Goal: Task Accomplishment & Management: Manage account settings

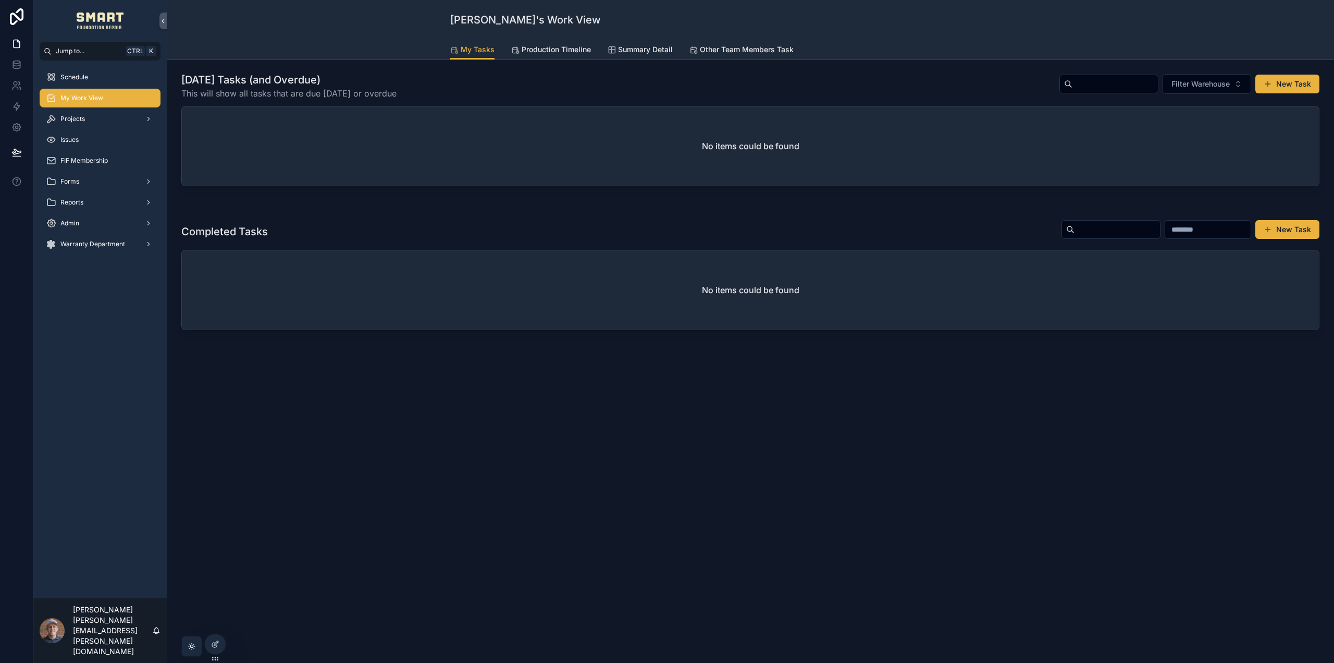
click at [90, 119] on div "Projects" at bounding box center [100, 119] width 108 height 17
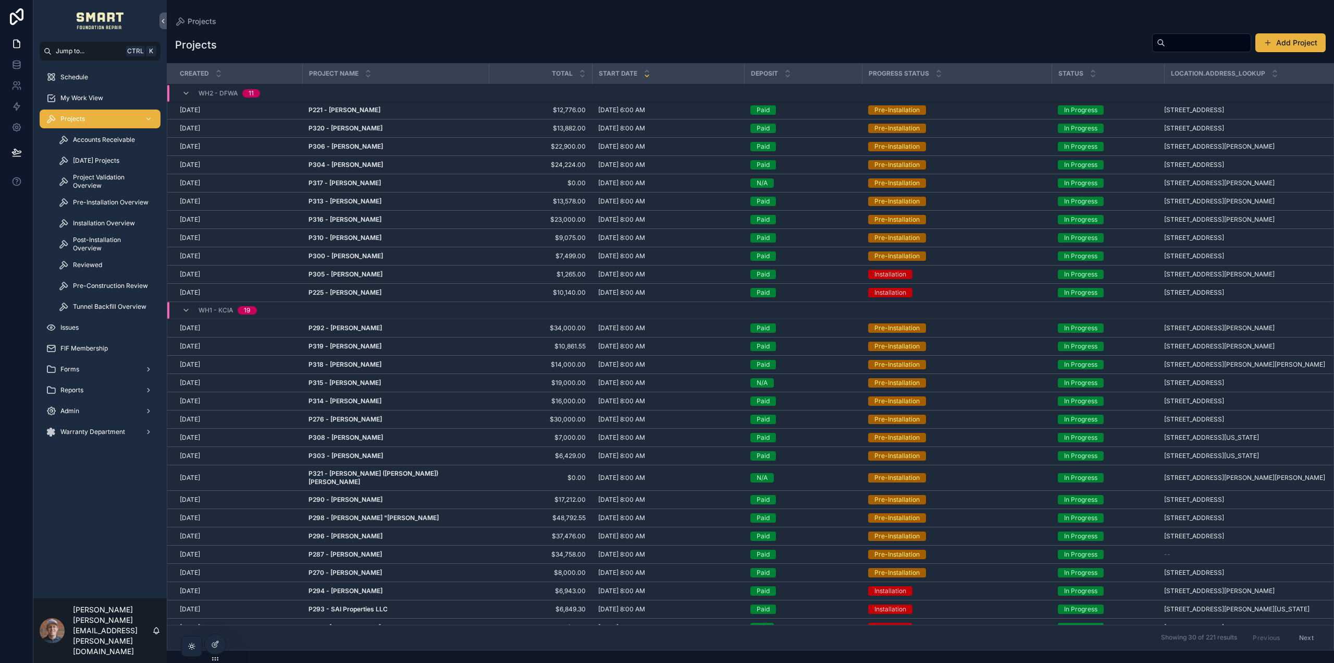
click at [341, 106] on strong "P221 - Allan Parrales" at bounding box center [345, 110] width 72 height 8
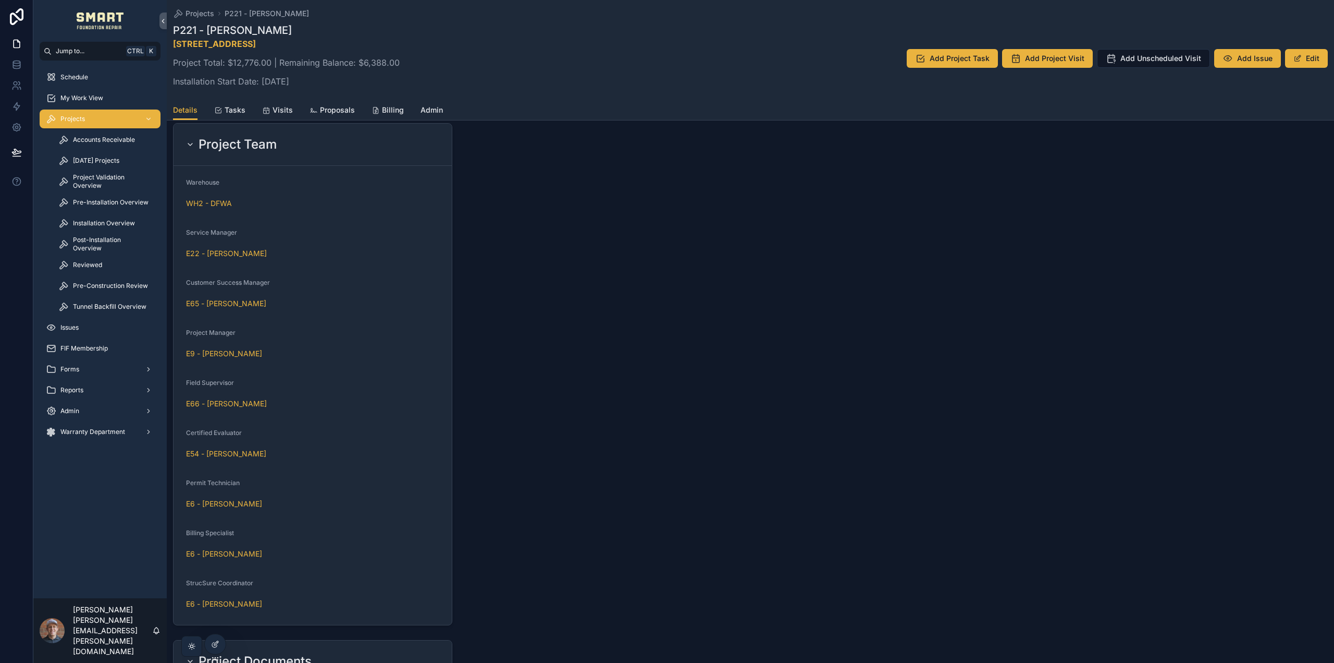
scroll to position [834, 0]
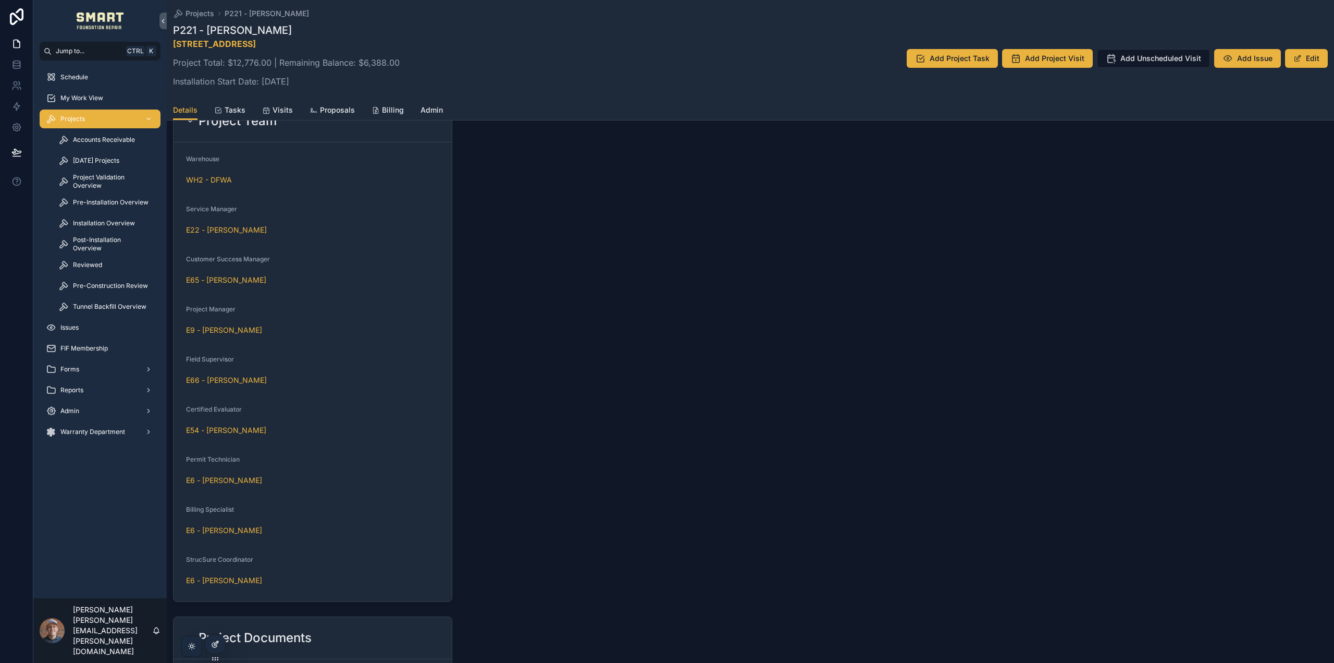
click at [216, 643] on icon at bounding box center [215, 644] width 8 height 8
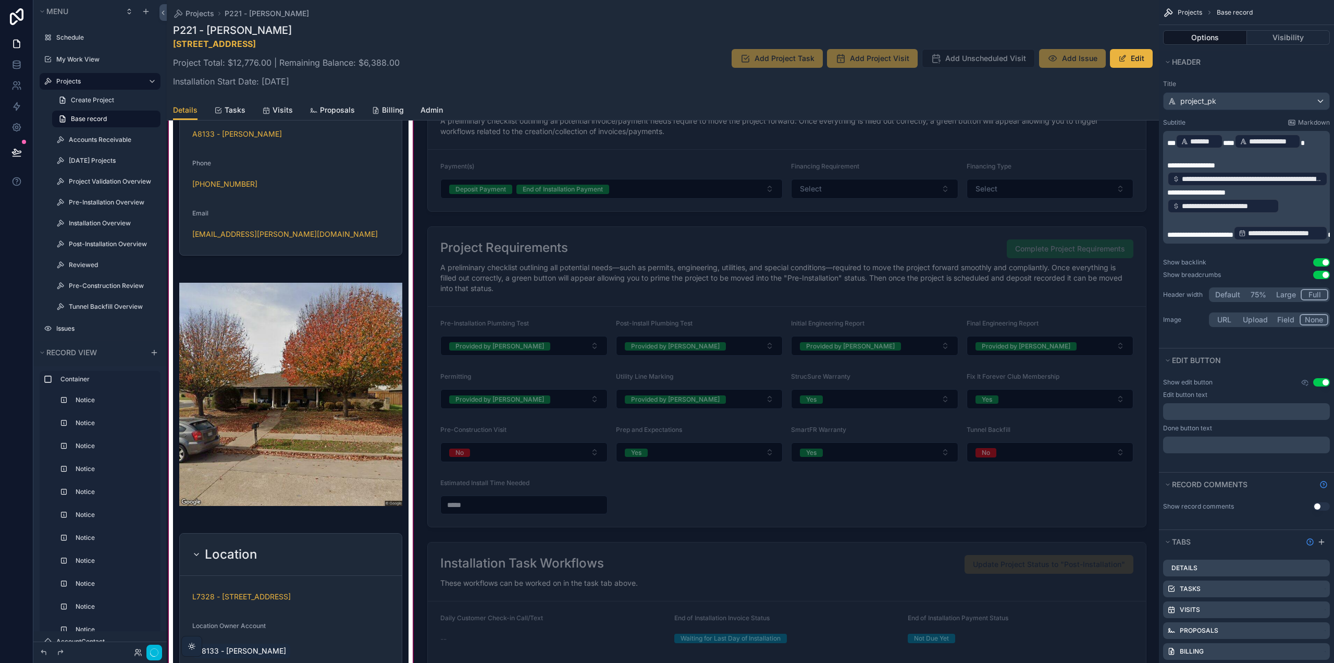
scroll to position [1147, 0]
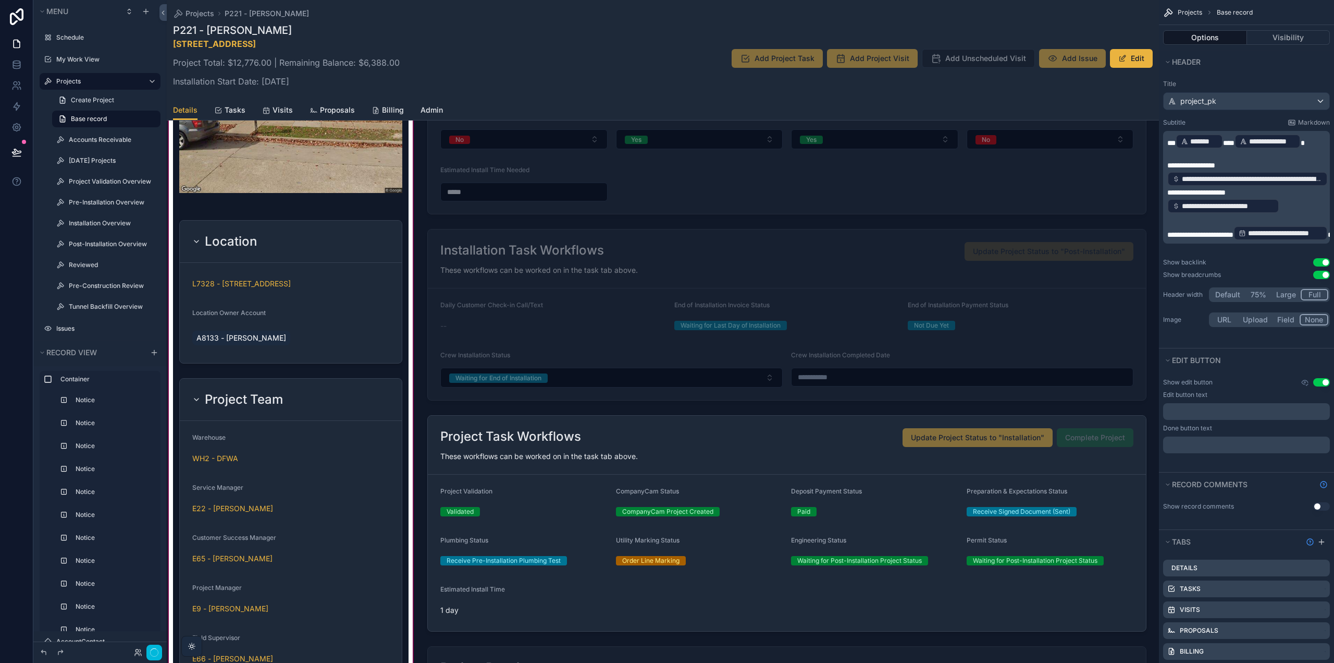
click at [376, 431] on div "scrollable content" at bounding box center [291, 493] width 248 height 1626
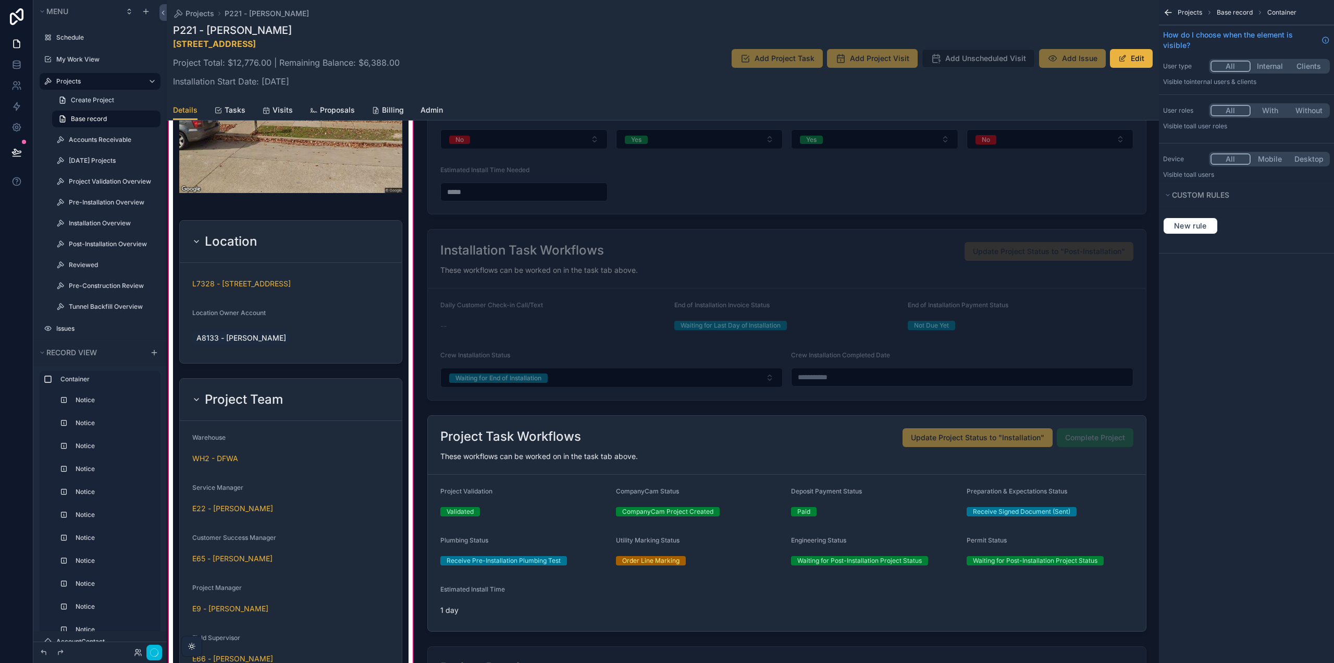
click at [379, 422] on div "scrollable content" at bounding box center [291, 629] width 236 height 510
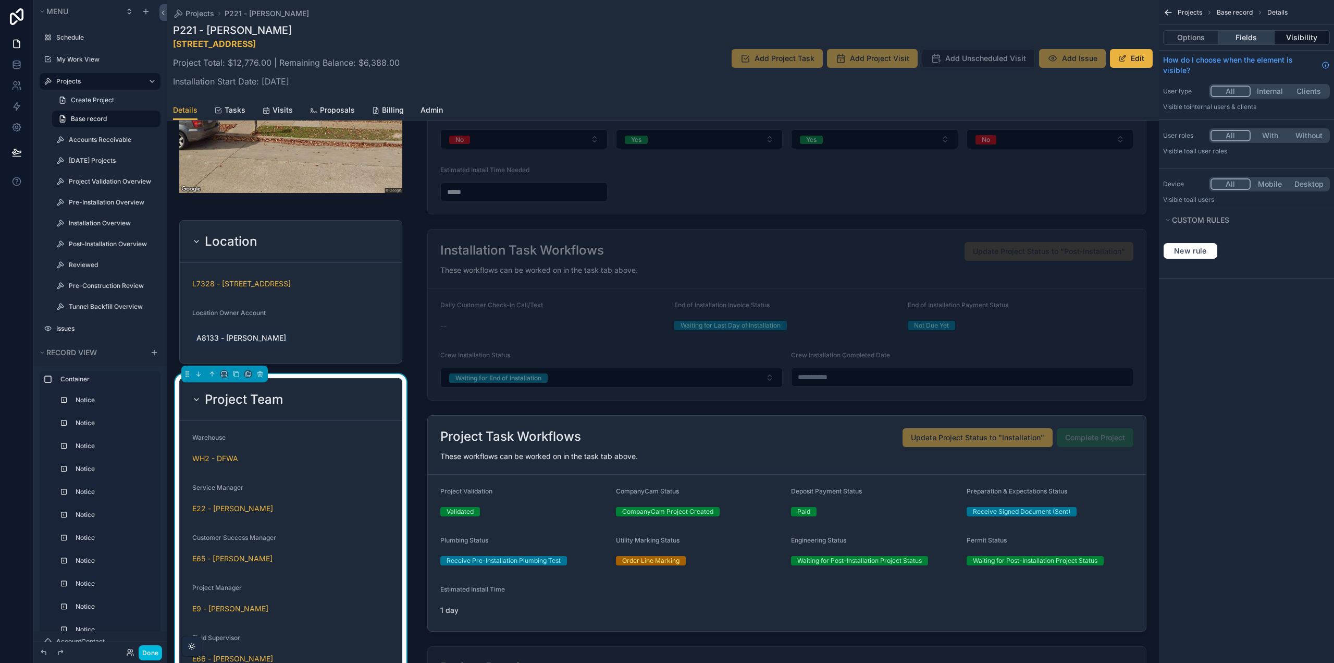
click at [1266, 34] on button "Fields" at bounding box center [1246, 37] width 55 height 15
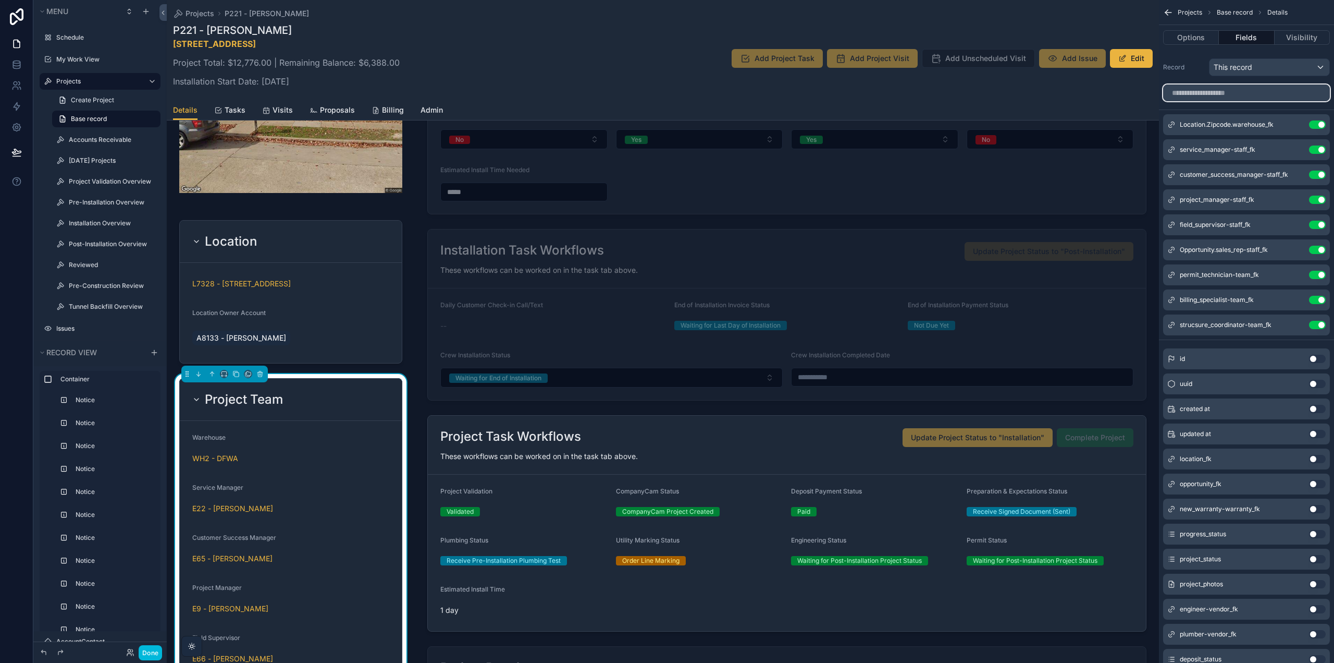
click at [1213, 88] on input "scrollable content" at bounding box center [1246, 92] width 167 height 17
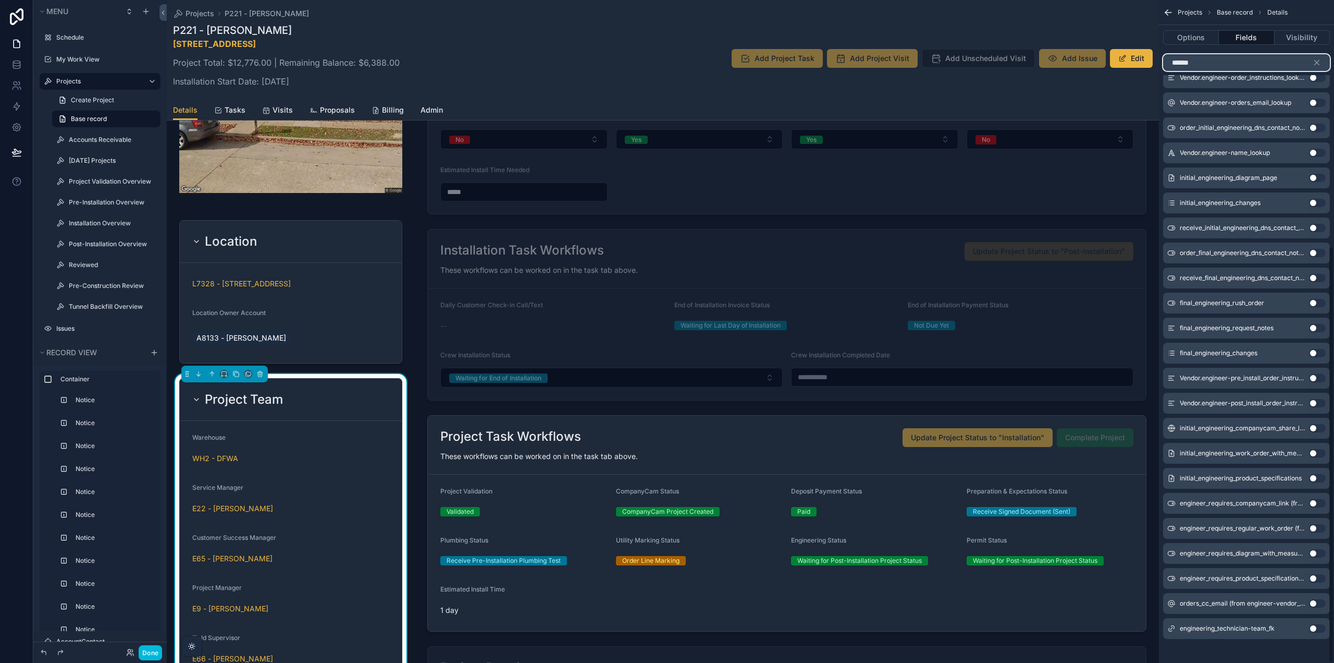
scroll to position [390, 0]
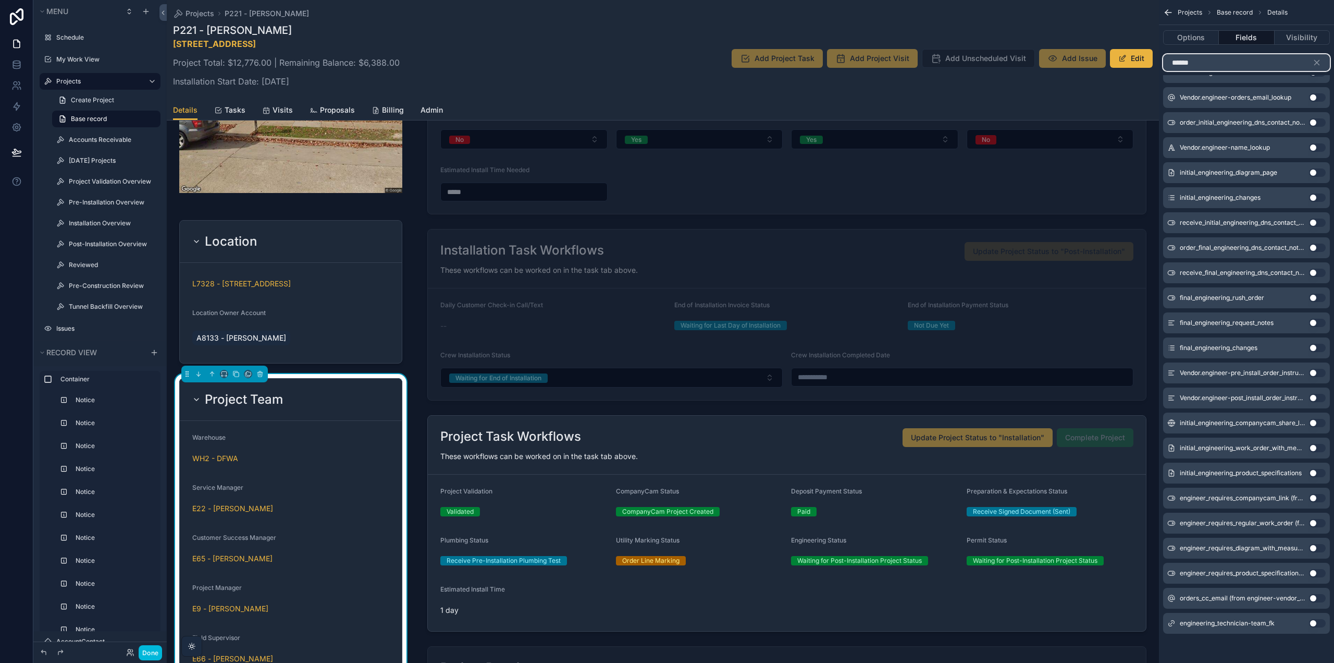
type input "******"
click at [1319, 626] on button "Use setting" at bounding box center [1317, 623] width 17 height 8
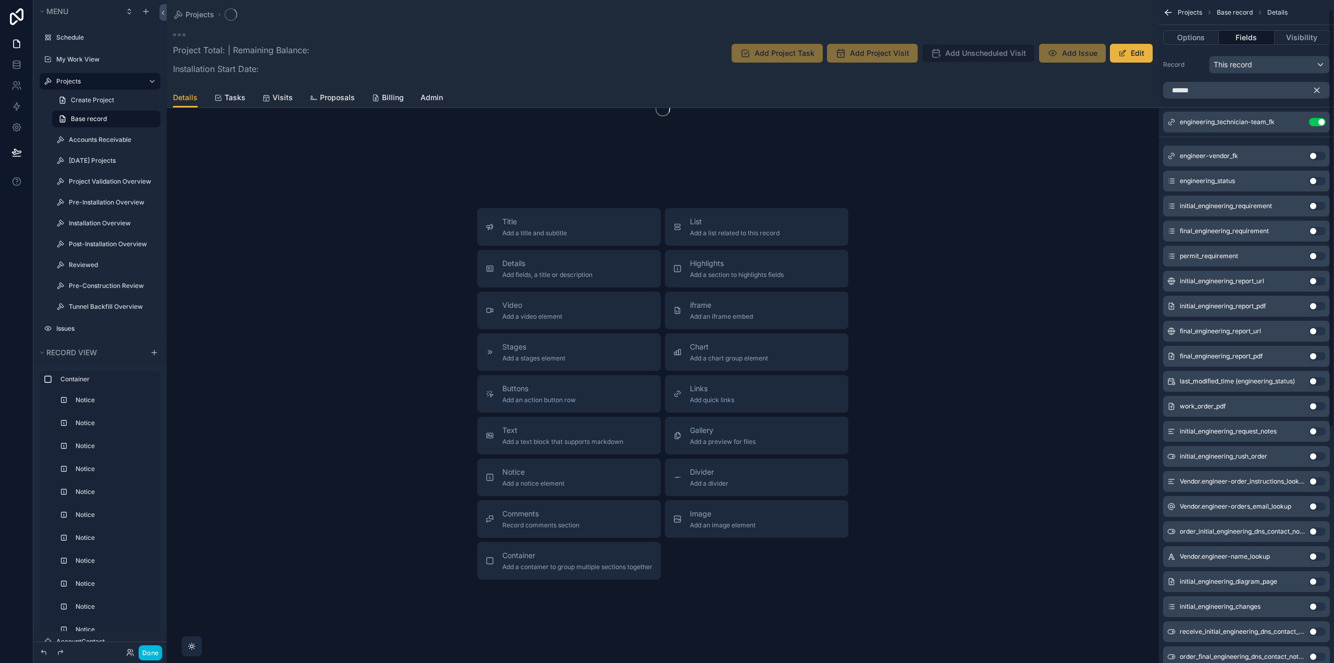
scroll to position [0, 0]
click at [1318, 90] on icon "scrollable content" at bounding box center [1317, 92] width 9 height 9
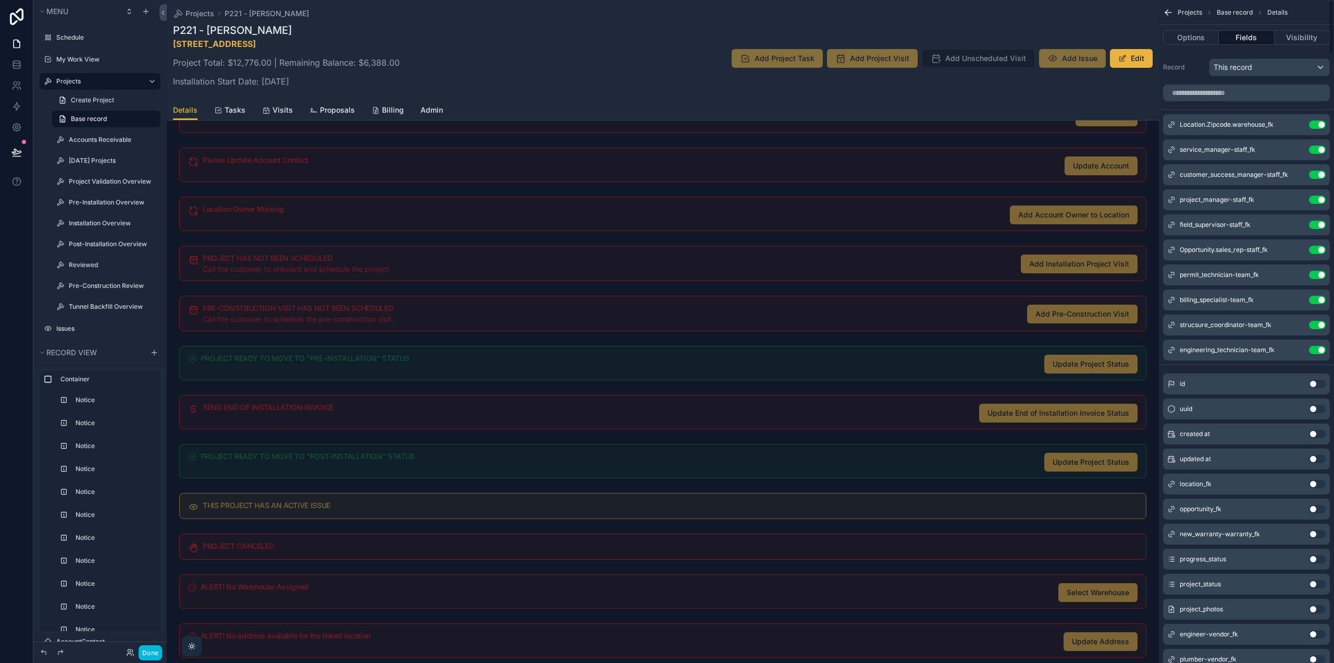
scroll to position [1147, 0]
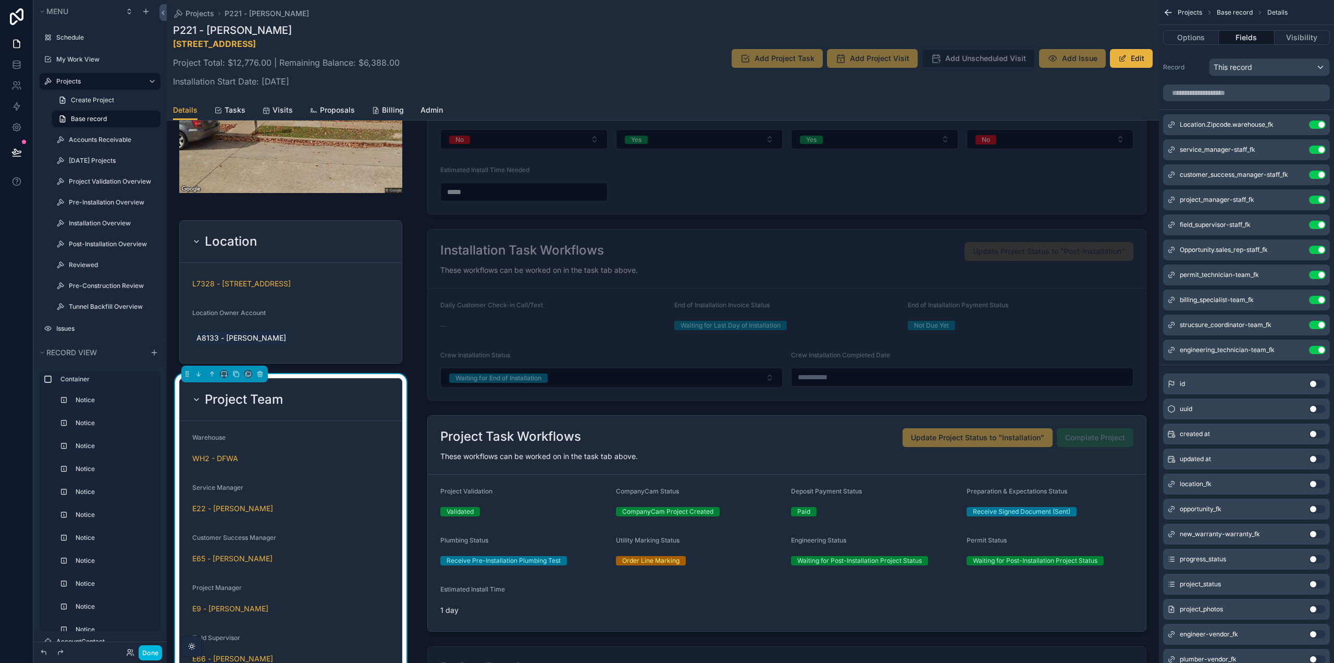
click at [0, 0] on icon "scrollable content" at bounding box center [0, 0] width 0 height 0
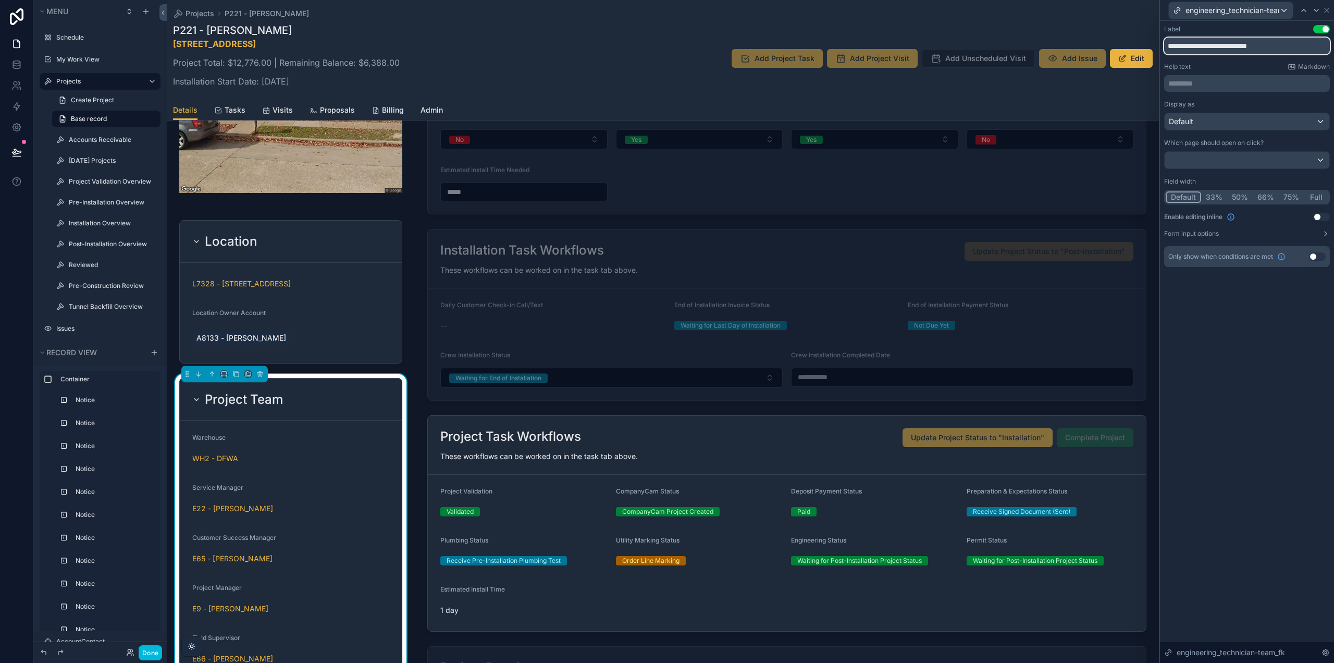
click at [1215, 45] on input "**********" at bounding box center [1247, 46] width 166 height 17
type input "**********"
click at [1328, 9] on icon at bounding box center [1327, 10] width 4 height 4
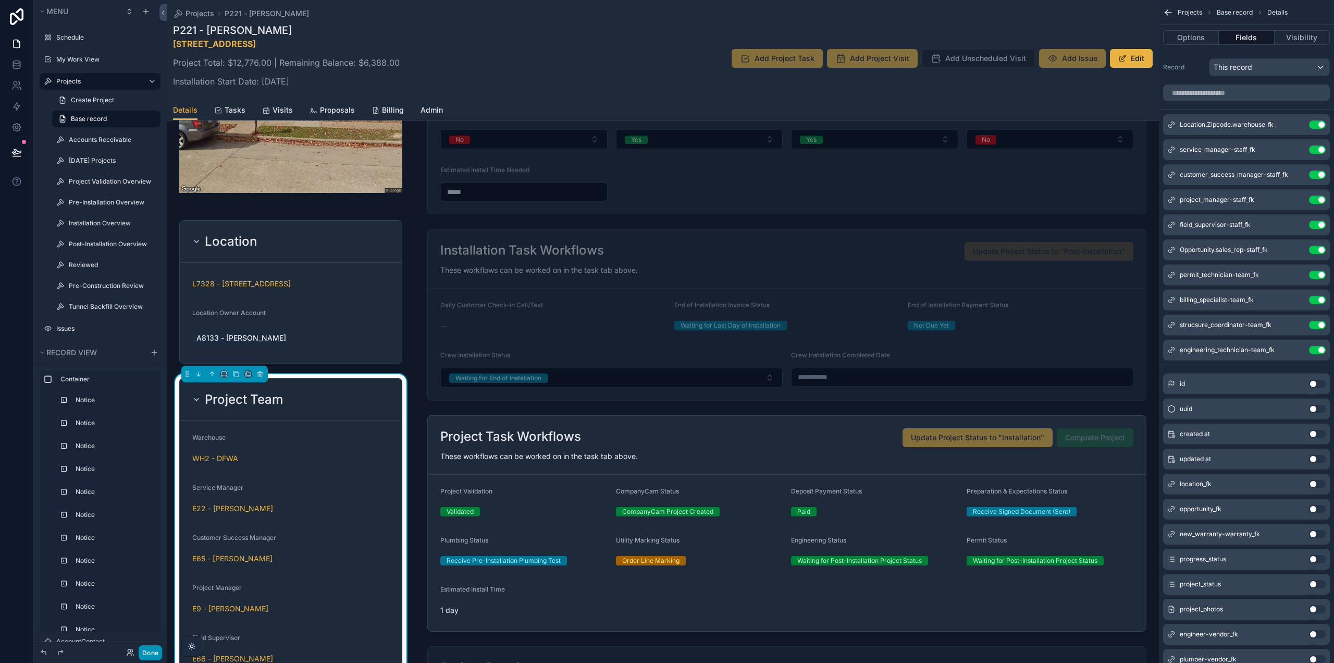
click at [156, 654] on button "Done" at bounding box center [150, 652] width 23 height 15
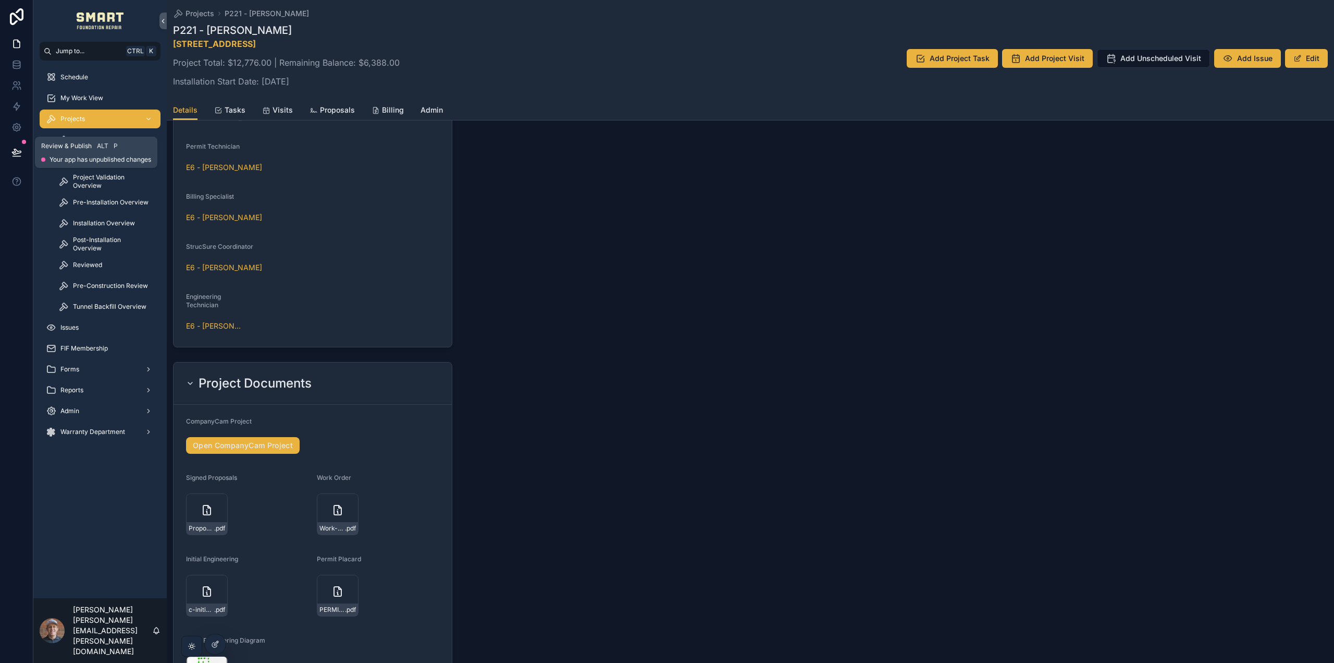
click at [22, 152] on button at bounding box center [16, 152] width 23 height 29
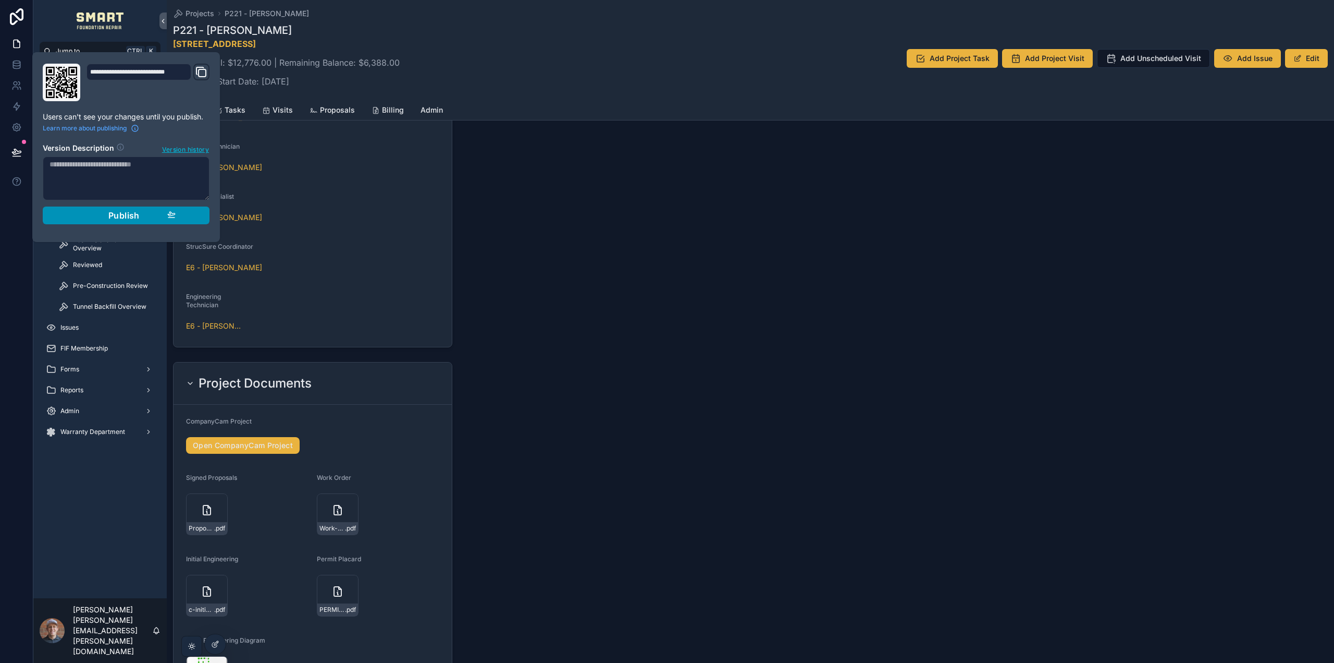
click at [100, 212] on div "Publish" at bounding box center [126, 215] width 99 height 10
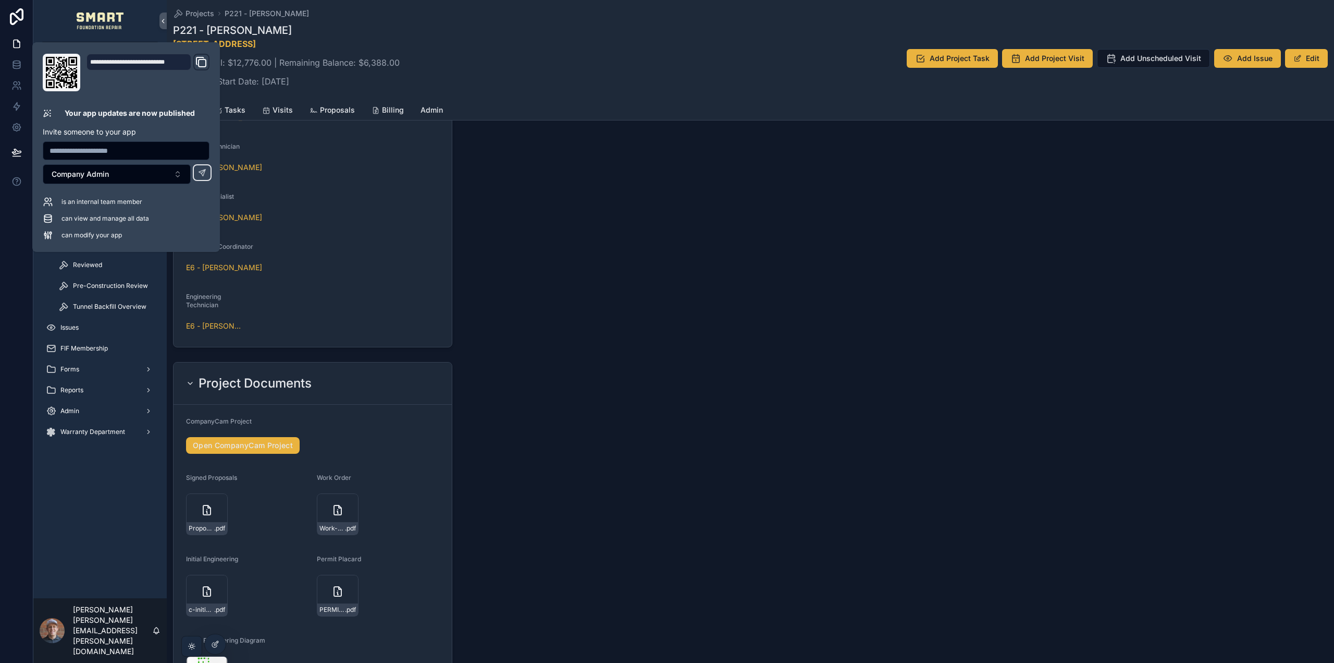
drag, startPoint x: 443, startPoint y: 113, endPoint x: 434, endPoint y: 107, distance: 10.6
click at [443, 113] on div "Details Tasks Visits Proposals Billing Admin" at bounding box center [750, 110] width 1155 height 20
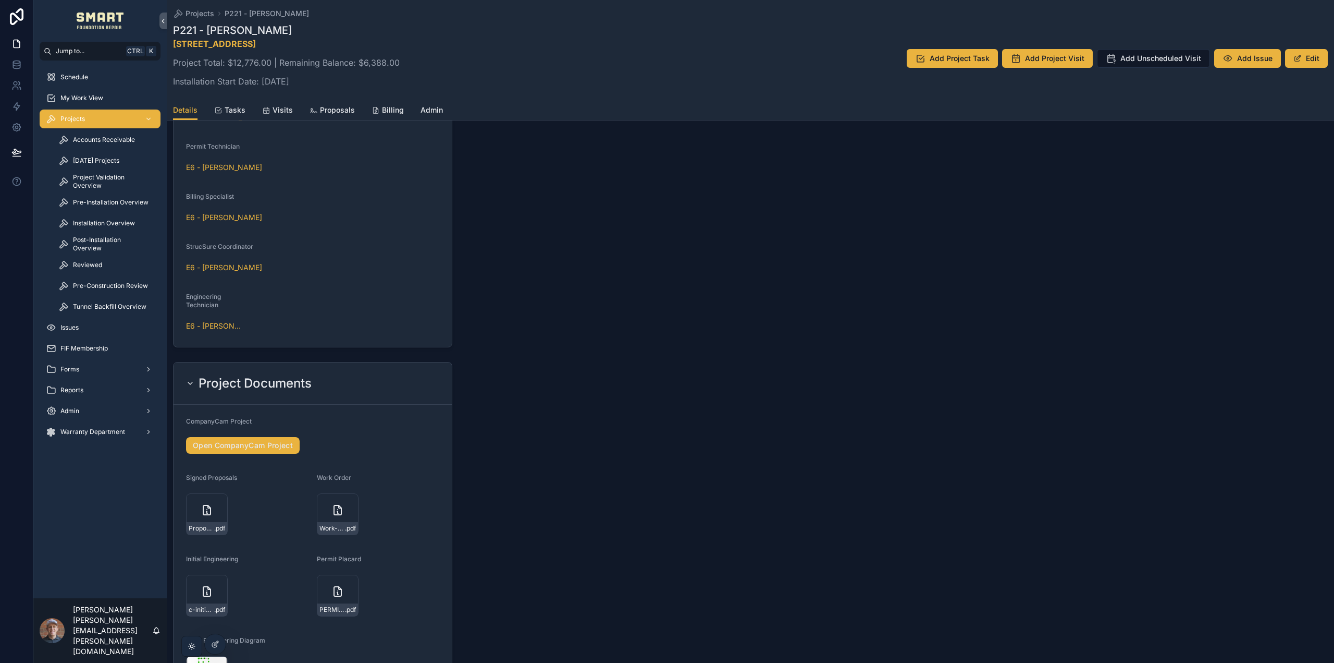
click at [432, 107] on span "Admin" at bounding box center [432, 110] width 22 height 10
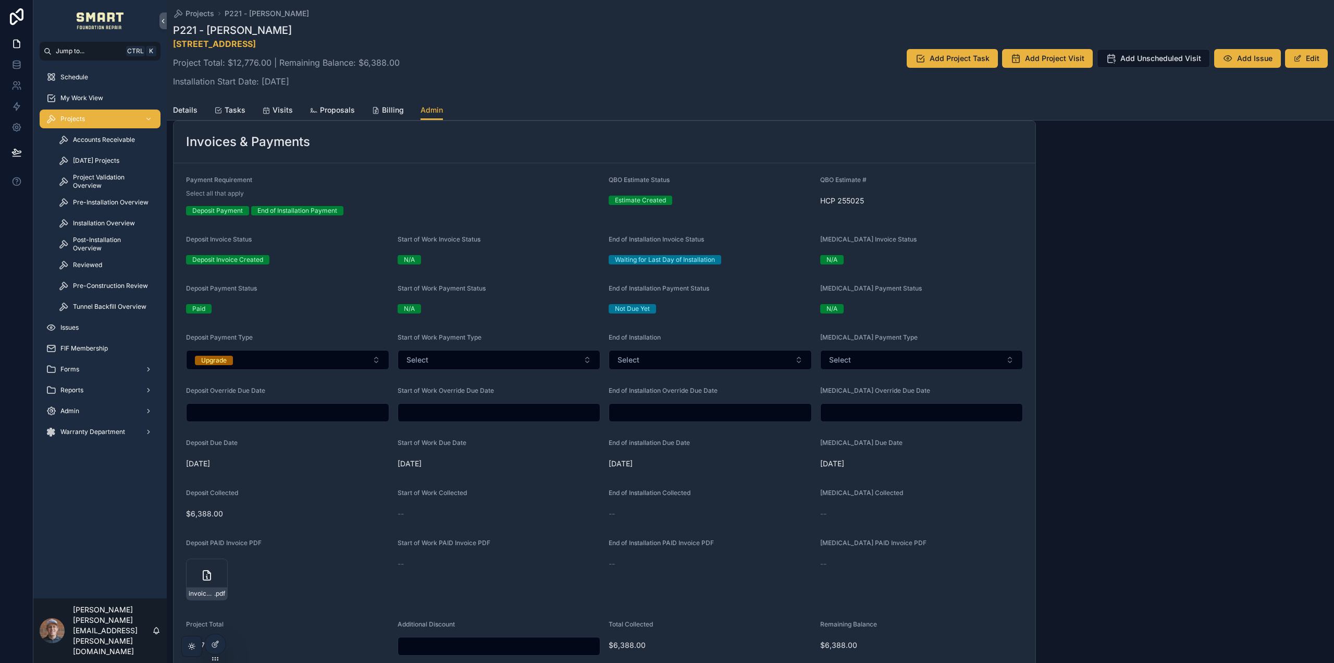
scroll to position [1043, 0]
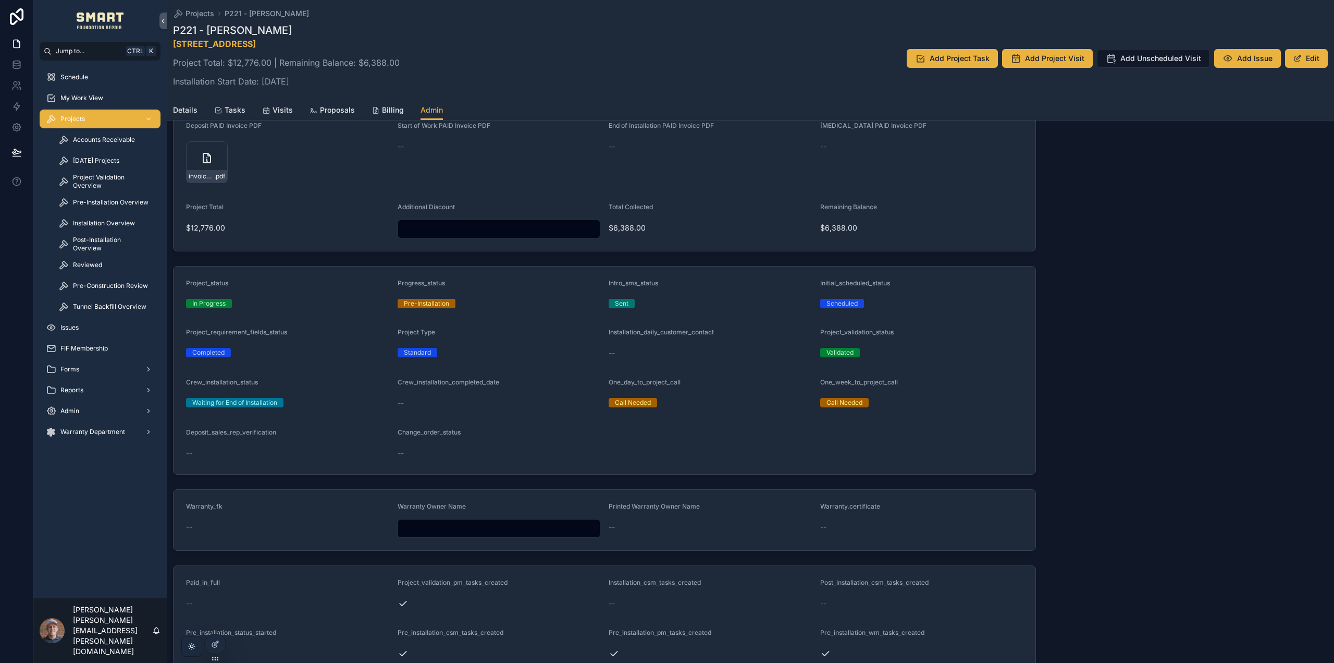
click at [180, 109] on span "Details" at bounding box center [185, 110] width 24 height 10
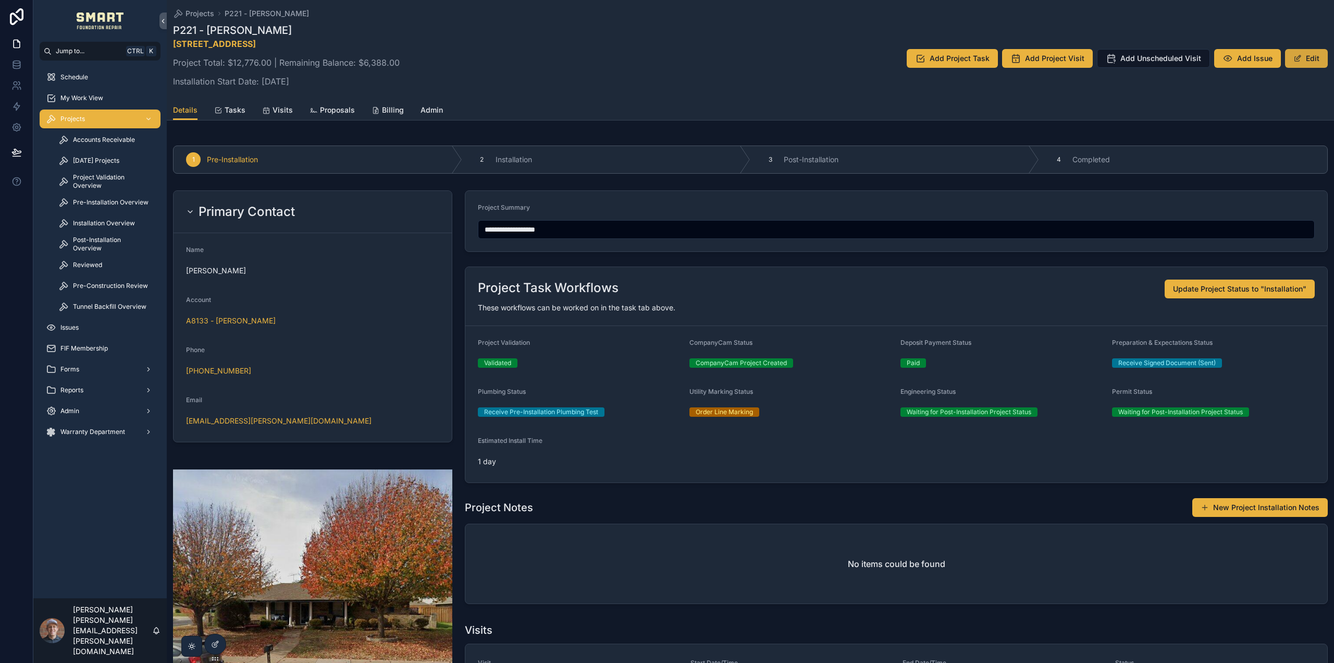
click at [1308, 59] on button "Edit" at bounding box center [1306, 58] width 43 height 19
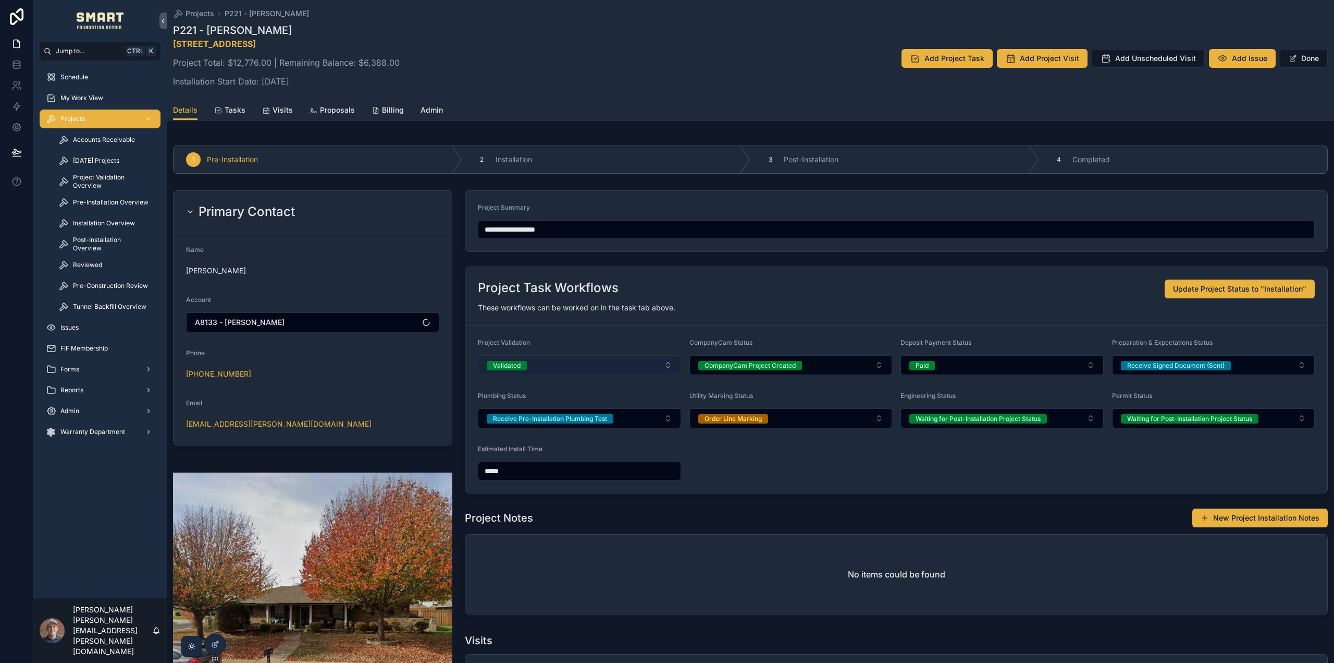
click at [596, 363] on button "Validated" at bounding box center [579, 365] width 203 height 20
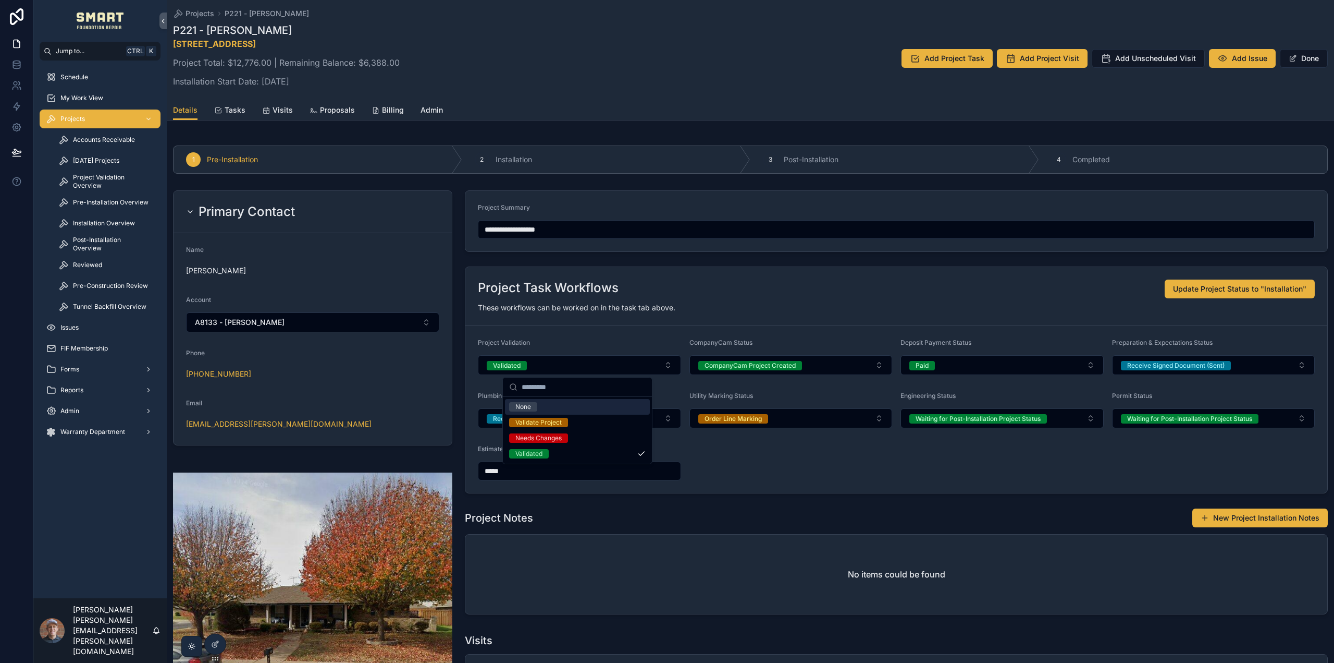
click at [93, 98] on span "My Work View" at bounding box center [81, 98] width 43 height 8
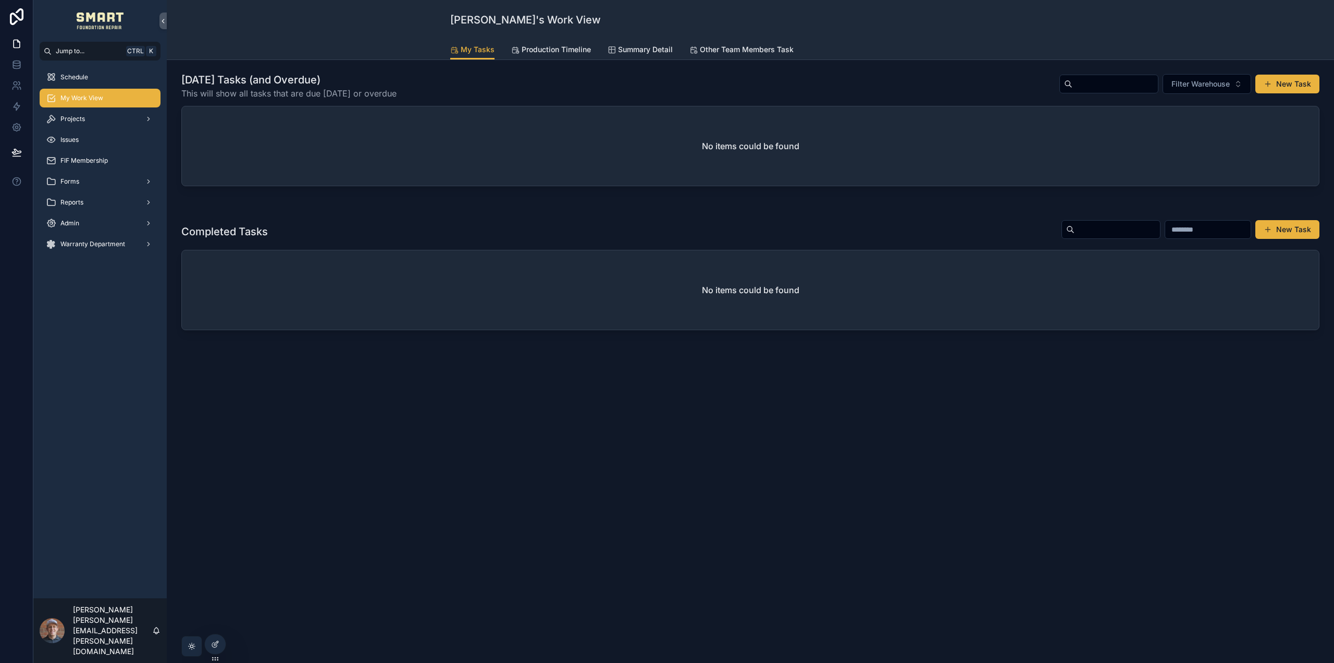
click at [544, 50] on span "Production Timeline" at bounding box center [556, 49] width 69 height 10
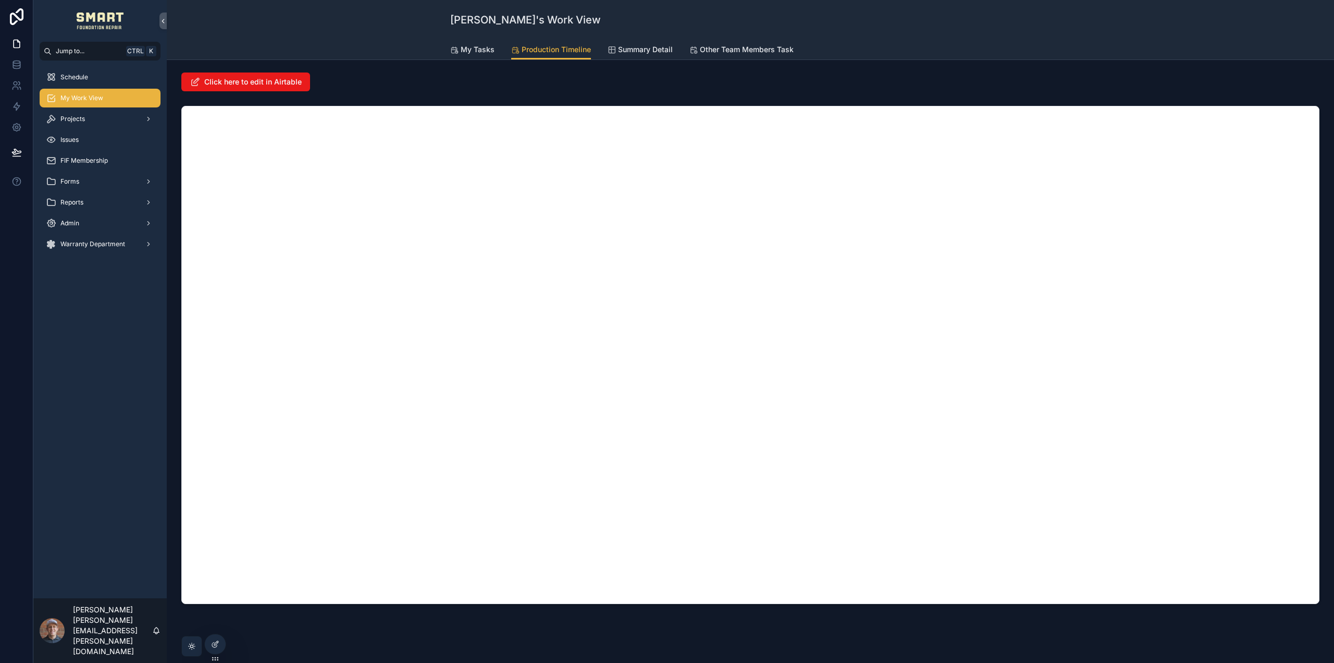
click at [85, 76] on span "Schedule" at bounding box center [74, 77] width 28 height 8
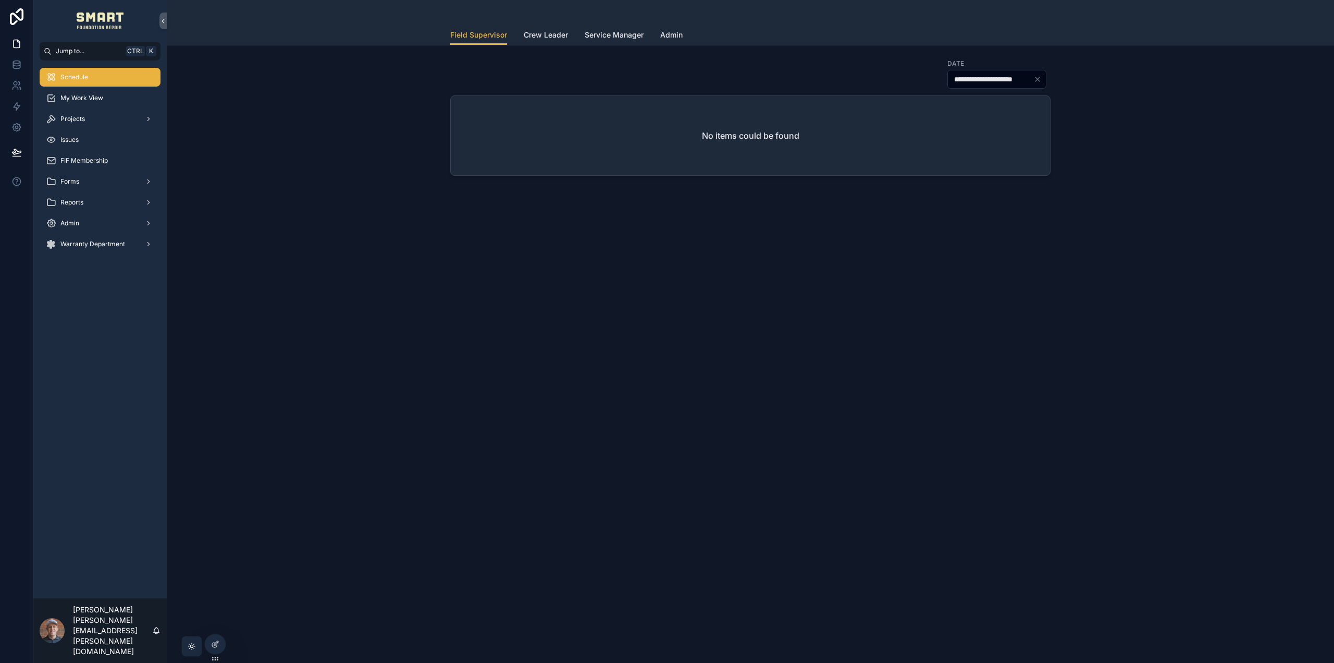
click at [88, 180] on div "Forms" at bounding box center [100, 181] width 108 height 17
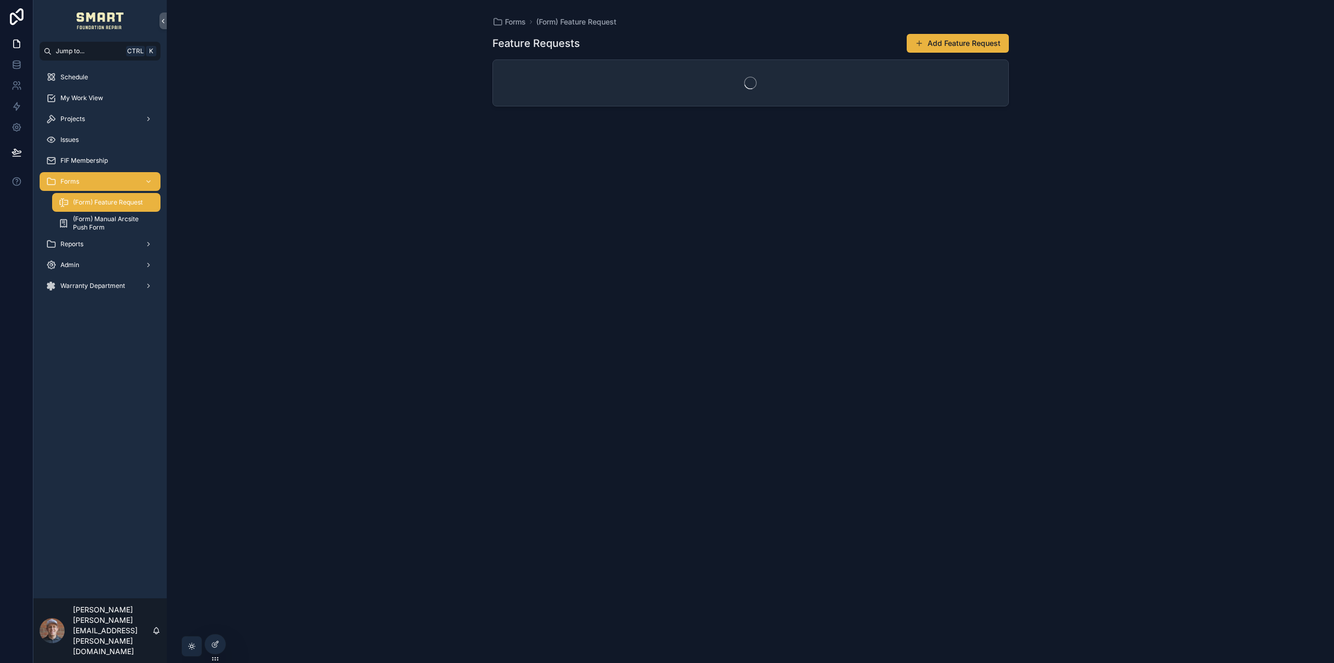
click at [91, 105] on div "My Work View" at bounding box center [100, 98] width 108 height 17
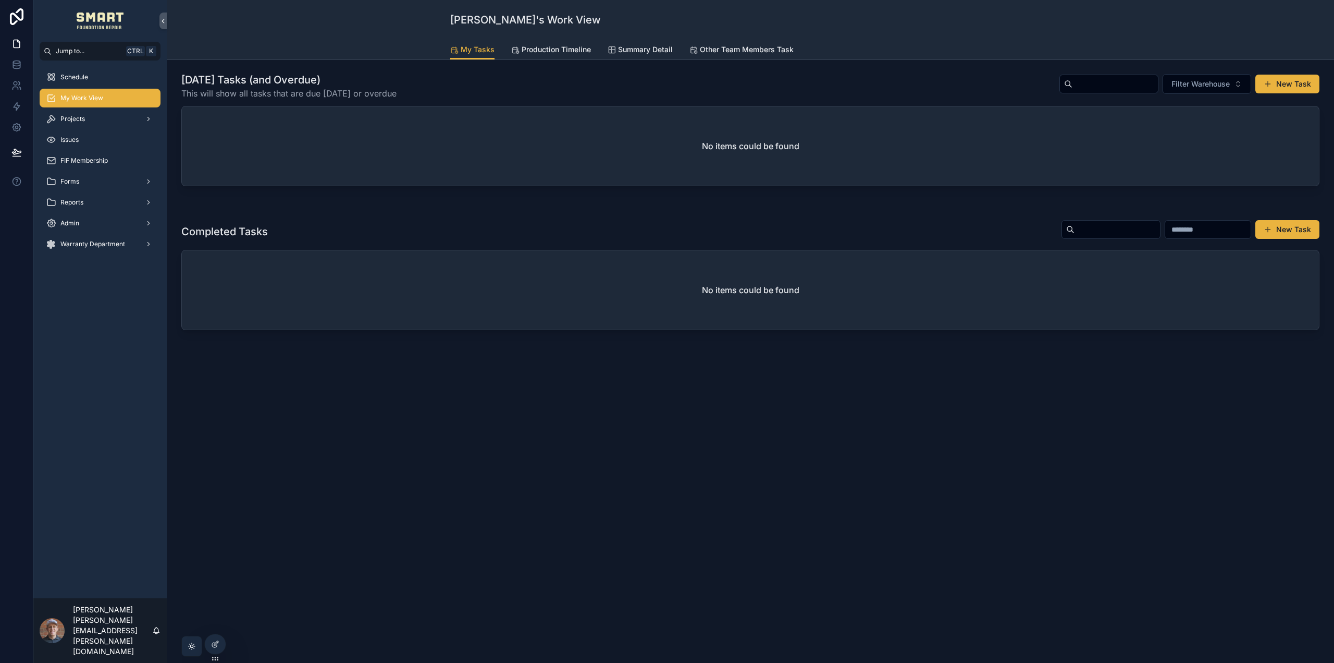
click at [90, 120] on div "Projects" at bounding box center [100, 119] width 108 height 17
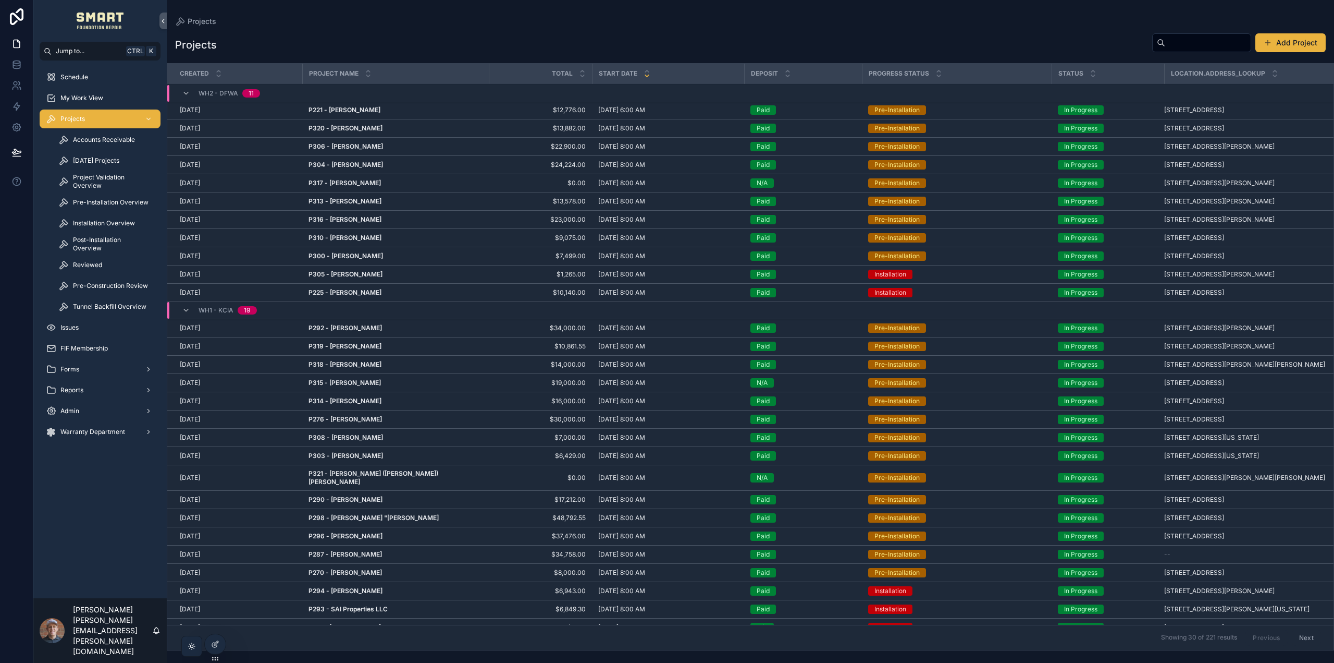
click at [103, 276] on div "Pre-Construction Review" at bounding box center [106, 285] width 121 height 21
click at [105, 284] on span "Pre-Construction Review" at bounding box center [110, 285] width 75 height 8
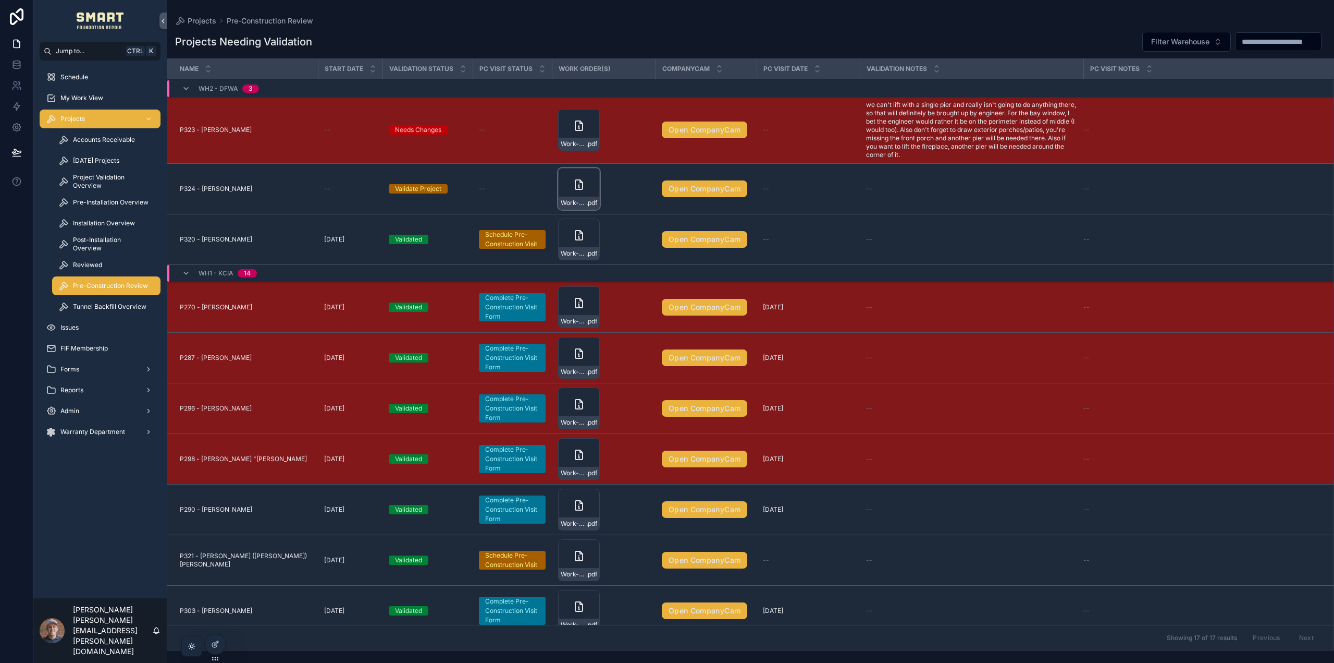
click at [573, 188] on icon "scrollable content" at bounding box center [579, 184] width 13 height 13
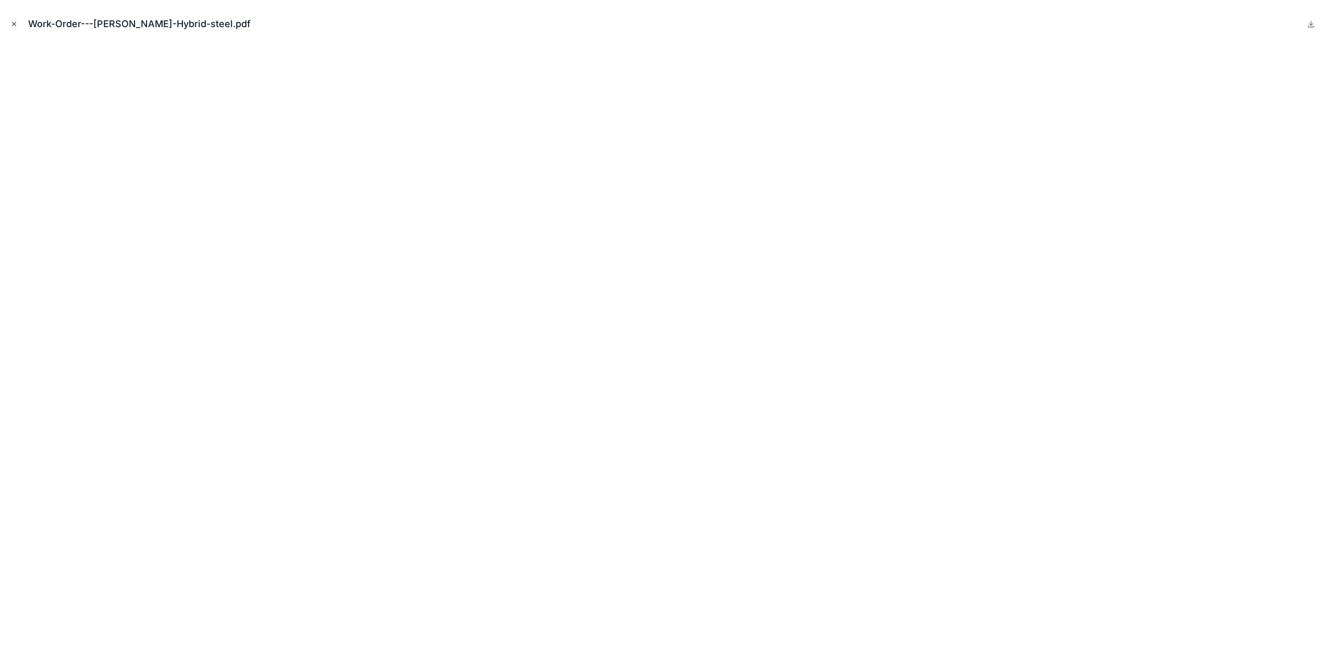
click at [15, 24] on icon "Close modal" at bounding box center [13, 23] width 7 height 7
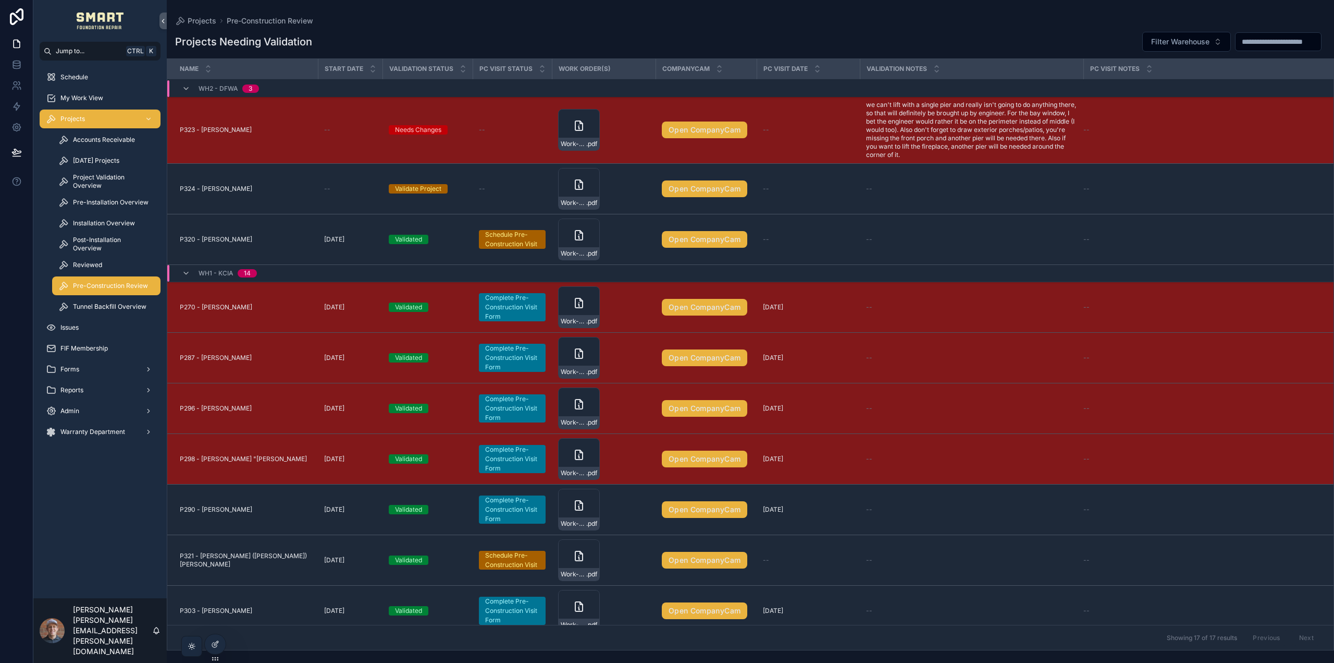
click at [0, 0] on span "Validate Project" at bounding box center [0, 0] width 0 height 0
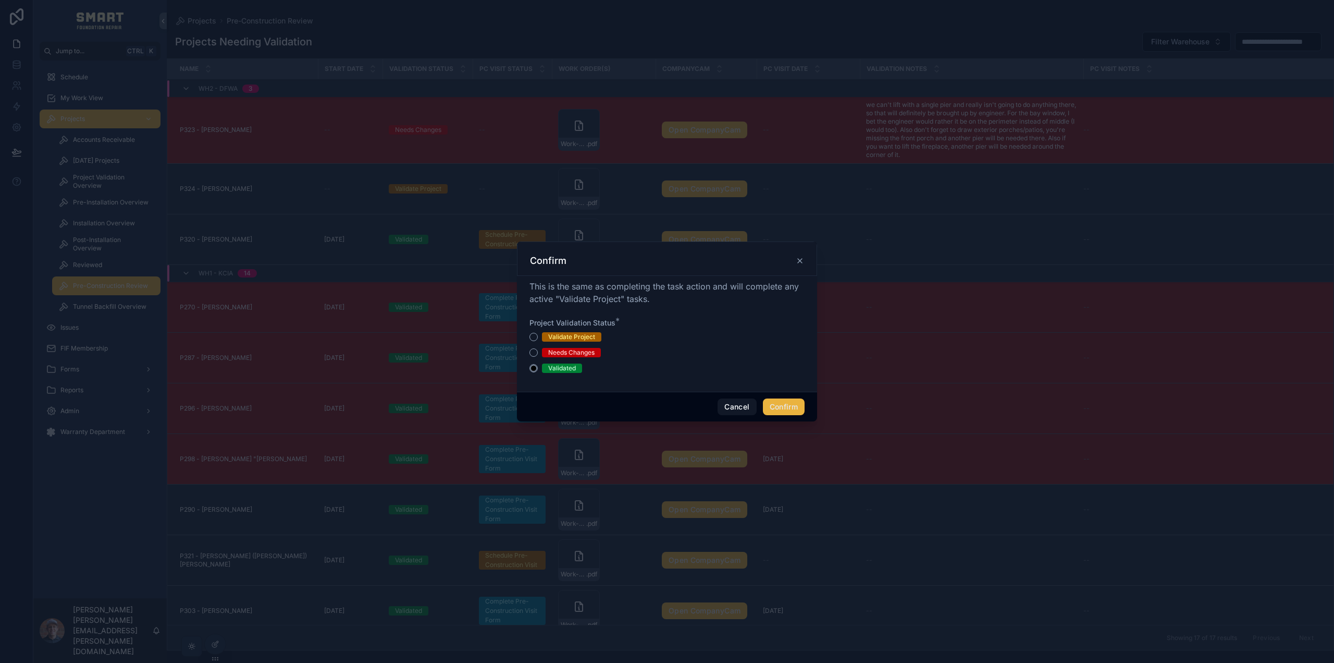
click at [553, 353] on div "Needs Changes" at bounding box center [571, 352] width 46 height 9
click at [538, 353] on button "Needs Changes" at bounding box center [534, 352] width 8 height 8
click at [784, 398] on button "Confirm" at bounding box center [784, 406] width 42 height 17
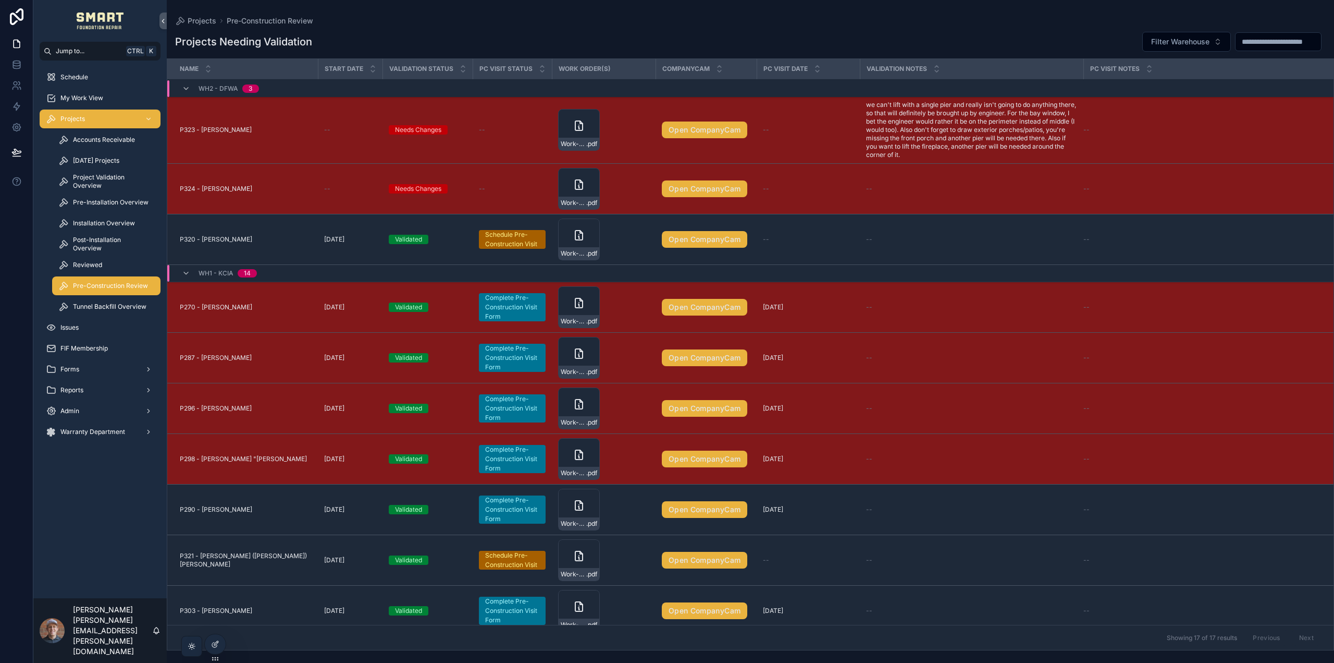
click at [221, 189] on span "P324 - Earvin Sanchez" at bounding box center [216, 189] width 72 height 8
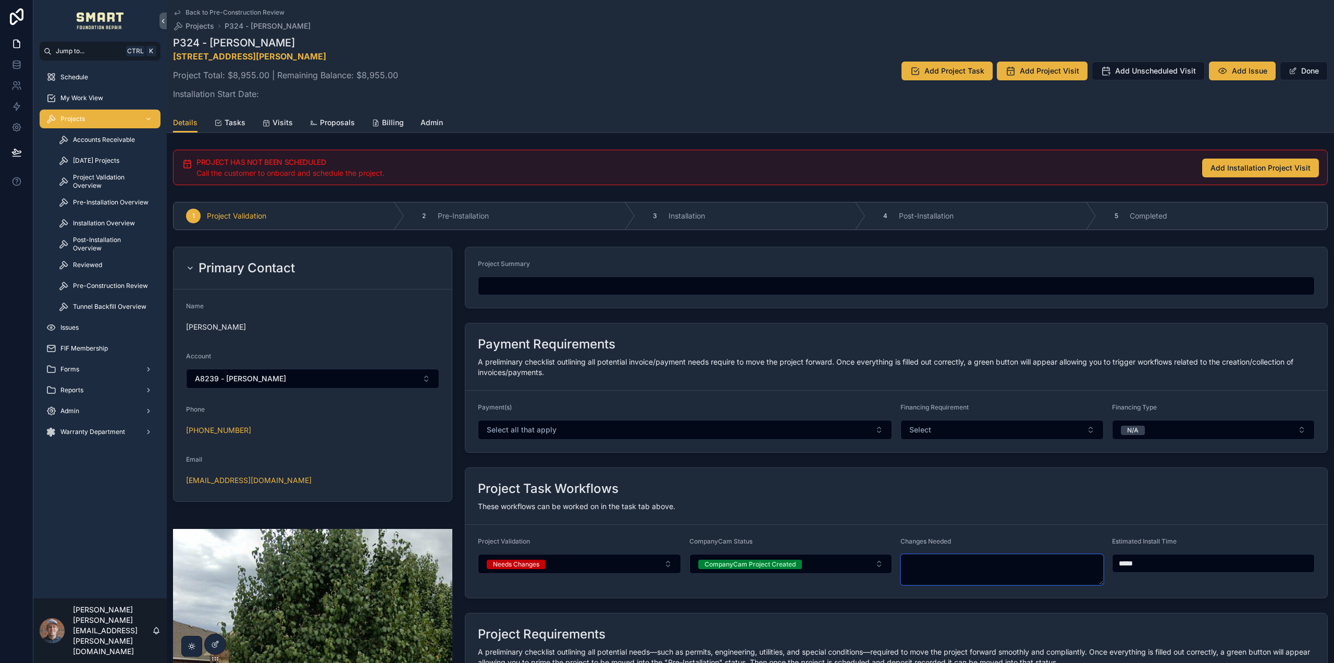
click at [926, 563] on textarea "scrollable content" at bounding box center [1002, 569] width 203 height 31
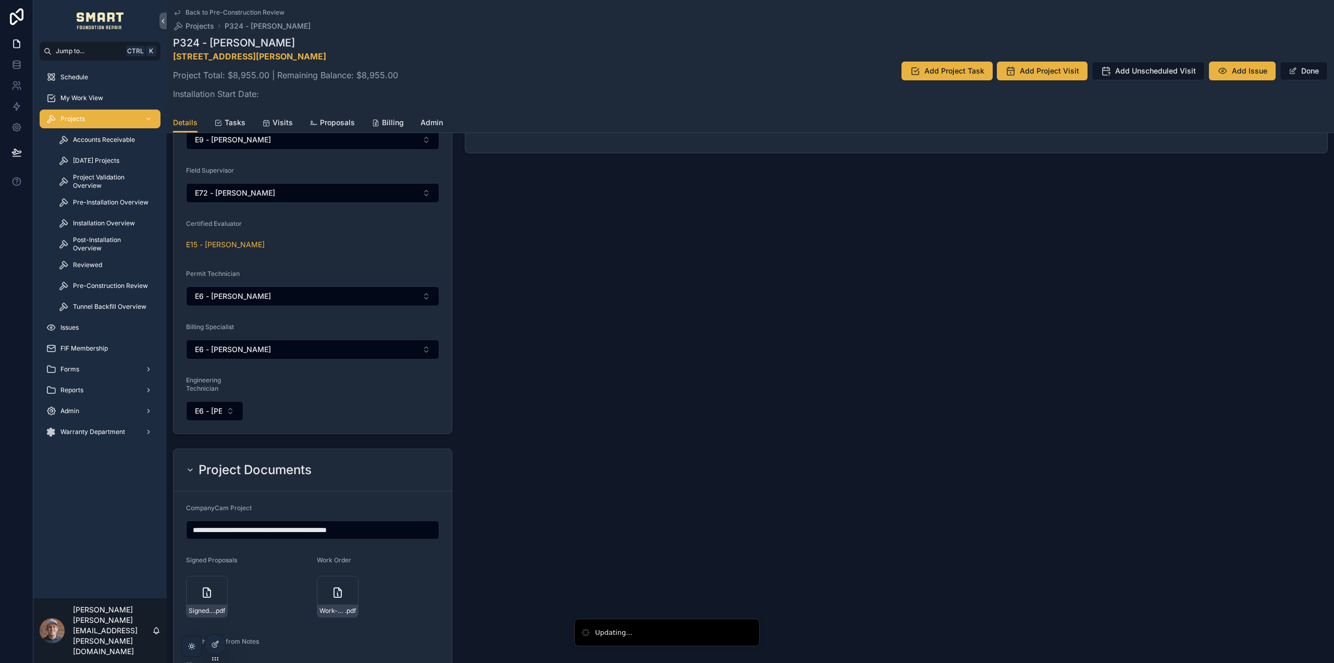
scroll to position [1185, 0]
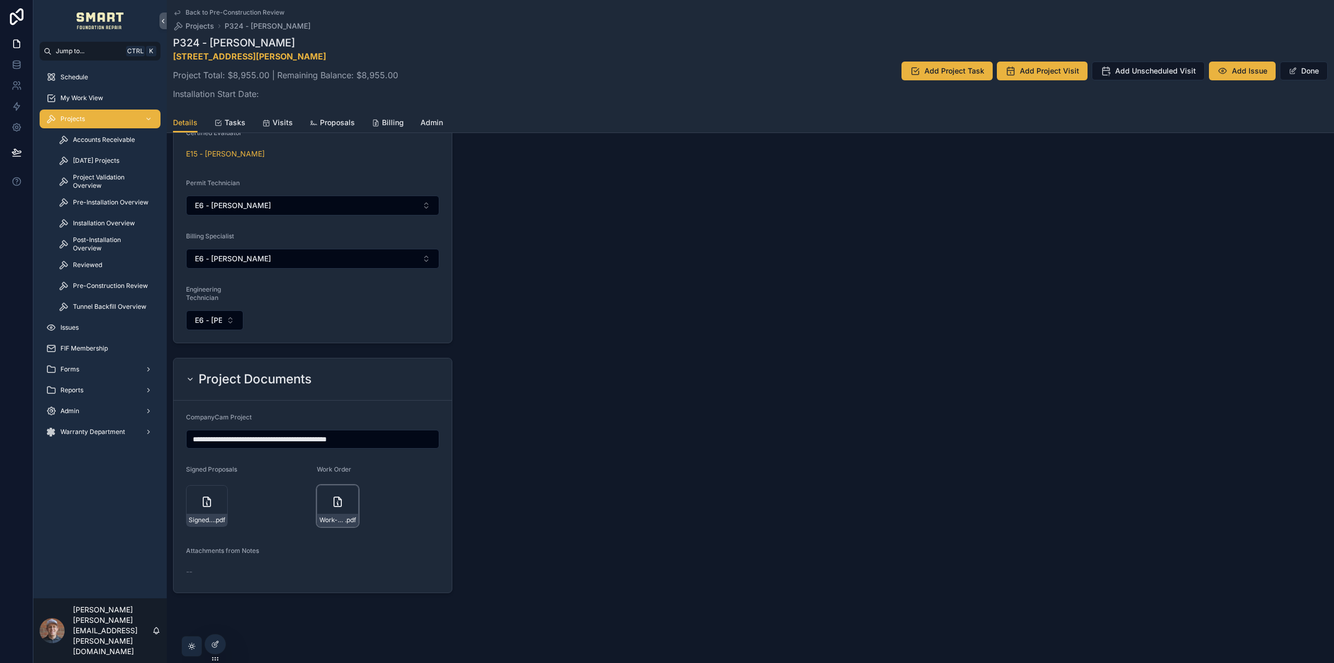
click at [332, 500] on icon "scrollable content" at bounding box center [338, 501] width 13 height 13
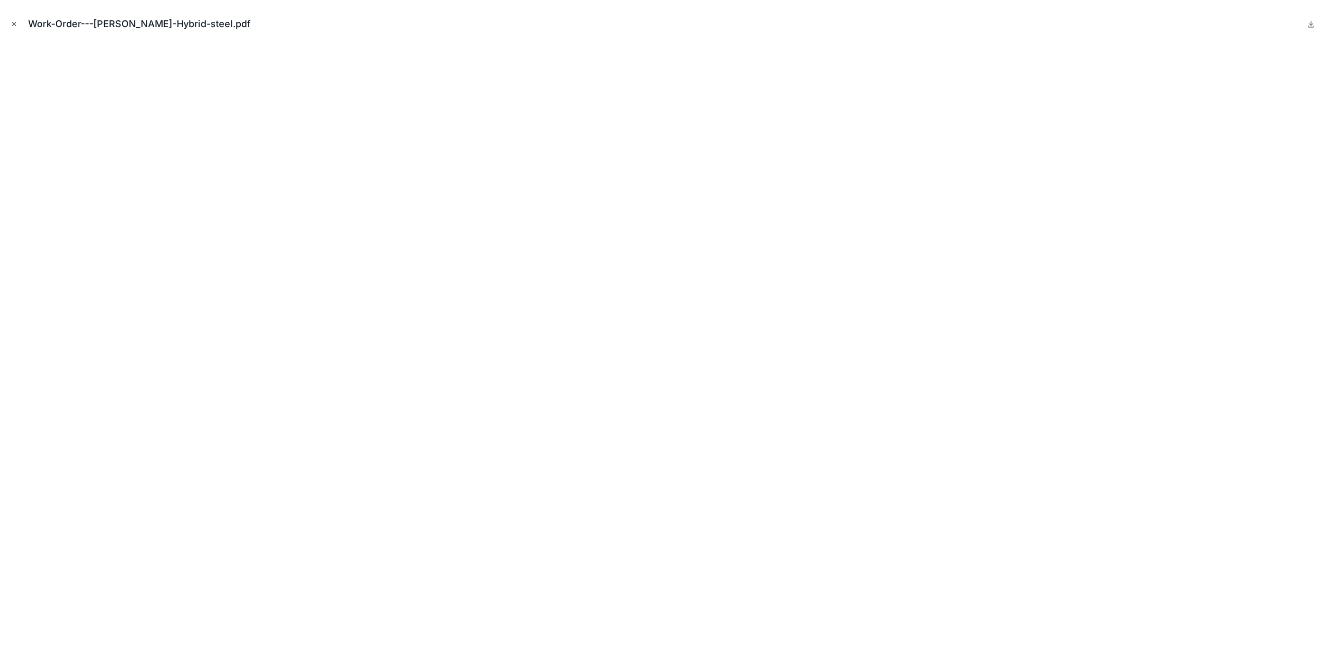
click at [13, 22] on icon "Close modal" at bounding box center [13, 23] width 7 height 7
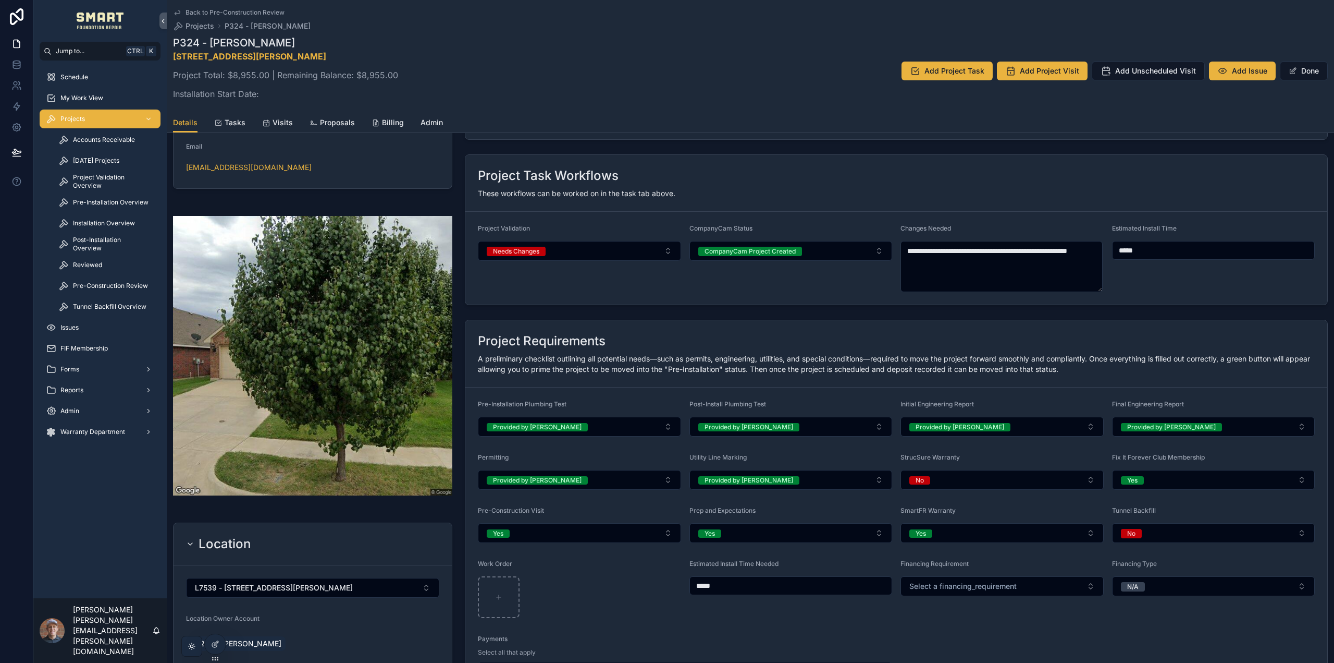
scroll to position [143, 0]
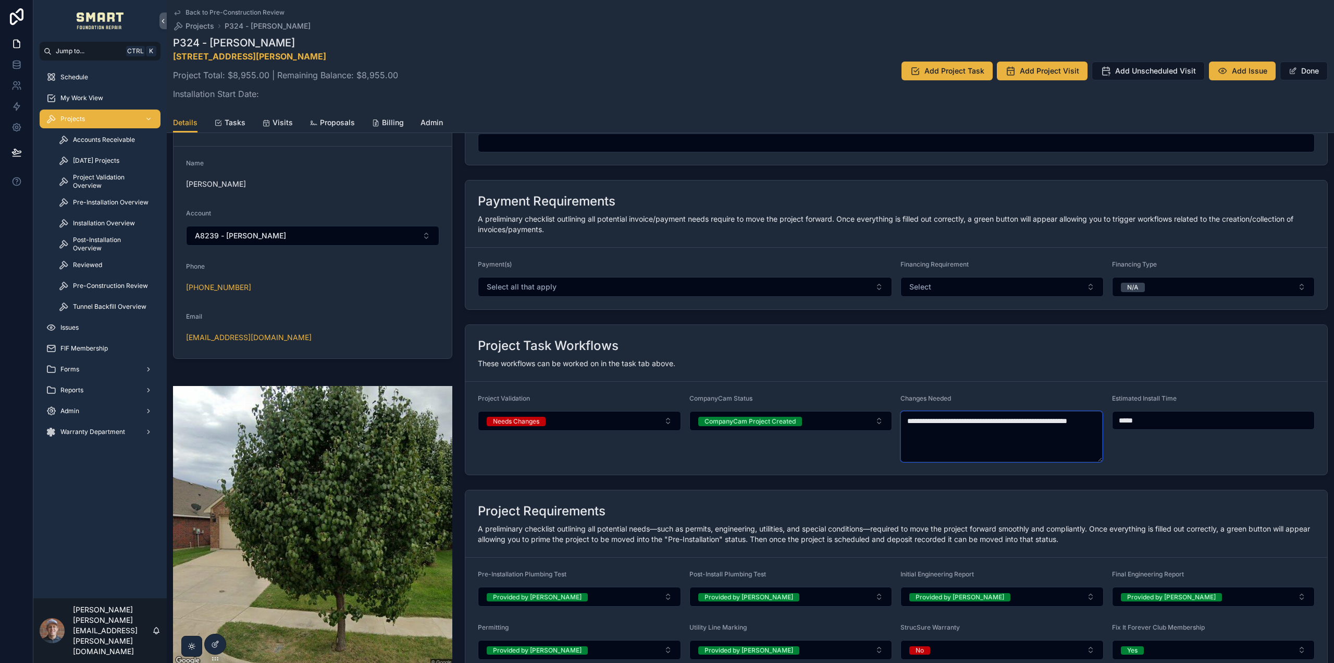
click at [943, 431] on textarea "**********" at bounding box center [1002, 436] width 202 height 51
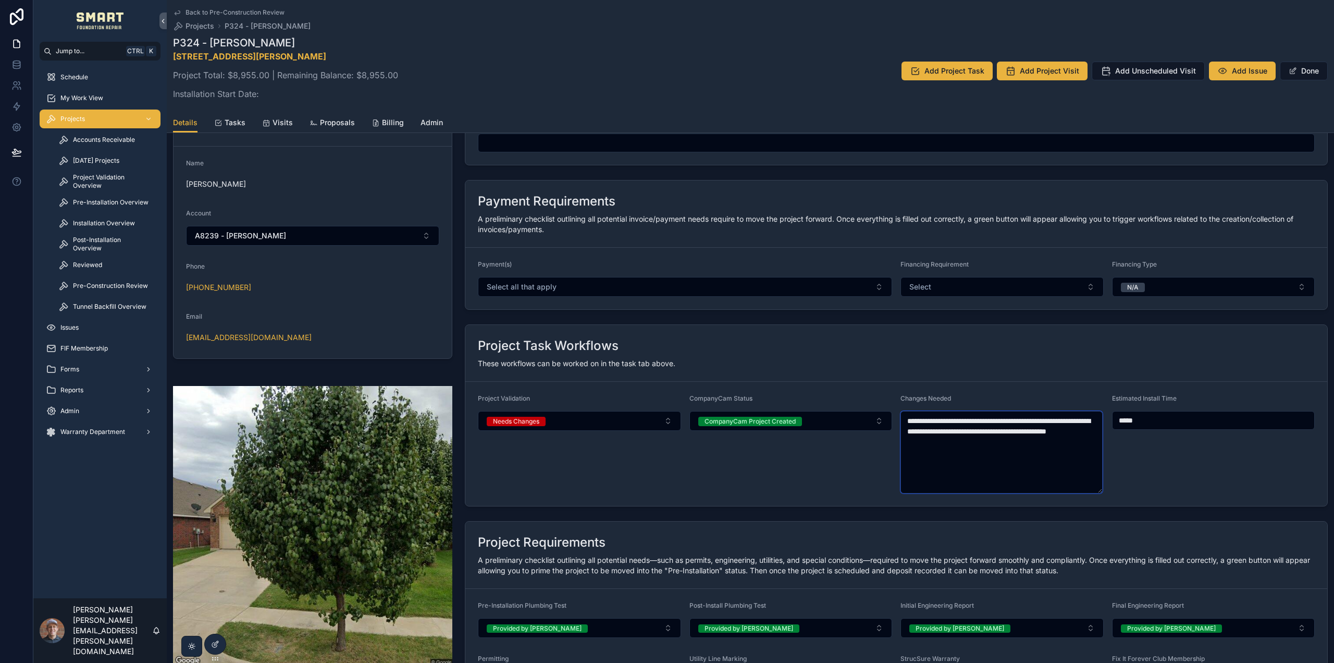
type textarea "**********"
click at [1152, 462] on div "Estimated Install Time *****" at bounding box center [1213, 443] width 203 height 99
click at [1310, 70] on button "Done" at bounding box center [1304, 71] width 48 height 19
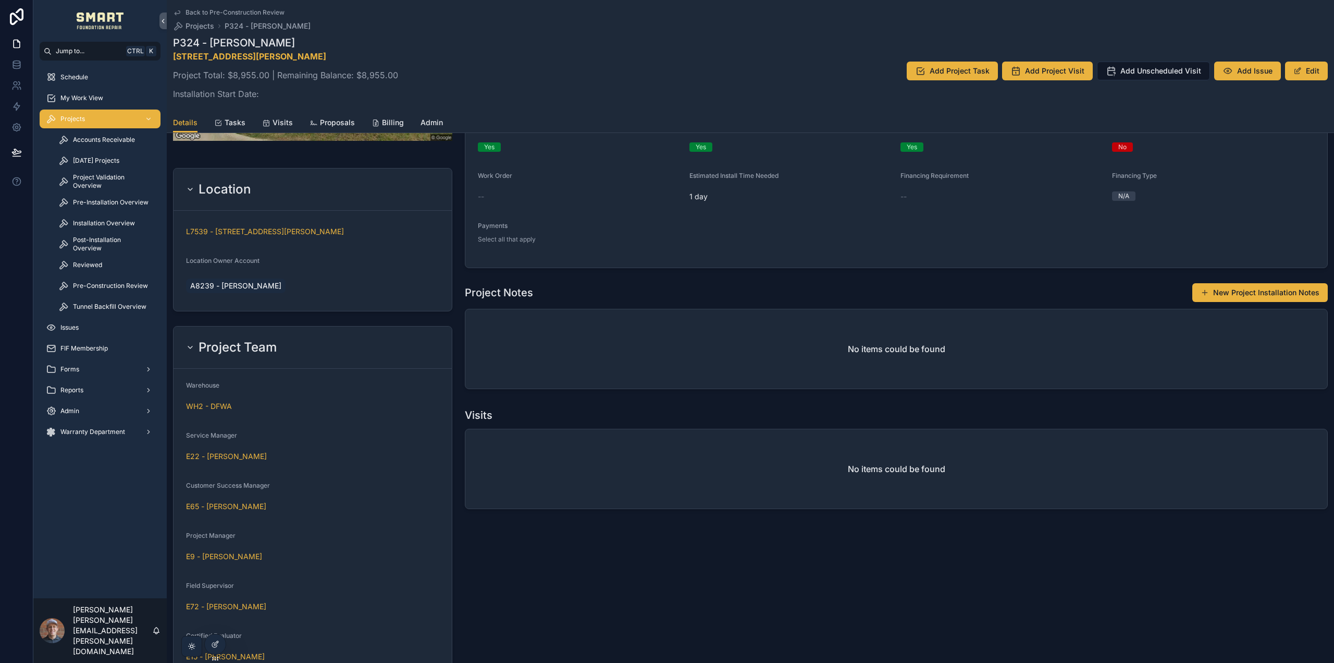
scroll to position [1161, 0]
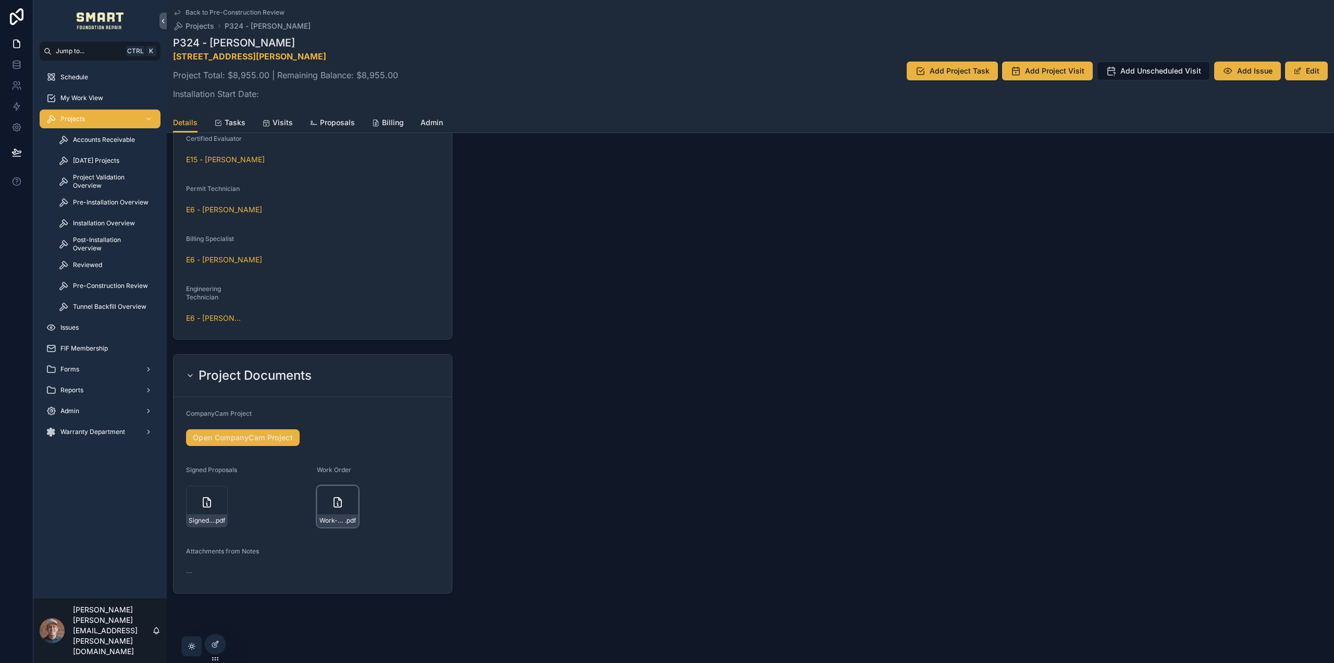
click at [333, 505] on icon "scrollable content" at bounding box center [338, 502] width 13 height 13
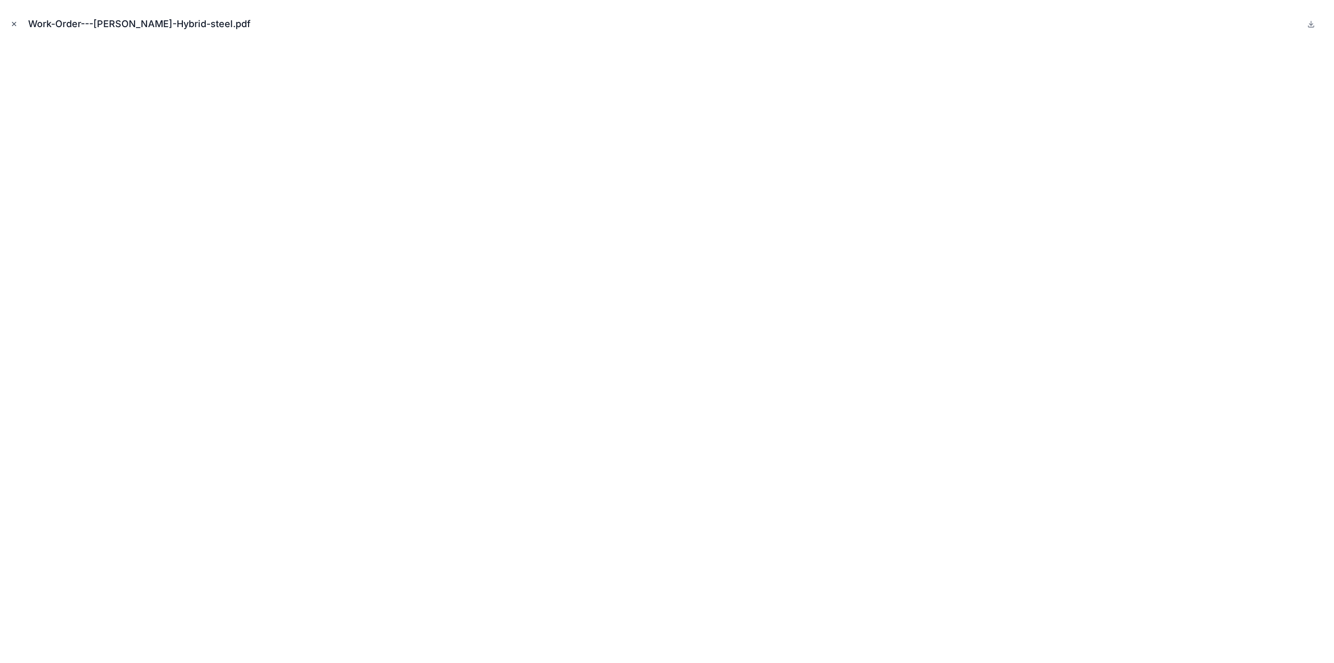
click at [15, 22] on icon "Close modal" at bounding box center [13, 23] width 7 height 7
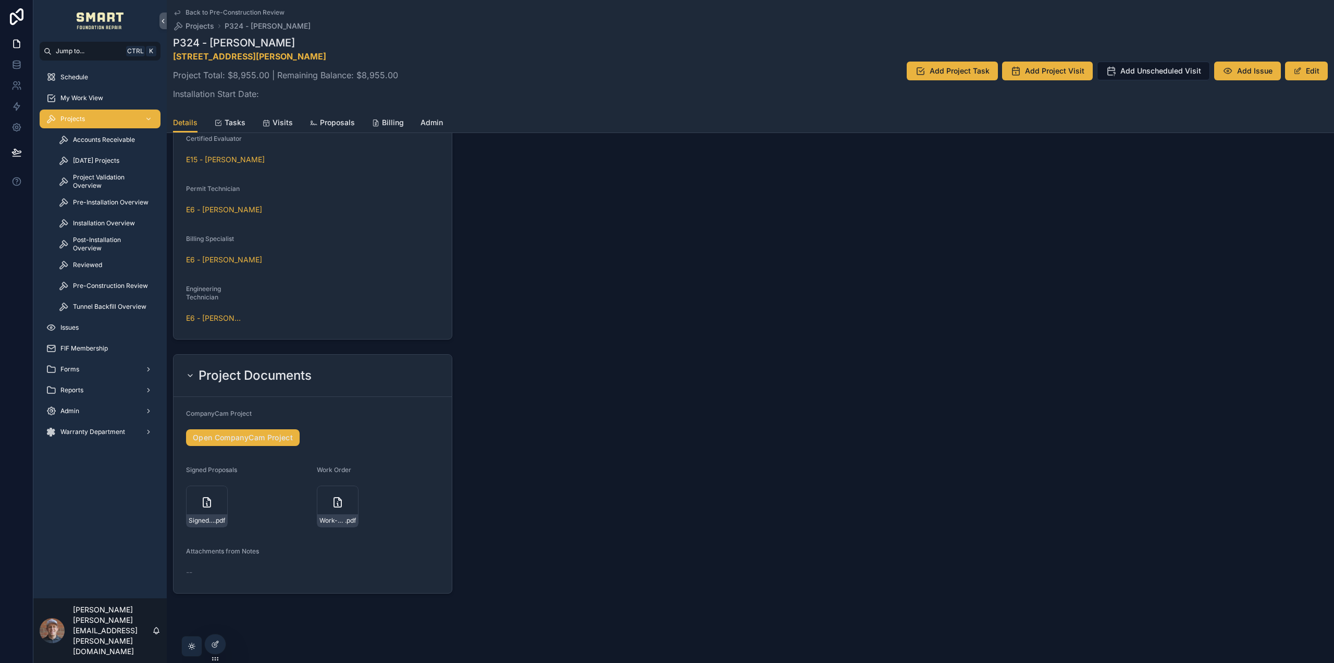
click at [107, 283] on span "Pre-Construction Review" at bounding box center [110, 285] width 75 height 8
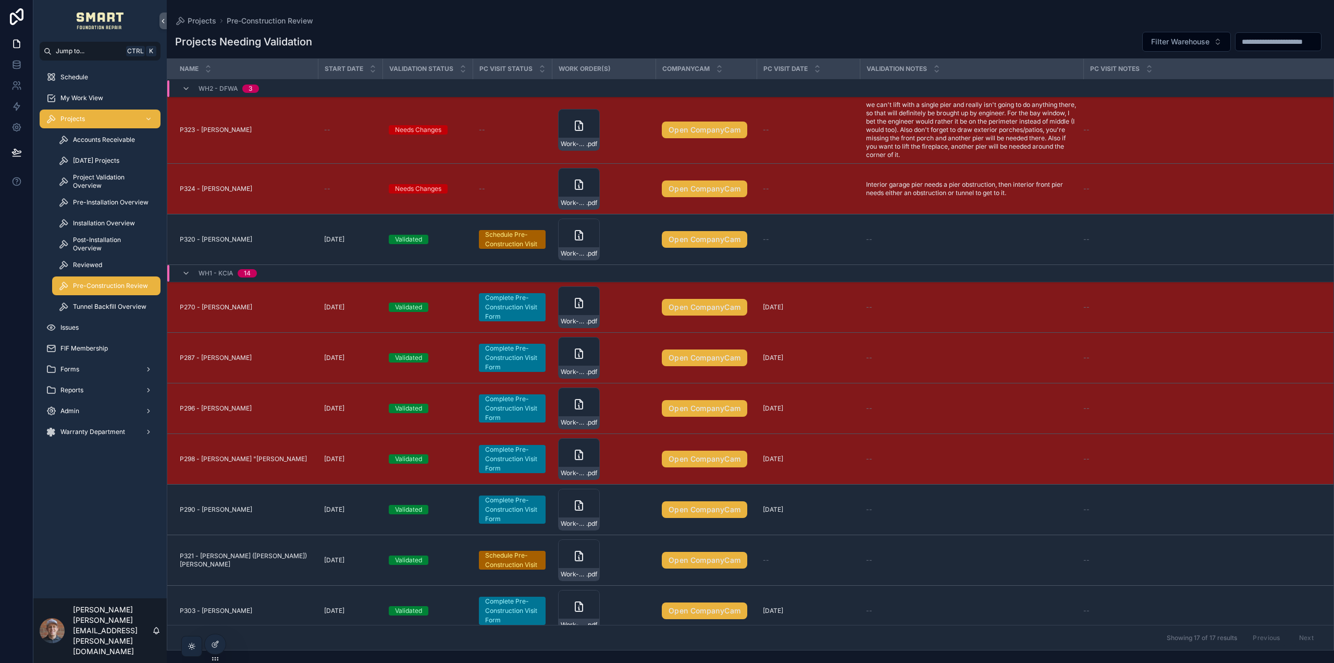
click at [242, 189] on span "P324 - Earvin Sanchez" at bounding box center [216, 189] width 72 height 8
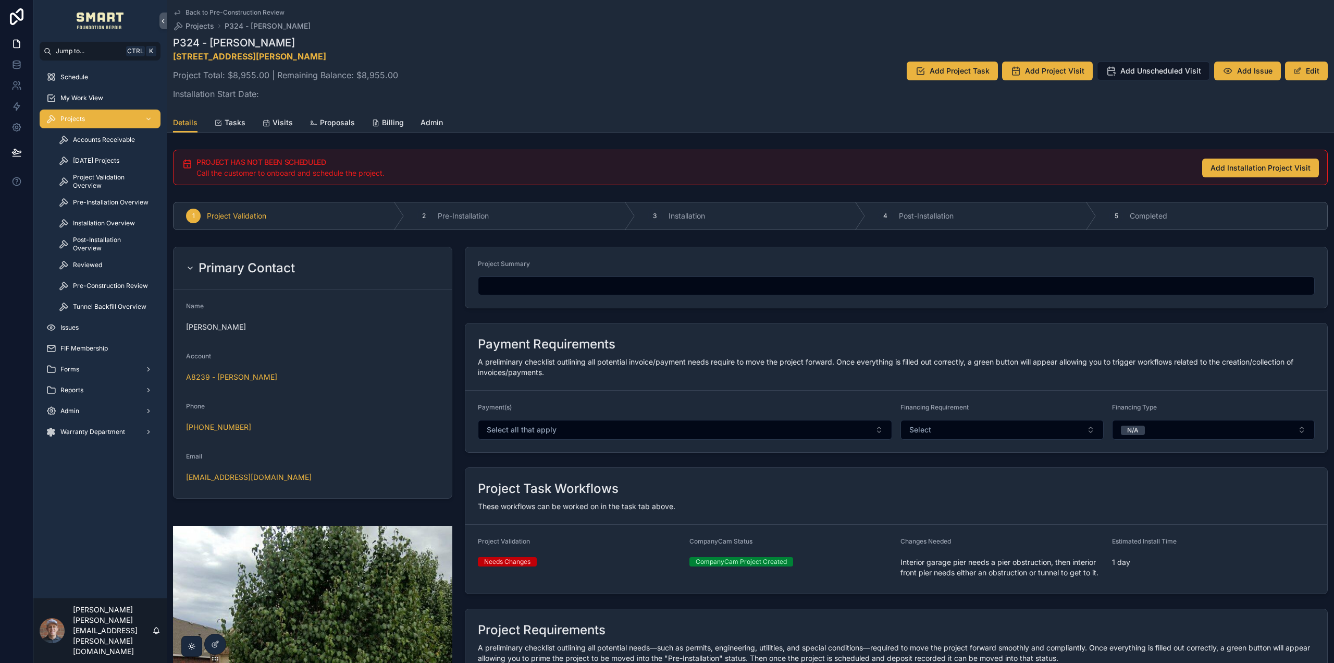
click at [425, 122] on span "Admin" at bounding box center [432, 122] width 22 height 10
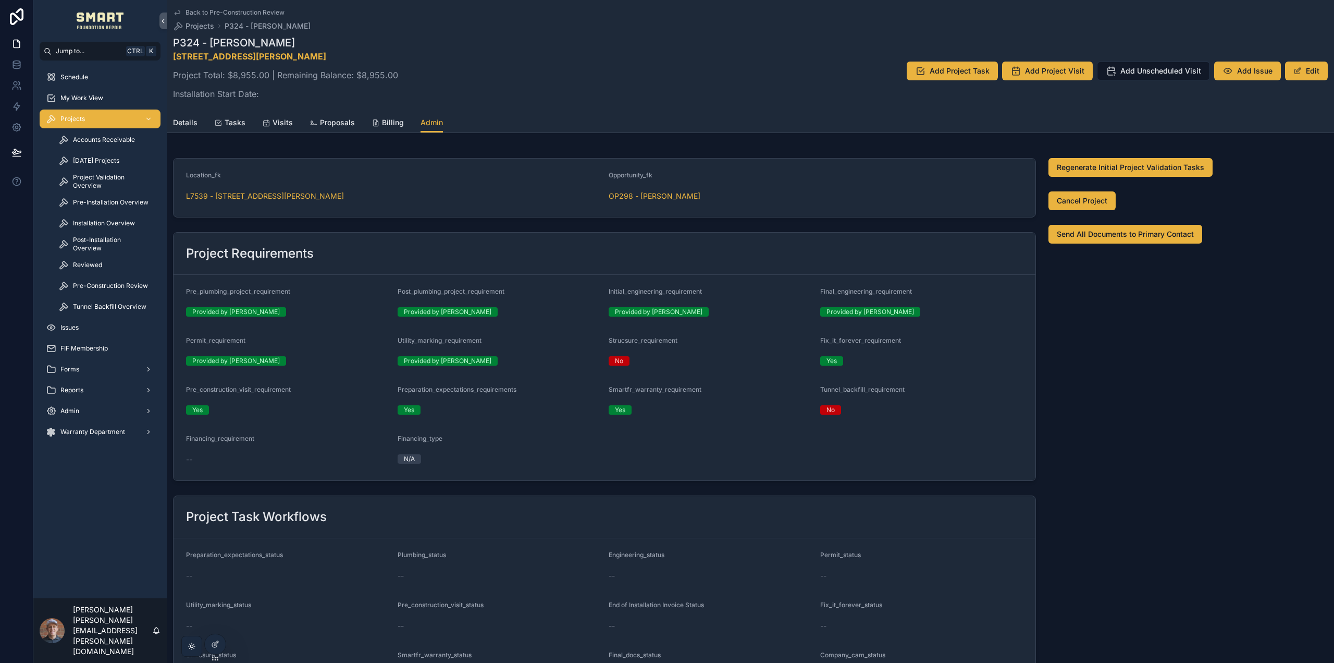
click at [86, 286] on span "Pre-Construction Review" at bounding box center [110, 285] width 75 height 8
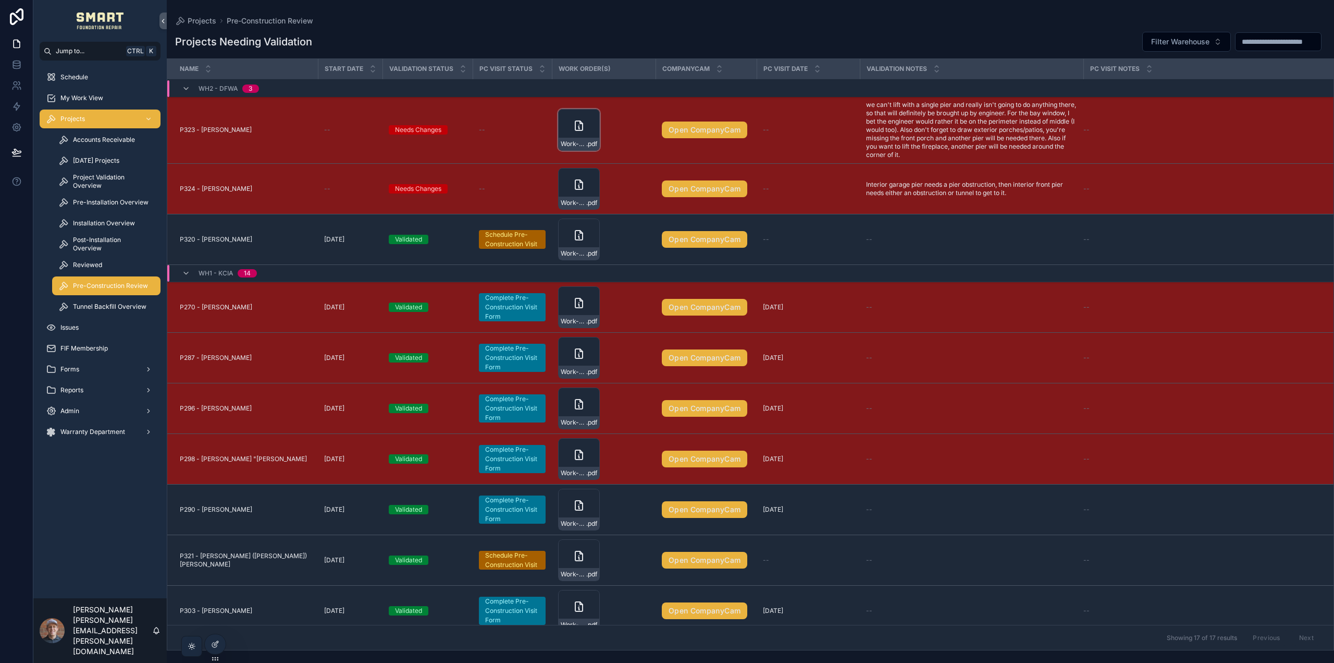
click at [574, 129] on icon "scrollable content" at bounding box center [579, 125] width 13 height 13
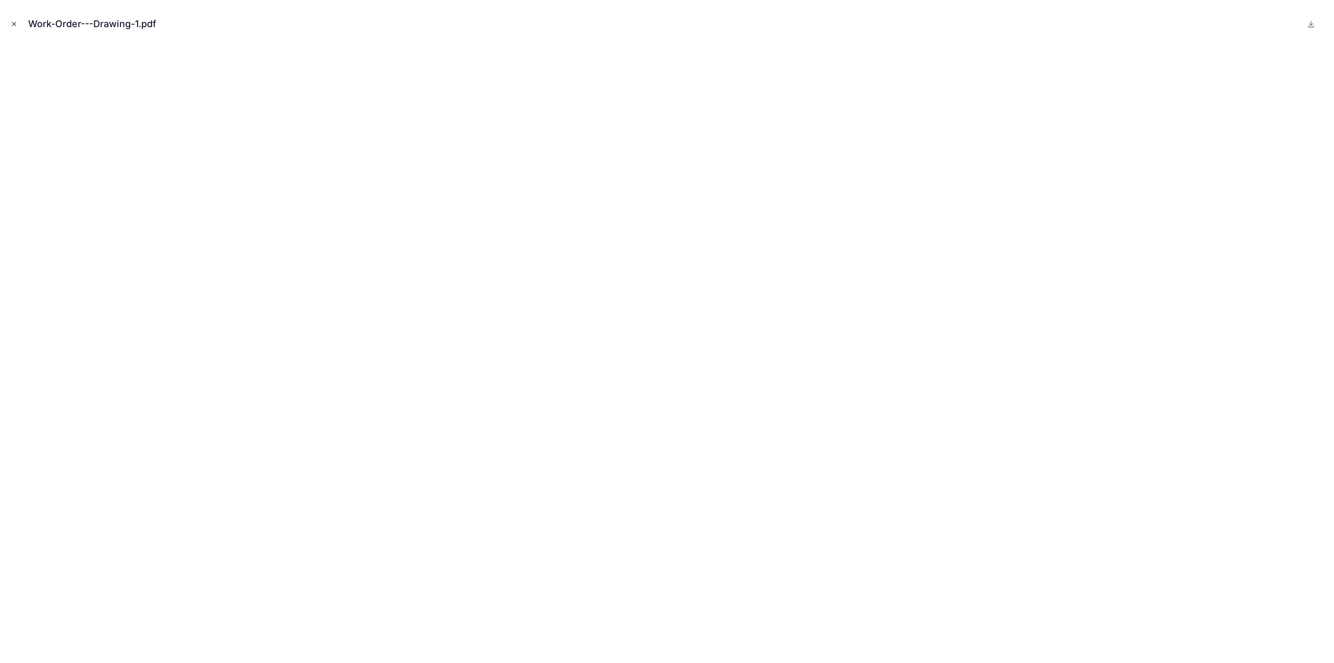
click at [15, 23] on icon "Close modal" at bounding box center [15, 24] width 4 height 4
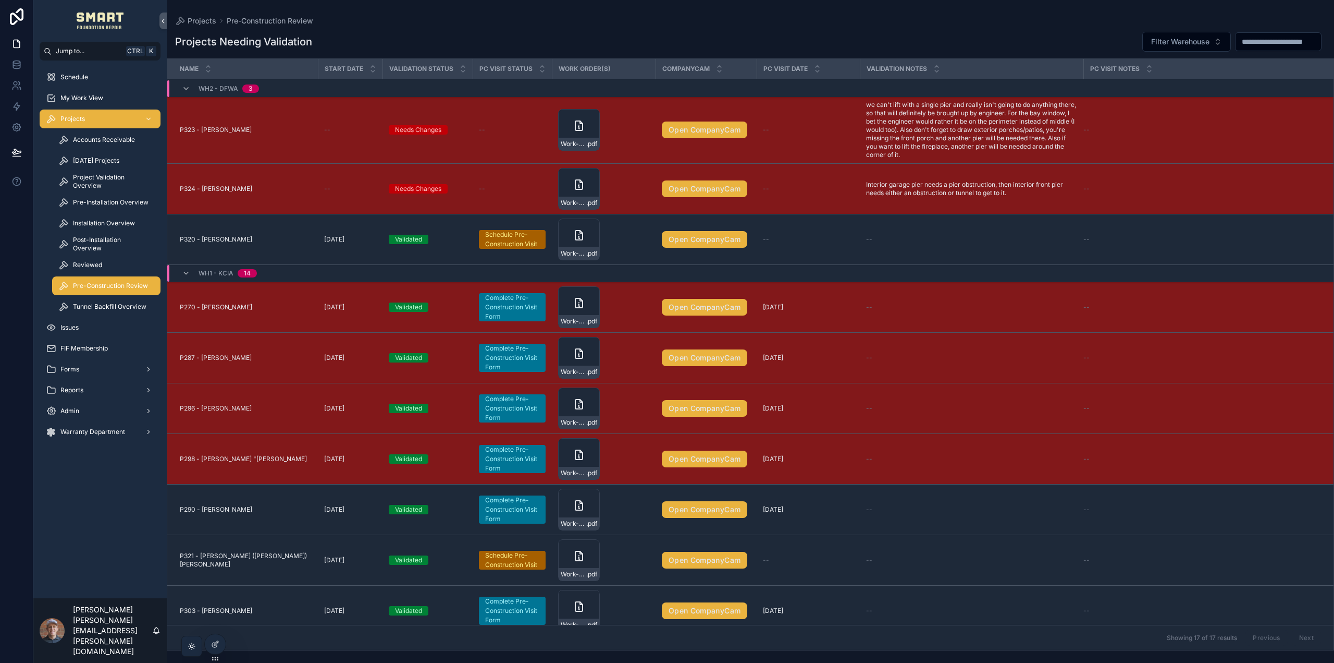
click at [80, 122] on span "Projects" at bounding box center [72, 119] width 24 height 8
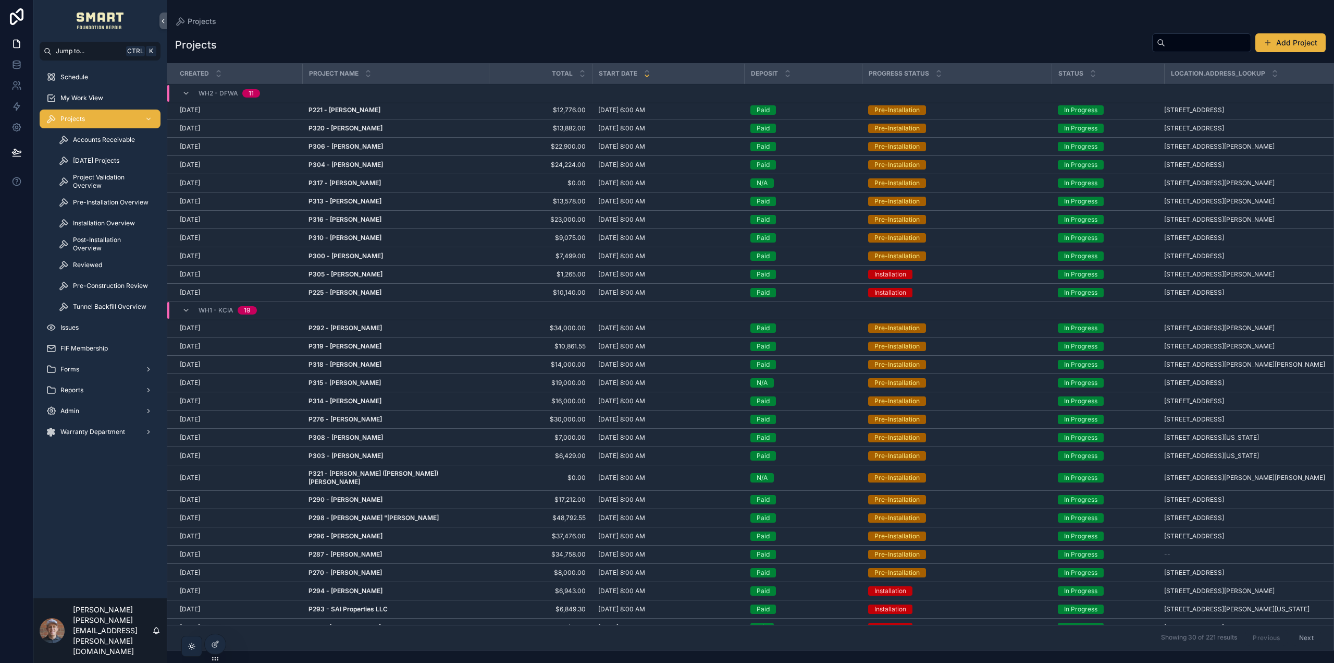
click at [1188, 47] on input "scrollable content" at bounding box center [1208, 42] width 85 height 15
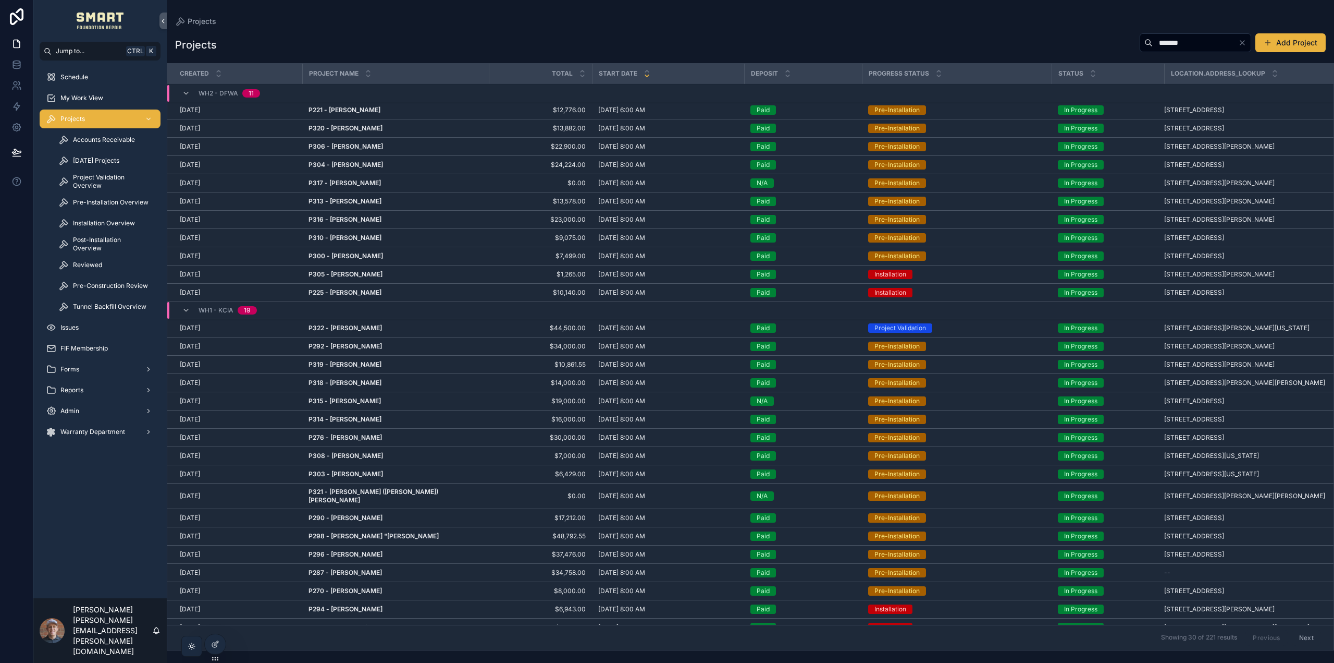
type input "*******"
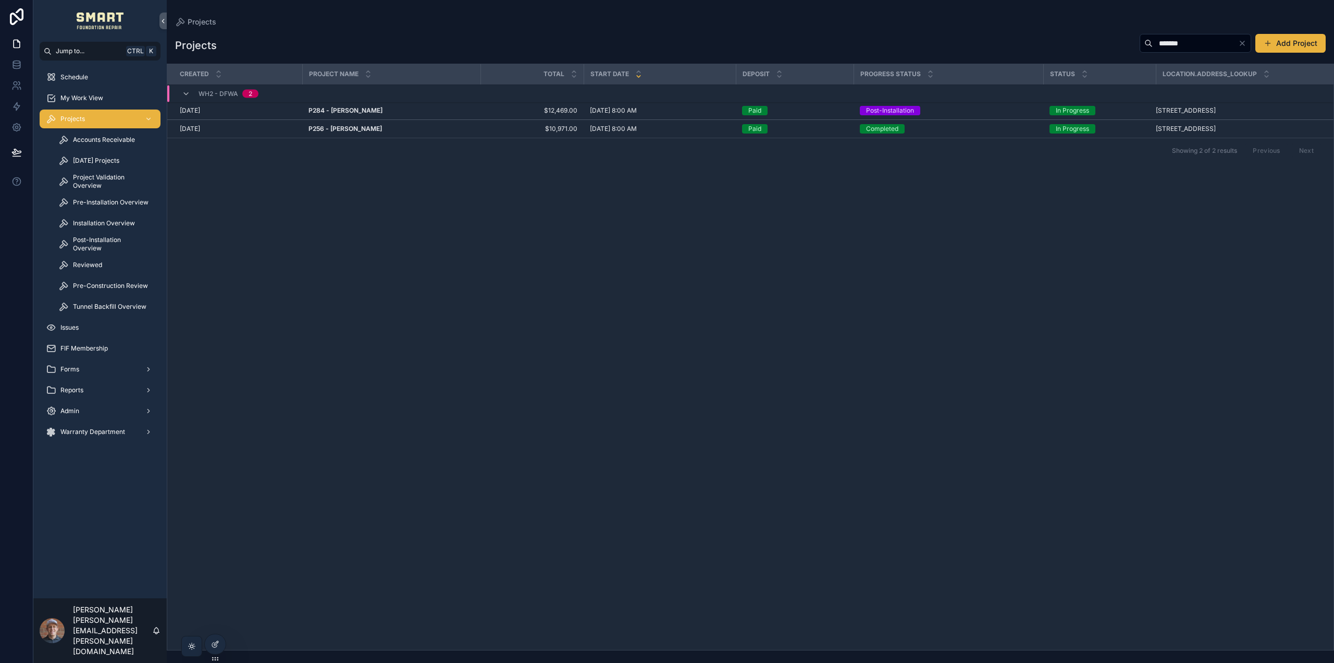
click at [365, 128] on strong "P256 - Heather Wolford" at bounding box center [345, 129] width 73 height 8
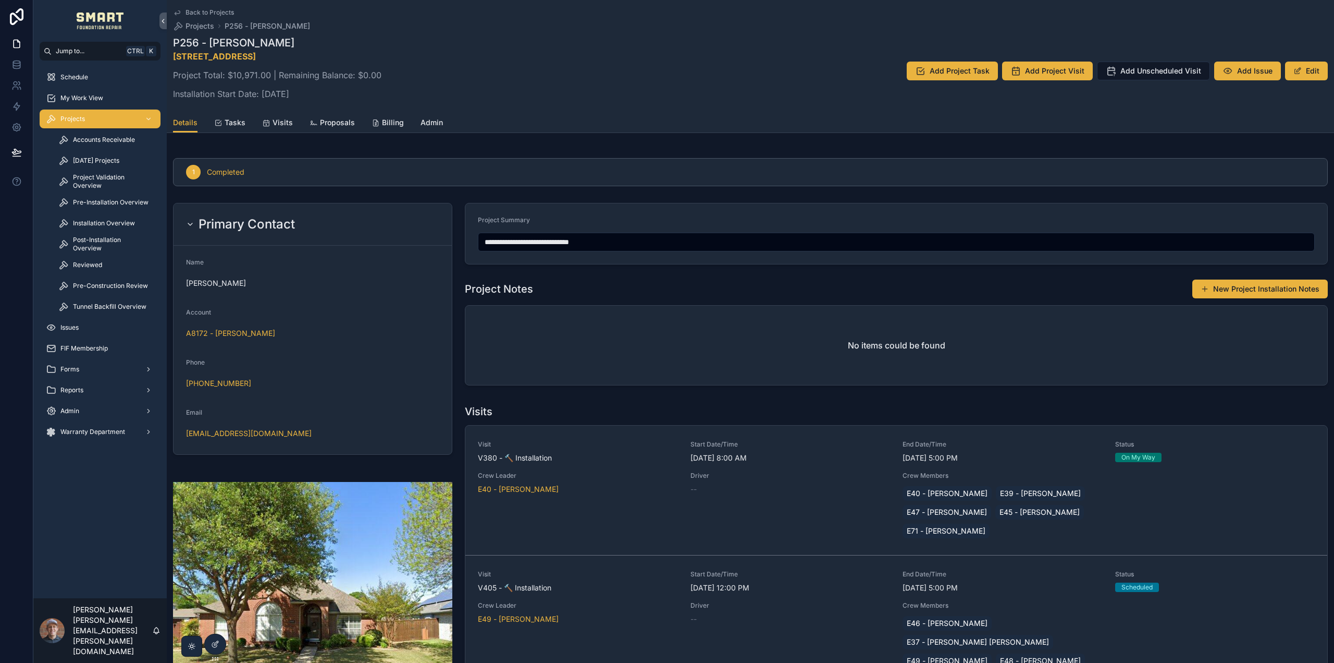
click at [342, 123] on span "Proposals" at bounding box center [337, 122] width 35 height 10
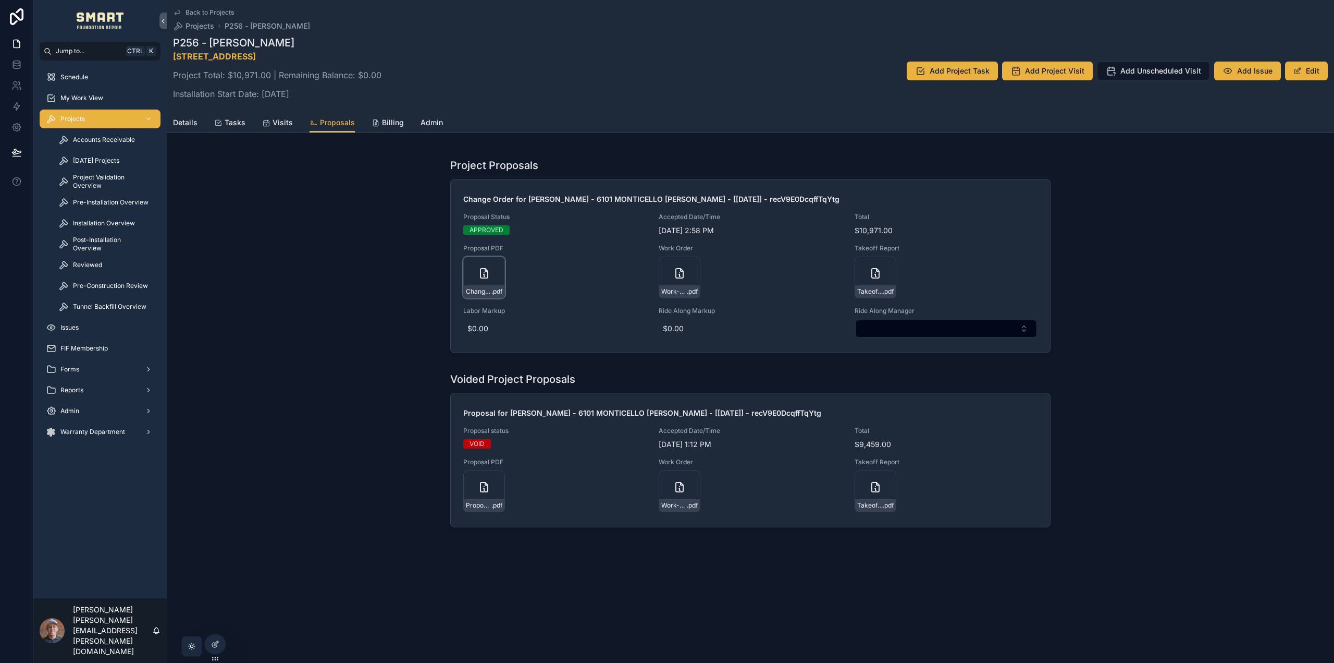
click at [478, 273] on div "Change-Order-for-Heather-Wolford---6101-MONTICELLO-DR-FRISCO---[9-2-25]---recV9…" at bounding box center [484, 277] width 42 height 42
click at [482, 489] on icon "scrollable content" at bounding box center [484, 487] width 13 height 13
click at [89, 115] on div "Projects" at bounding box center [100, 119] width 108 height 17
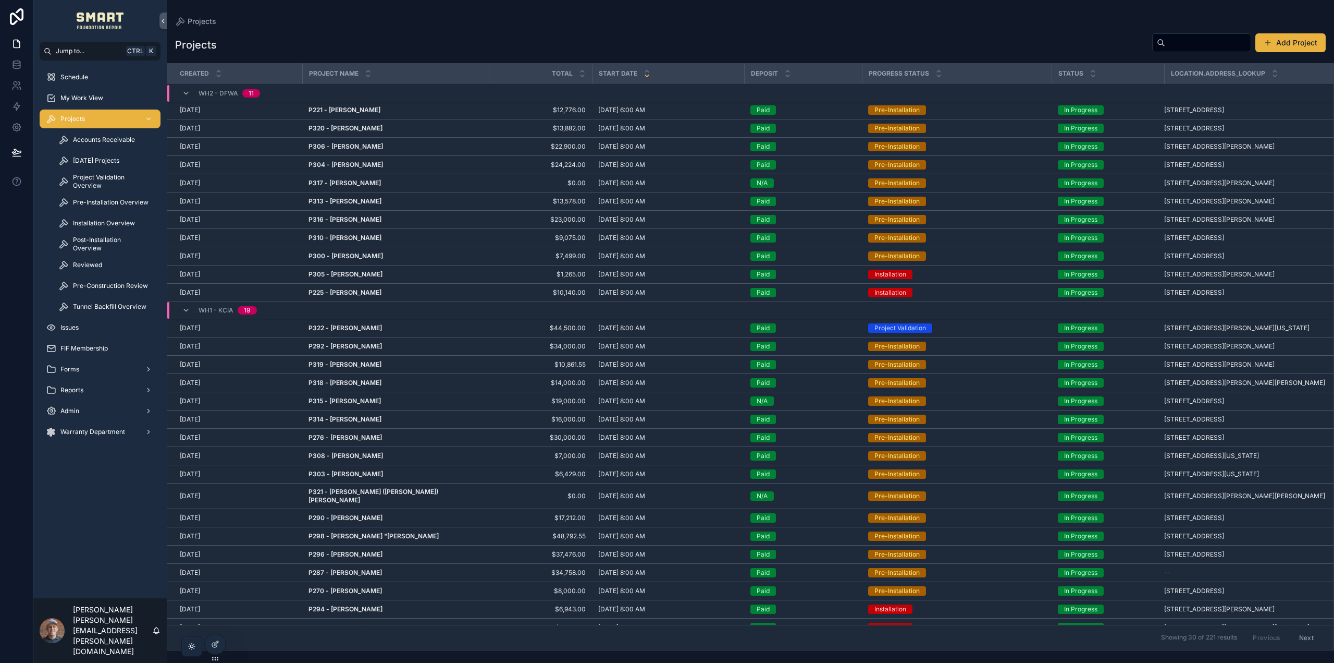
click at [1171, 40] on input "scrollable content" at bounding box center [1208, 42] width 85 height 15
type input "****"
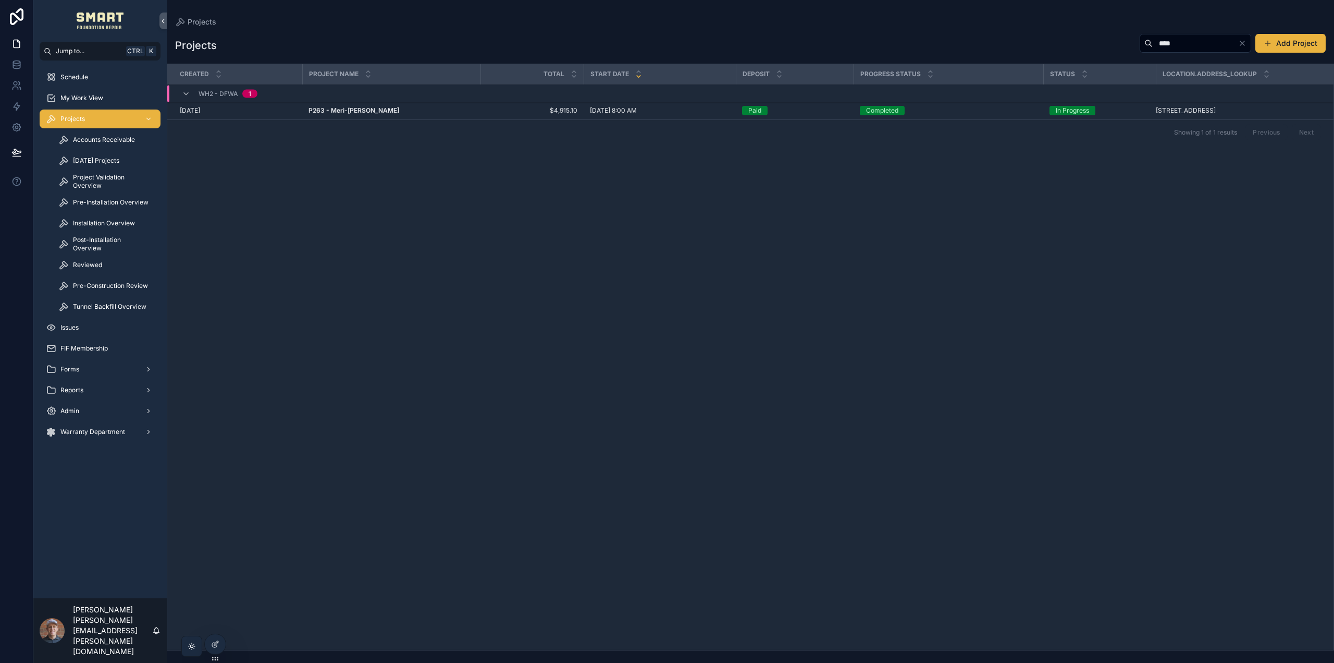
click at [359, 107] on strong "P263 - Meri-Lou Mahoney" at bounding box center [354, 110] width 91 height 8
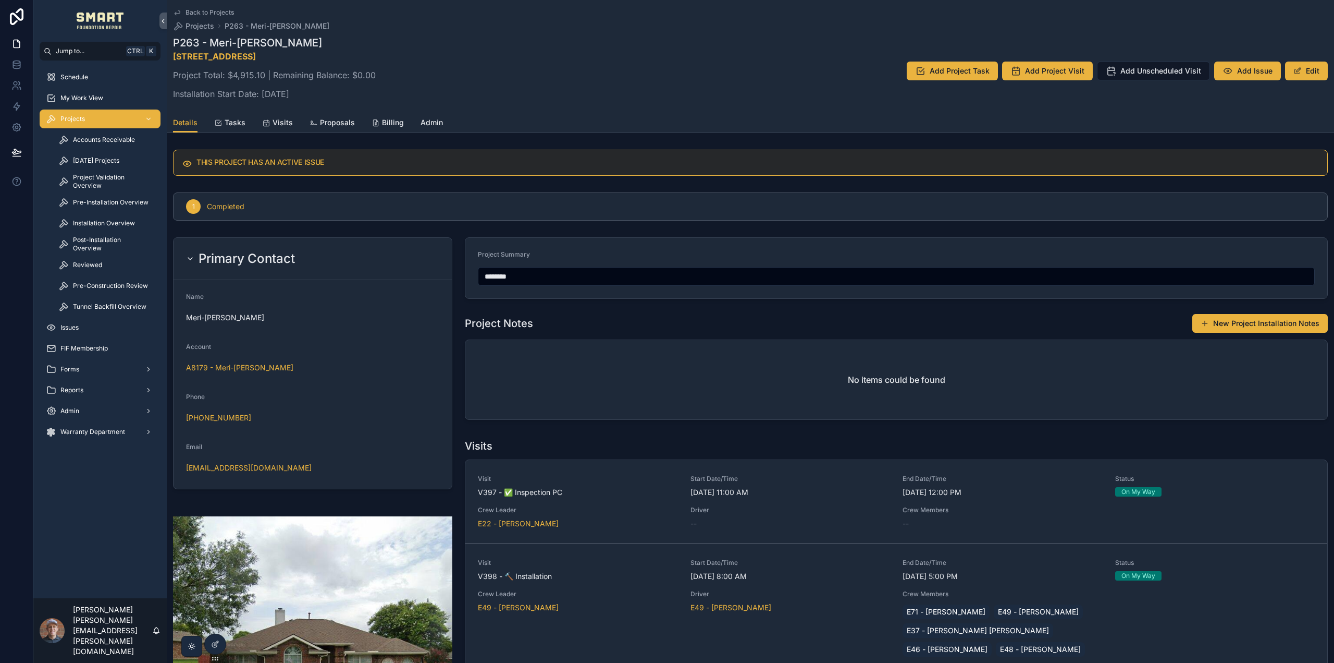
click at [332, 118] on span "Proposals" at bounding box center [337, 122] width 35 height 10
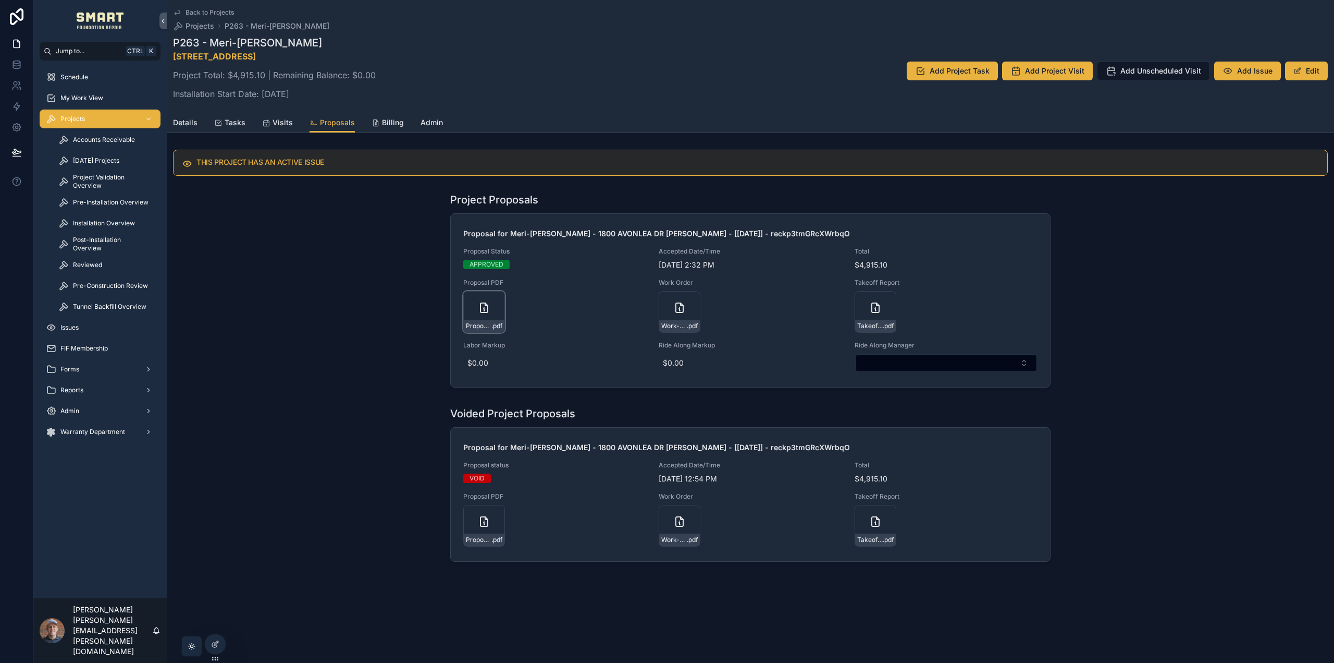
click at [483, 303] on icon "scrollable content" at bounding box center [484, 307] width 7 height 9
click at [477, 521] on div "Proposal-for-Meri-Lou-Mahoney---1800-AVONLEA-DR-ROCKWALL---[9-3-25]---reckp3tmG…" at bounding box center [484, 526] width 42 height 42
click at [102, 120] on div "Projects" at bounding box center [100, 119] width 108 height 17
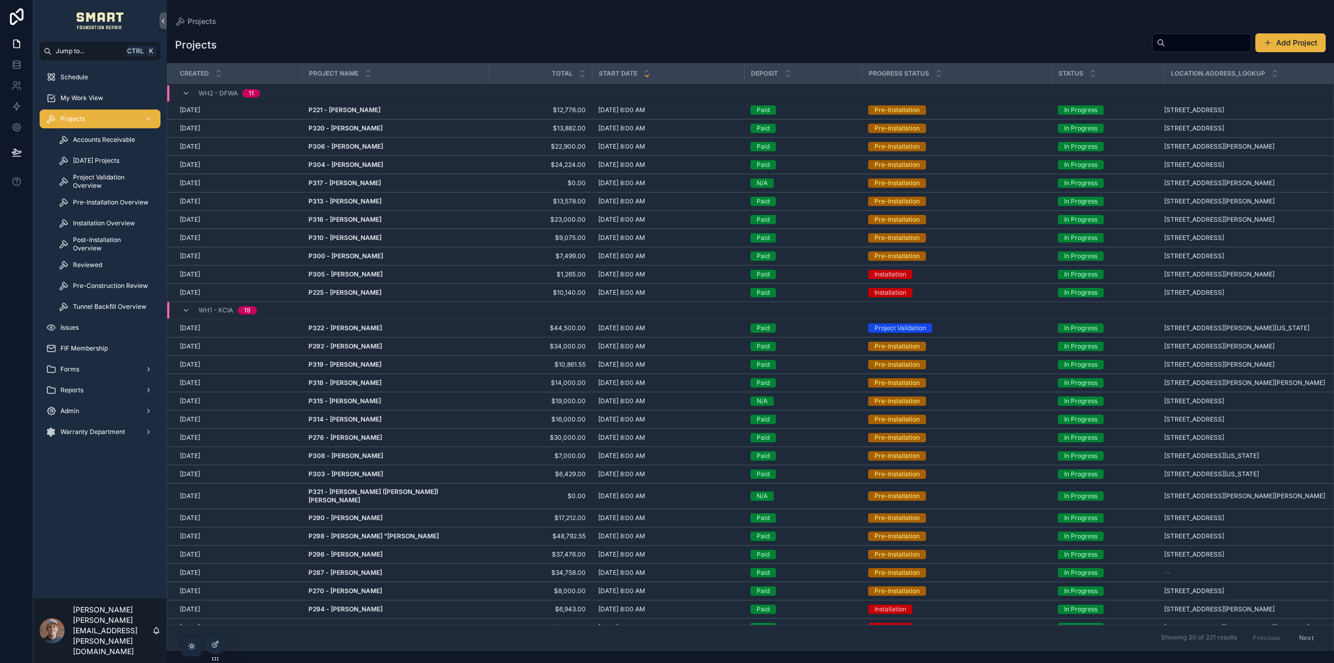
click at [1195, 44] on input "scrollable content" at bounding box center [1208, 42] width 85 height 15
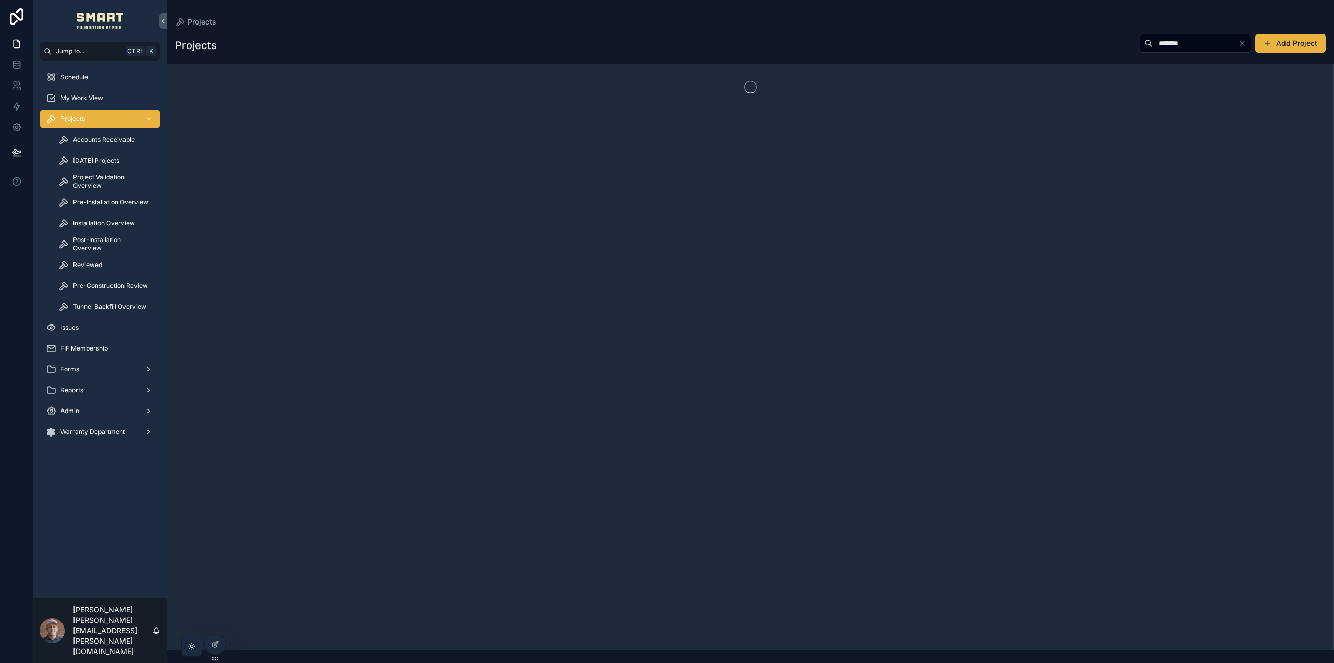
type input "*******"
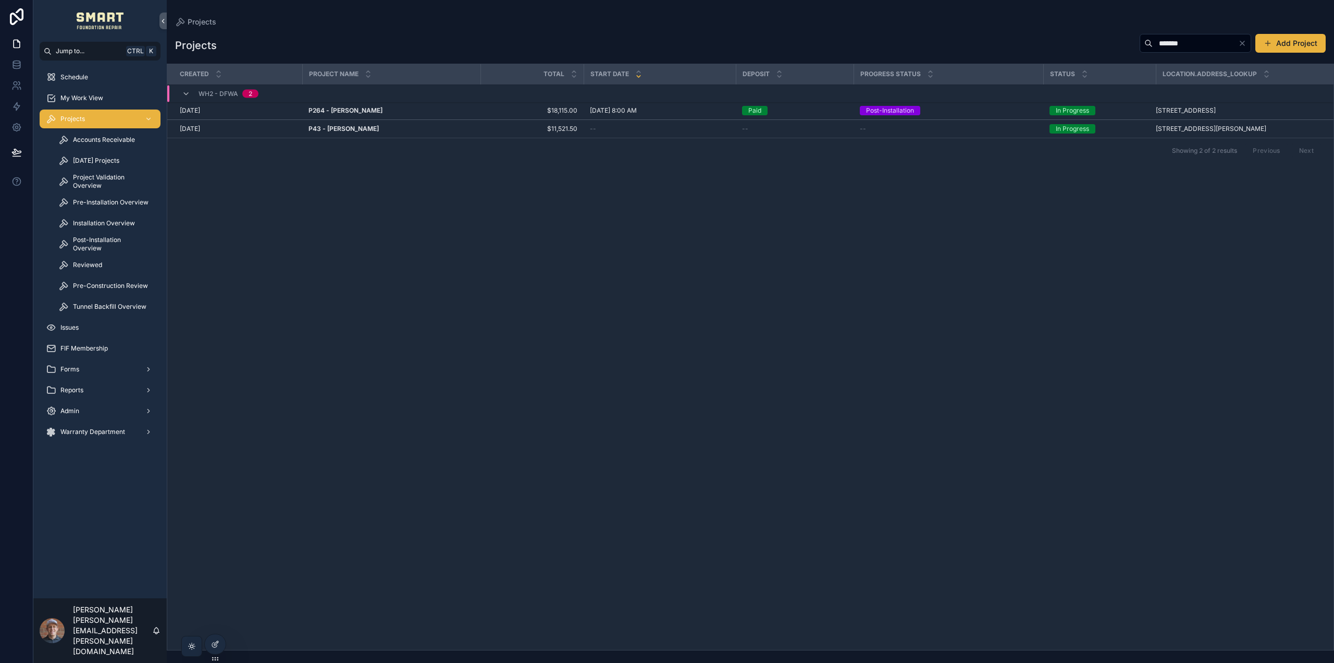
click at [341, 109] on strong "P264 - Colin Wallace" at bounding box center [346, 110] width 74 height 8
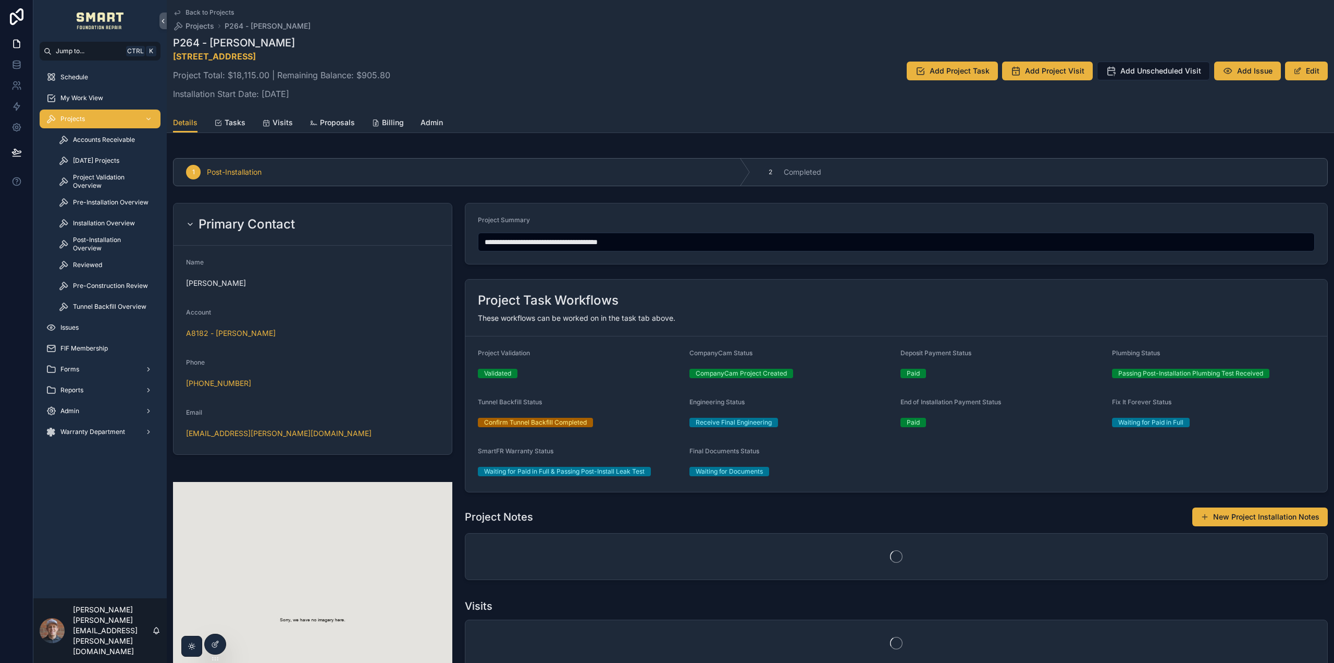
click at [336, 121] on span "Proposals" at bounding box center [337, 122] width 35 height 10
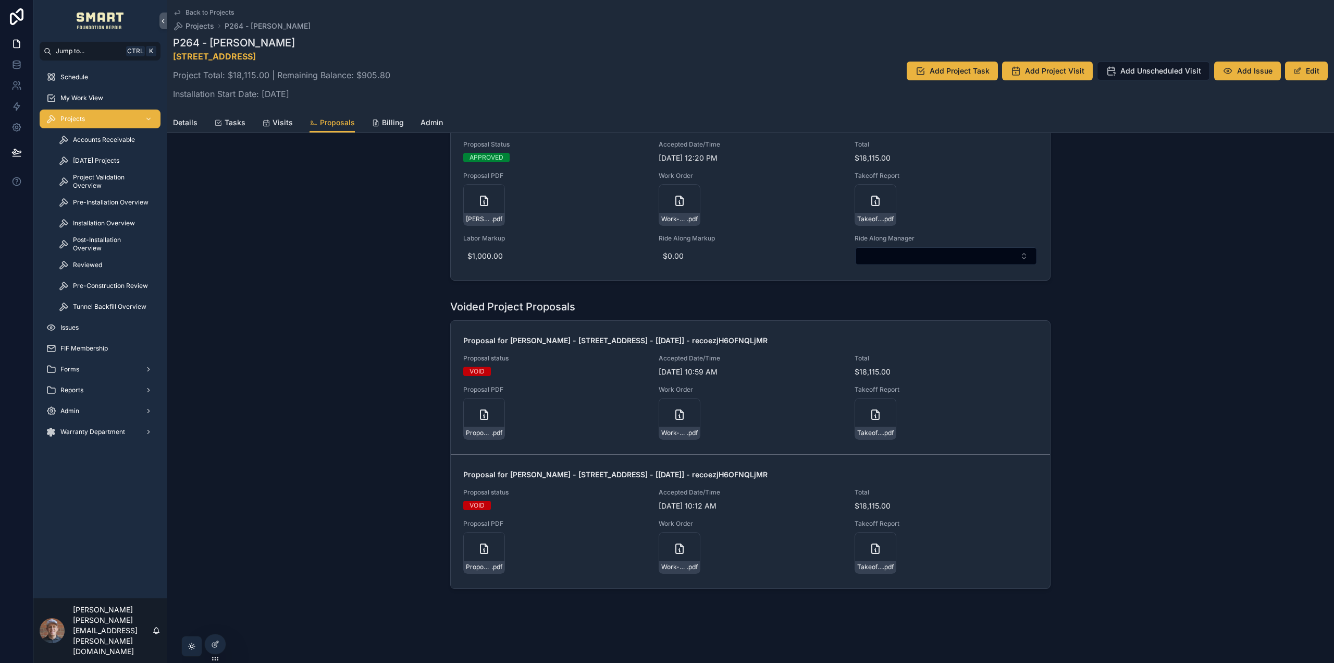
scroll to position [73, 0]
click at [482, 195] on icon "scrollable content" at bounding box center [484, 199] width 7 height 9
click at [86, 119] on div "Projects" at bounding box center [100, 119] width 108 height 17
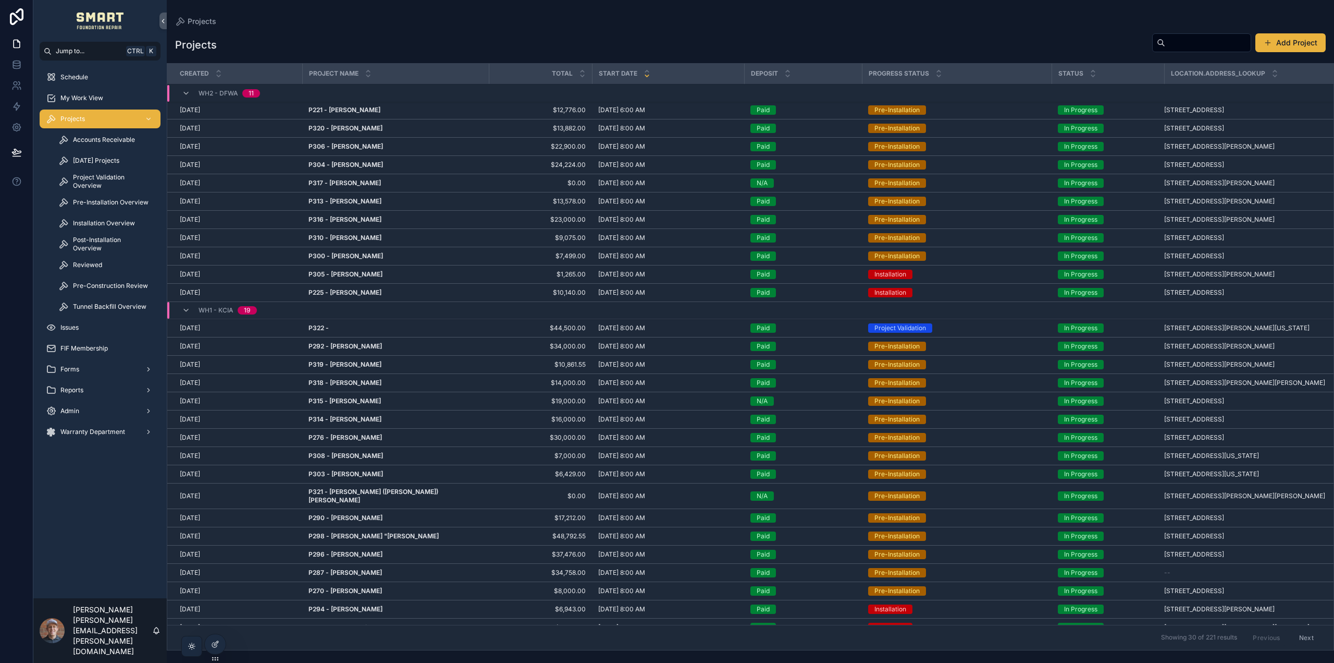
click at [1179, 44] on input "scrollable content" at bounding box center [1208, 42] width 85 height 15
type input "***"
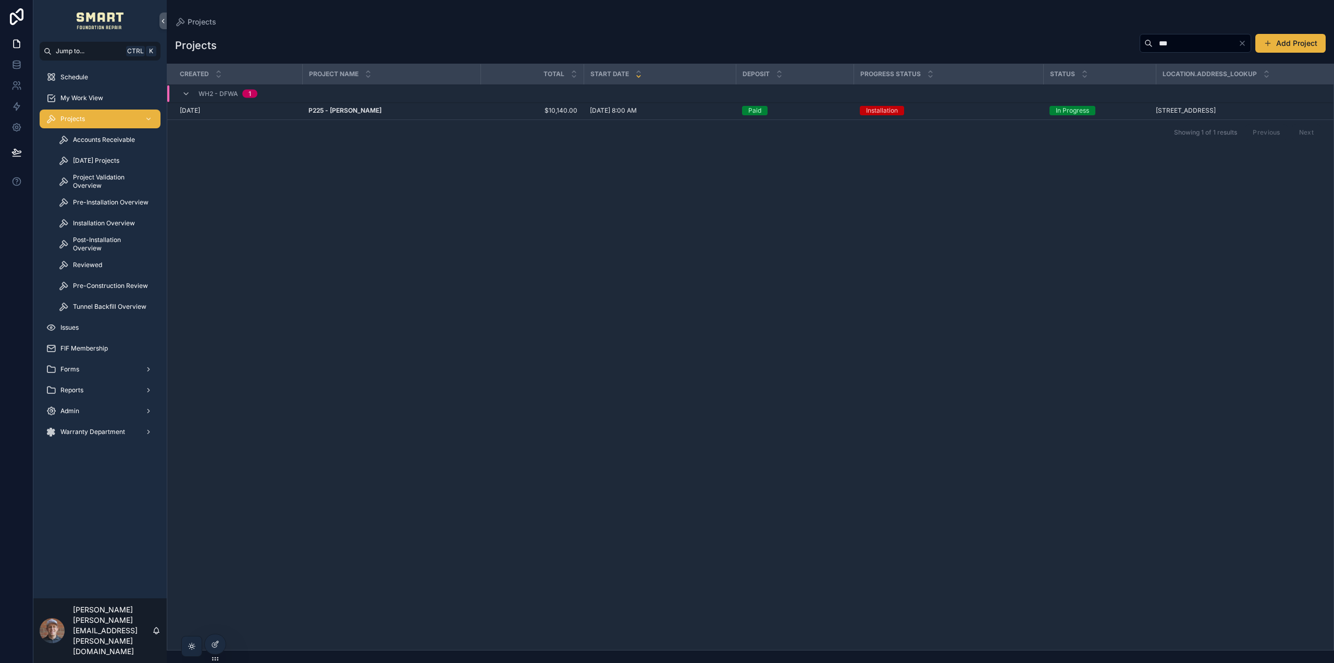
click at [329, 108] on strong "P225 - Coy Tatum" at bounding box center [345, 110] width 73 height 8
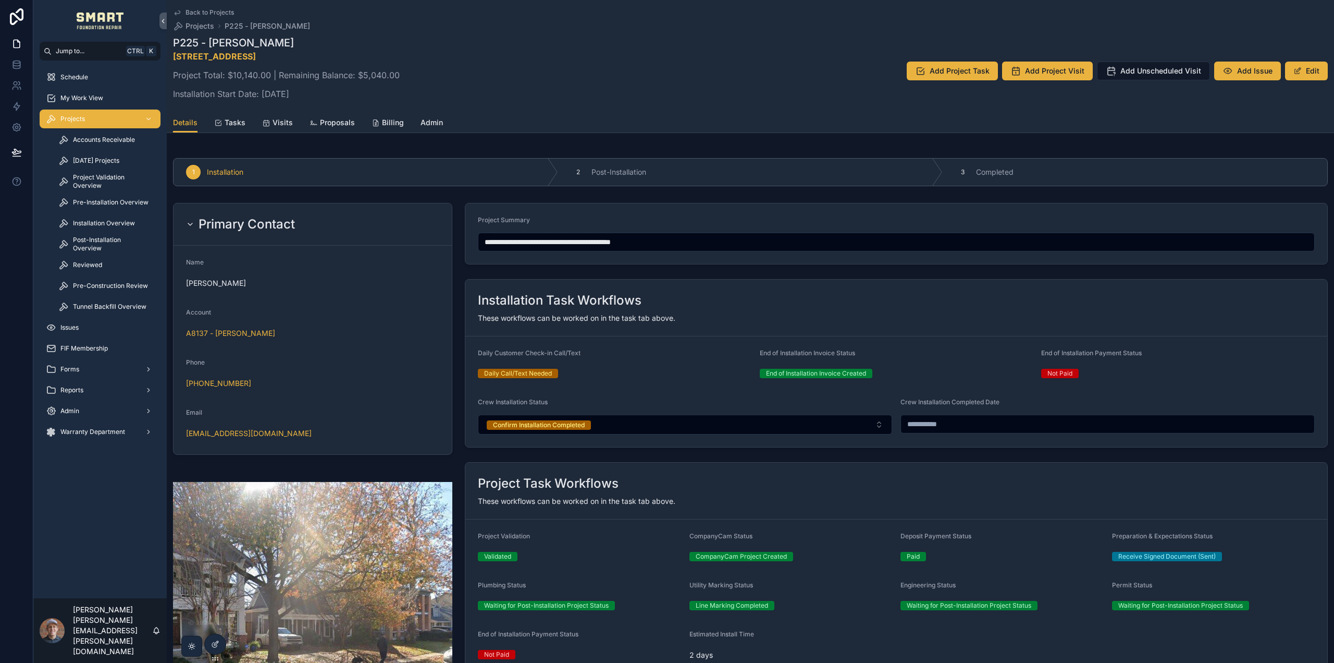
click at [342, 122] on span "Proposals" at bounding box center [337, 122] width 35 height 10
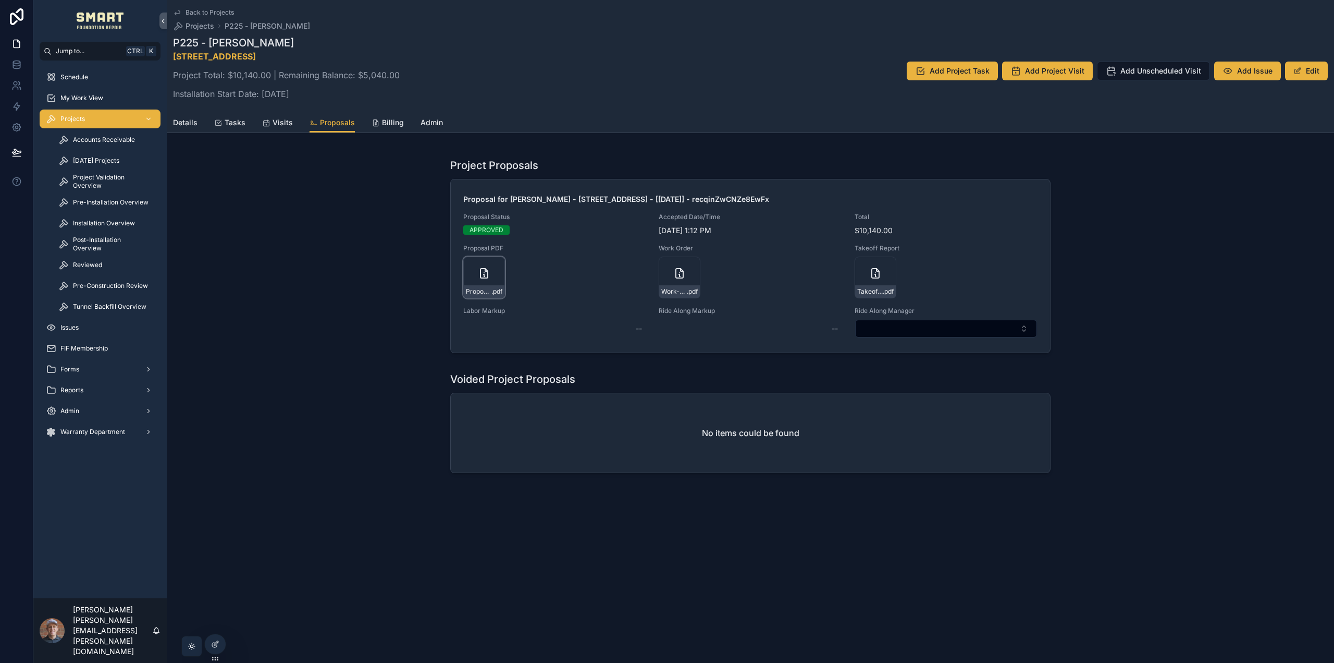
click at [481, 272] on icon "scrollable content" at bounding box center [484, 272] width 7 height 9
click at [881, 279] on icon "scrollable content" at bounding box center [875, 273] width 13 height 13
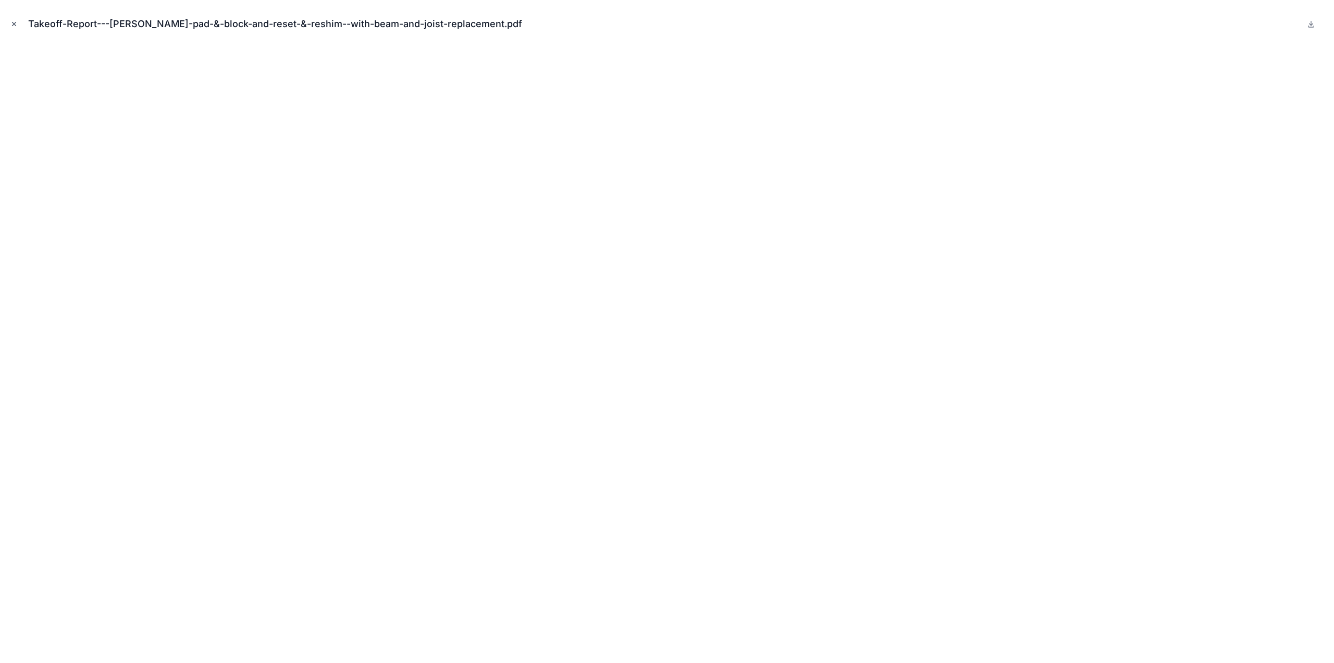
click at [14, 25] on icon "Close modal" at bounding box center [13, 23] width 7 height 7
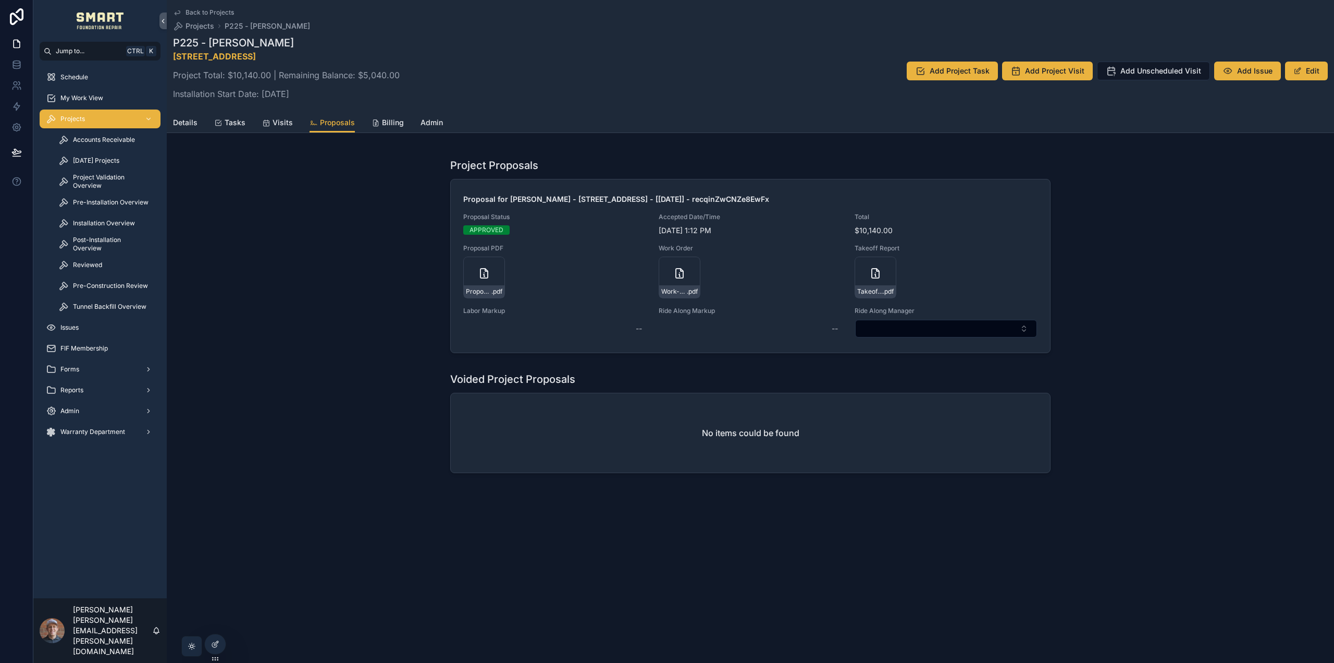
click at [72, 97] on span "My Work View" at bounding box center [81, 98] width 43 height 8
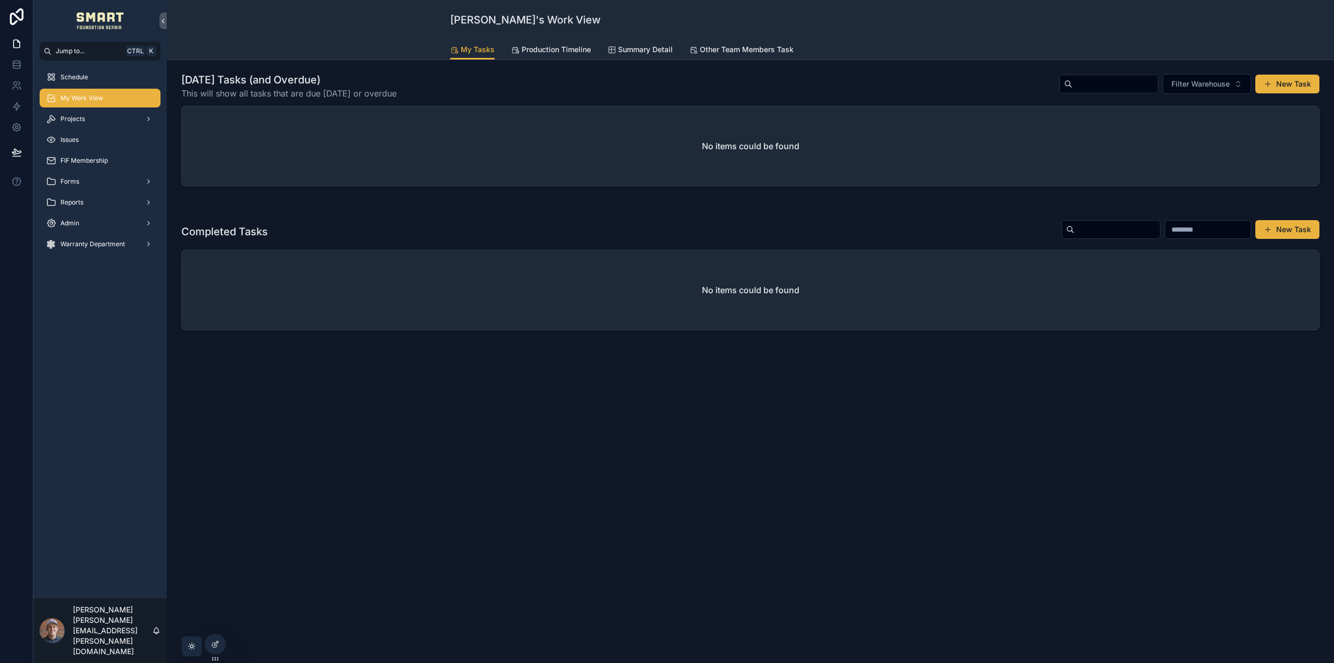
click at [531, 51] on span "Production Timeline" at bounding box center [556, 49] width 69 height 10
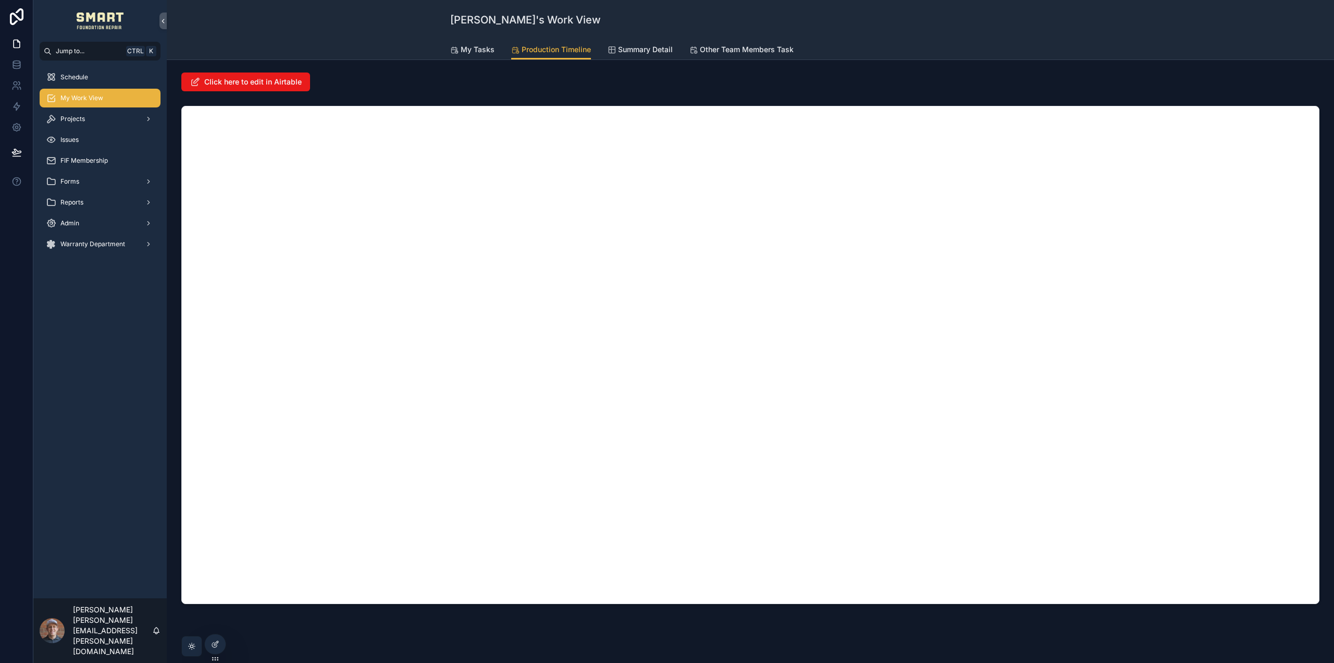
click at [625, 101] on div "Click here to edit in Airtable" at bounding box center [750, 337] width 1151 height 539
click at [74, 182] on span "Forms" at bounding box center [69, 181] width 19 height 8
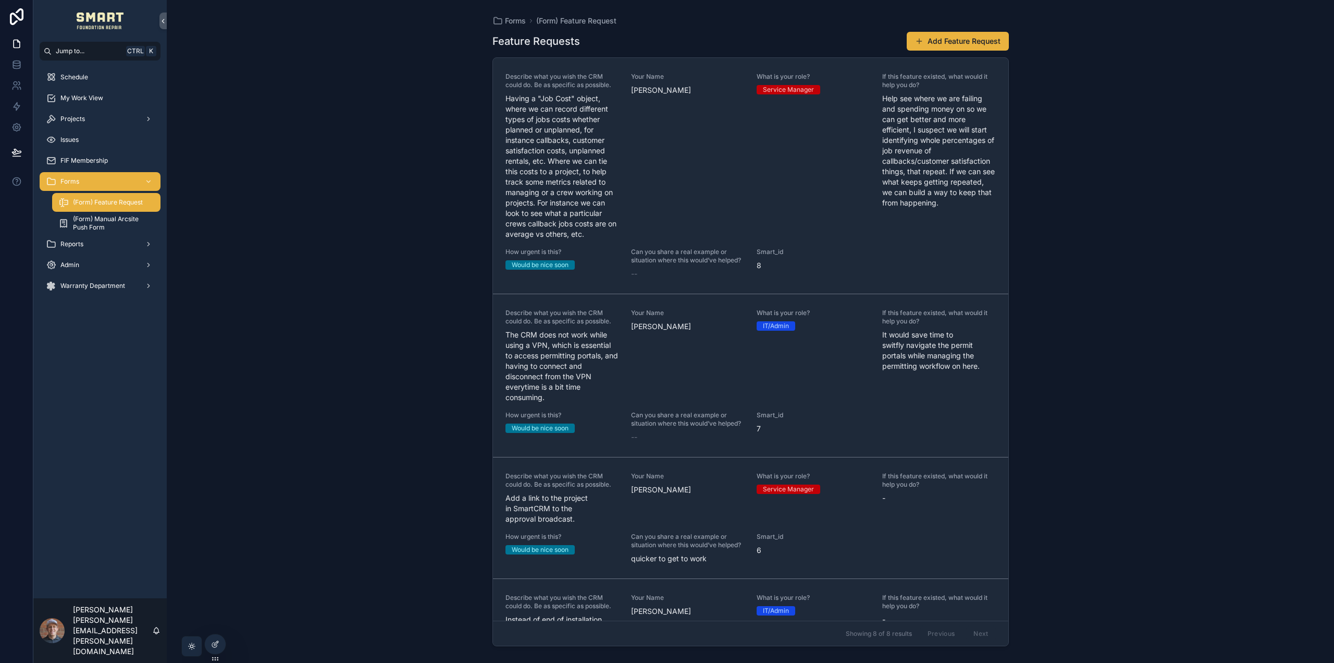
click at [95, 121] on div "Projects" at bounding box center [100, 119] width 108 height 17
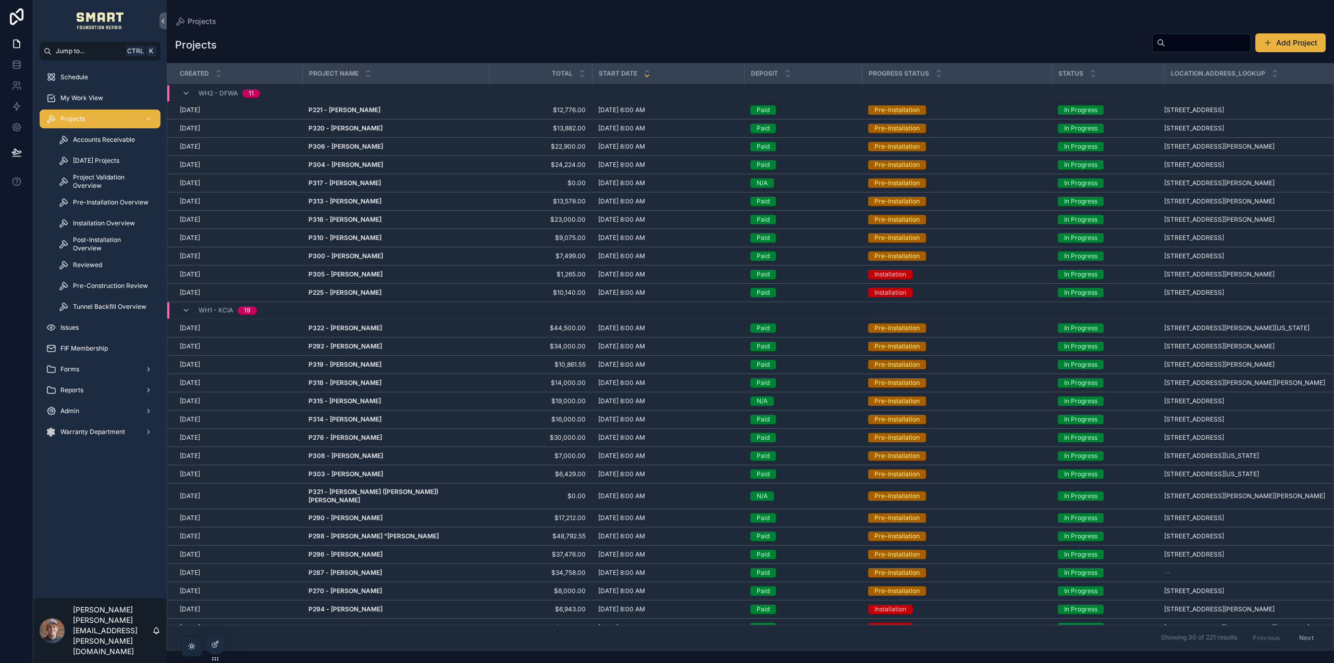
click at [94, 288] on span "Pre-Construction Review" at bounding box center [110, 285] width 75 height 8
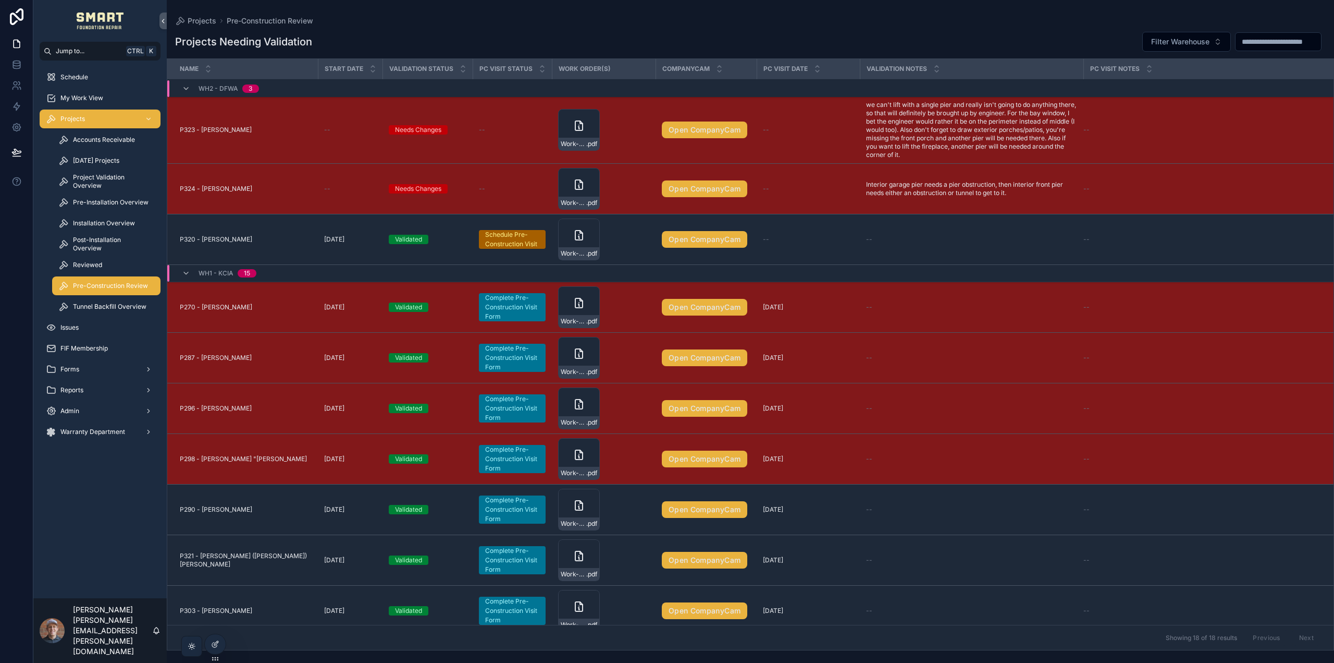
click at [72, 316] on div "Tunnel Backfill Overview" at bounding box center [106, 306] width 121 height 21
click at [68, 323] on div "Issues" at bounding box center [100, 327] width 108 height 17
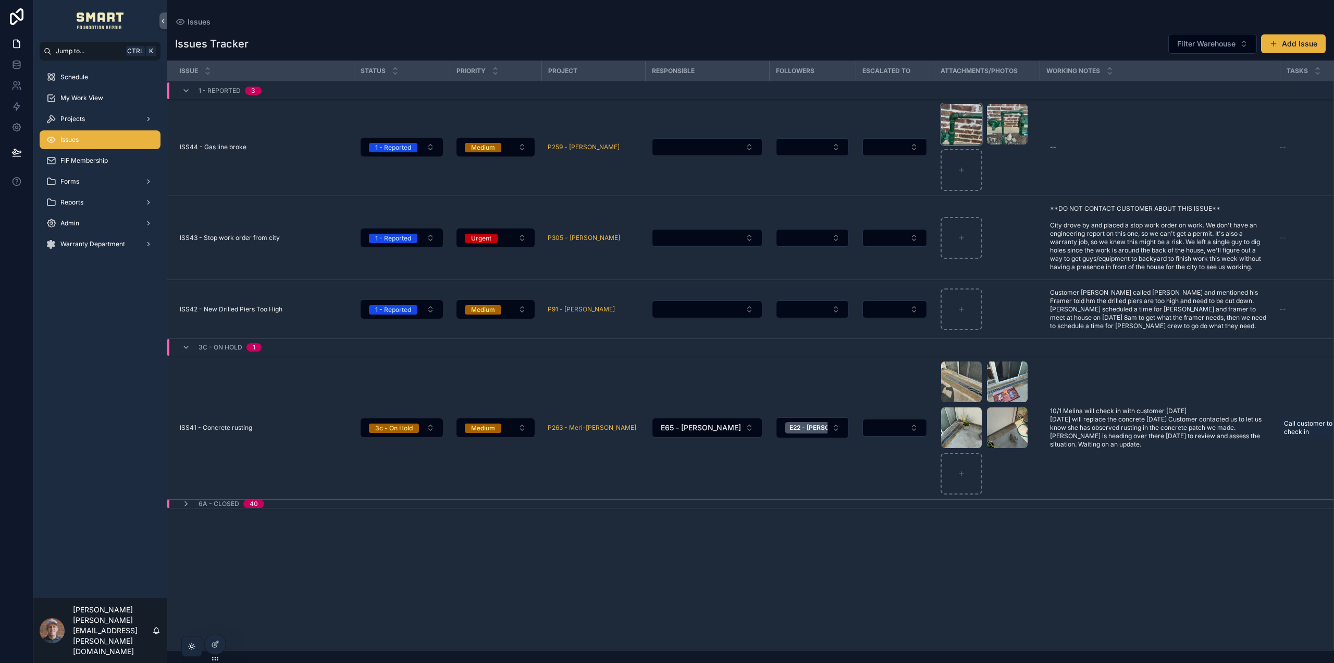
click at [961, 129] on div "IMG_4952 .jpg" at bounding box center [962, 124] width 42 height 42
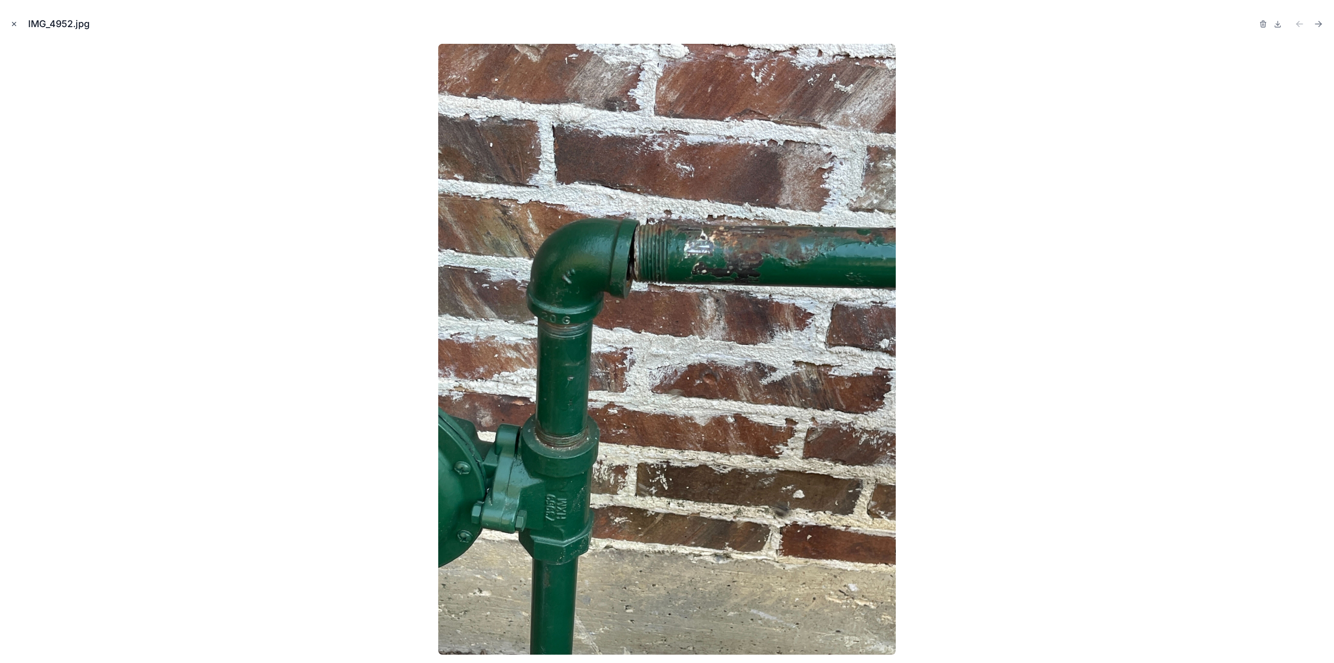
click at [13, 23] on icon "Close modal" at bounding box center [15, 24] width 4 height 4
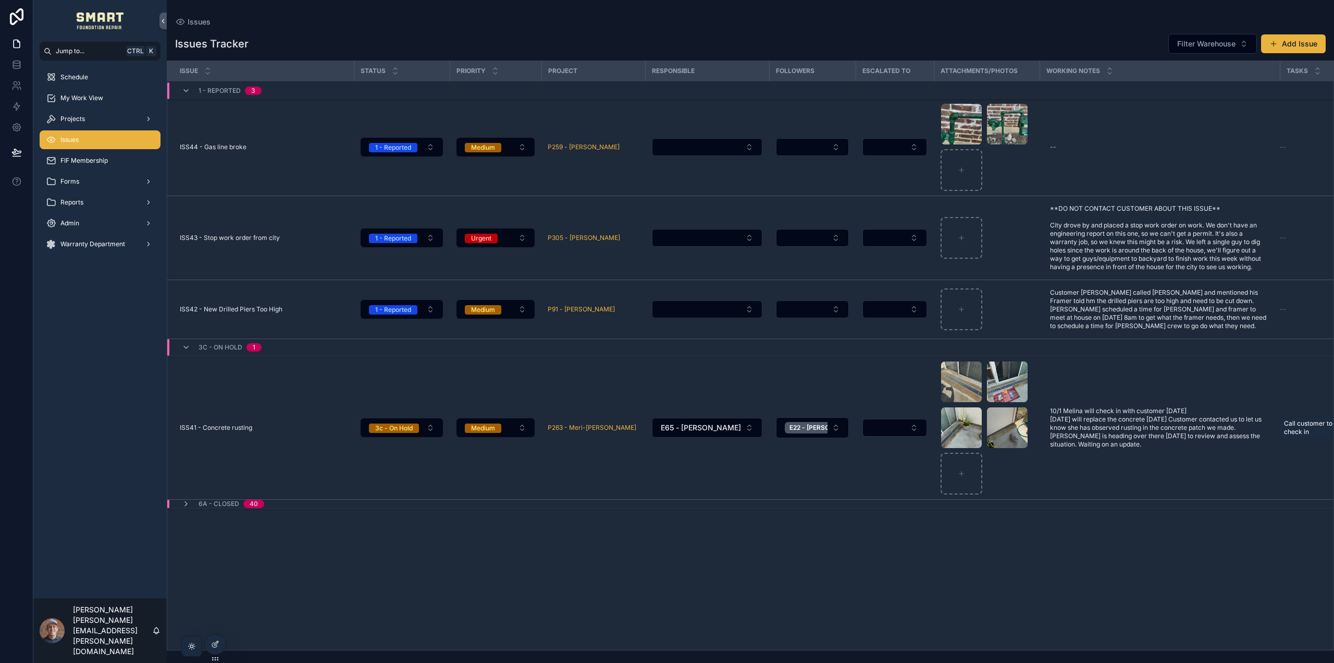
click at [107, 99] on div "My Work View" at bounding box center [100, 98] width 108 height 17
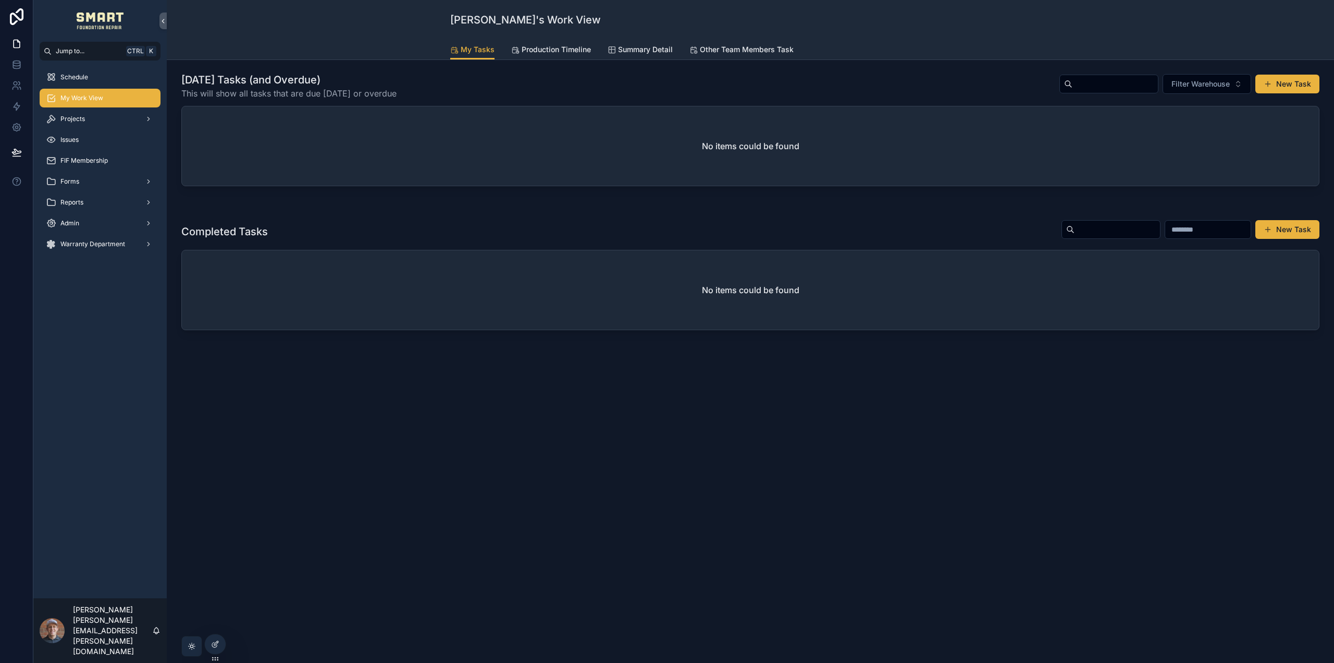
click at [570, 51] on span "Production Timeline" at bounding box center [556, 49] width 69 height 10
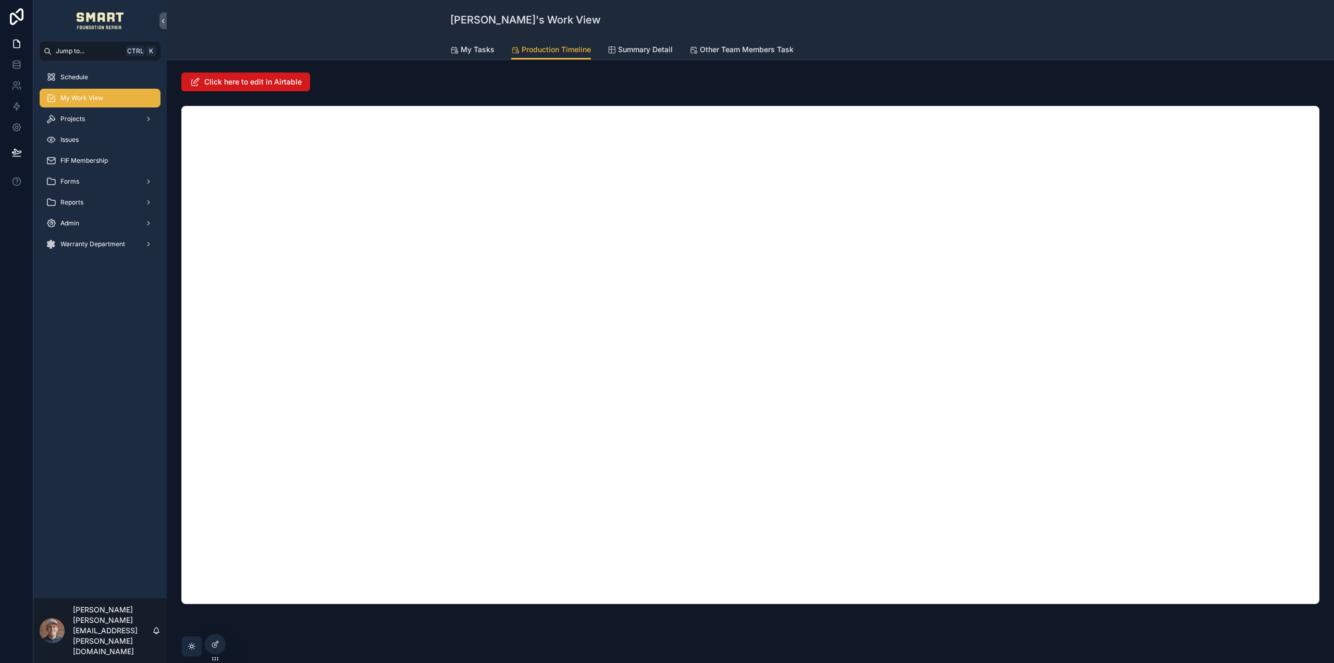
click at [260, 82] on span "Click here to edit in Airtable" at bounding box center [252, 82] width 97 height 10
click at [983, 106] on div "scrollable content" at bounding box center [750, 355] width 1138 height 498
click at [926, 84] on div "Click here to edit in Airtable" at bounding box center [750, 81] width 1138 height 19
click at [82, 116] on span "Projects" at bounding box center [72, 119] width 24 height 8
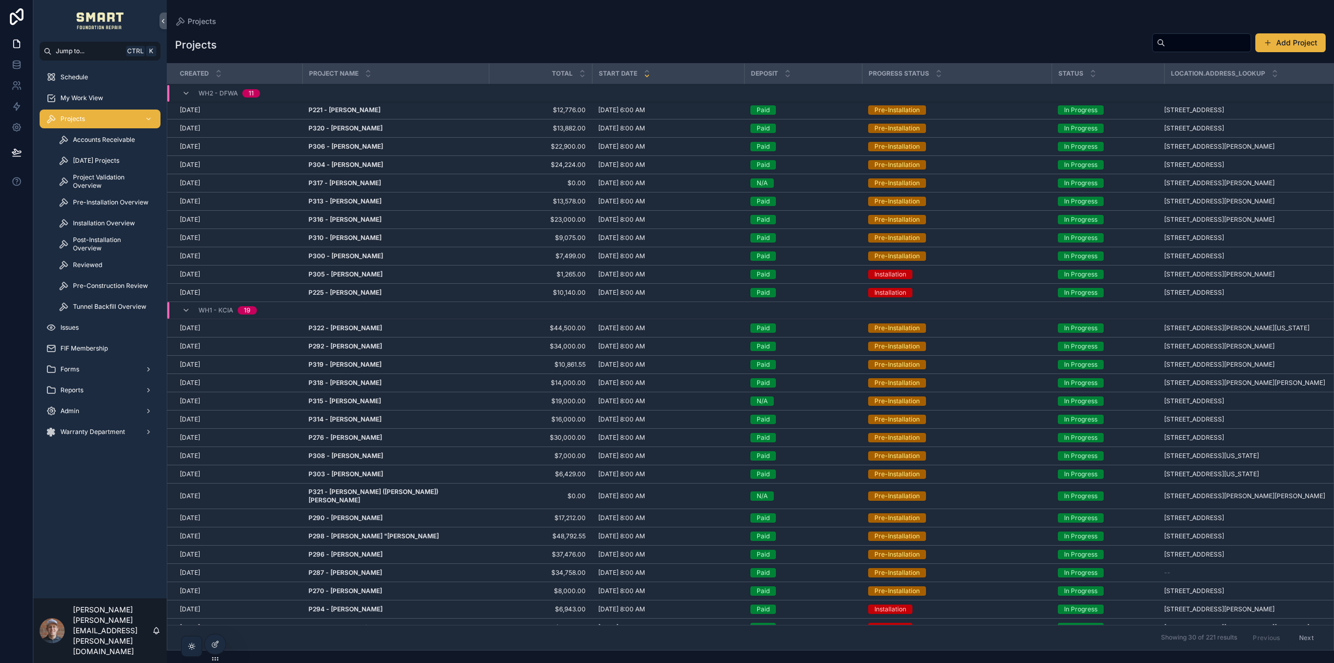
click at [353, 107] on strong "P221 - Allan Parrales" at bounding box center [345, 110] width 72 height 8
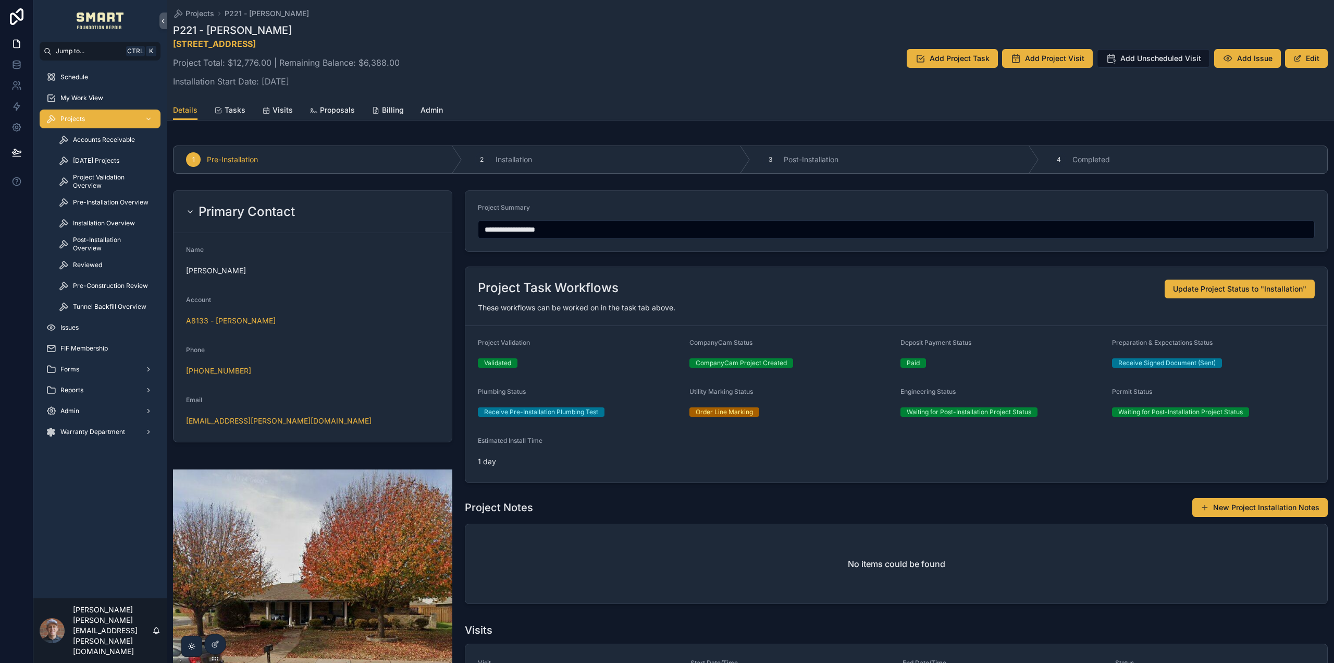
click at [429, 106] on span "Admin" at bounding box center [432, 110] width 22 height 10
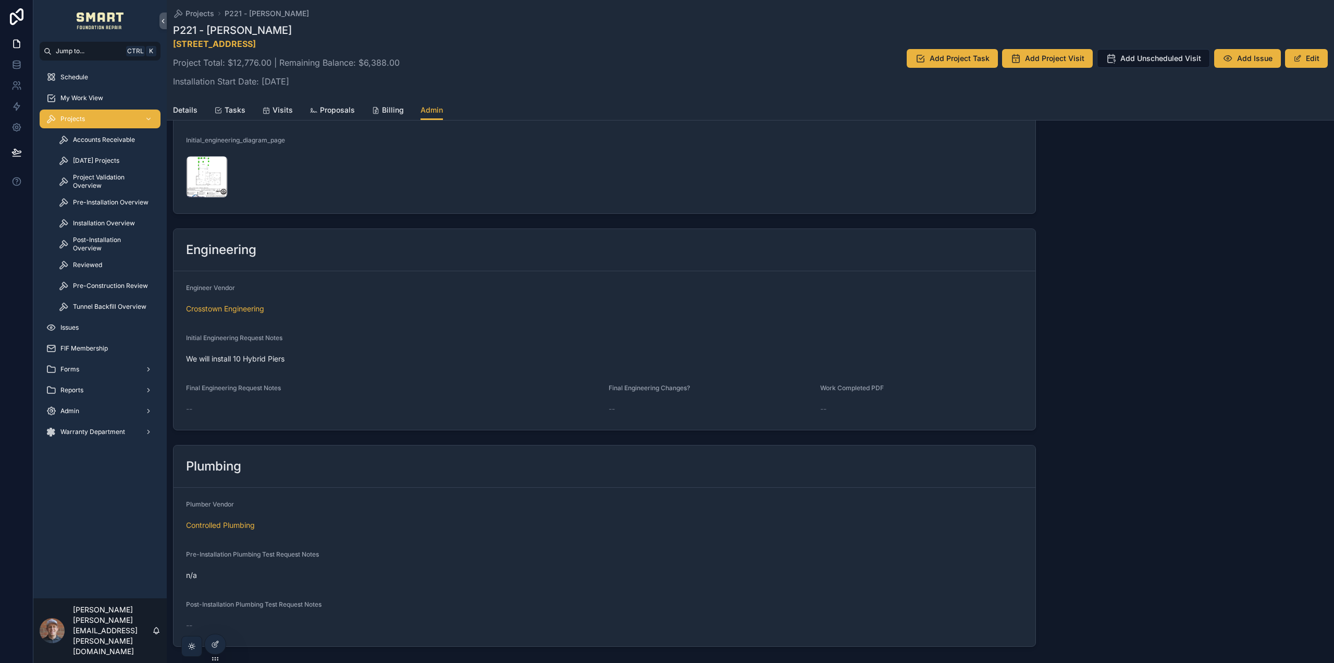
scroll to position [2089, 0]
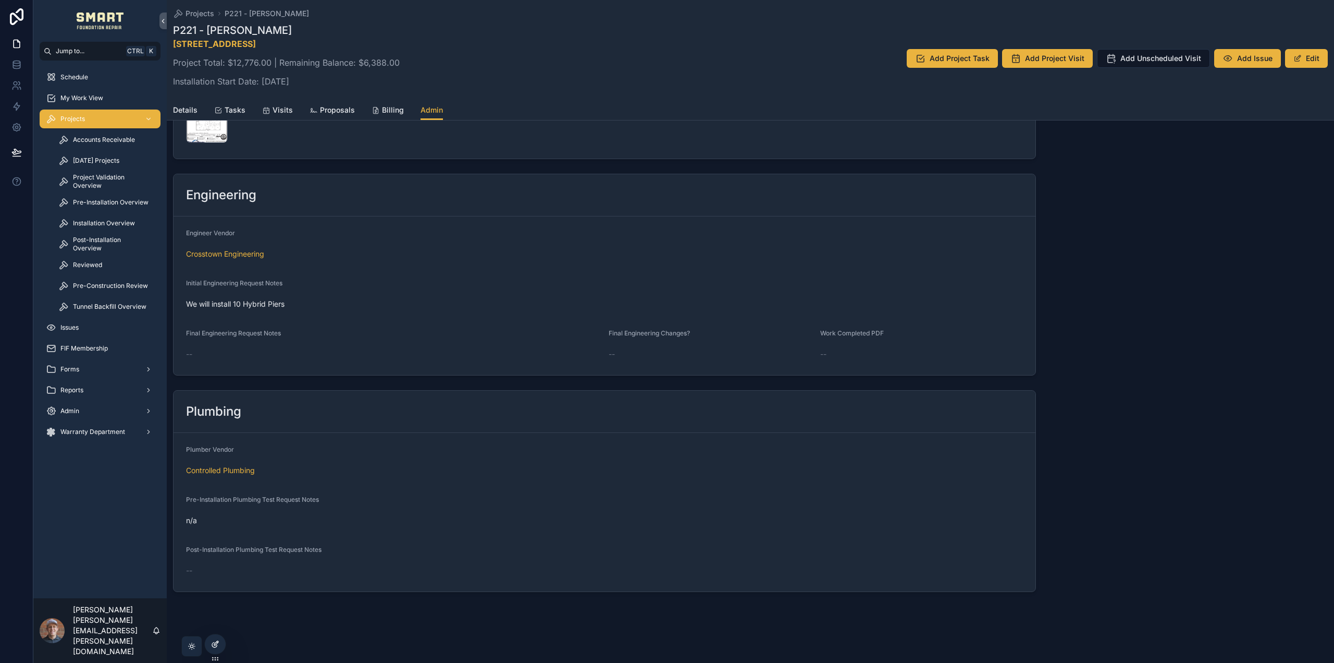
click at [215, 645] on icon at bounding box center [215, 644] width 8 height 8
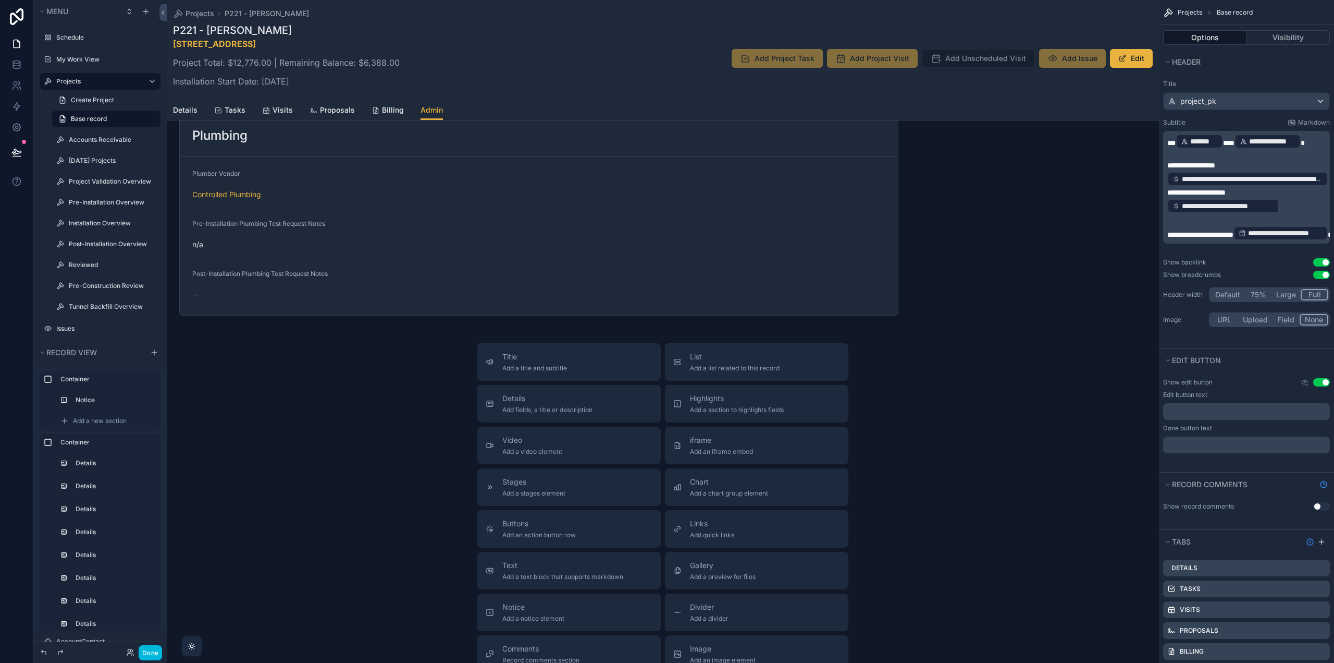
scroll to position [2245, 0]
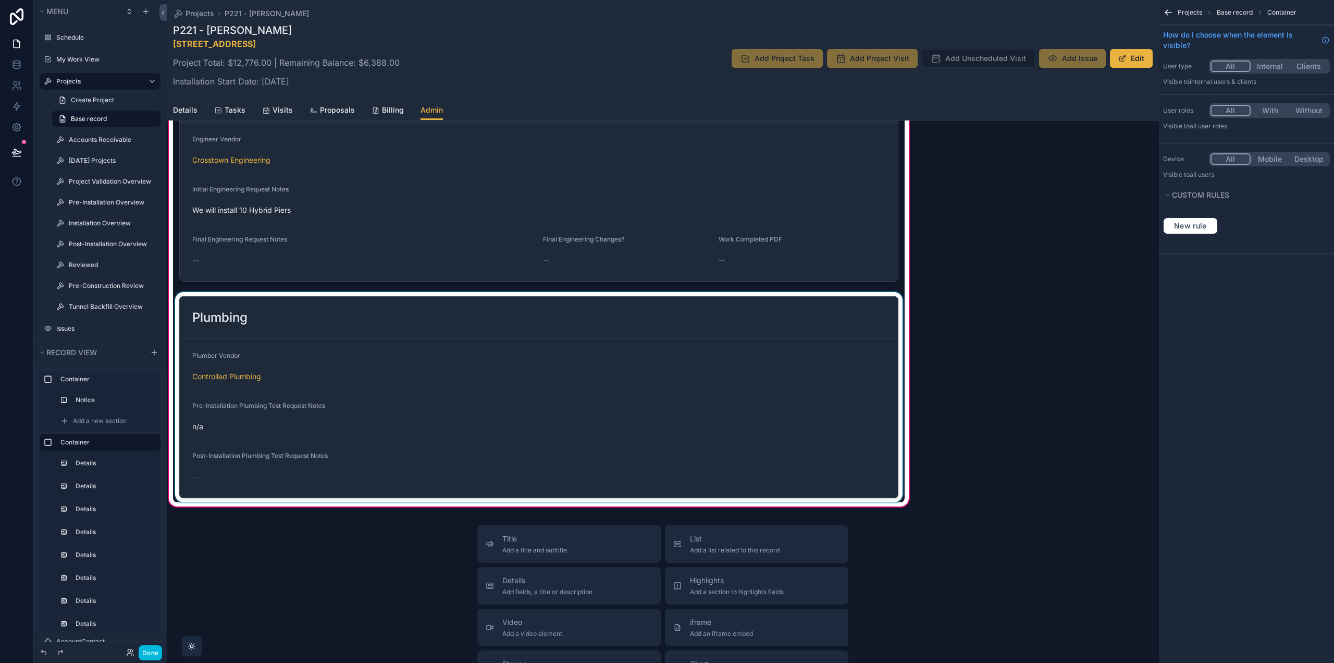
click at [499, 322] on div "scrollable content" at bounding box center [539, 397] width 732 height 210
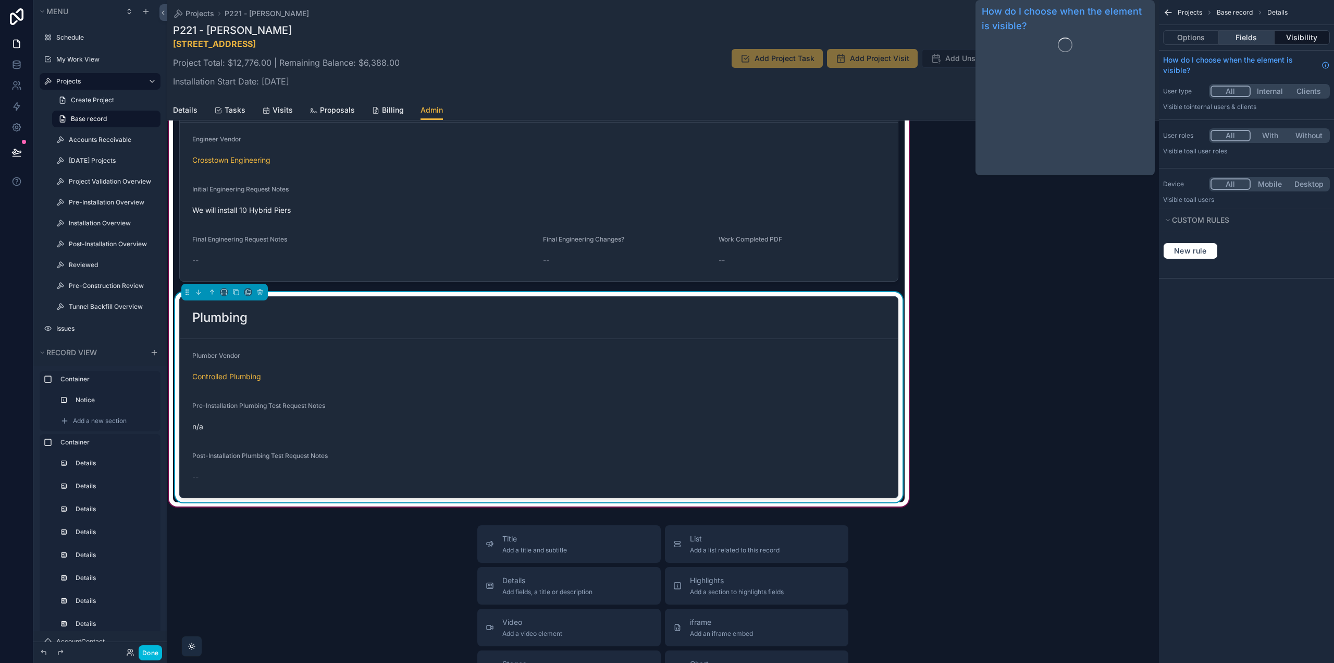
click at [1260, 34] on button "Fields" at bounding box center [1246, 37] width 55 height 15
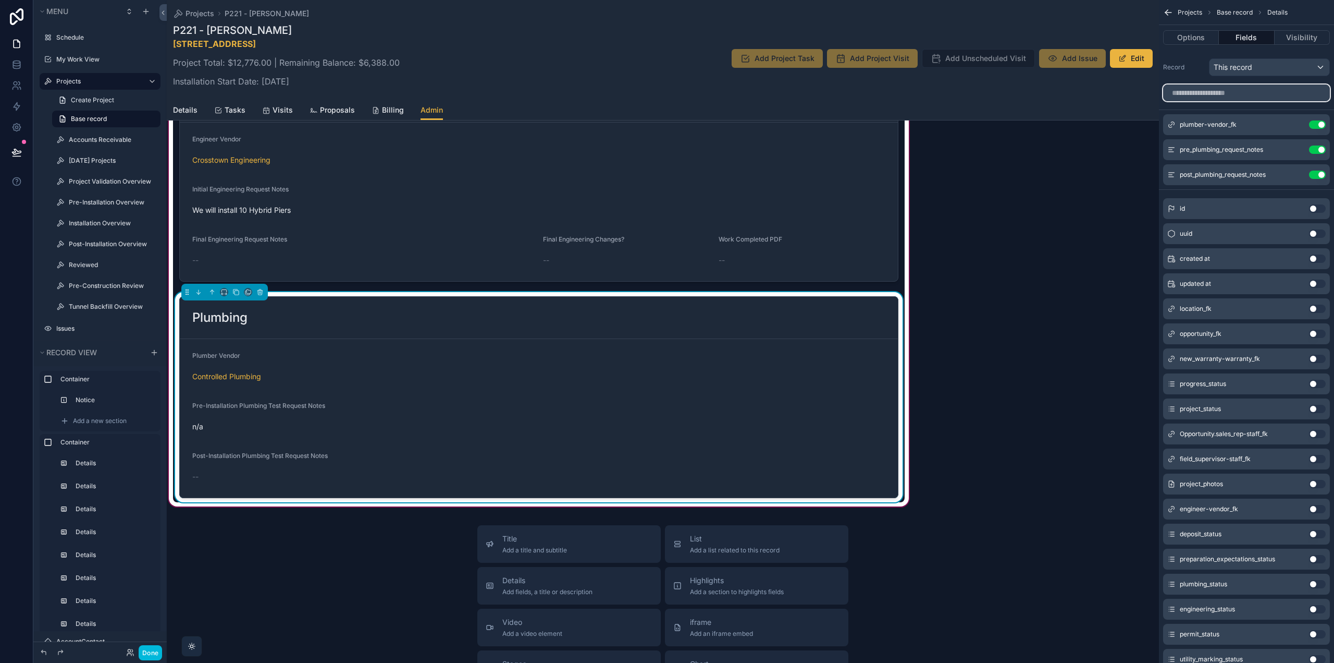
click at [1218, 89] on input "scrollable content" at bounding box center [1246, 92] width 167 height 17
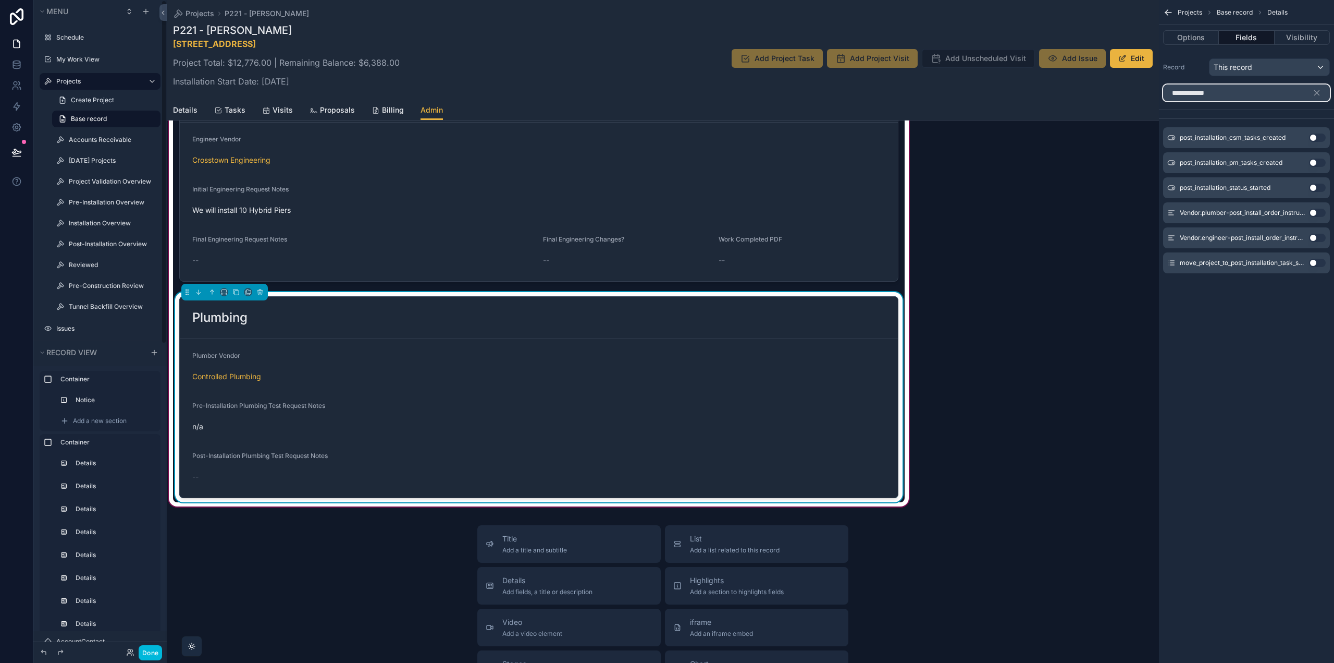
type input "**********"
click at [237, 106] on span "Tasks" at bounding box center [235, 110] width 21 height 10
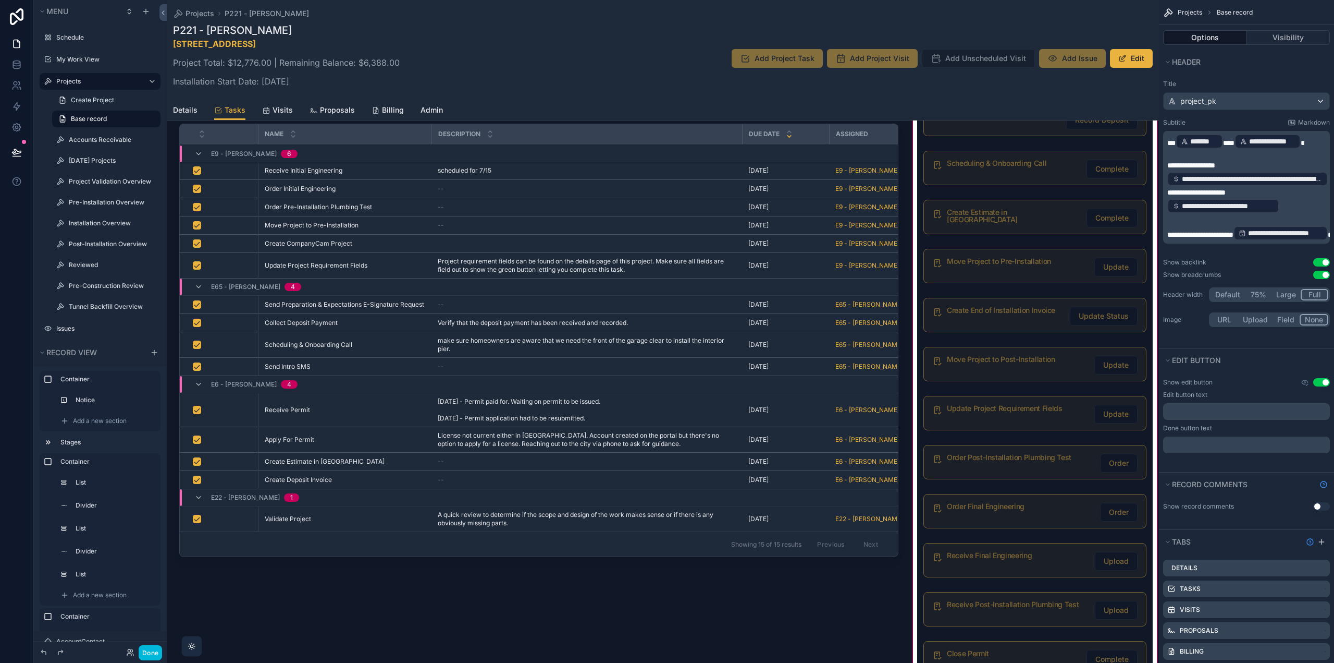
scroll to position [834, 0]
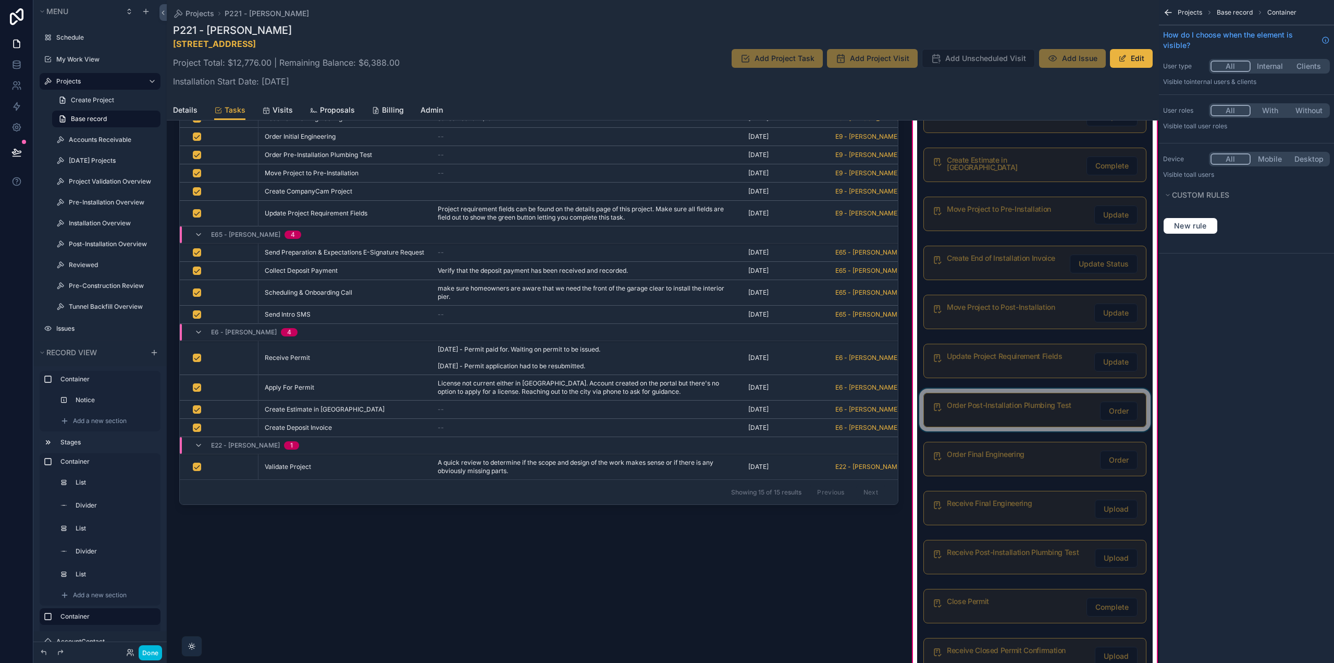
click at [999, 406] on div "scrollable content" at bounding box center [1035, 409] width 236 height 43
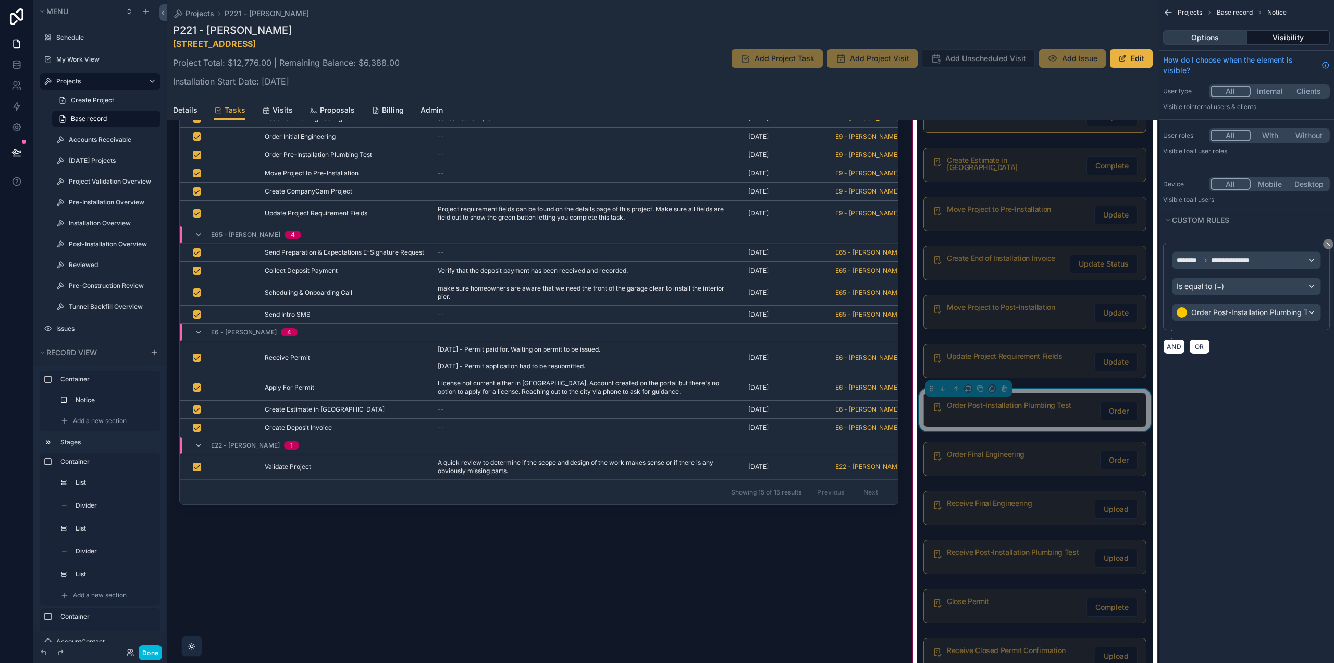
click at [1228, 41] on button "Options" at bounding box center [1205, 37] width 84 height 15
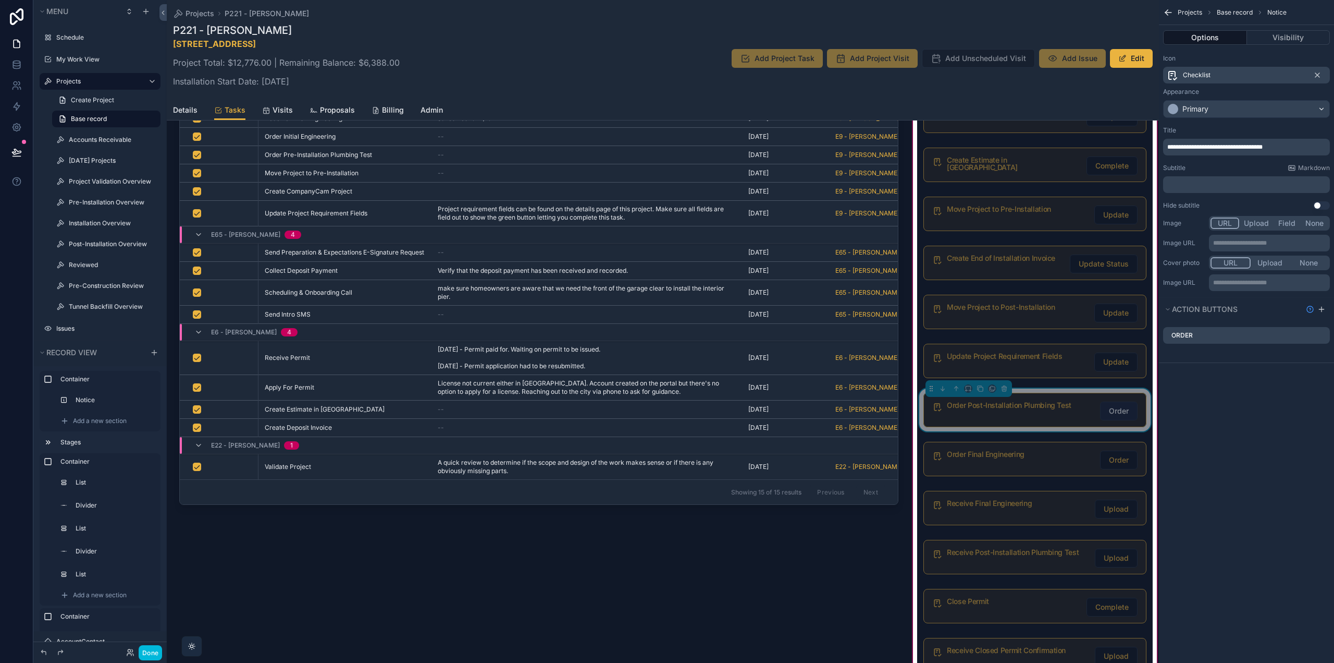
click at [1113, 411] on span "Order" at bounding box center [1119, 411] width 20 height 10
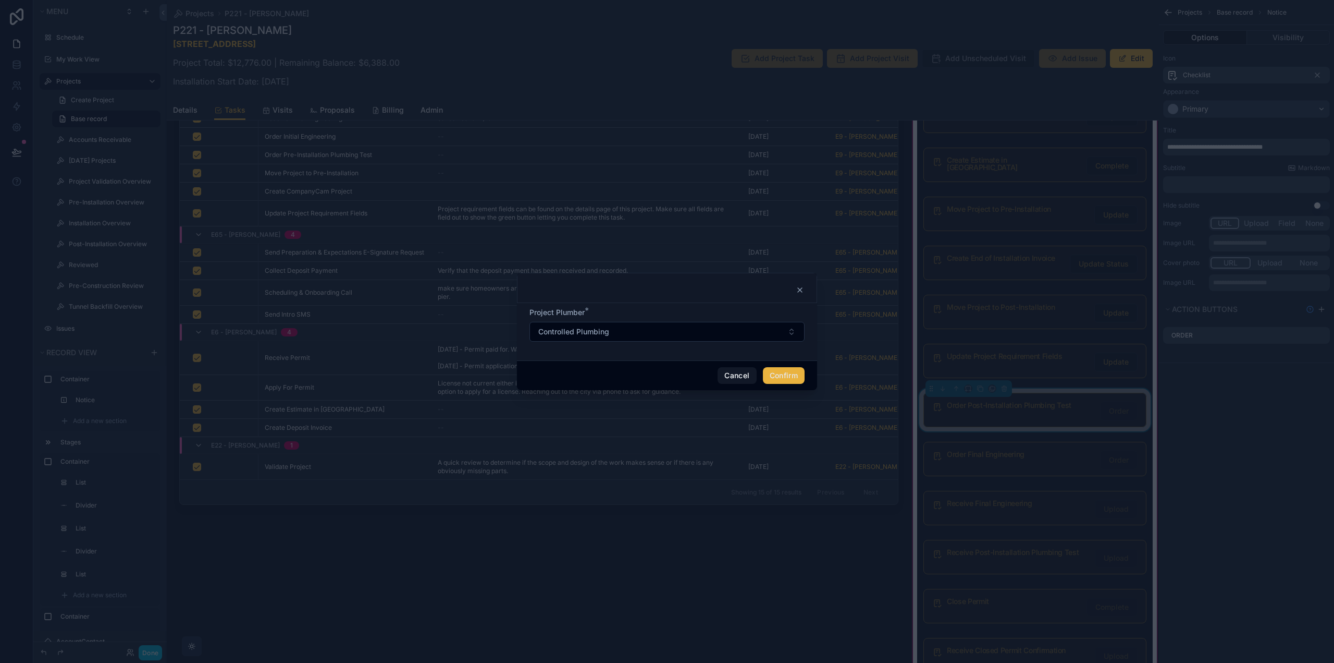
click at [783, 373] on button "Confirm" at bounding box center [784, 375] width 42 height 17
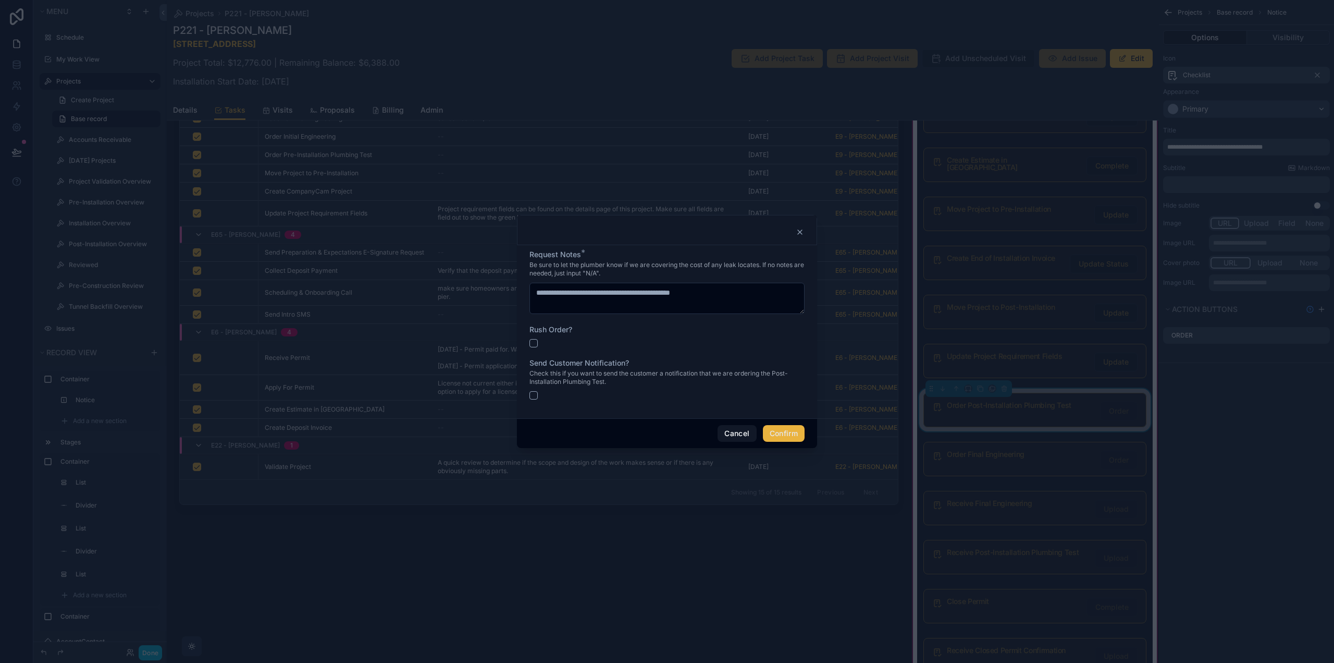
click at [800, 231] on icon at bounding box center [800, 232] width 8 height 8
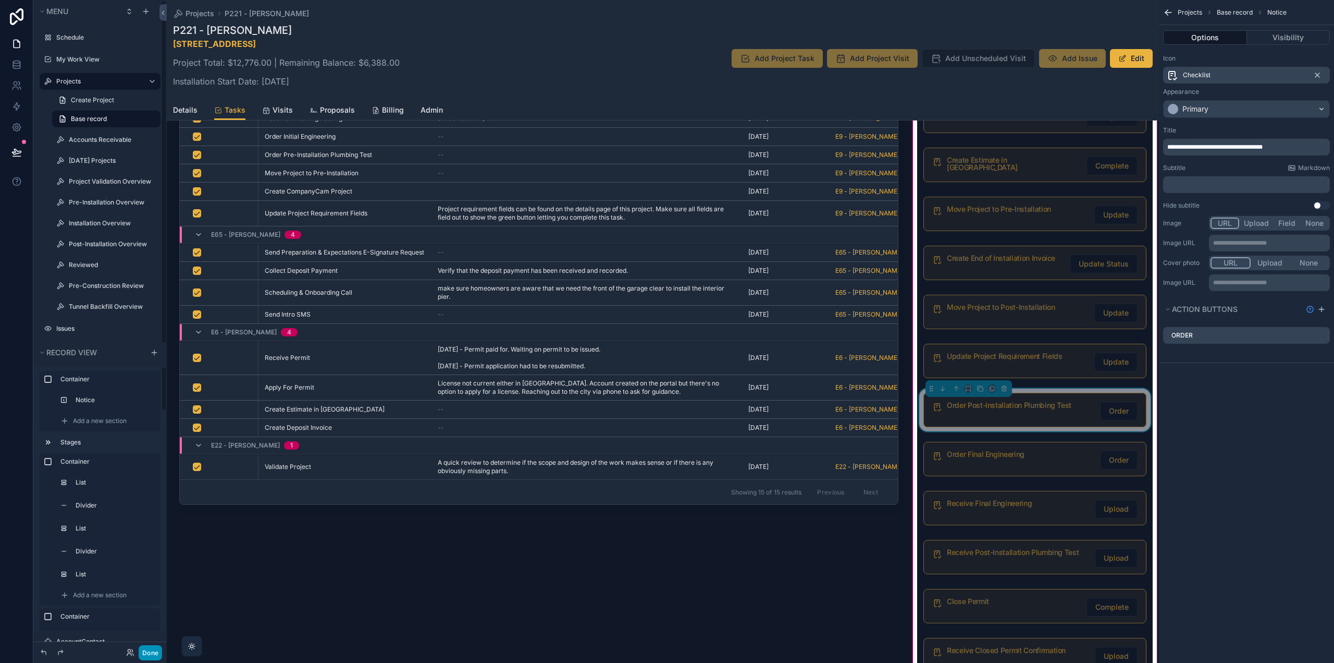
click at [154, 650] on button "Done" at bounding box center [150, 652] width 23 height 15
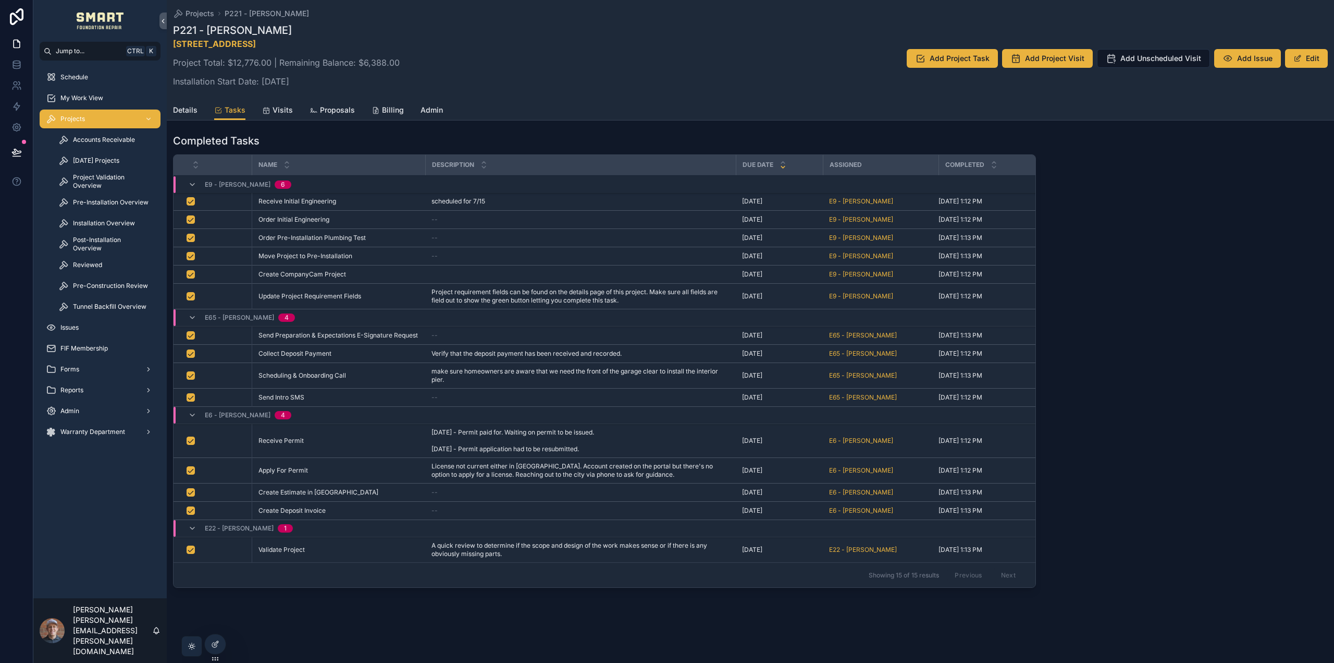
scroll to position [703, 0]
click at [427, 110] on span "Admin" at bounding box center [432, 110] width 22 height 10
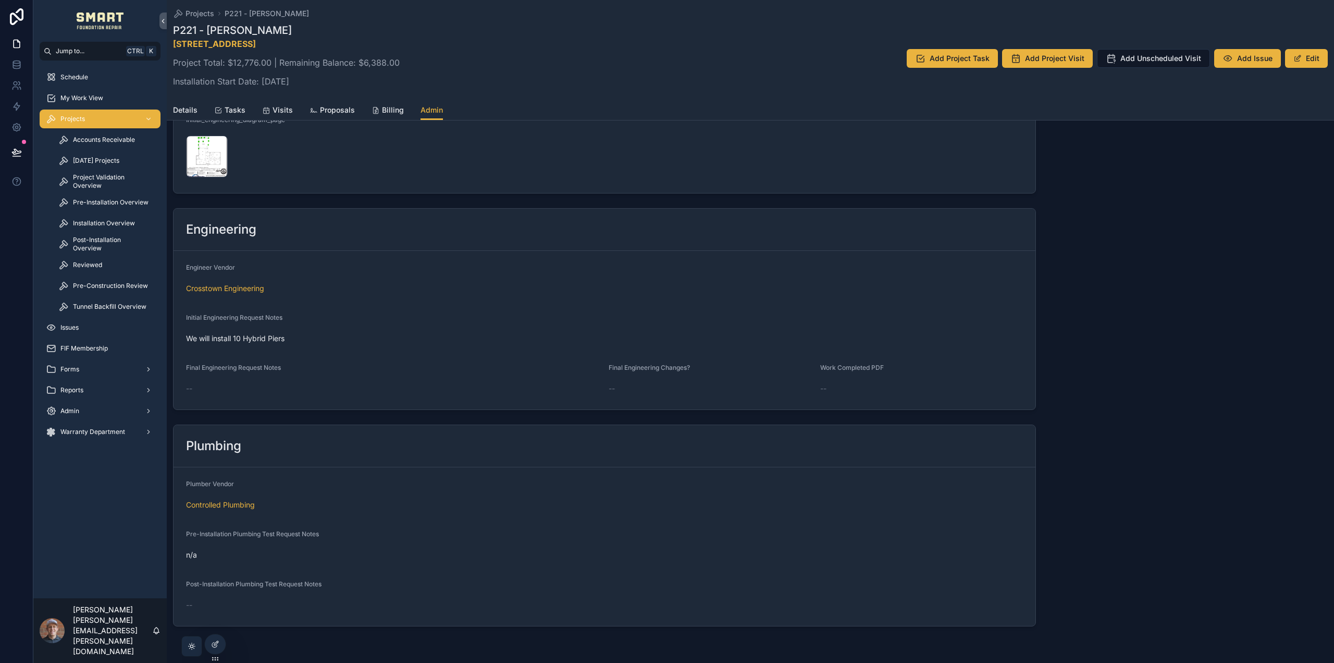
scroll to position [2089, 0]
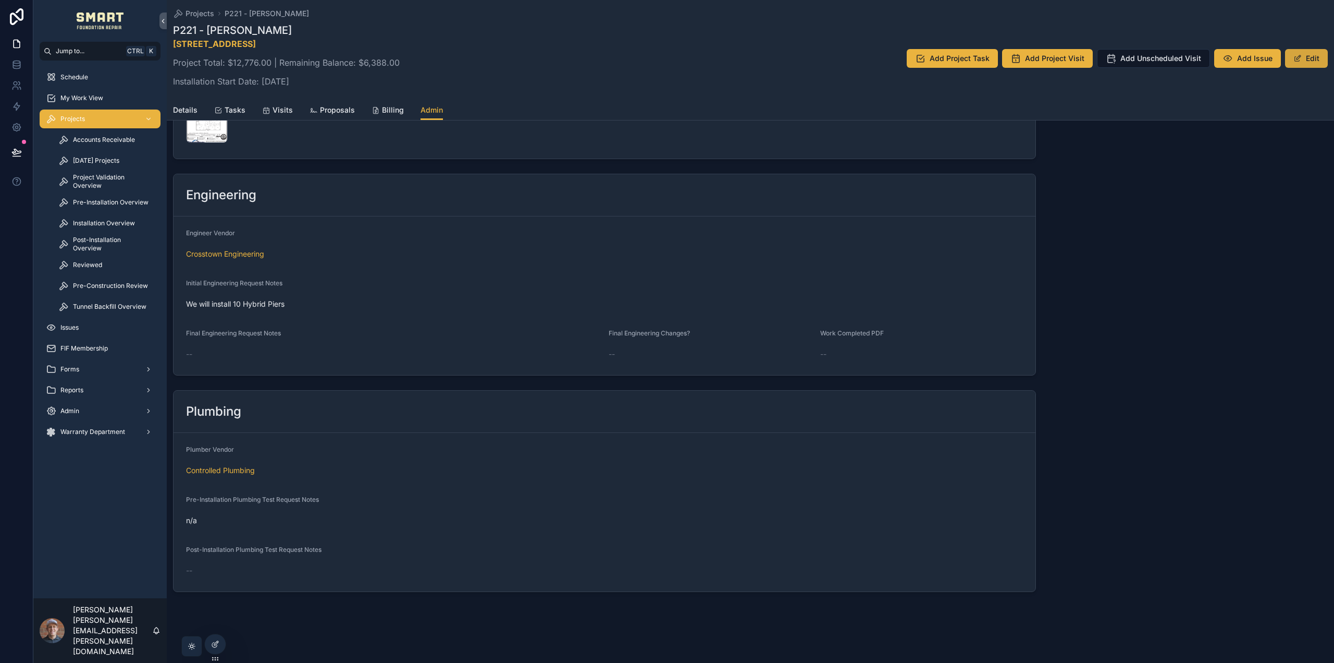
click at [1320, 56] on button "Edit" at bounding box center [1306, 58] width 43 height 19
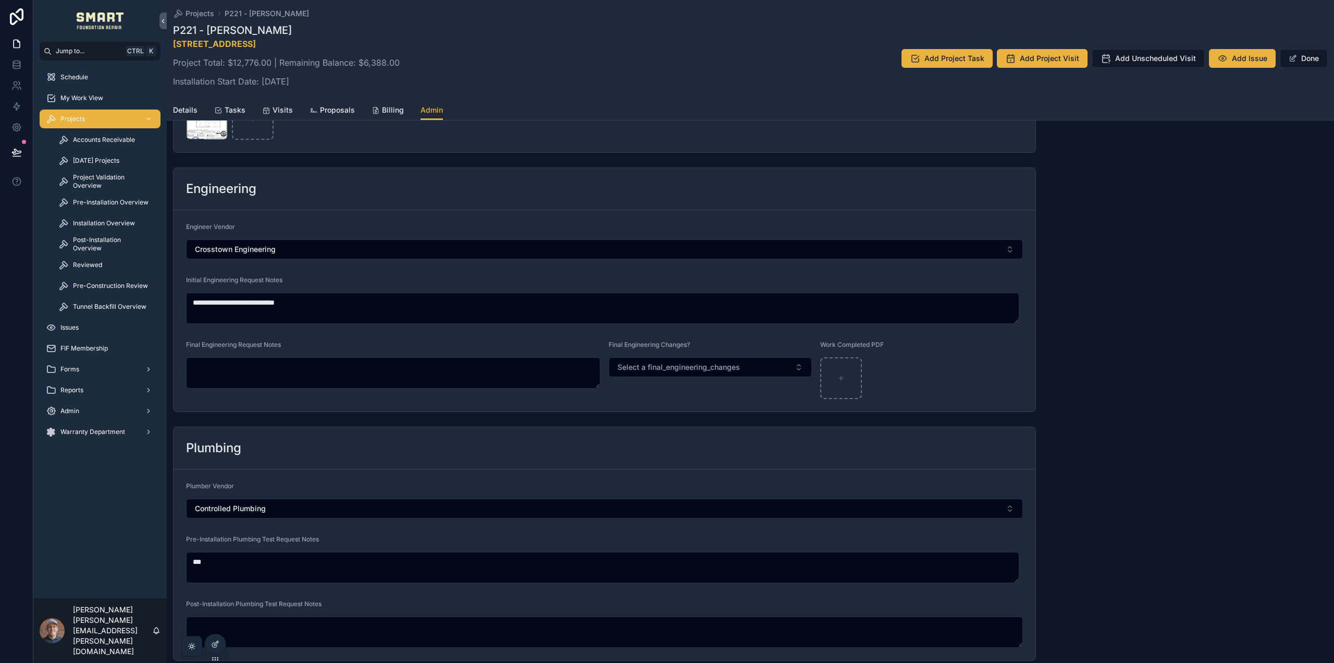
scroll to position [2172, 0]
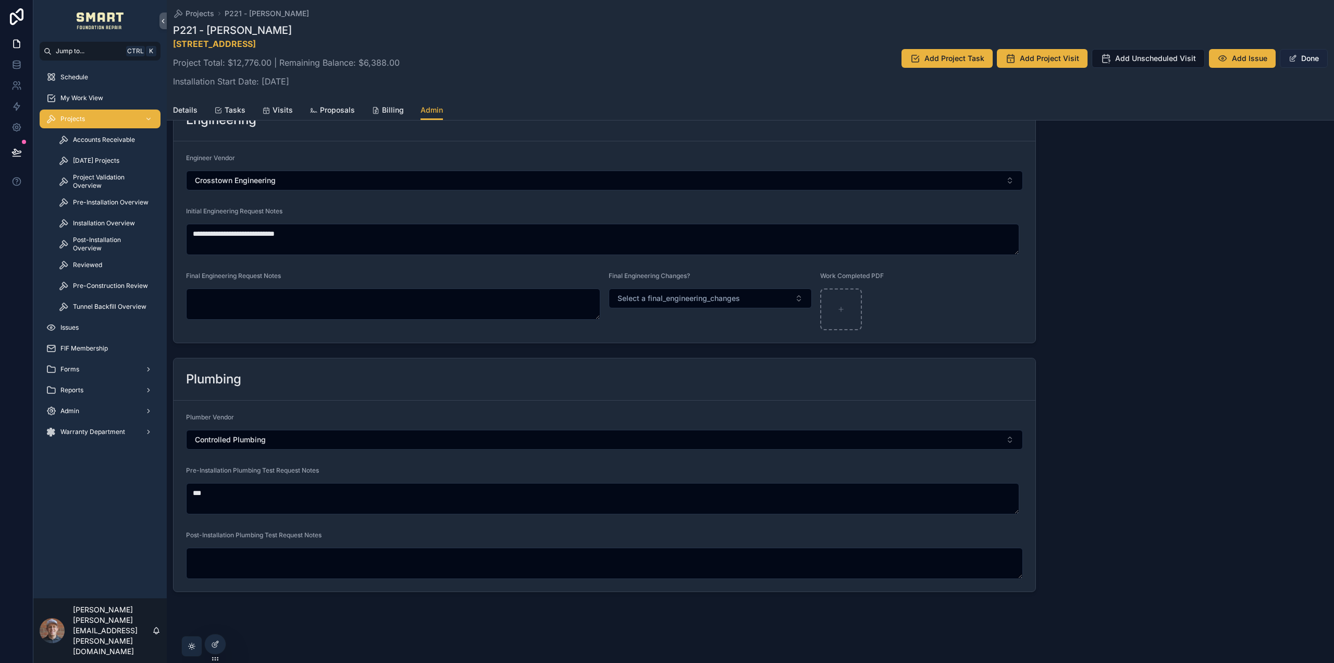
click at [1296, 59] on button "Done" at bounding box center [1304, 58] width 48 height 19
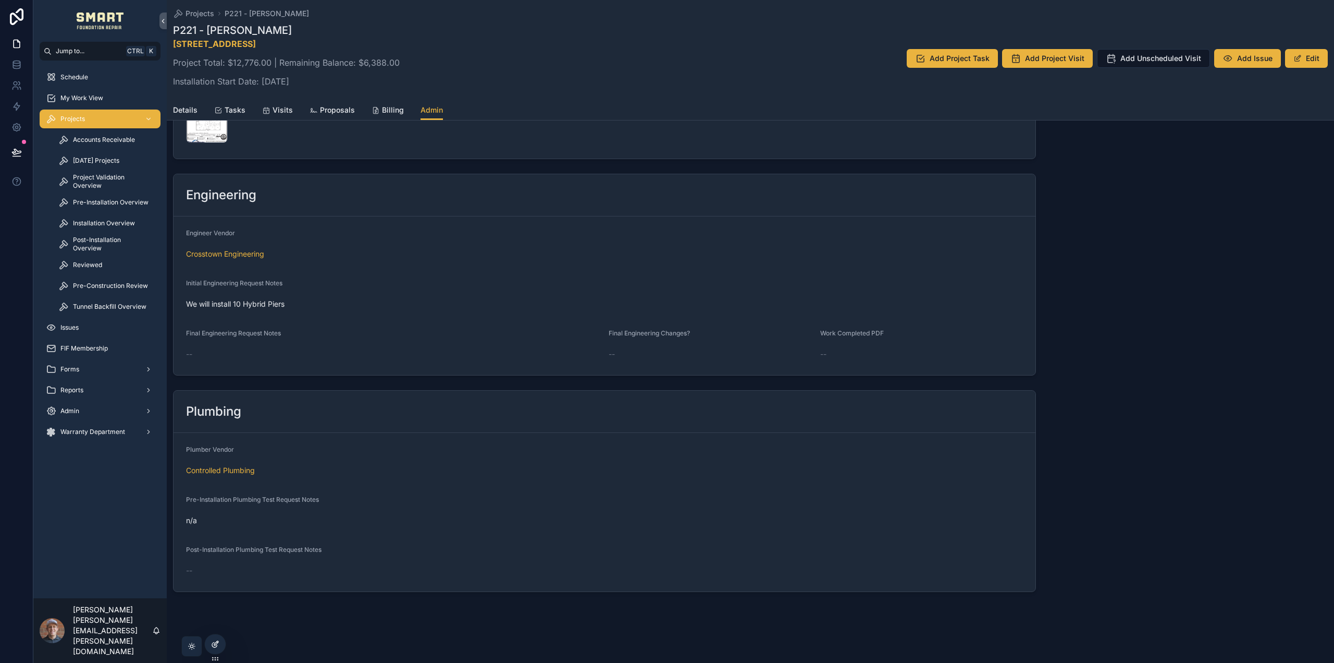
click at [213, 648] on div at bounding box center [215, 644] width 21 height 20
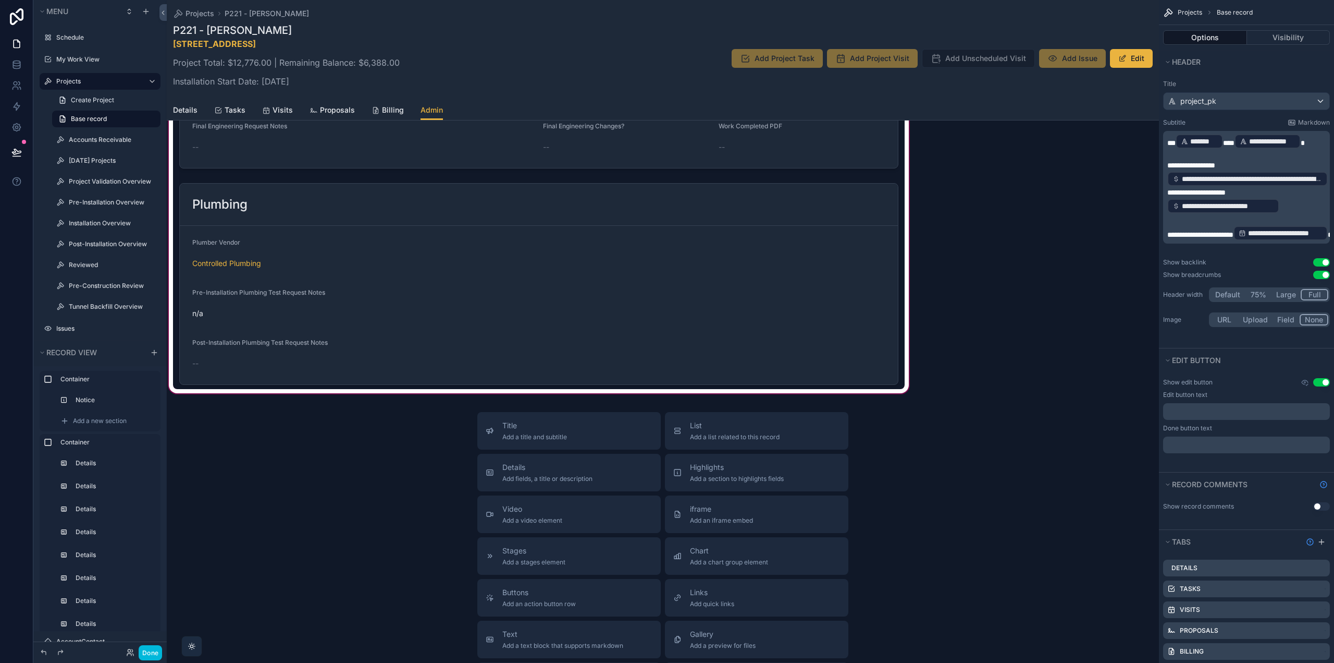
scroll to position [2349, 0]
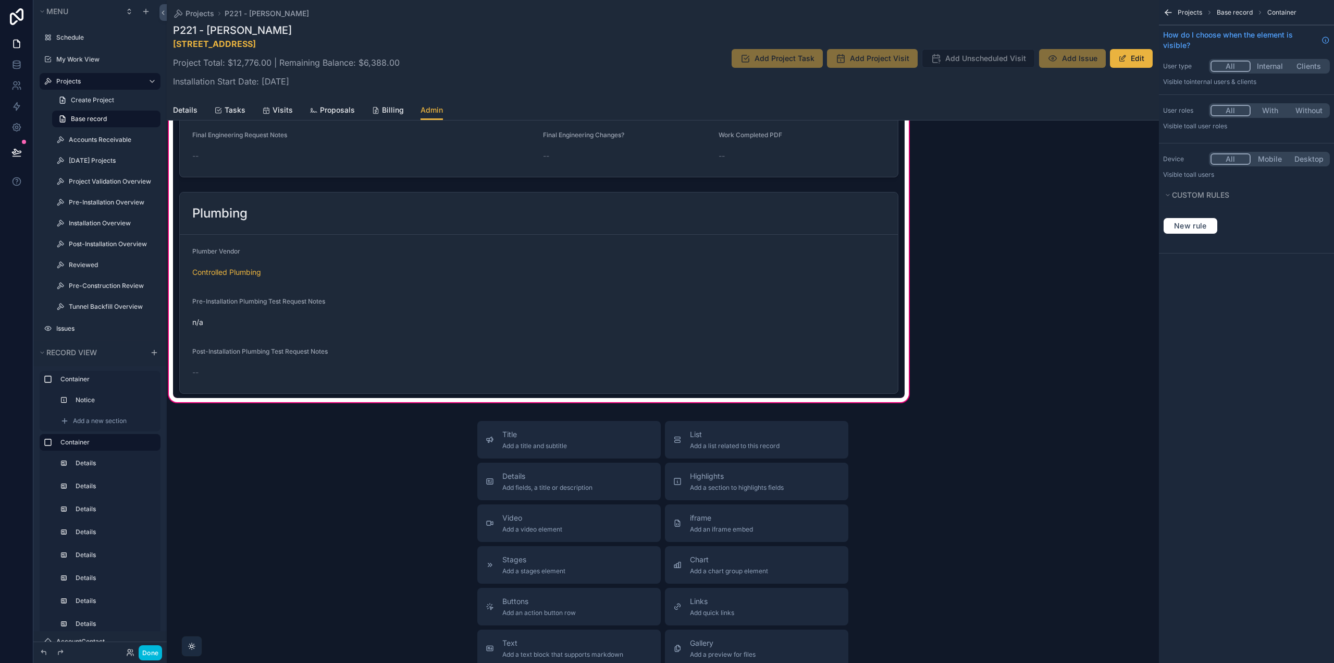
click at [469, 346] on div "scrollable content" at bounding box center [539, 293] width 732 height 210
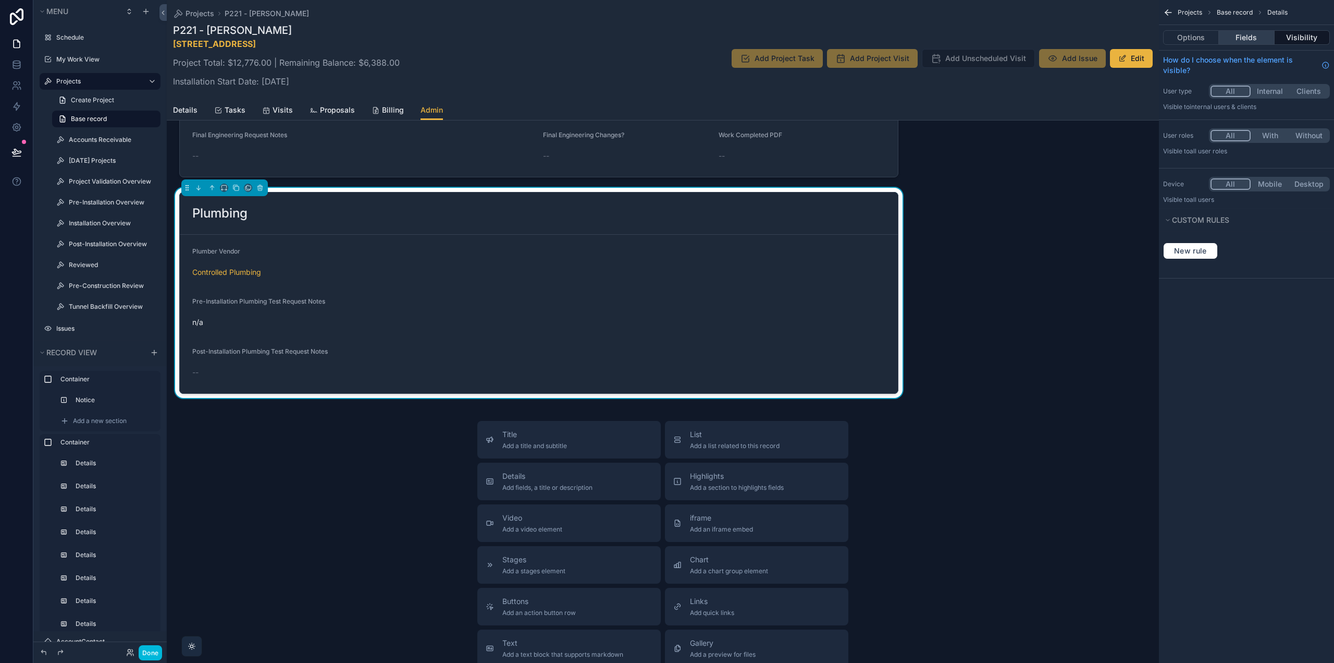
click at [1245, 38] on button "Fields" at bounding box center [1246, 37] width 55 height 15
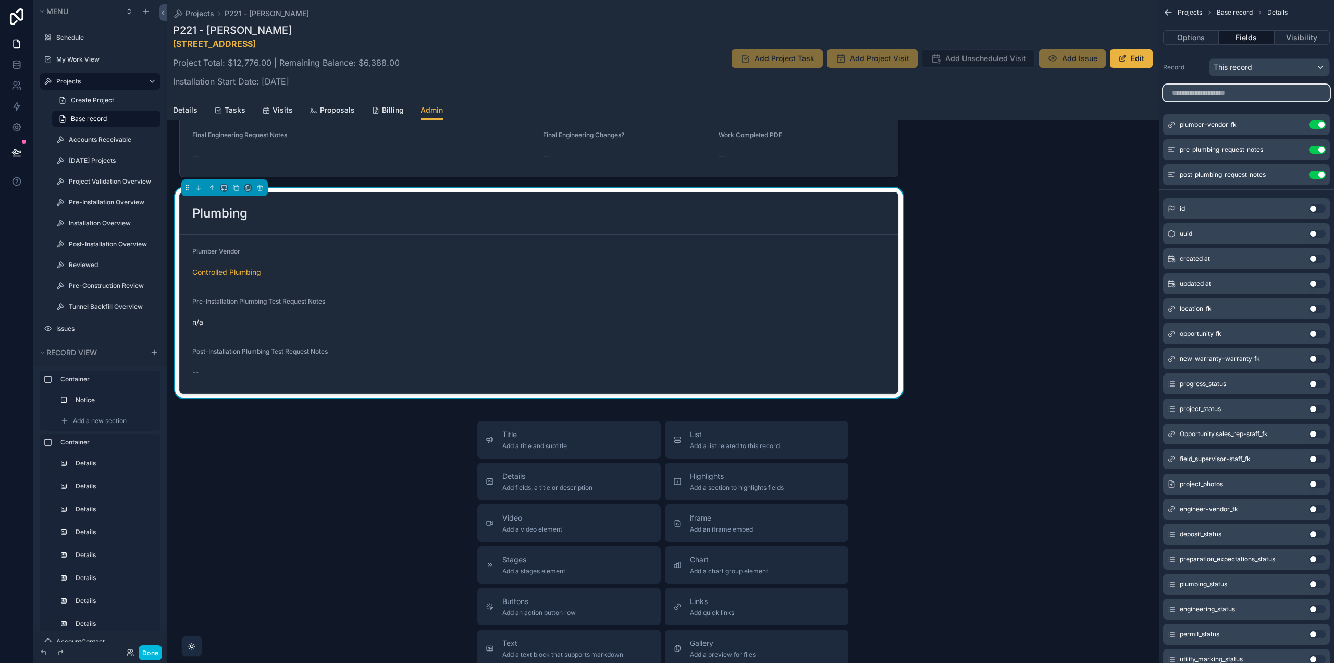
click at [1217, 95] on input "scrollable content" at bounding box center [1246, 92] width 167 height 17
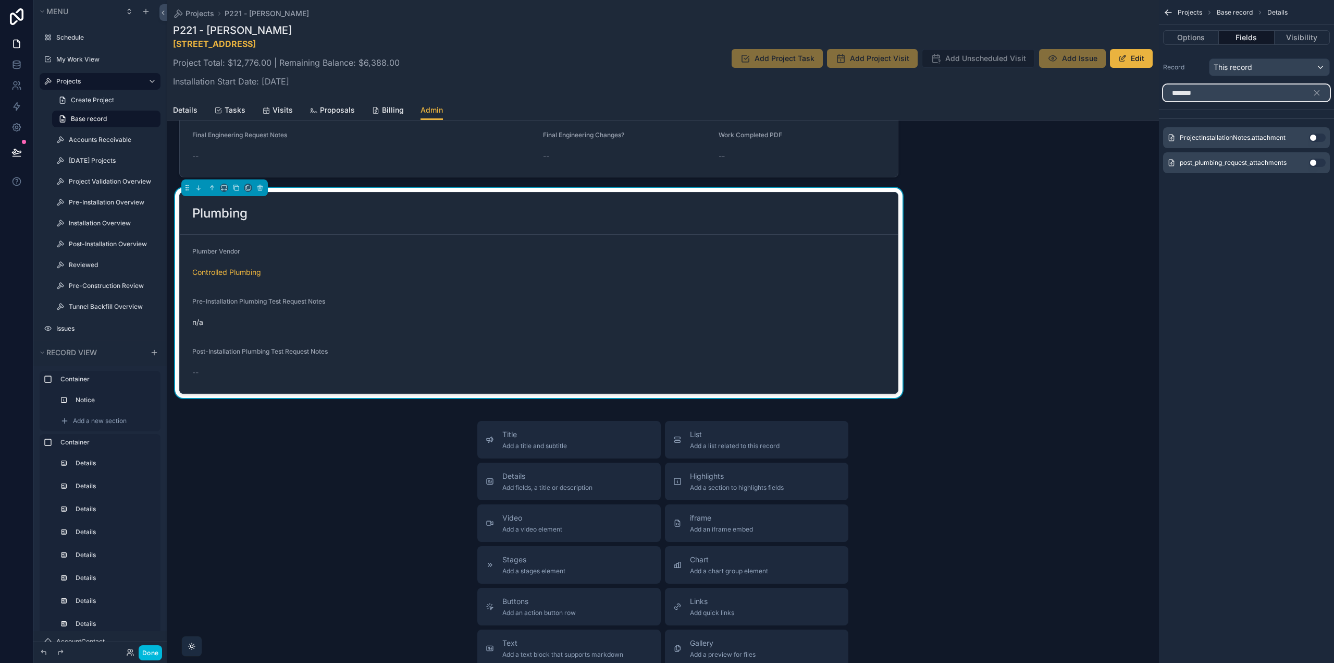
type input "*******"
click at [1314, 163] on button "Use setting" at bounding box center [1317, 162] width 17 height 8
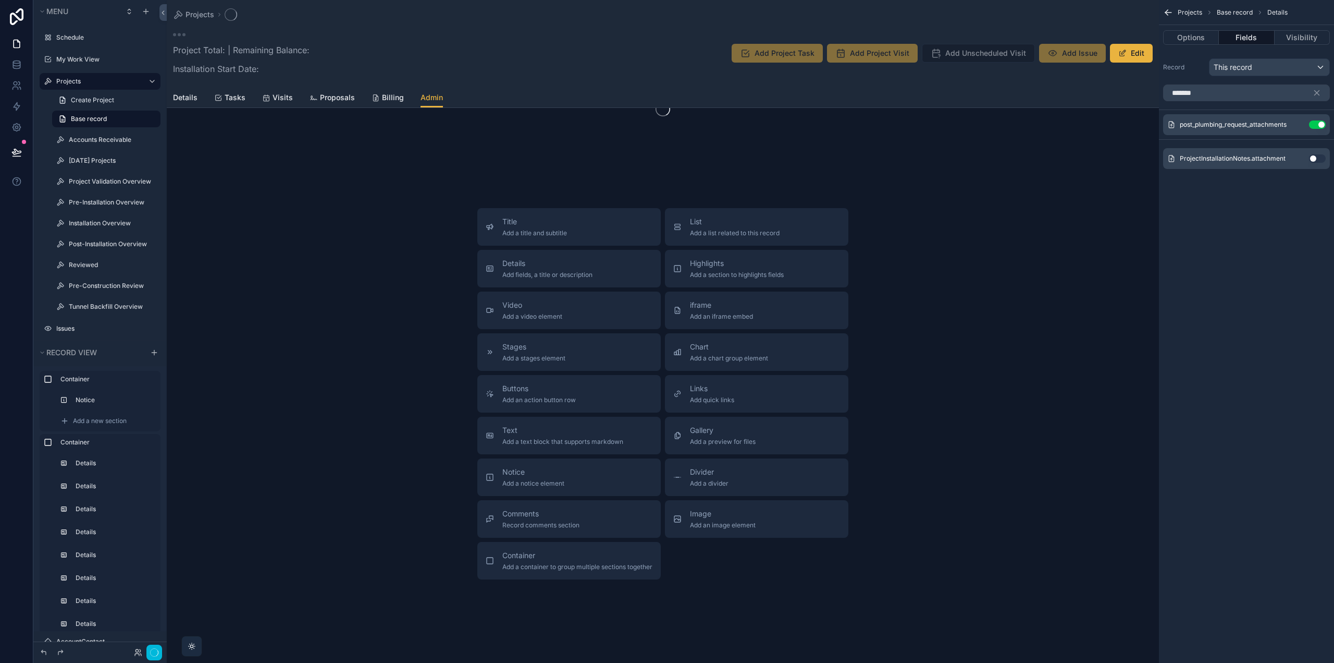
scroll to position [94, 0]
click at [1317, 92] on icon "scrollable content" at bounding box center [1317, 92] width 9 height 9
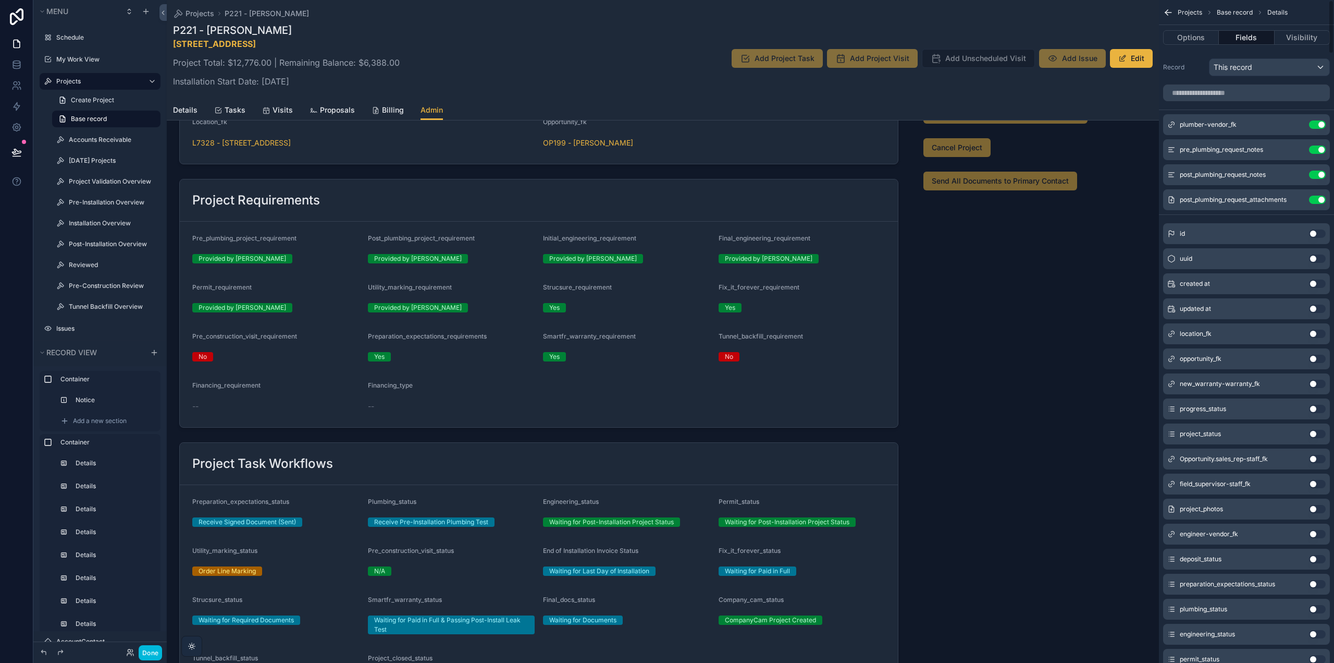
scroll to position [2349, 0]
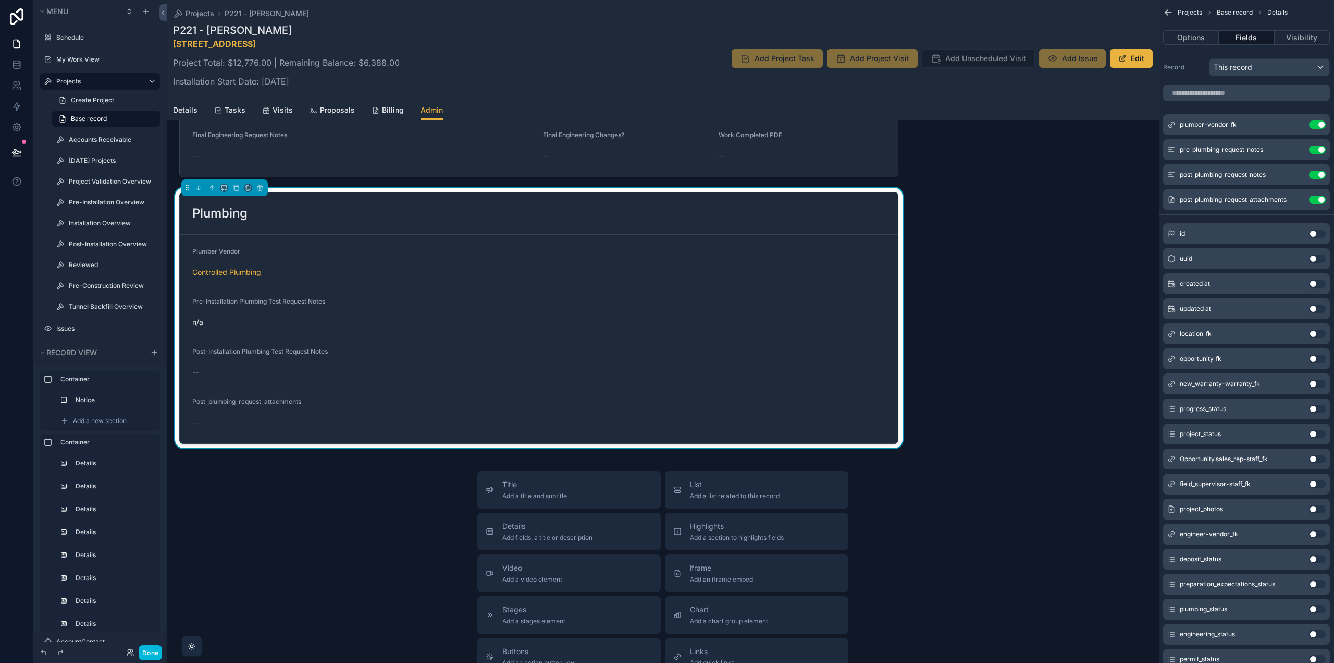
click at [0, 0] on icon "scrollable content" at bounding box center [0, 0] width 0 height 0
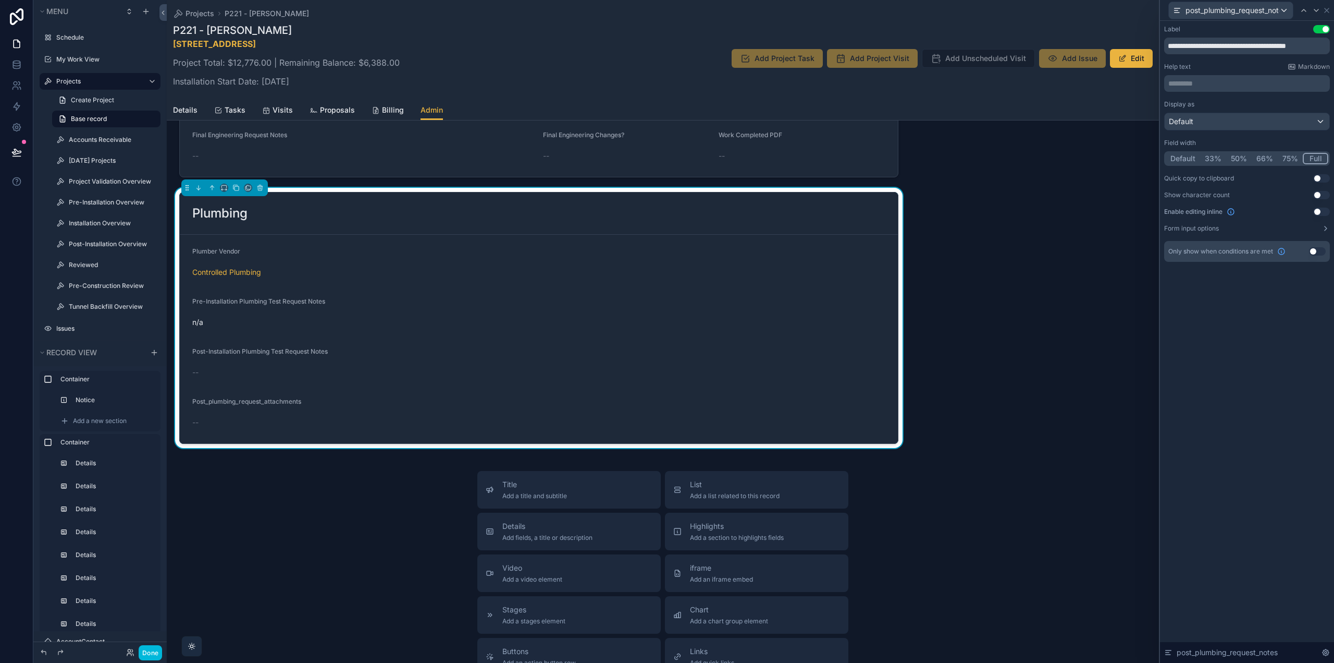
click at [1242, 157] on button "50%" at bounding box center [1240, 158] width 26 height 11
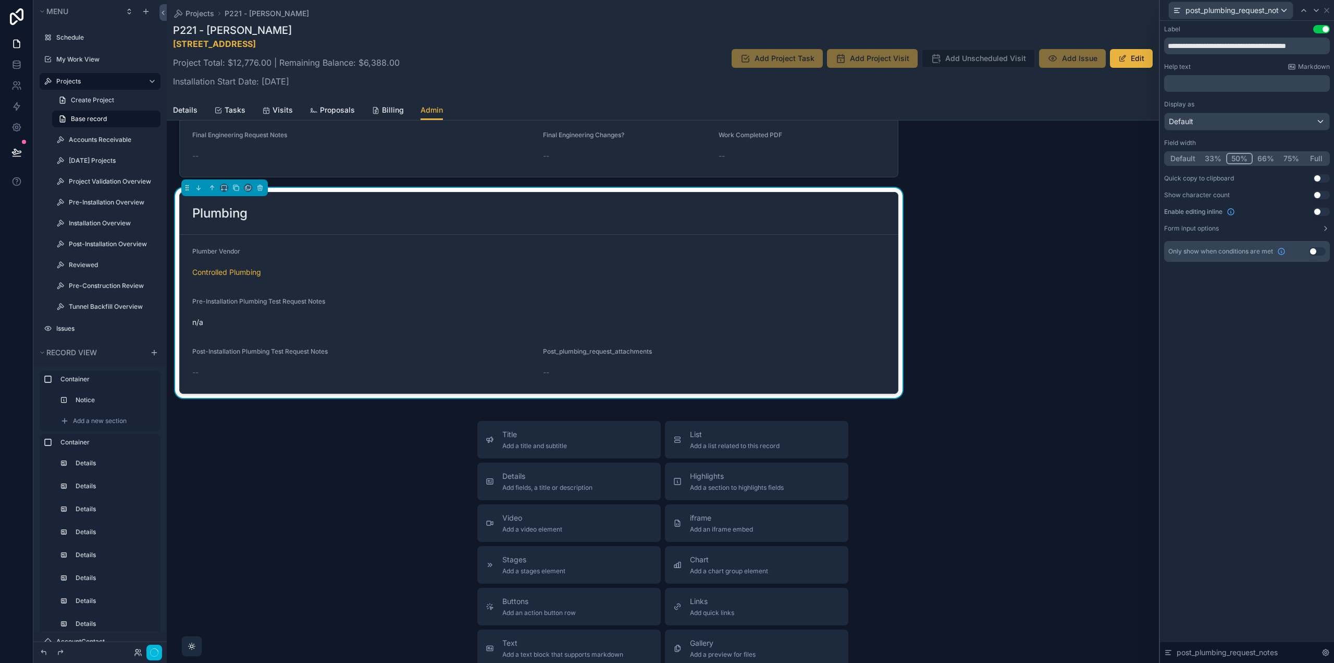
click at [1314, 10] on icon at bounding box center [1317, 10] width 8 height 8
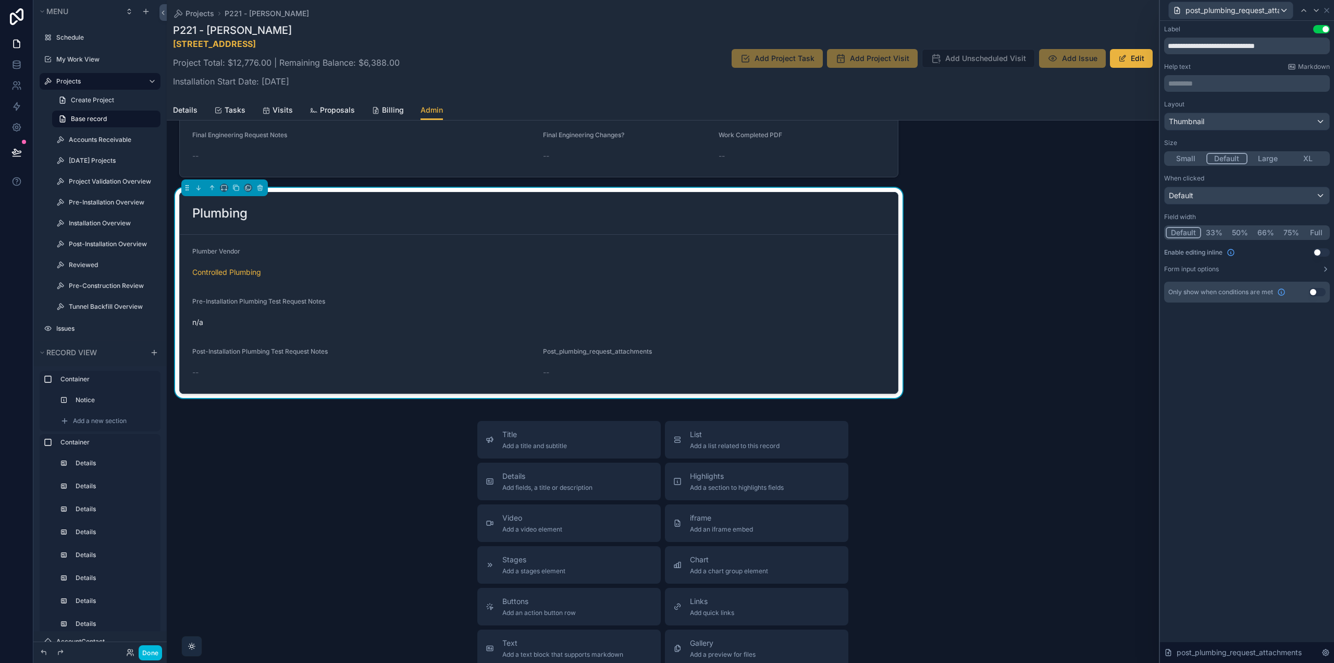
click at [1239, 230] on button "50%" at bounding box center [1241, 232] width 26 height 11
drag, startPoint x: 1302, startPoint y: 47, endPoint x: 1113, endPoint y: 54, distance: 188.3
click at [1113, 54] on div "**********" at bounding box center [667, 331] width 1334 height 663
type input "**********"
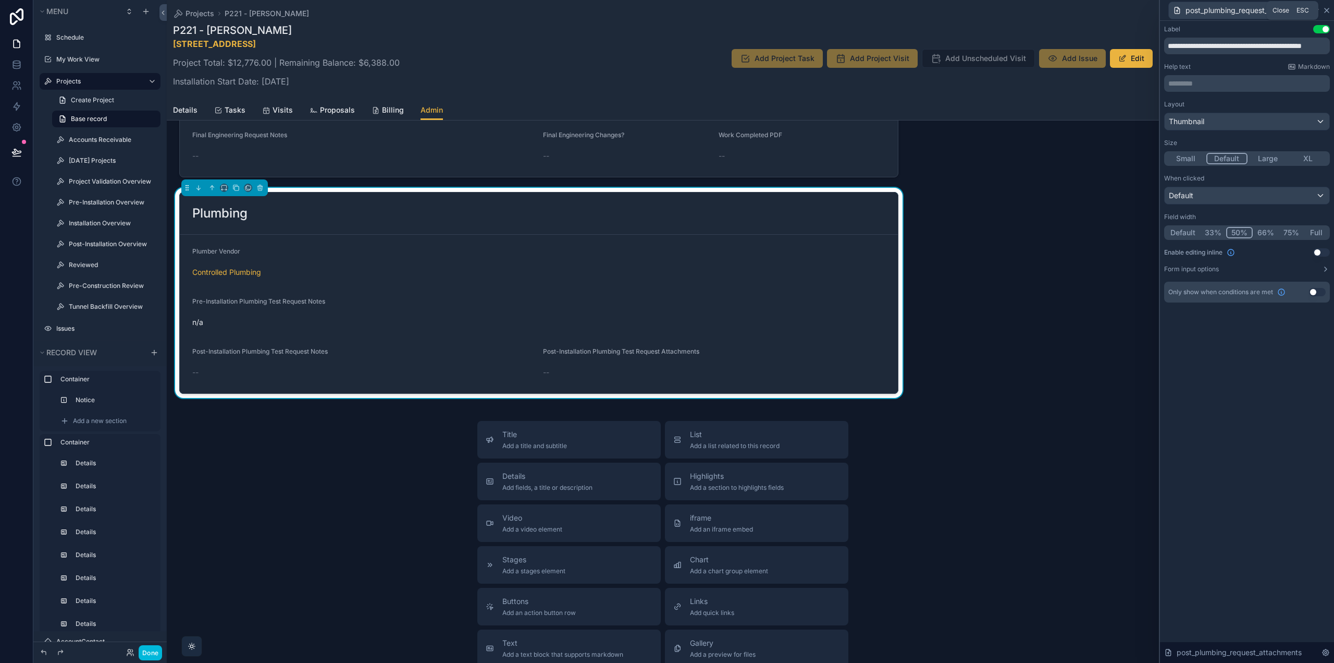
scroll to position [0, 0]
click at [1327, 10] on icon at bounding box center [1327, 10] width 8 height 8
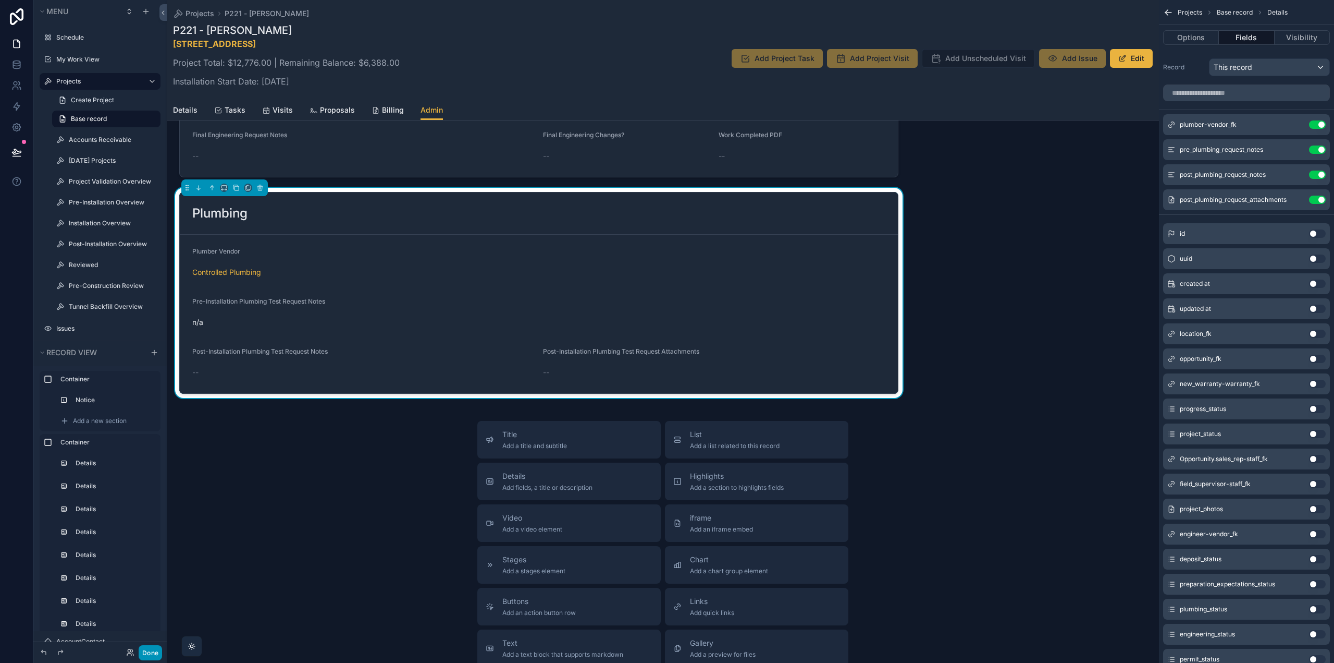
click at [149, 649] on button "Done" at bounding box center [150, 652] width 23 height 15
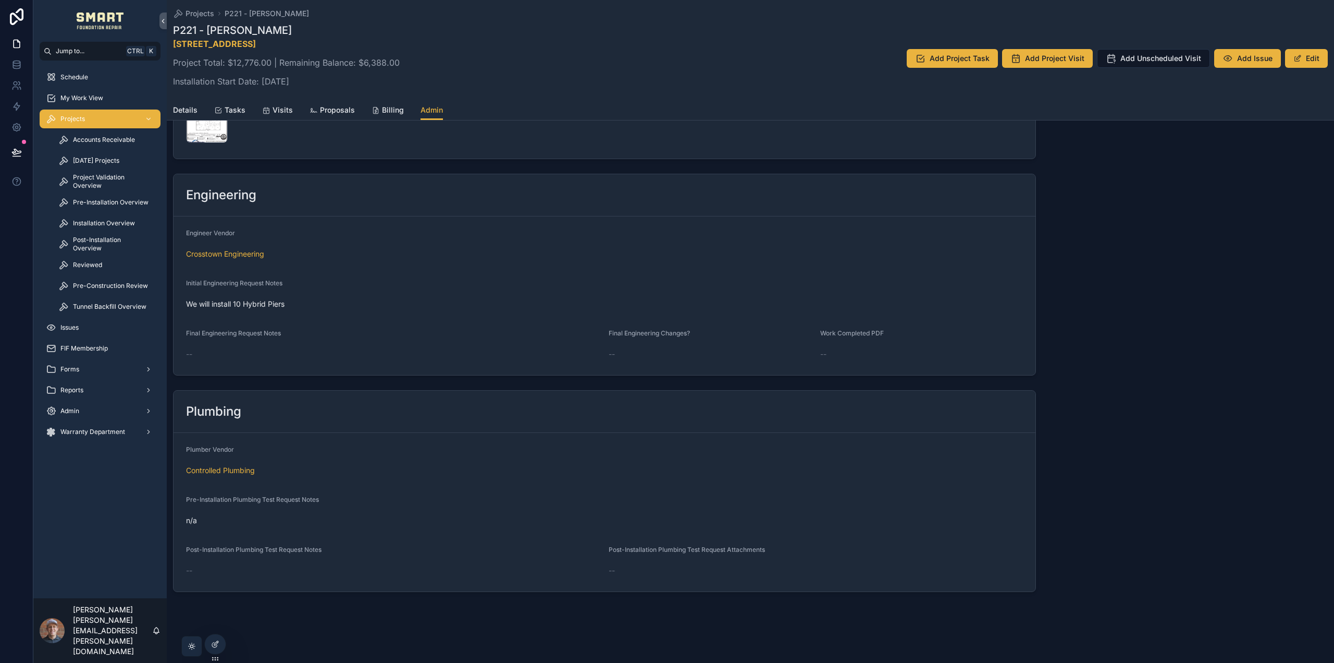
scroll to position [2089, 0]
click at [229, 108] on span "Tasks" at bounding box center [235, 110] width 21 height 10
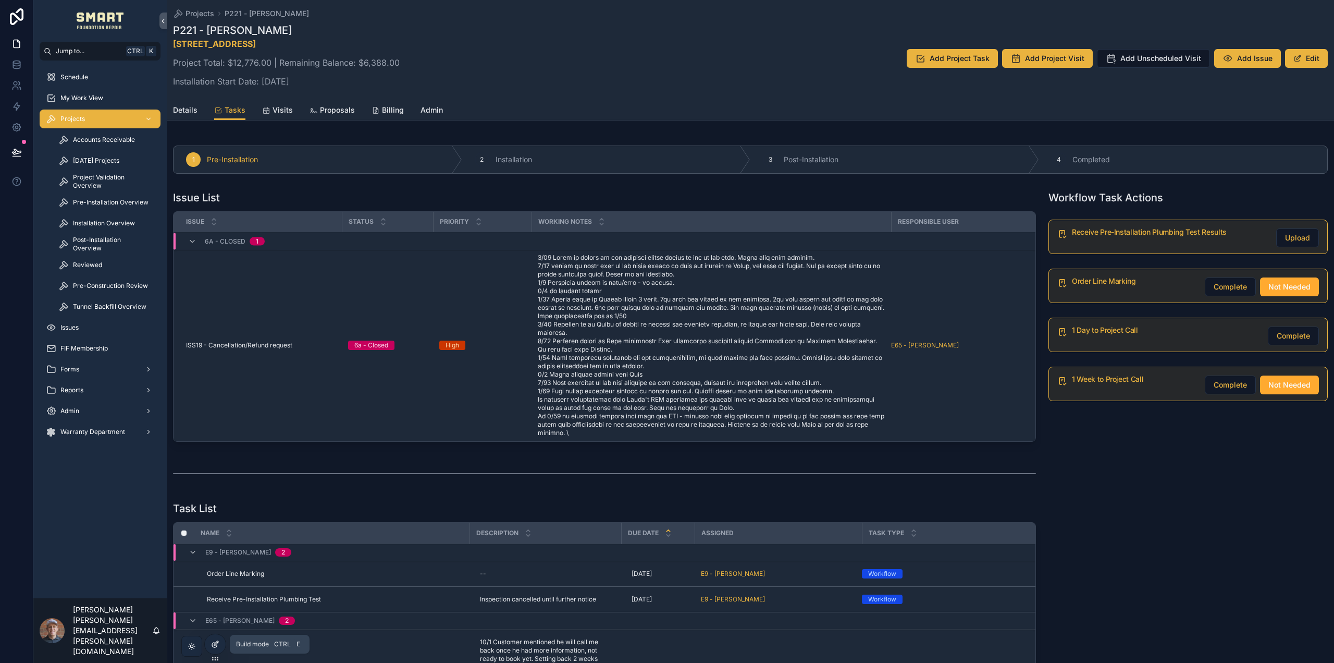
click at [216, 646] on icon at bounding box center [214, 644] width 5 height 5
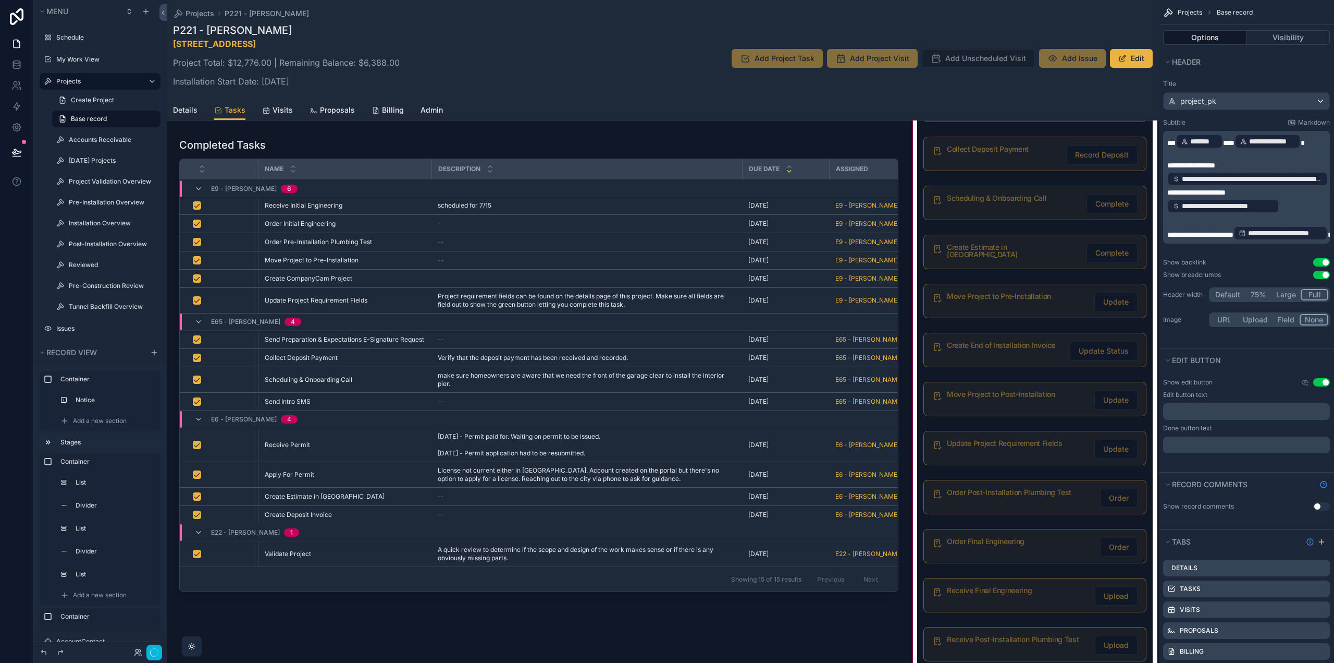
scroll to position [834, 0]
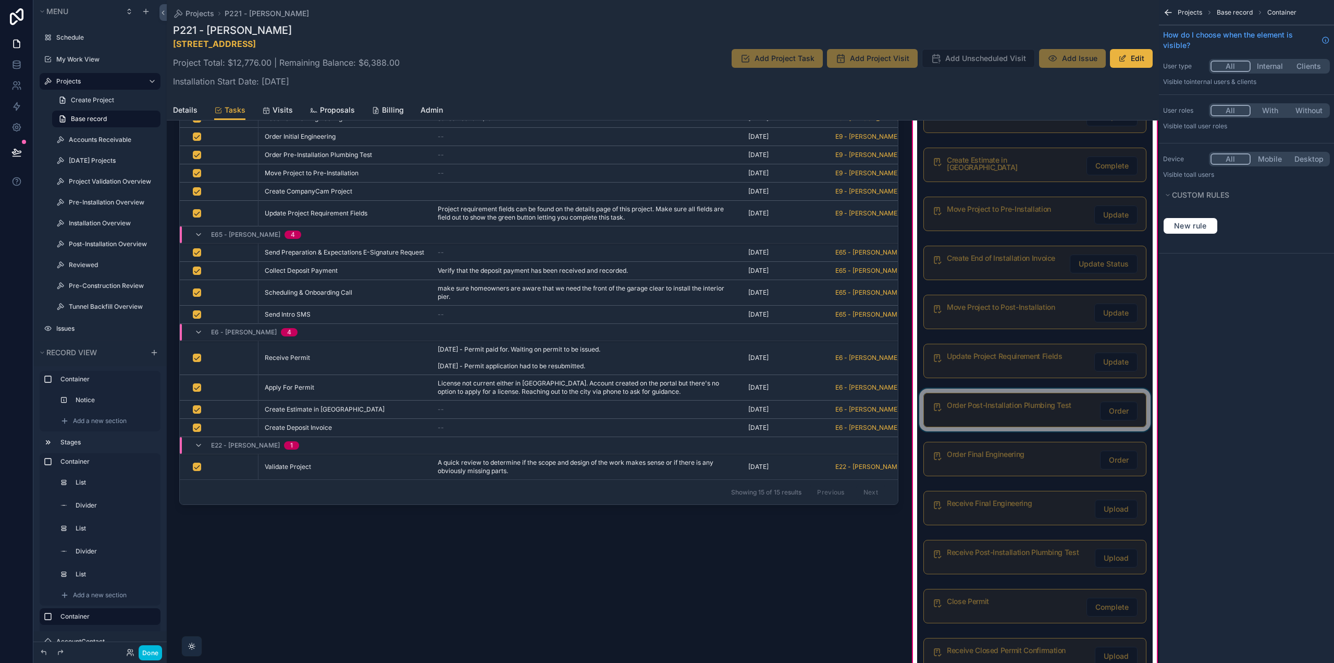
click at [1039, 413] on div "scrollable content" at bounding box center [1035, 409] width 236 height 43
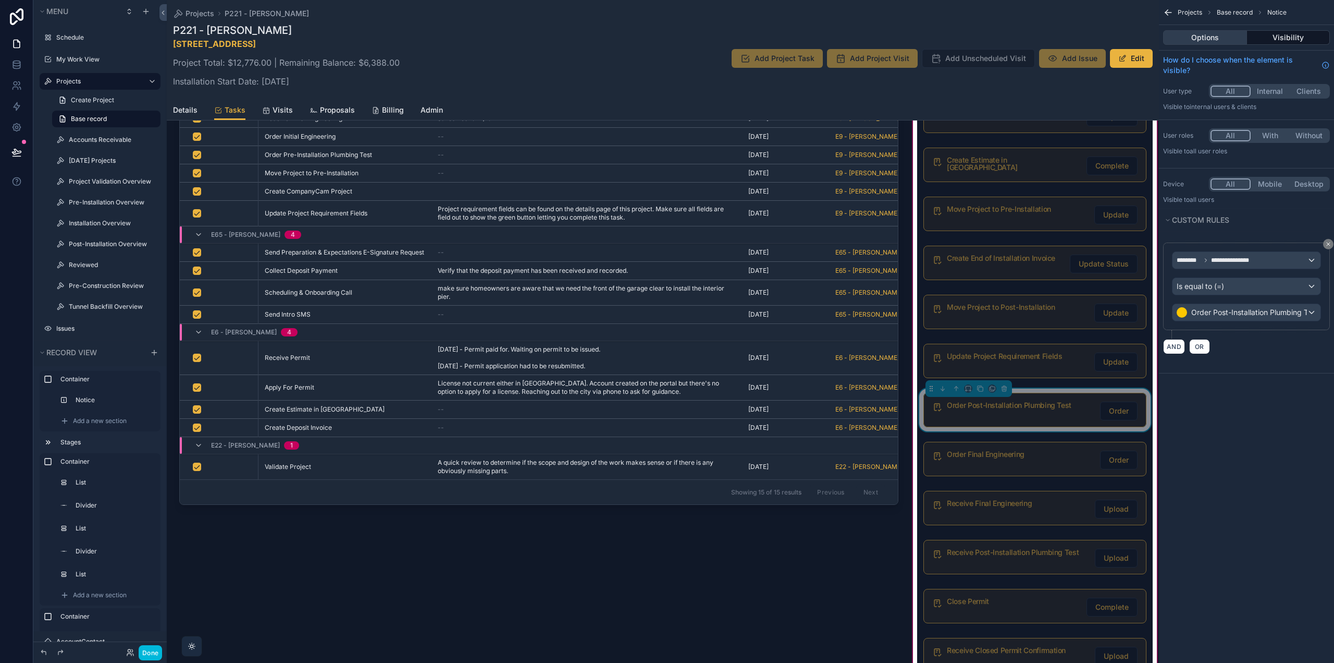
click at [1211, 40] on button "Options" at bounding box center [1205, 37] width 84 height 15
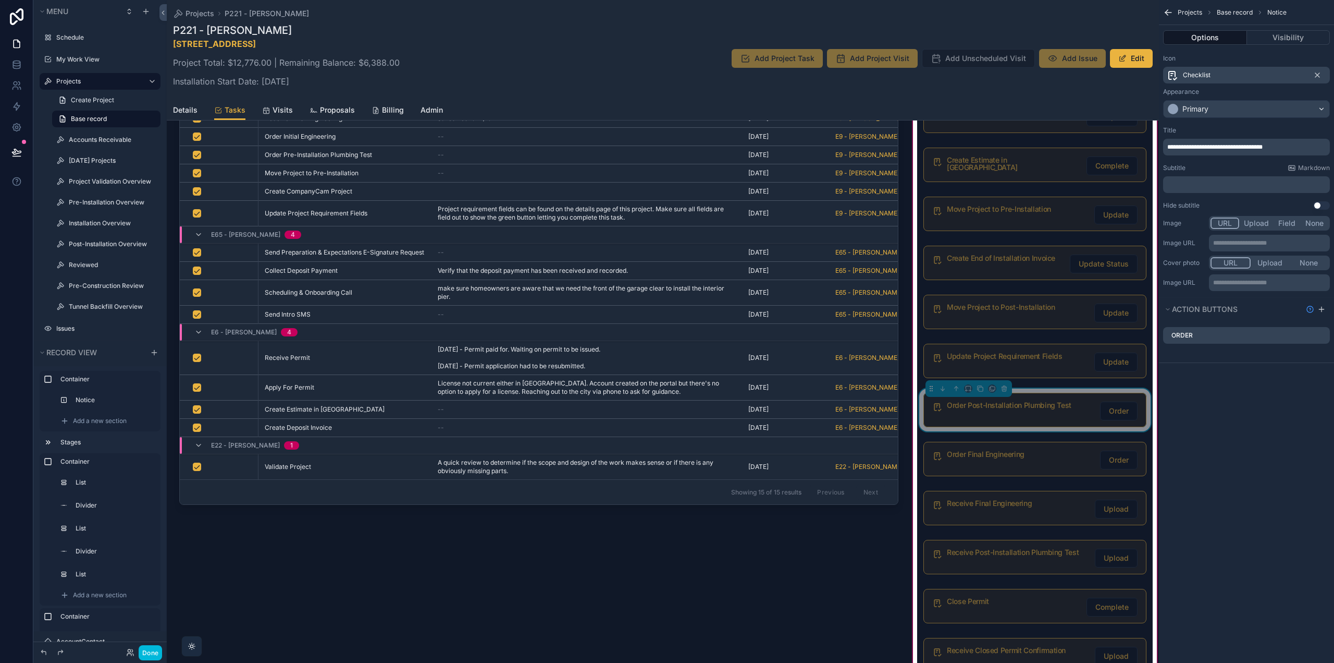
click at [0, 0] on icon "scrollable content" at bounding box center [0, 0] width 0 height 0
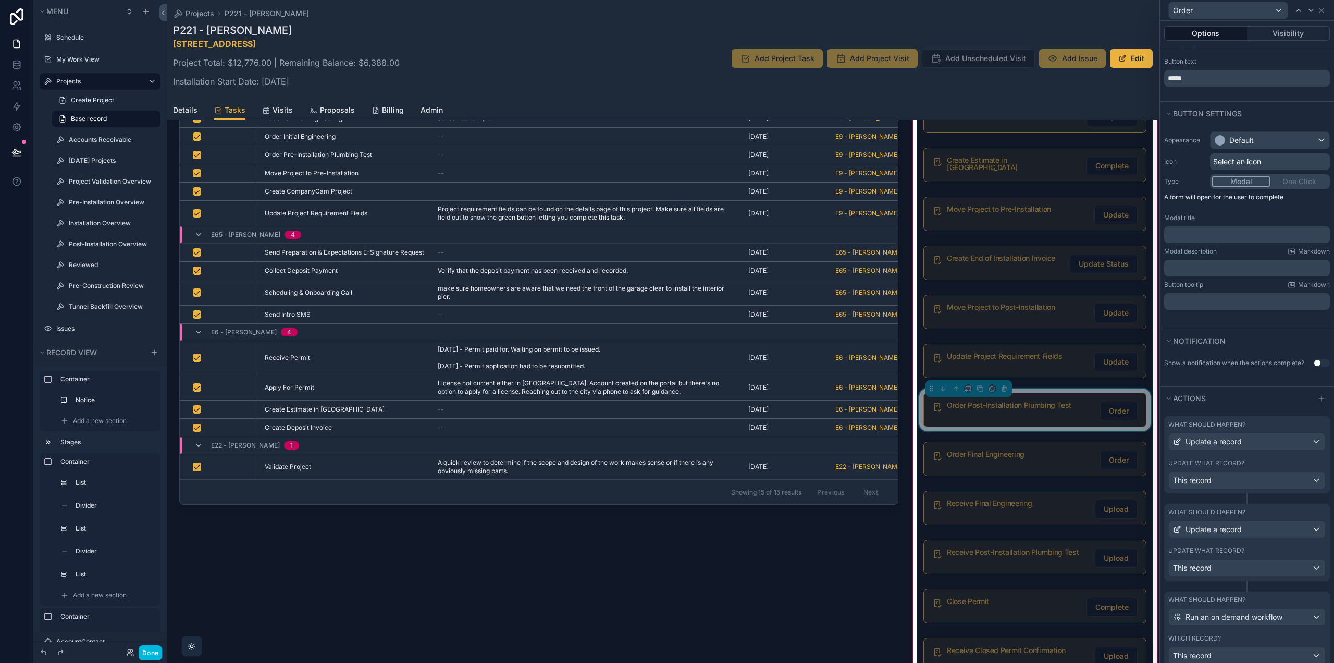
scroll to position [62, 0]
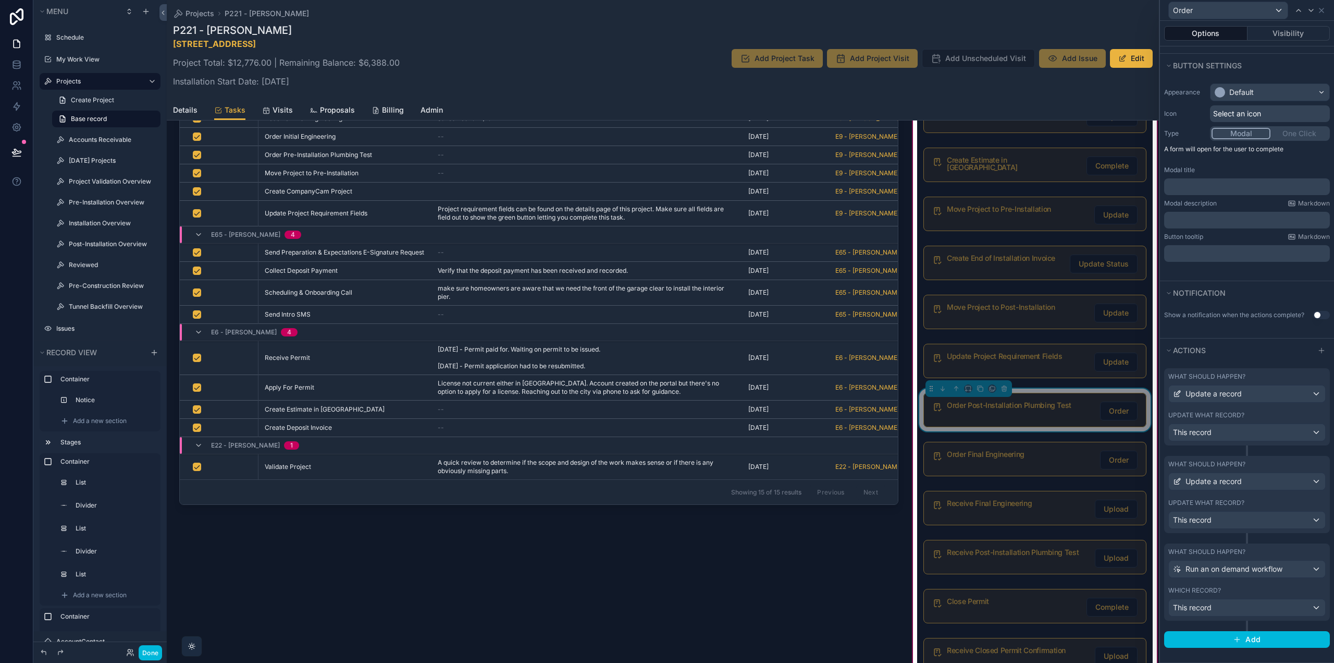
click at [1228, 467] on label "What should happen?" at bounding box center [1207, 464] width 77 height 8
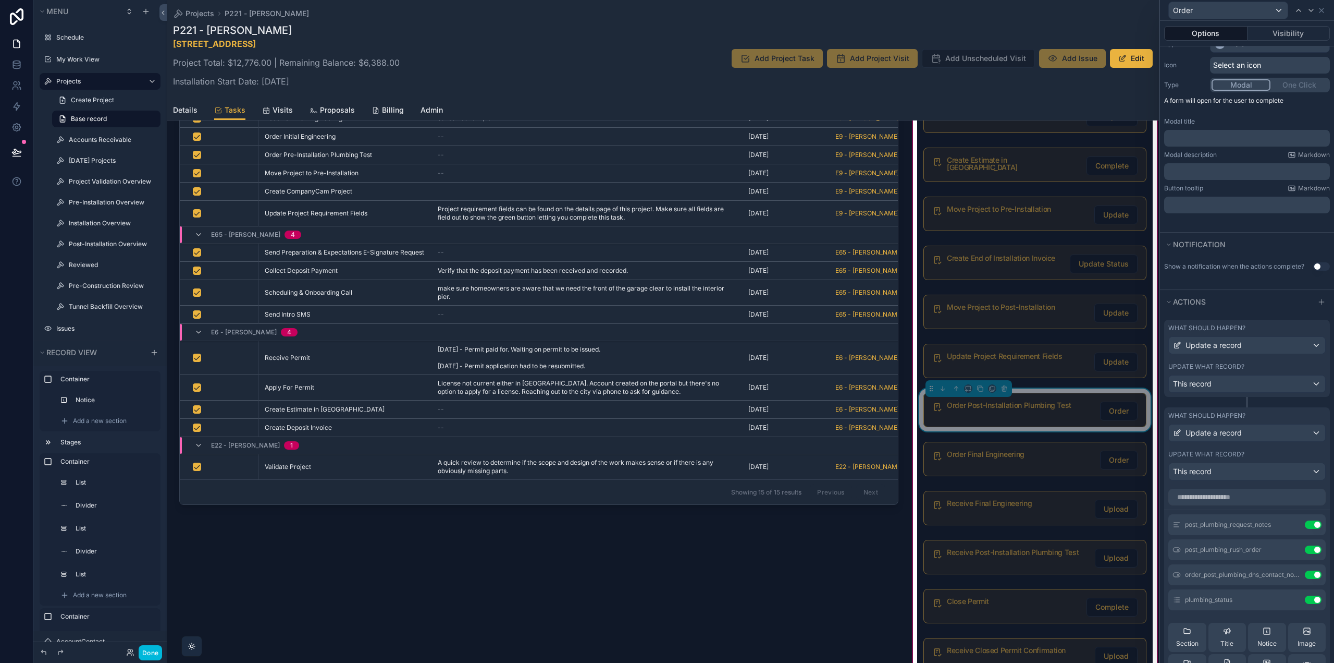
scroll to position [166, 0]
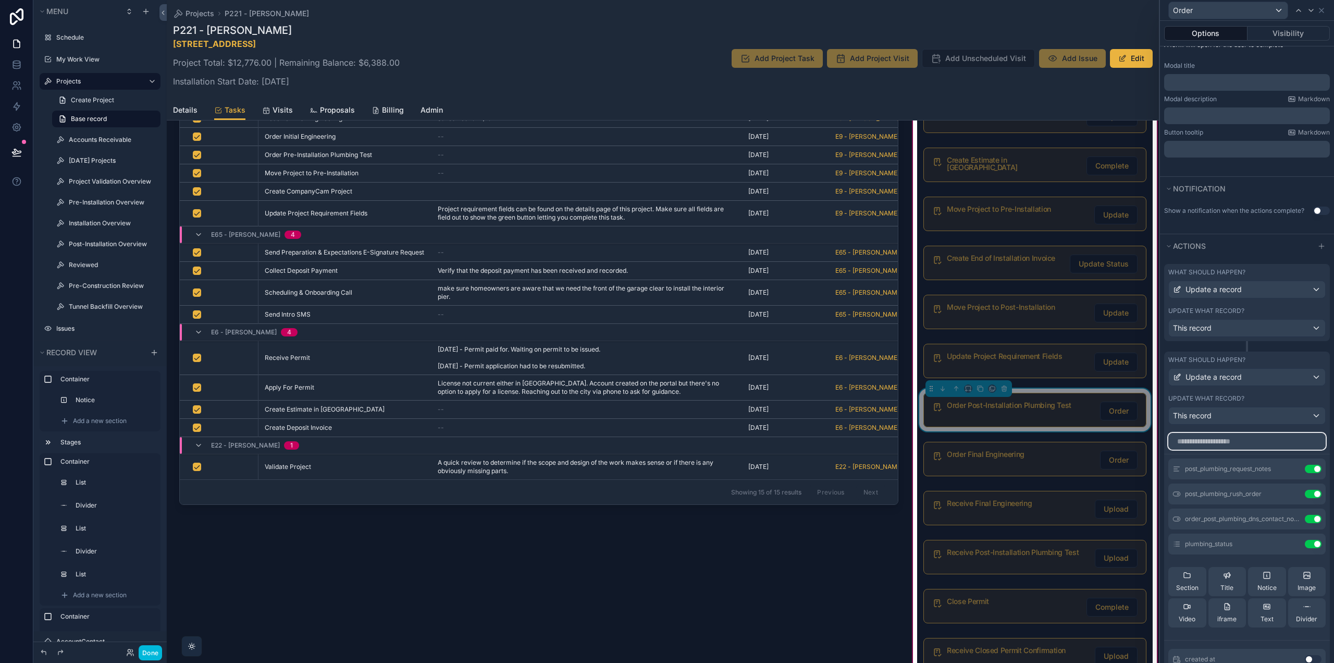
click at [1225, 440] on input "text" at bounding box center [1247, 441] width 157 height 17
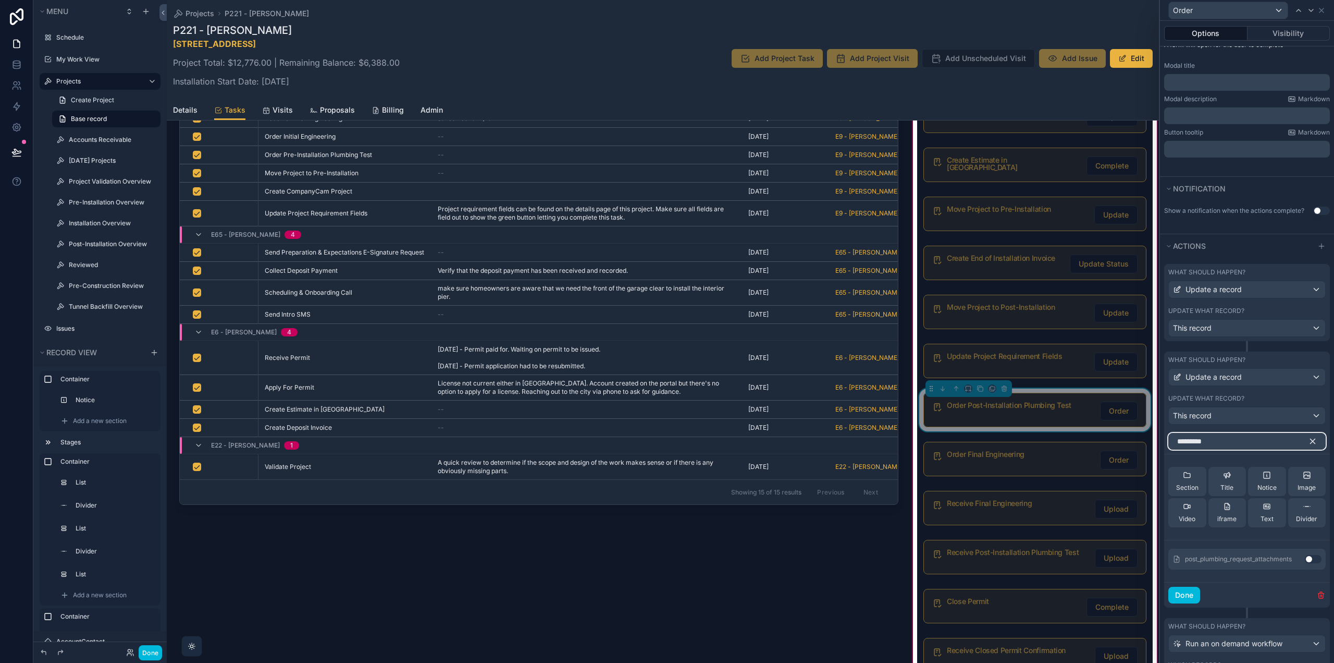
type input "*********"
click at [1305, 559] on button "Use setting" at bounding box center [1313, 559] width 17 height 8
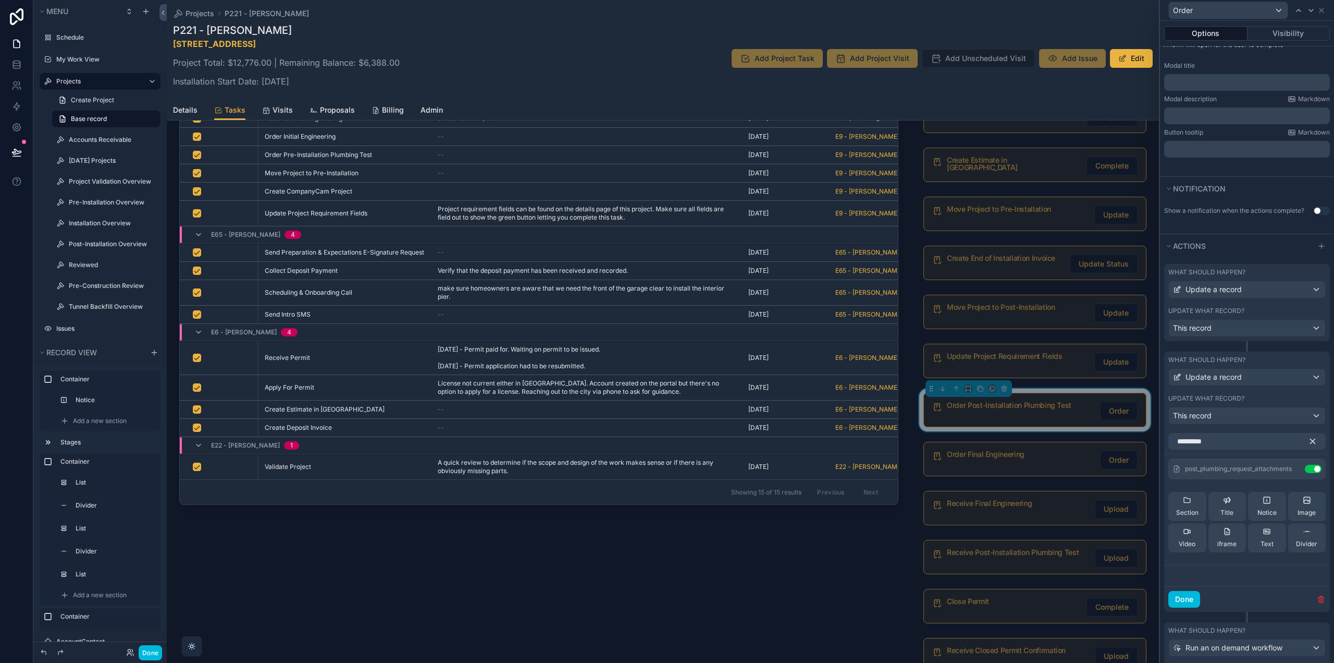
click at [1308, 439] on icon "button" at bounding box center [1312, 440] width 9 height 9
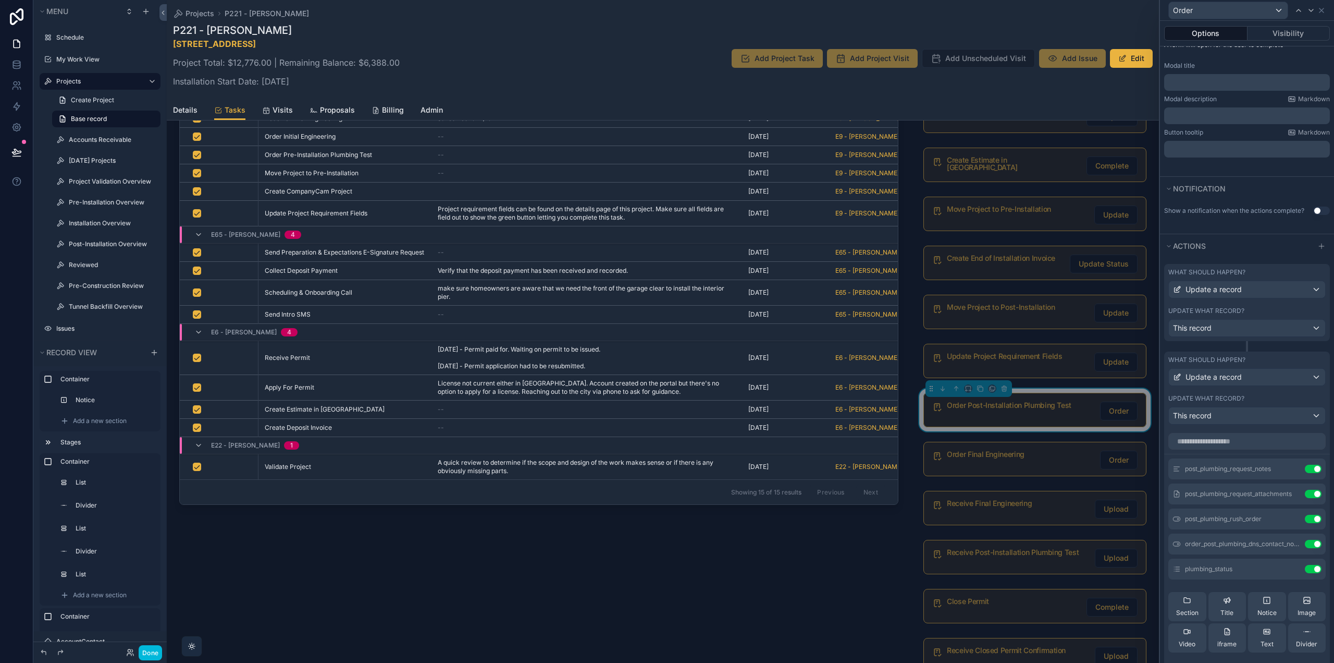
click at [0, 0] on icon at bounding box center [0, 0] width 0 height 0
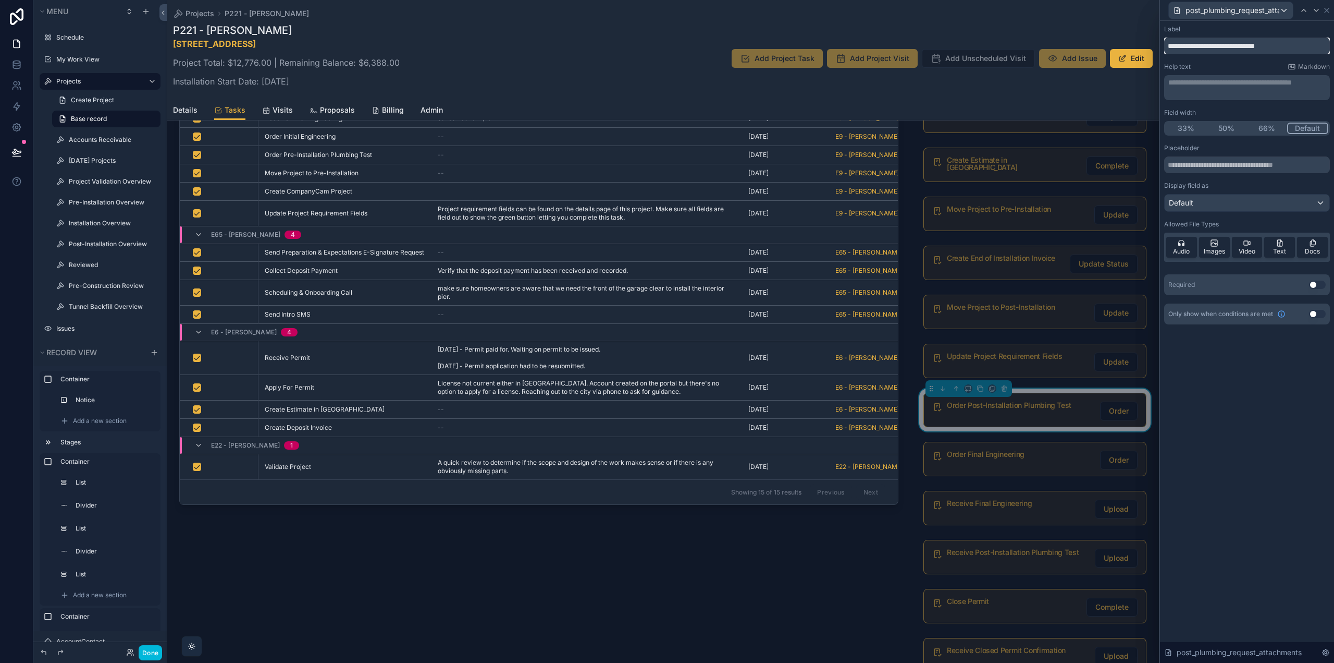
drag, startPoint x: 1282, startPoint y: 44, endPoint x: 1119, endPoint y: 42, distance: 163.2
click at [1120, 42] on div "Order Options Visibility Button text Button text ***** Button settings Appearan…" at bounding box center [667, 331] width 1334 height 663
type input "**********"
click at [1329, 9] on icon at bounding box center [1327, 10] width 8 height 8
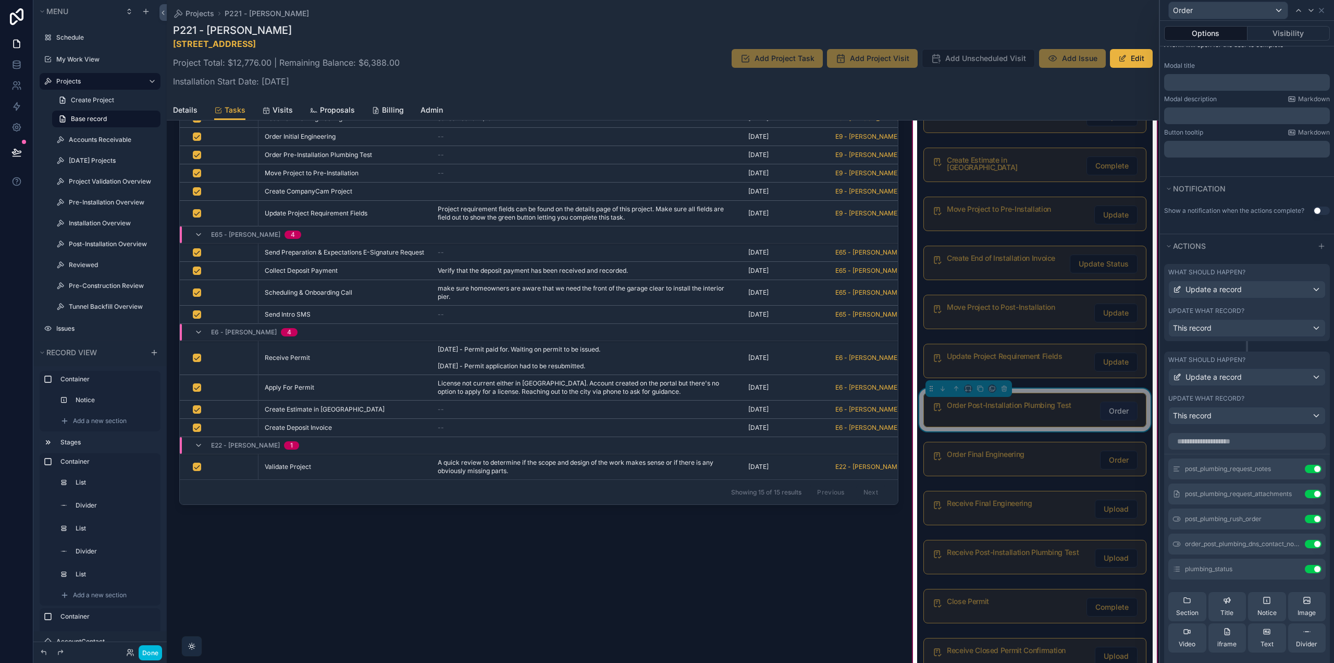
click at [1115, 410] on span "Order" at bounding box center [1119, 411] width 20 height 10
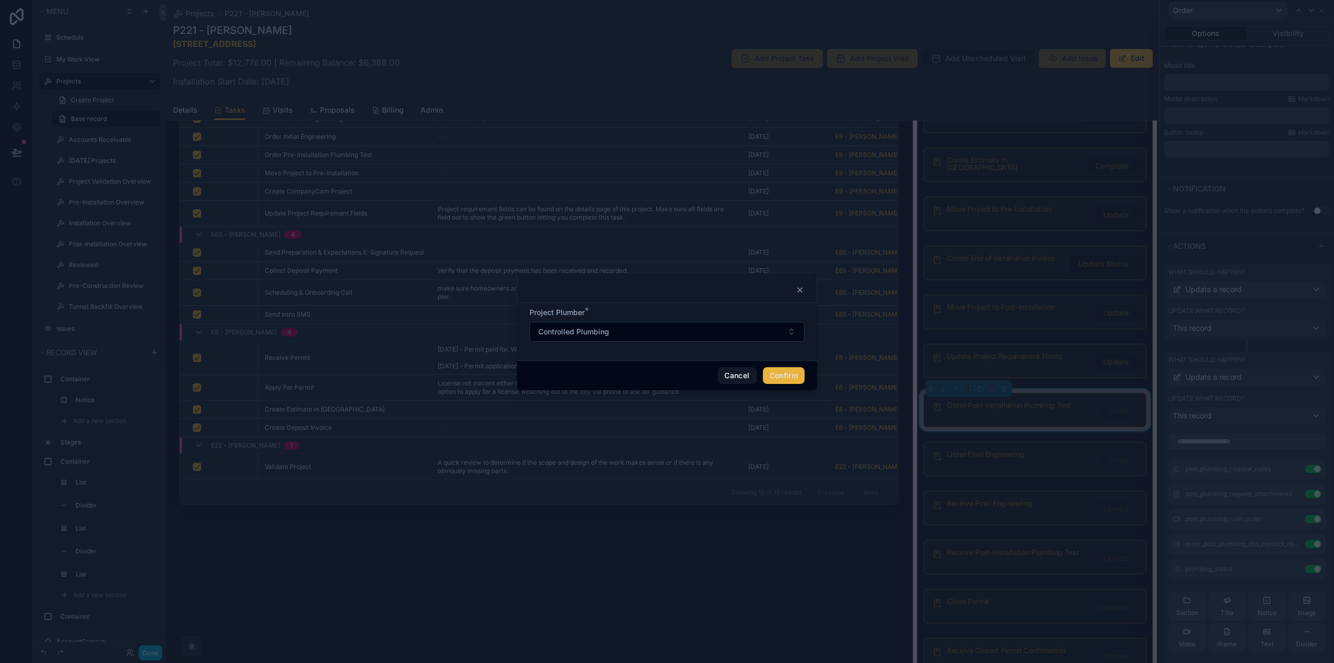
click at [792, 375] on button "Confirm" at bounding box center [784, 375] width 42 height 17
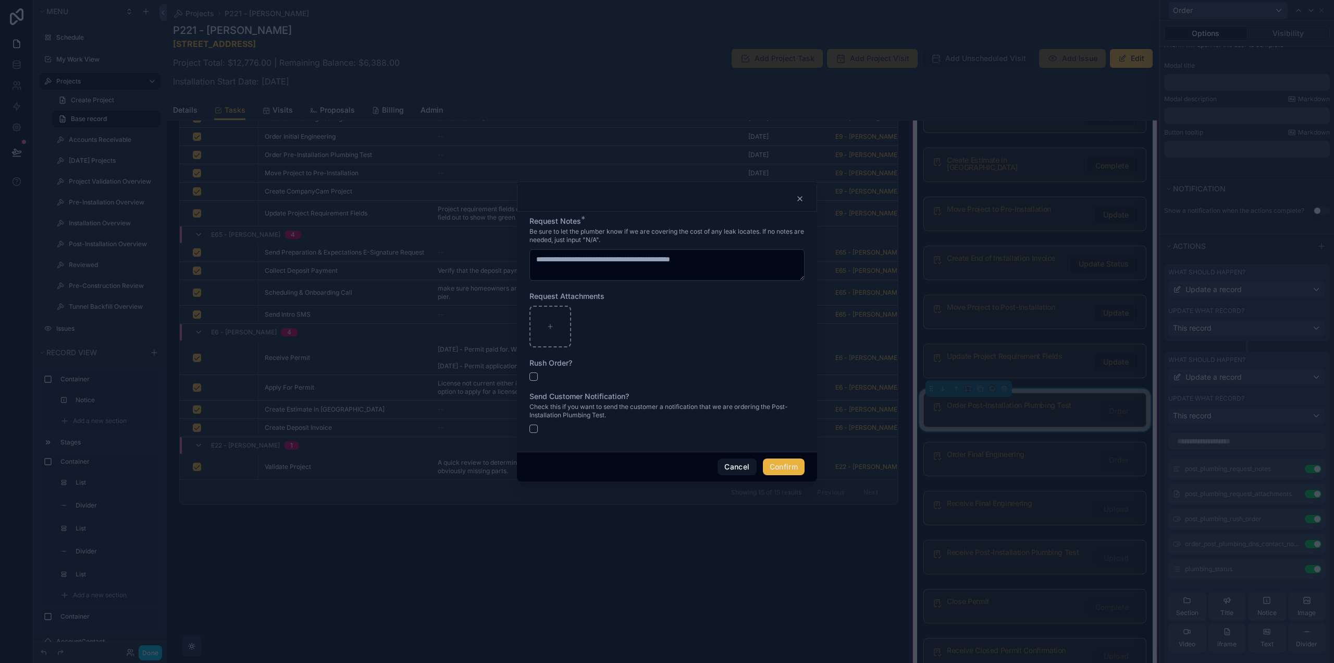
click at [800, 198] on icon at bounding box center [800, 198] width 8 height 8
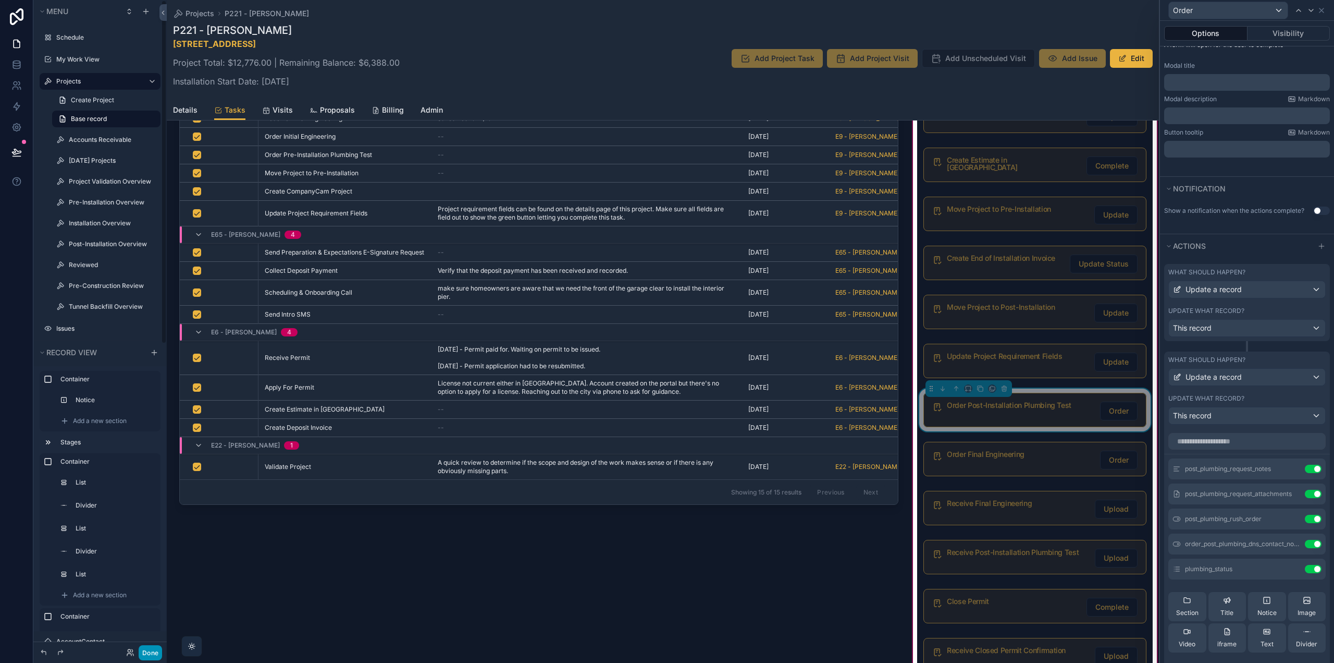
click at [156, 651] on button "Done" at bounding box center [150, 652] width 23 height 15
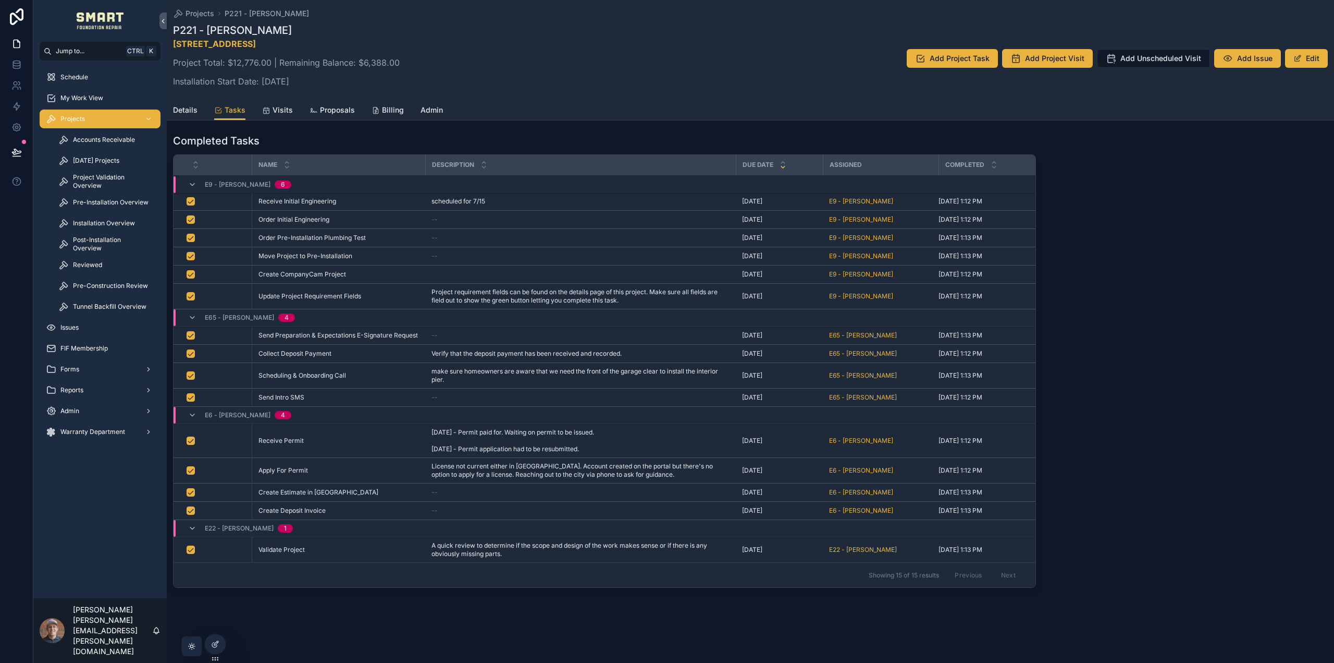
scroll to position [703, 0]
click at [424, 105] on span "Admin" at bounding box center [432, 110] width 22 height 10
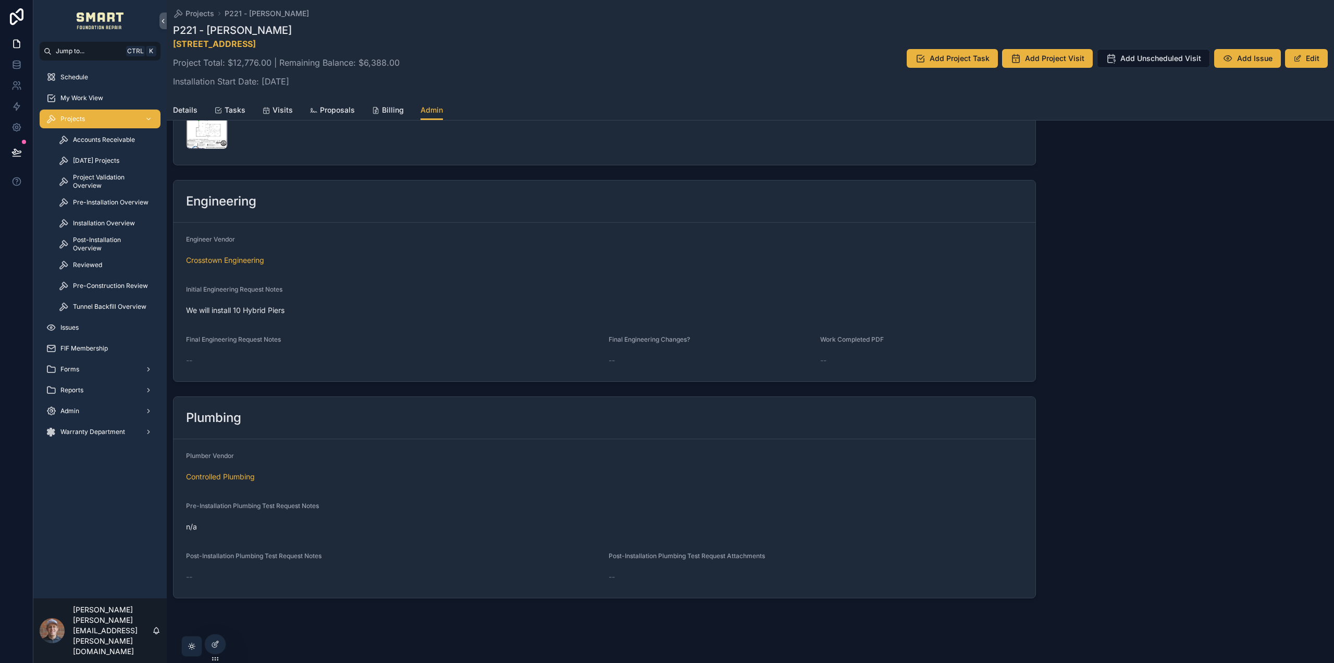
scroll to position [2089, 0]
drag, startPoint x: 13, startPoint y: 150, endPoint x: 44, endPoint y: 166, distance: 35.7
click at [13, 150] on icon at bounding box center [16, 152] width 10 height 10
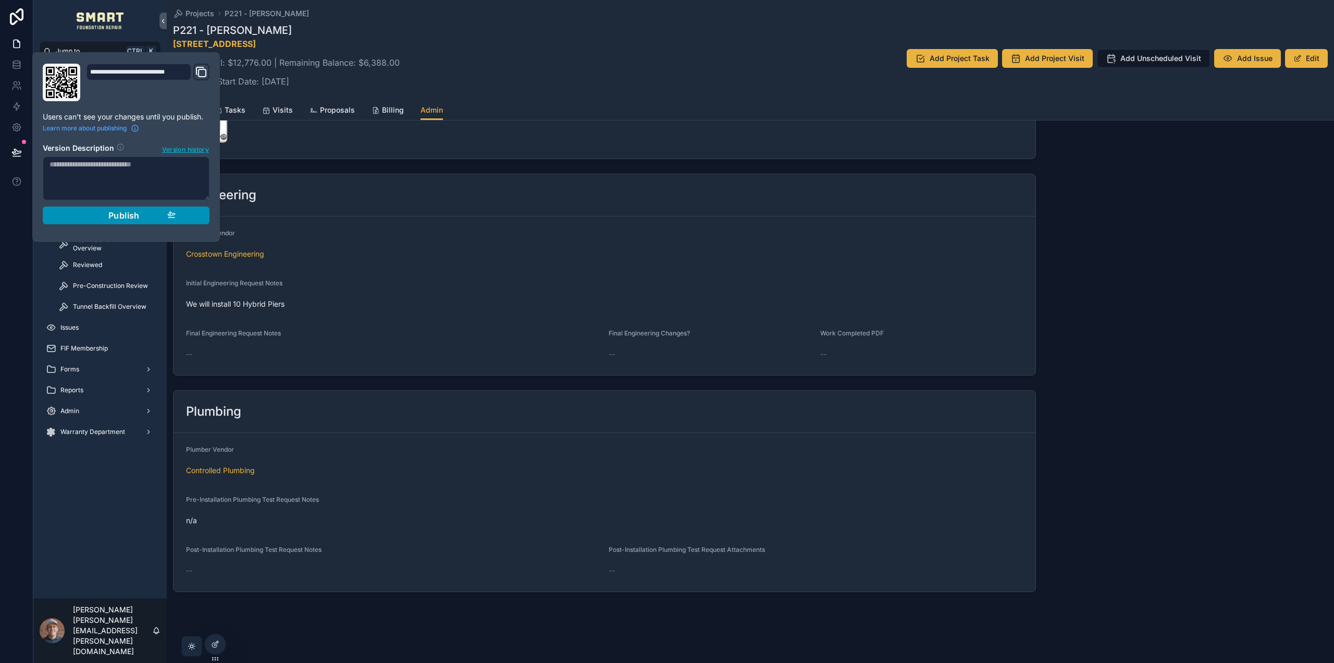
click at [142, 221] on button "Publish" at bounding box center [126, 215] width 167 height 18
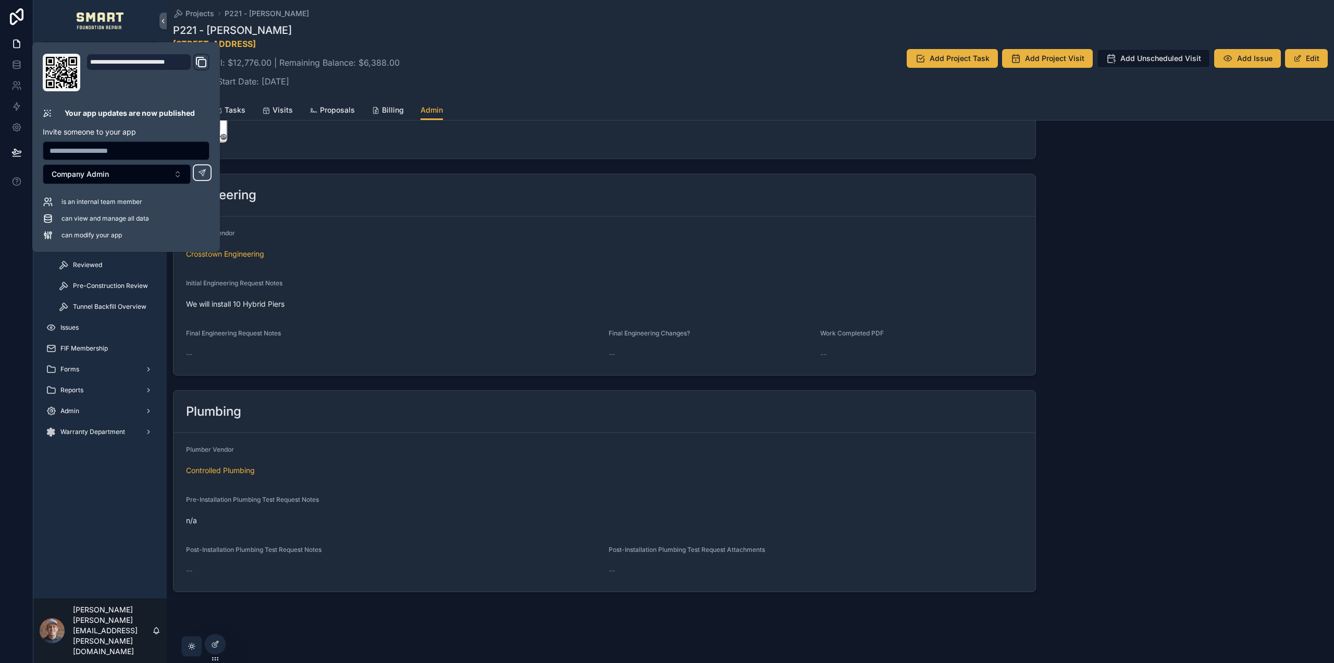
click at [1028, 179] on div "Engineering" at bounding box center [605, 195] width 862 height 42
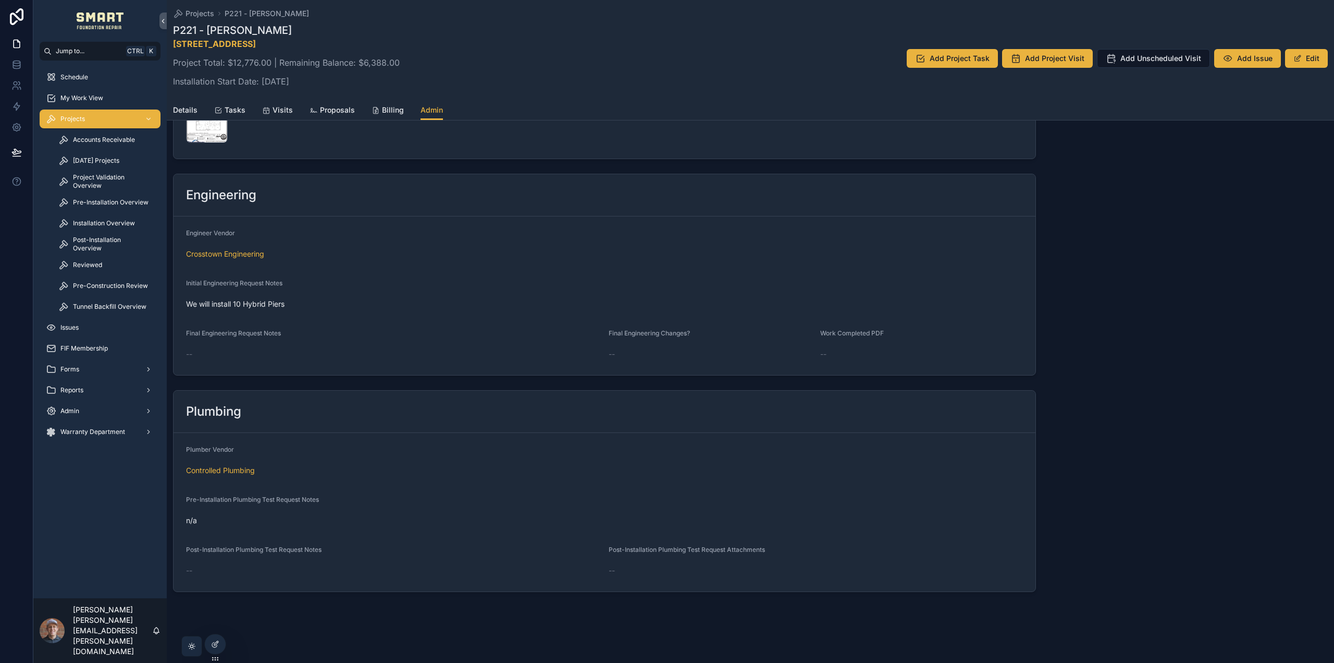
click at [431, 118] on link "Admin" at bounding box center [432, 111] width 22 height 20
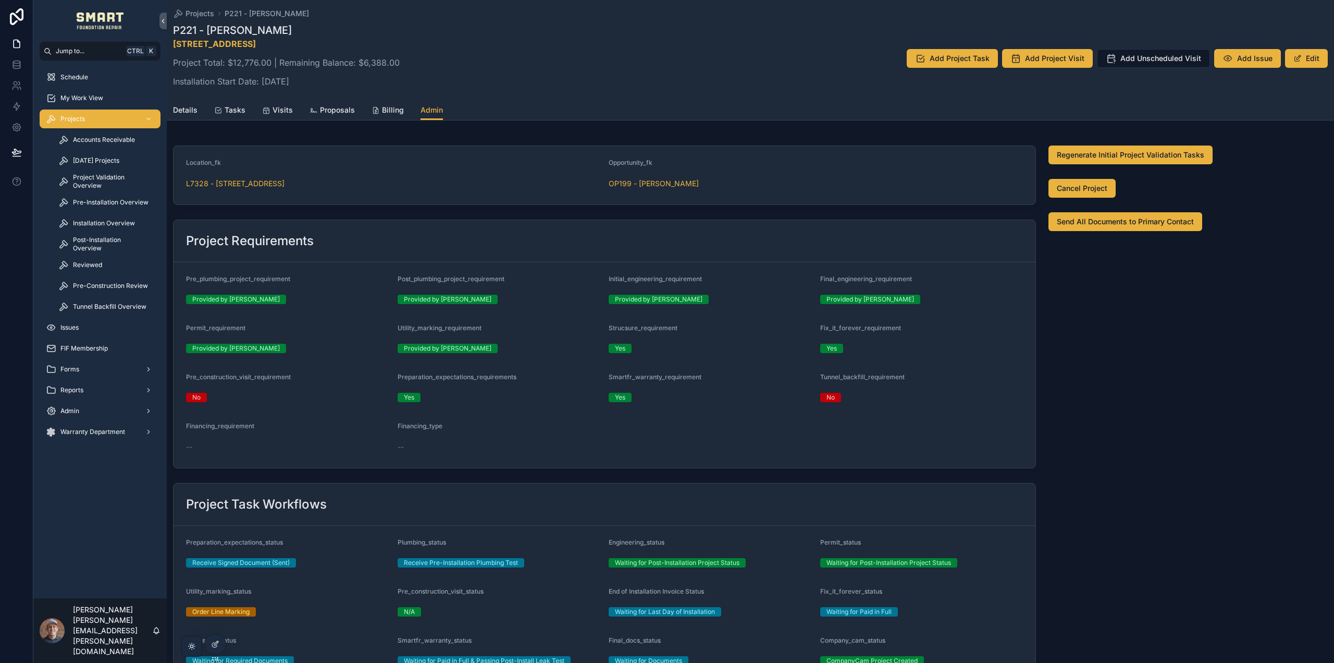
click at [424, 110] on span "Admin" at bounding box center [432, 110] width 22 height 10
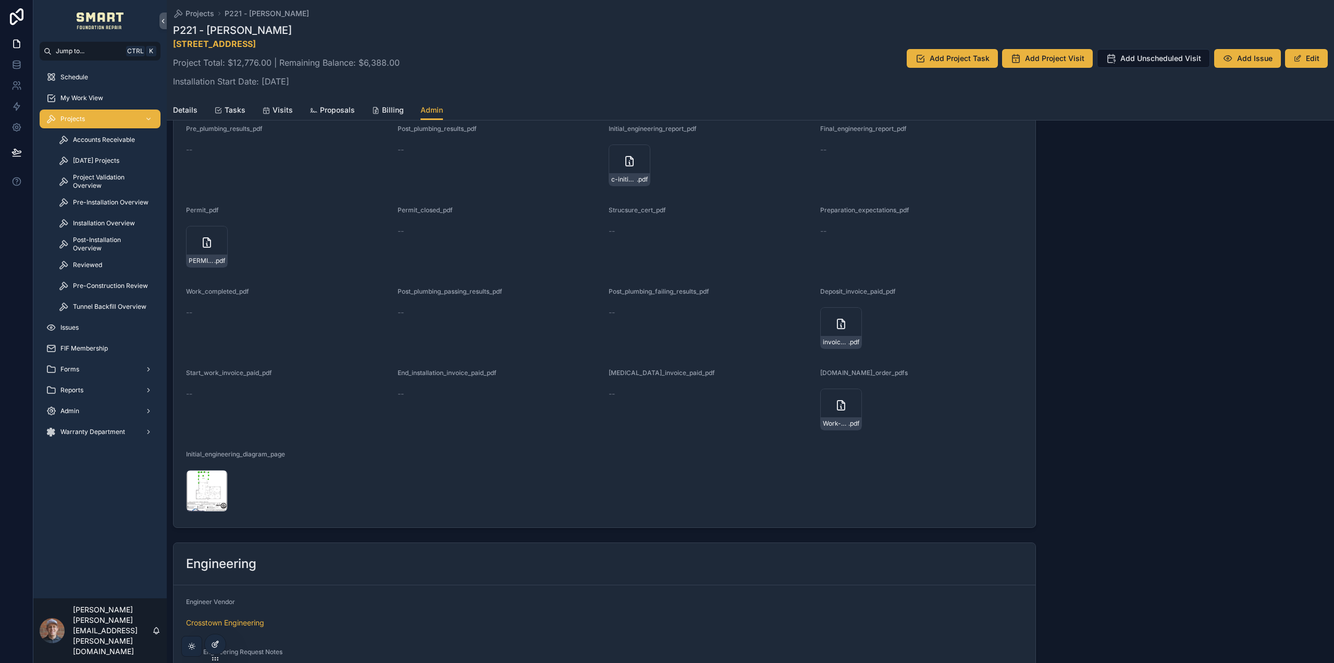
click at [211, 644] on div at bounding box center [215, 644] width 21 height 20
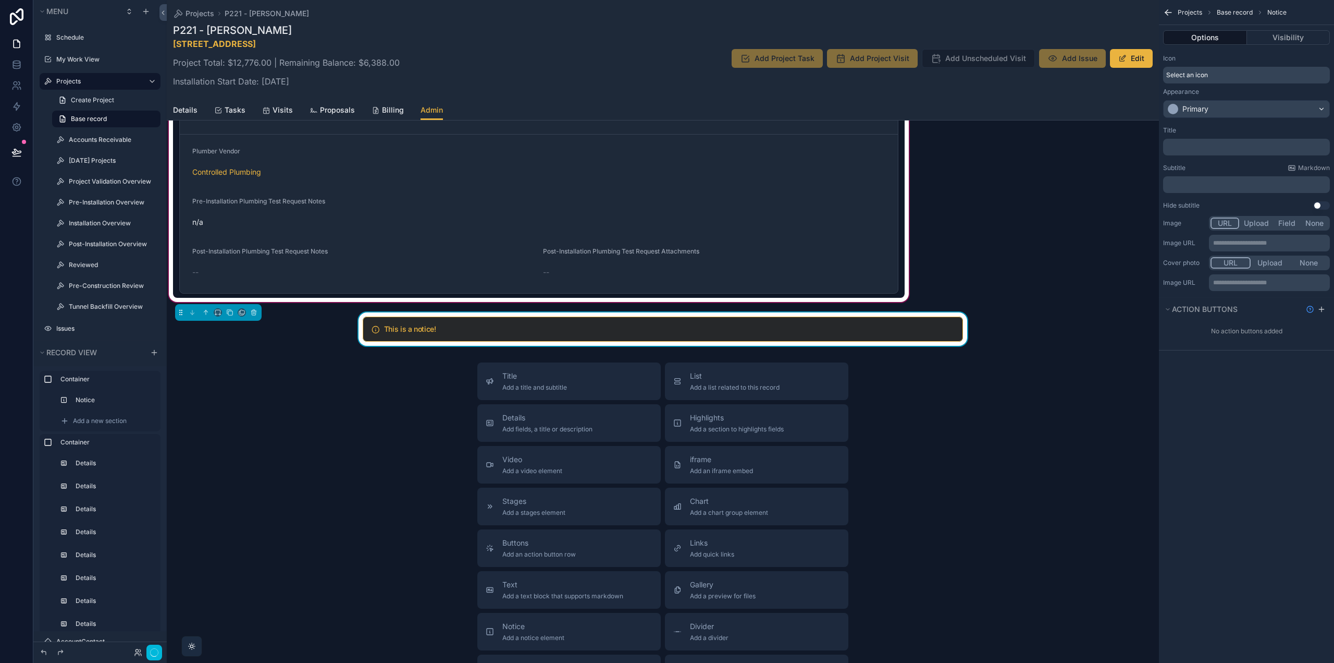
scroll to position [2447, 0]
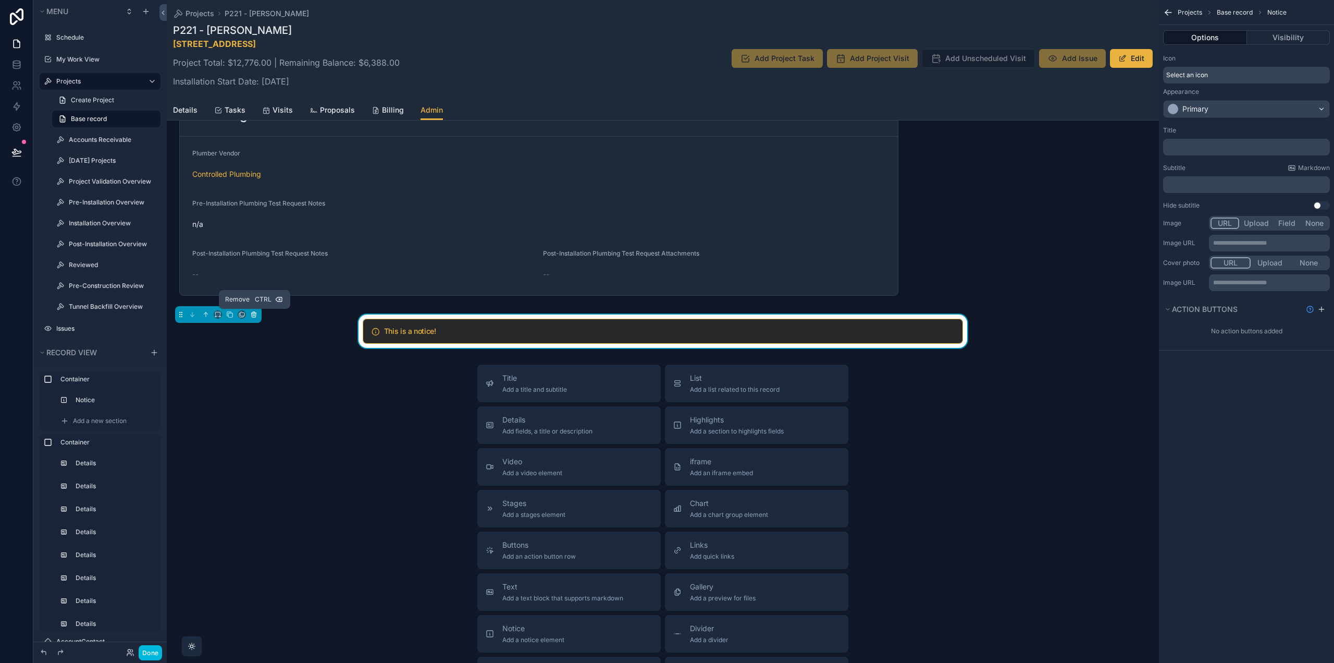
click at [254, 316] on icon "scrollable content" at bounding box center [253, 314] width 7 height 7
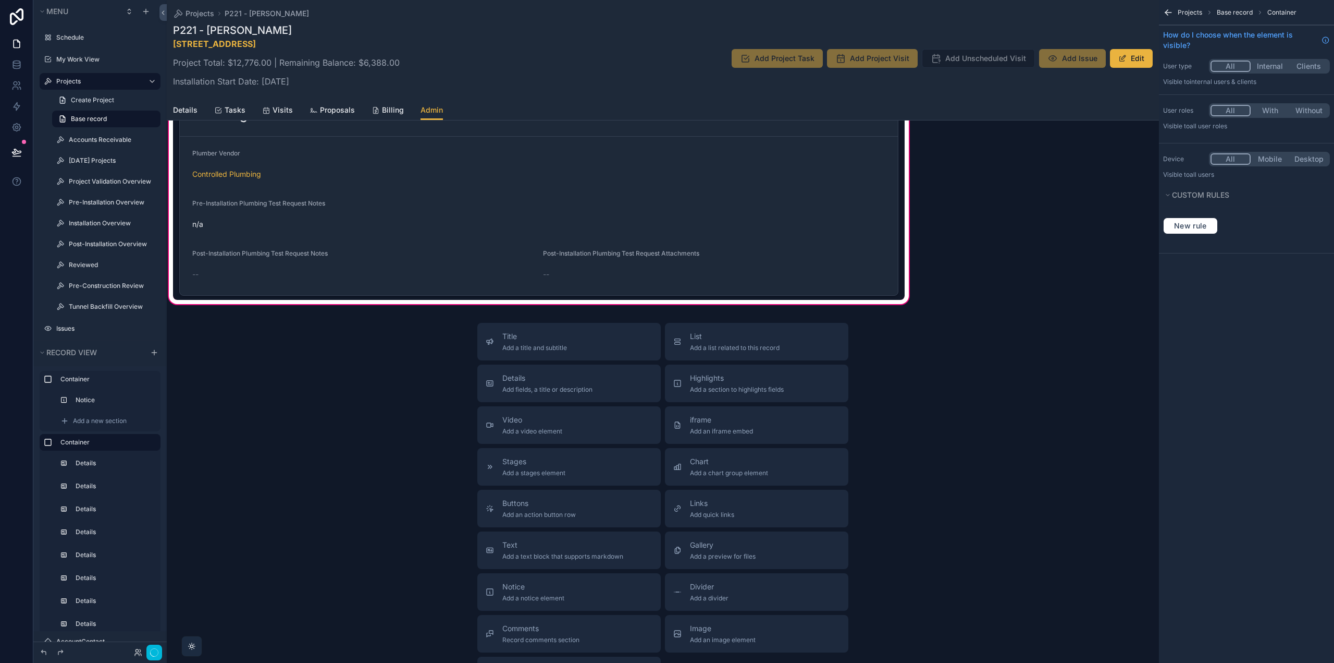
click at [463, 274] on div "scrollable content" at bounding box center [539, 195] width 732 height 210
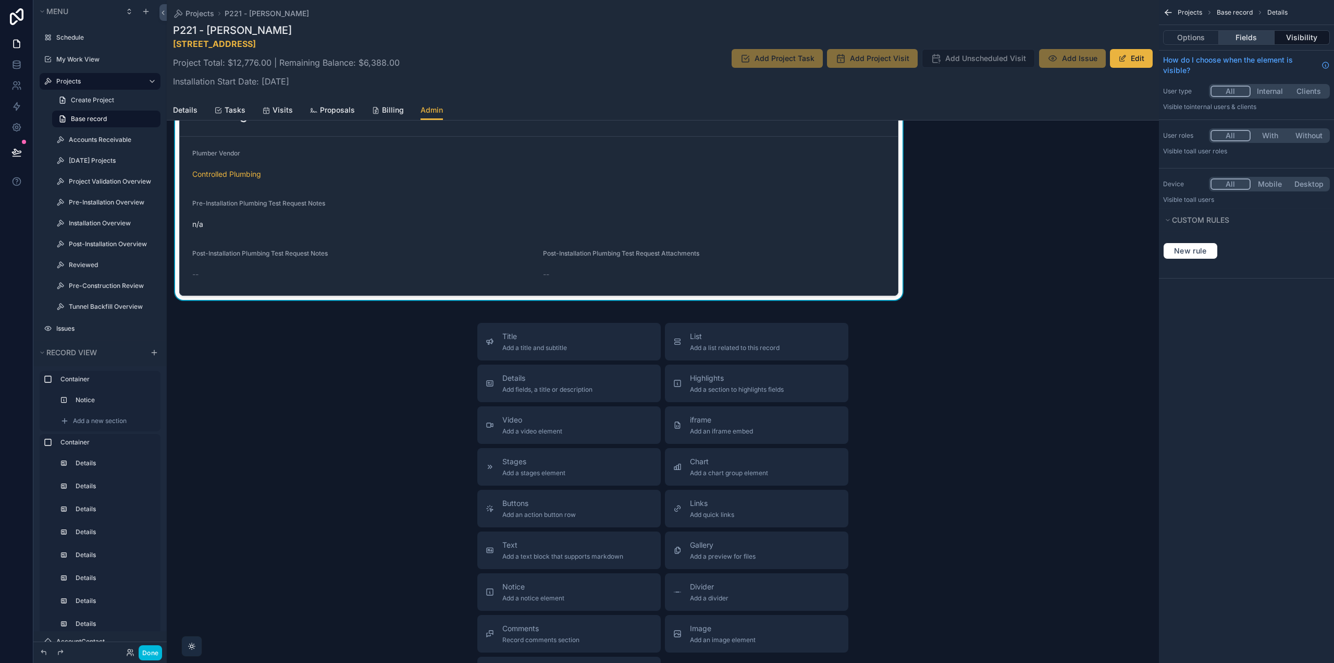
click at [1233, 33] on button "Fields" at bounding box center [1246, 37] width 55 height 15
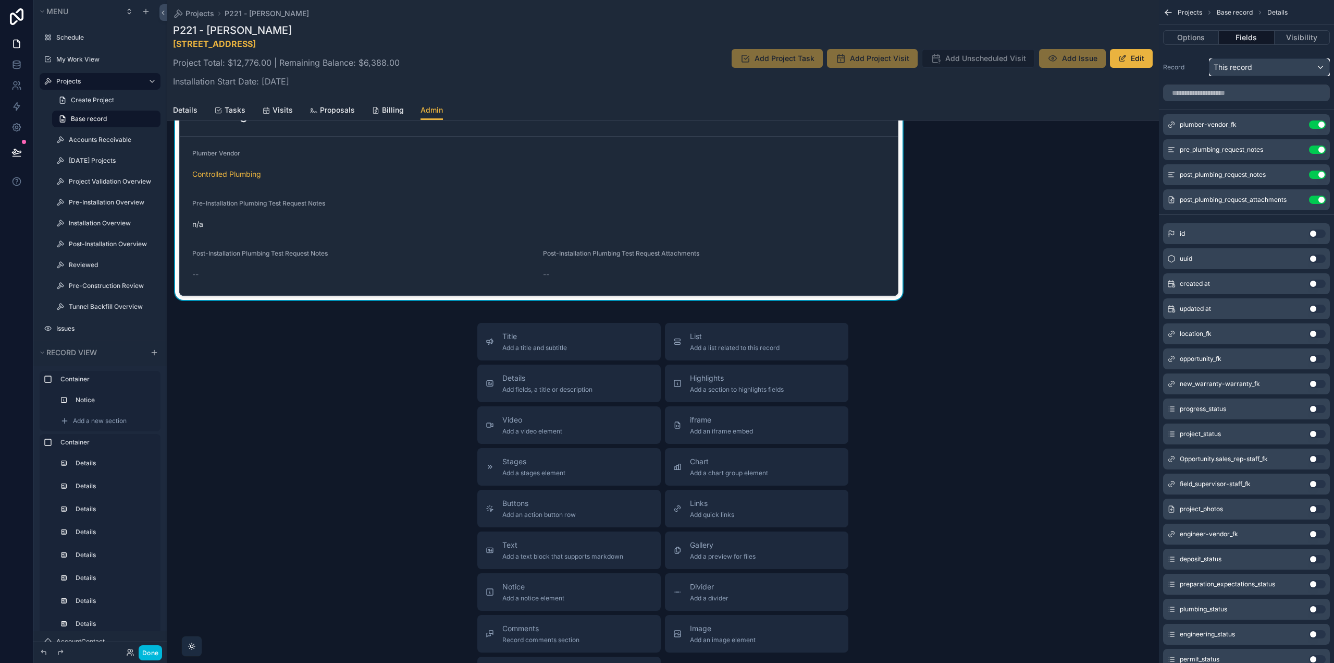
click at [1223, 67] on div "This record" at bounding box center [1270, 67] width 120 height 17
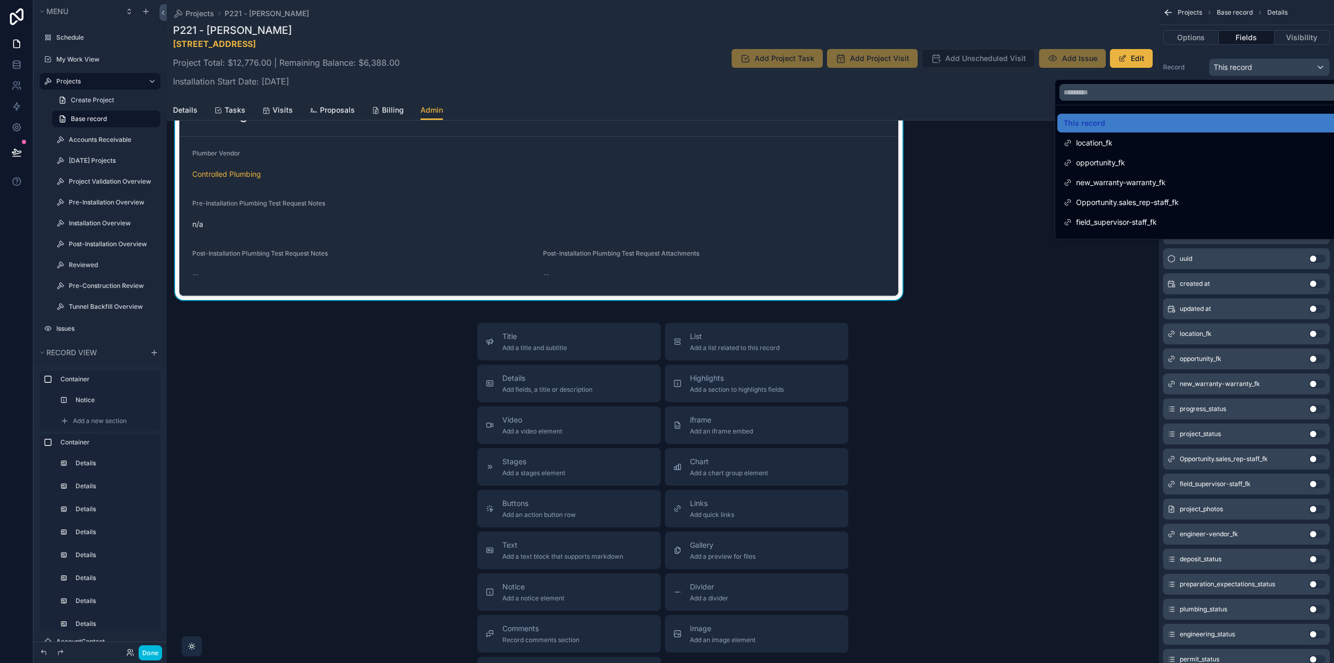
click at [1180, 61] on div "scrollable content" at bounding box center [667, 331] width 1334 height 663
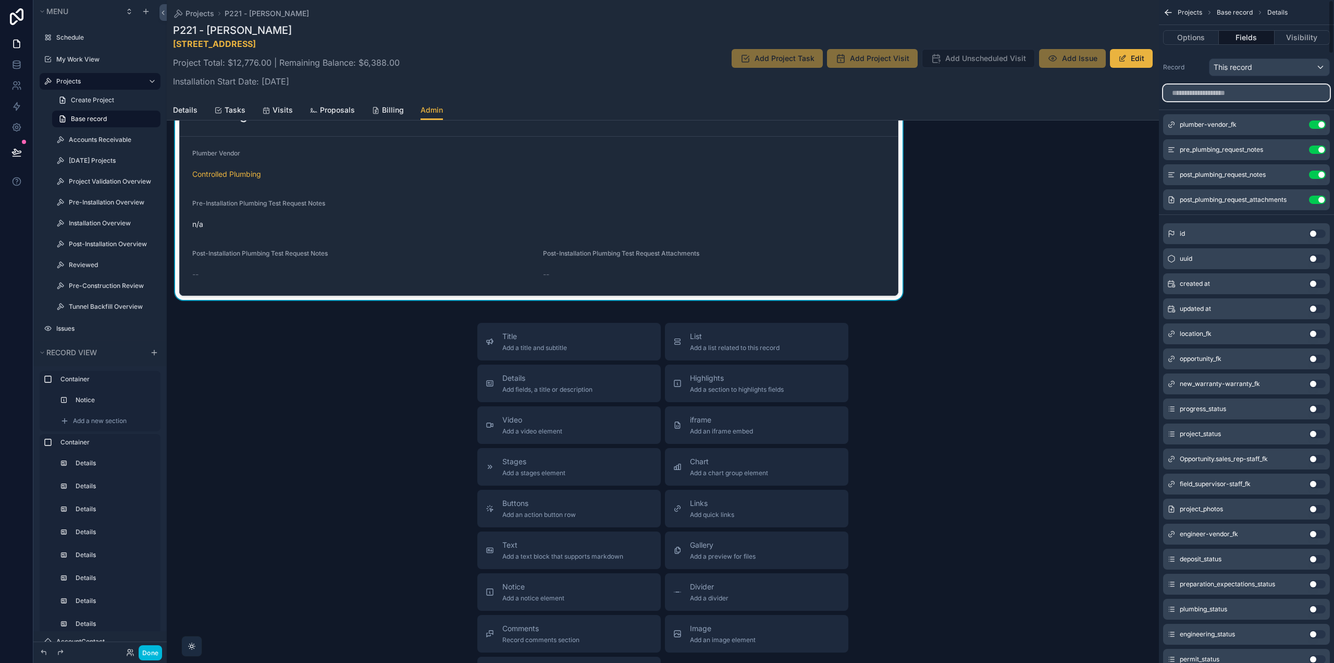
click at [1189, 92] on input "scrollable content" at bounding box center [1246, 92] width 167 height 17
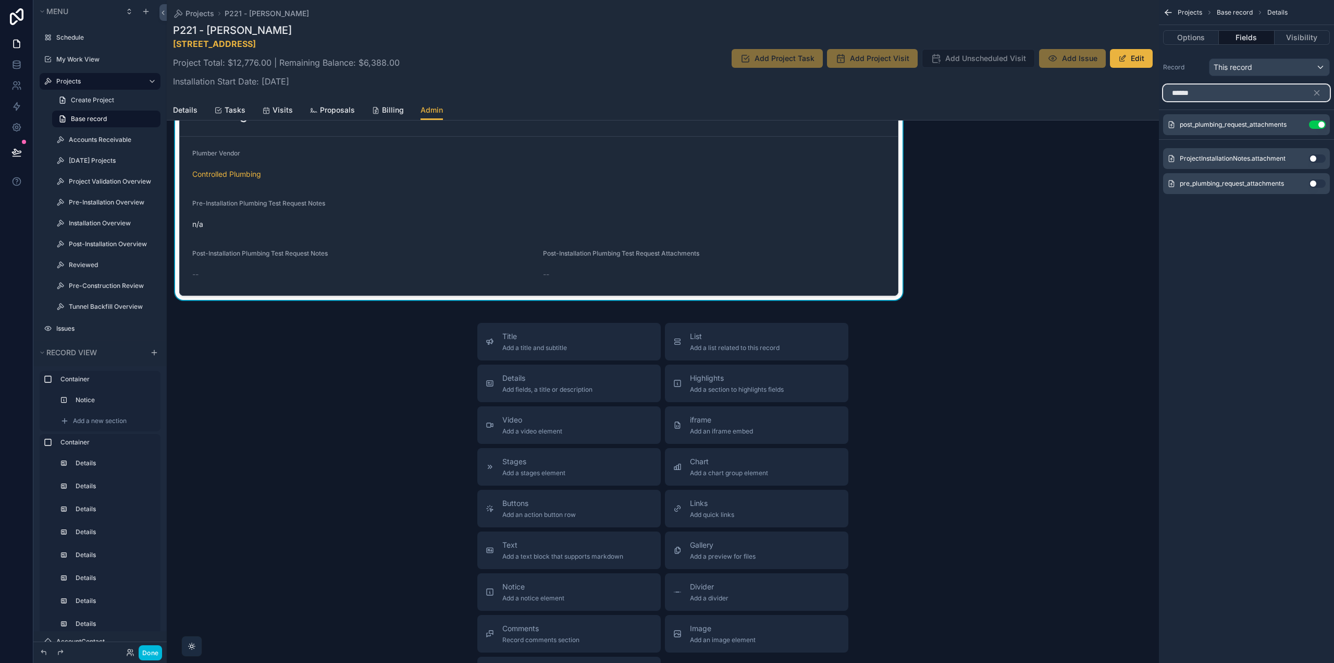
type input "******"
click at [1319, 181] on button "Use setting" at bounding box center [1317, 183] width 17 height 8
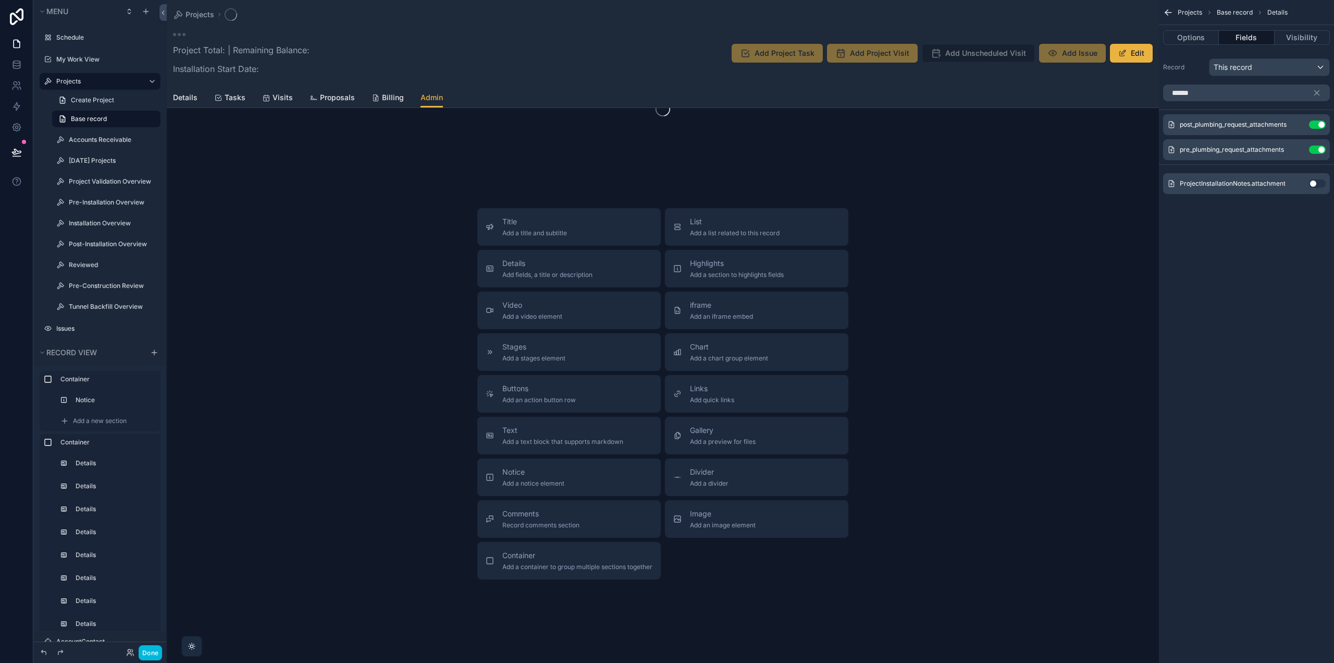
scroll to position [94, 0]
click at [1314, 93] on icon "scrollable content" at bounding box center [1317, 92] width 9 height 9
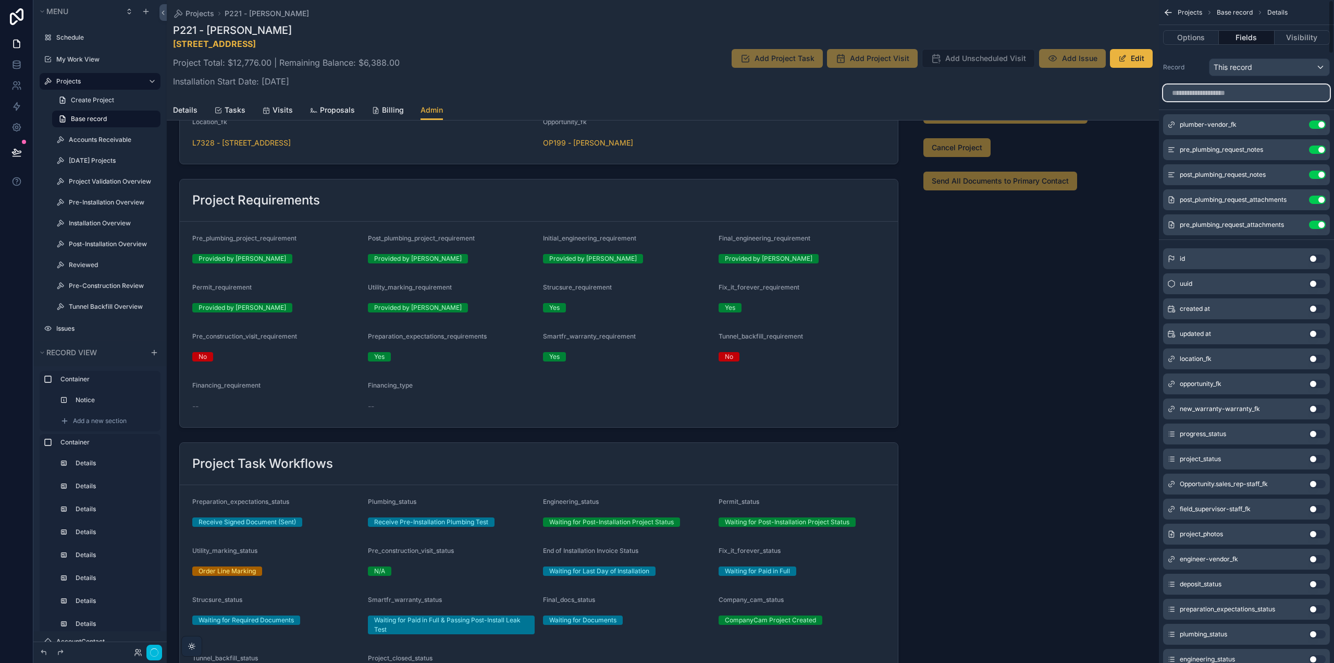
click at [1317, 93] on input "scrollable content" at bounding box center [1246, 92] width 167 height 17
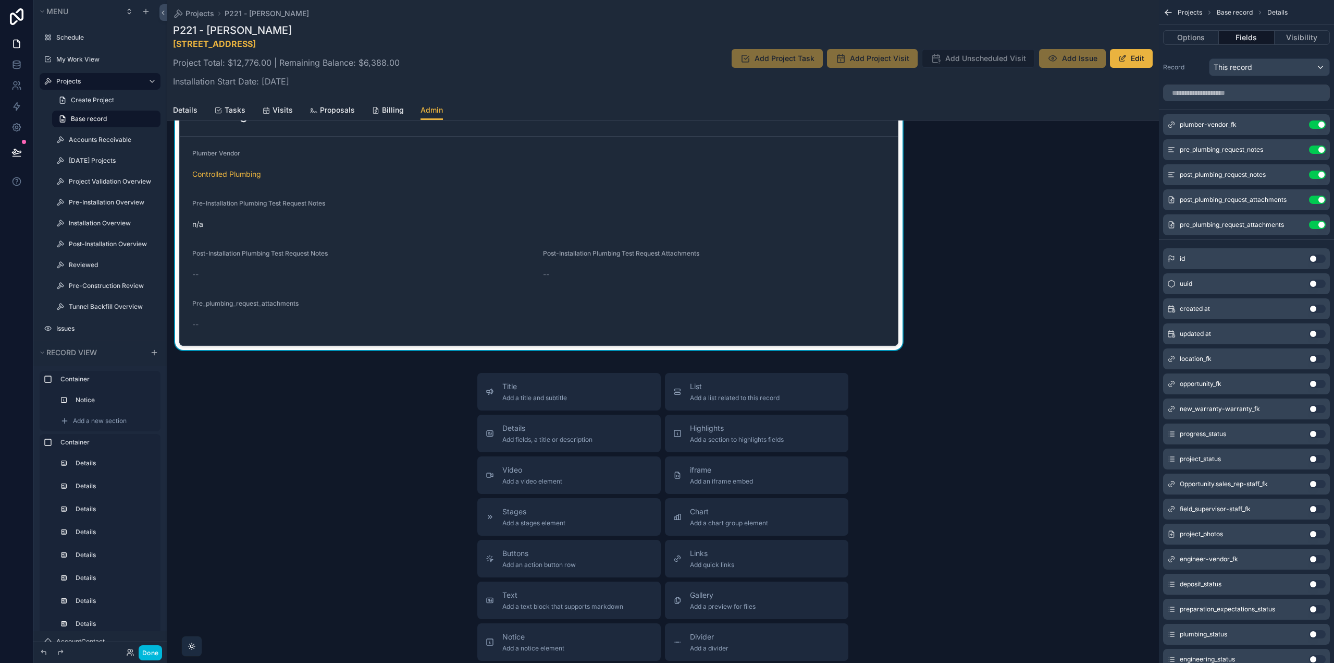
click at [1176, 178] on div "plumber-vendor_fk Use setting pre_plumbing_request_notes Use setting post_plumb…" at bounding box center [1246, 174] width 175 height 121
click at [0, 0] on icon "scrollable content" at bounding box center [0, 0] width 0 height 0
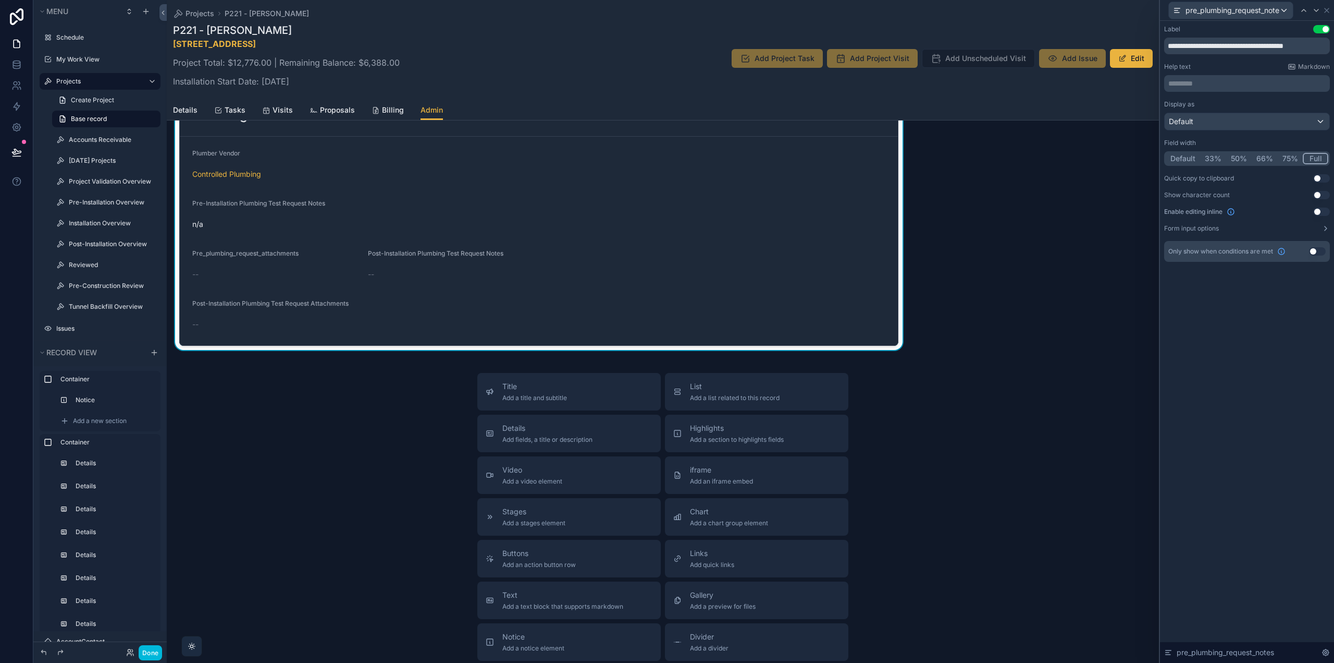
click at [1243, 157] on button "50%" at bounding box center [1240, 158] width 26 height 11
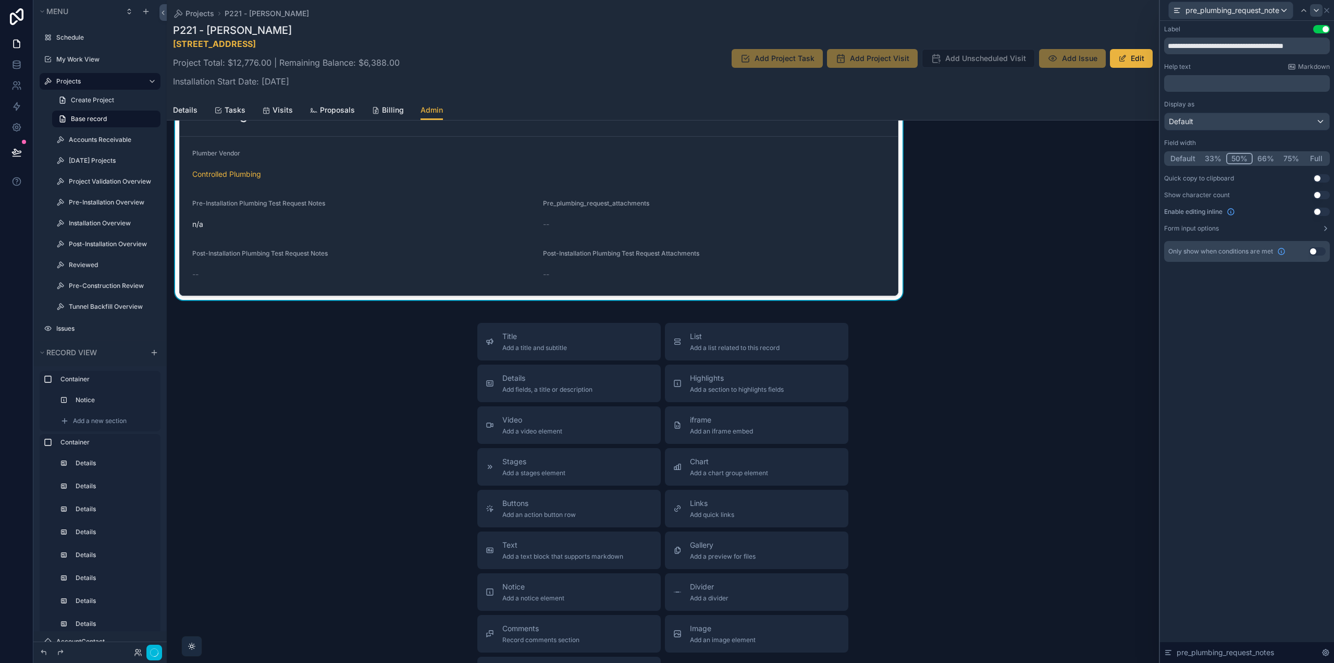
click at [1317, 10] on icon at bounding box center [1317, 10] width 8 height 8
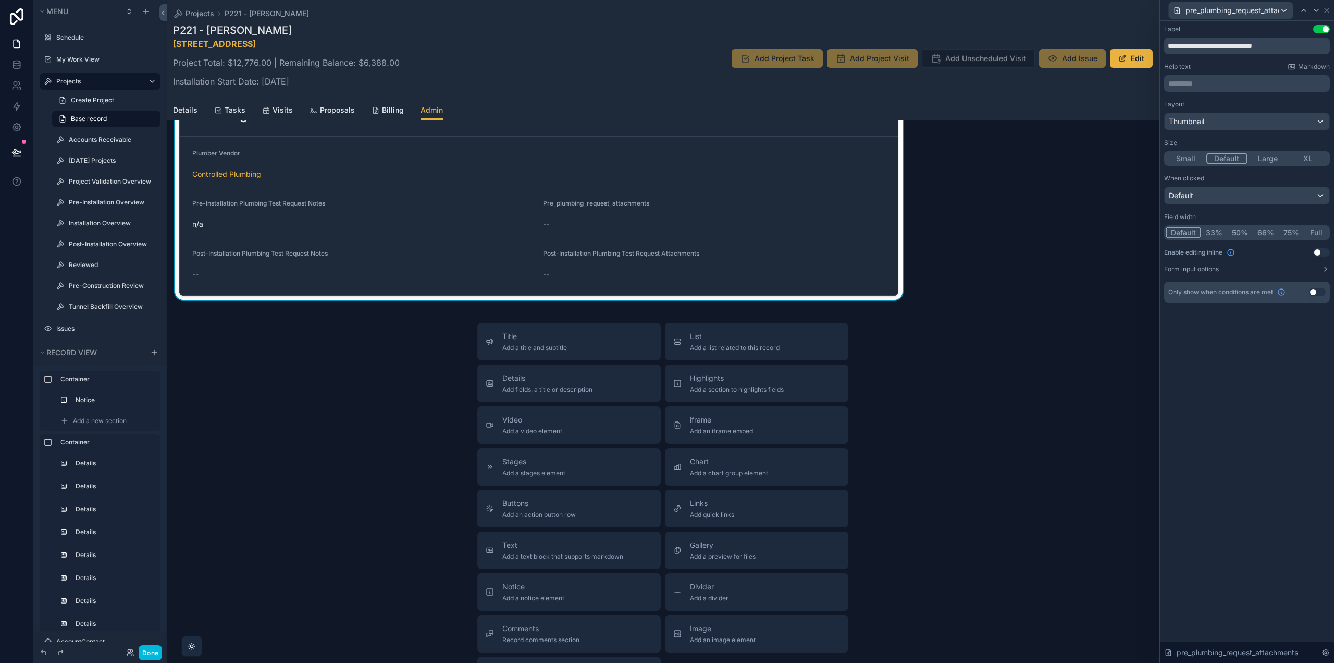
click at [1239, 229] on button "50%" at bounding box center [1241, 232] width 26 height 11
drag, startPoint x: 1305, startPoint y: 43, endPoint x: 1100, endPoint y: 42, distance: 204.3
click at [1101, 42] on div "**********" at bounding box center [667, 331] width 1334 height 663
type input "**********"
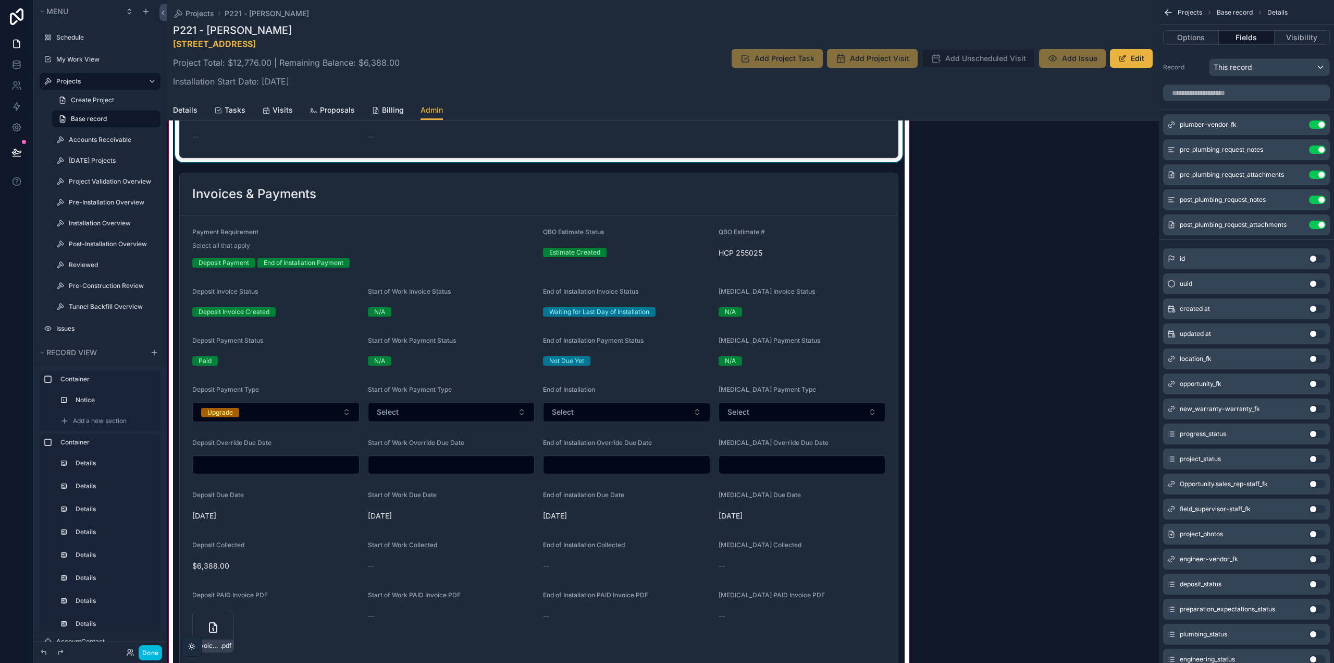
scroll to position [571, 0]
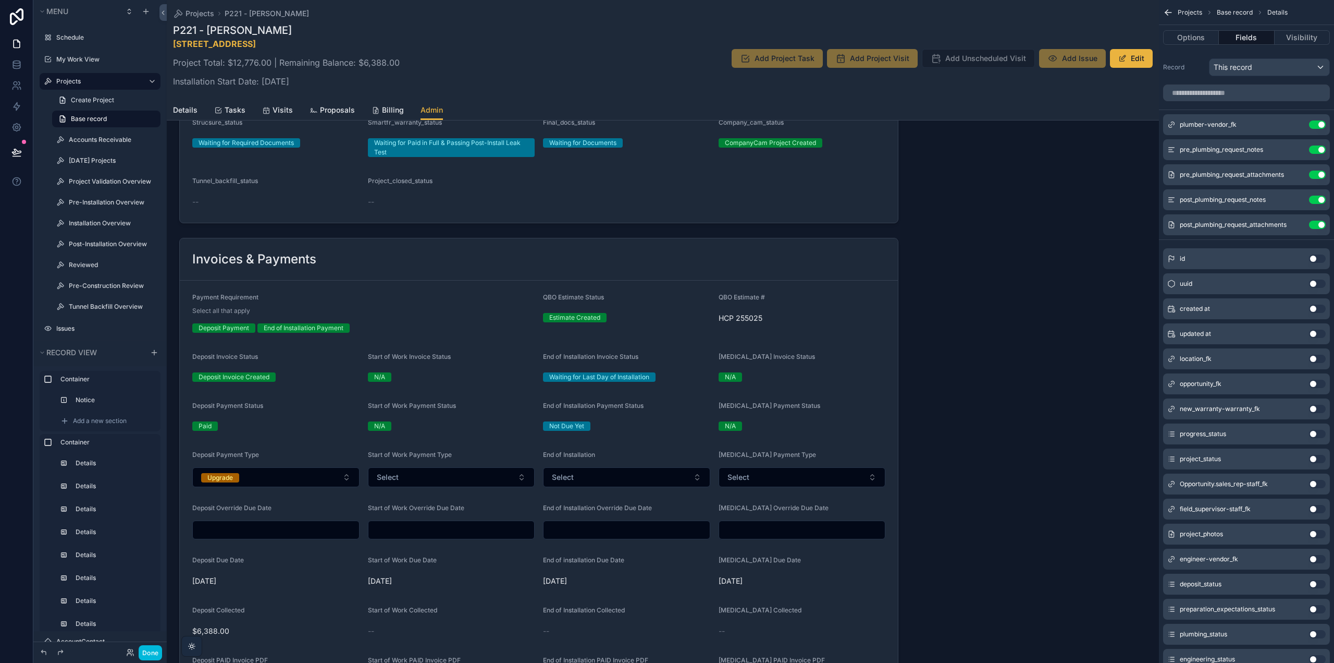
click at [217, 102] on link "Tasks" at bounding box center [229, 111] width 31 height 21
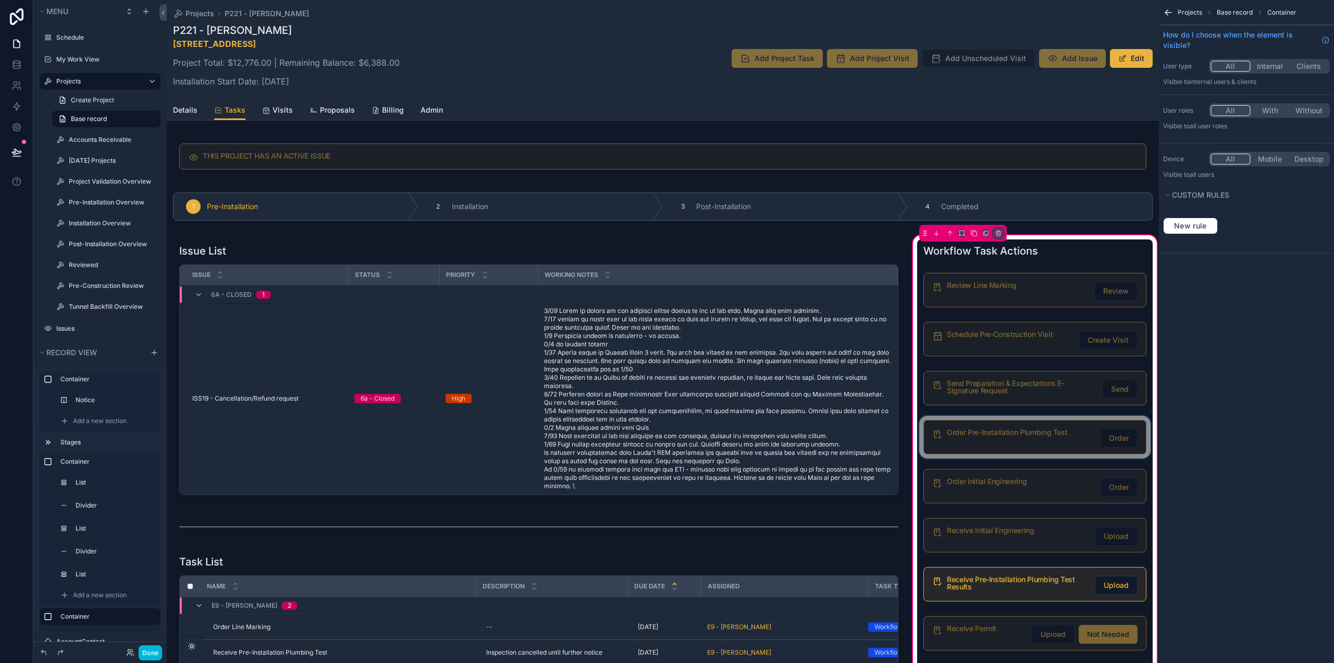
click at [1030, 431] on div "scrollable content" at bounding box center [1035, 436] width 236 height 43
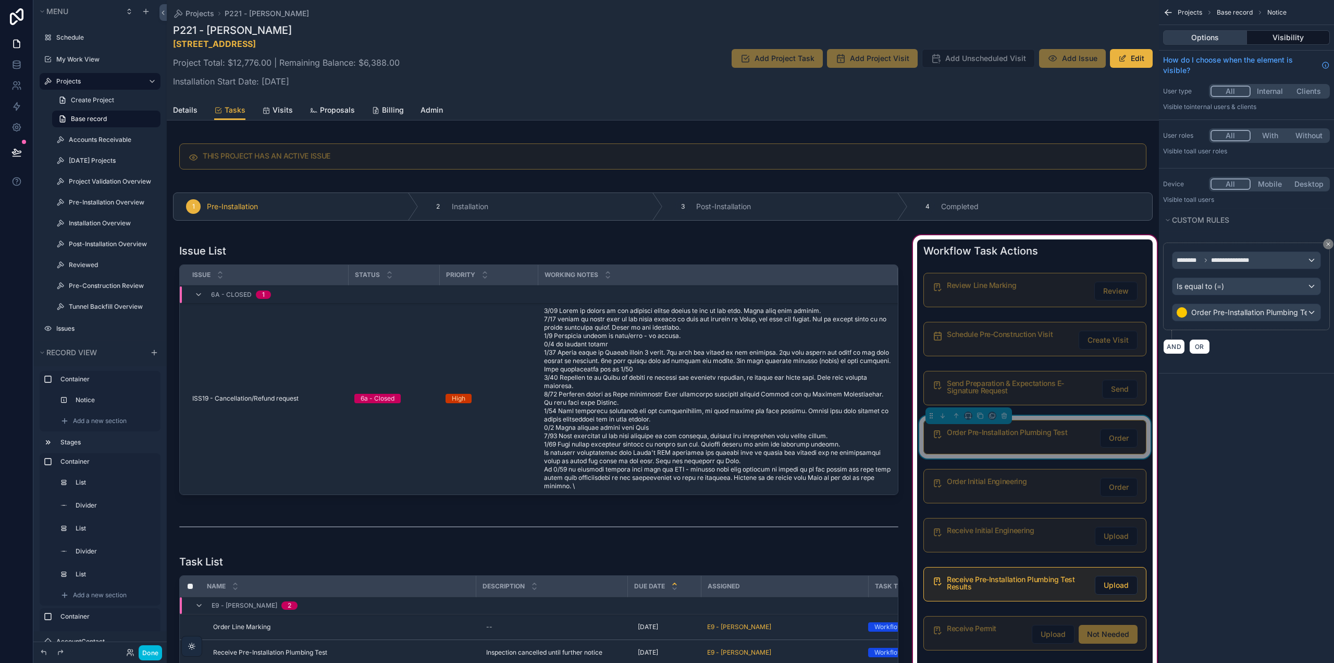
click at [1237, 40] on button "Options" at bounding box center [1205, 37] width 84 height 15
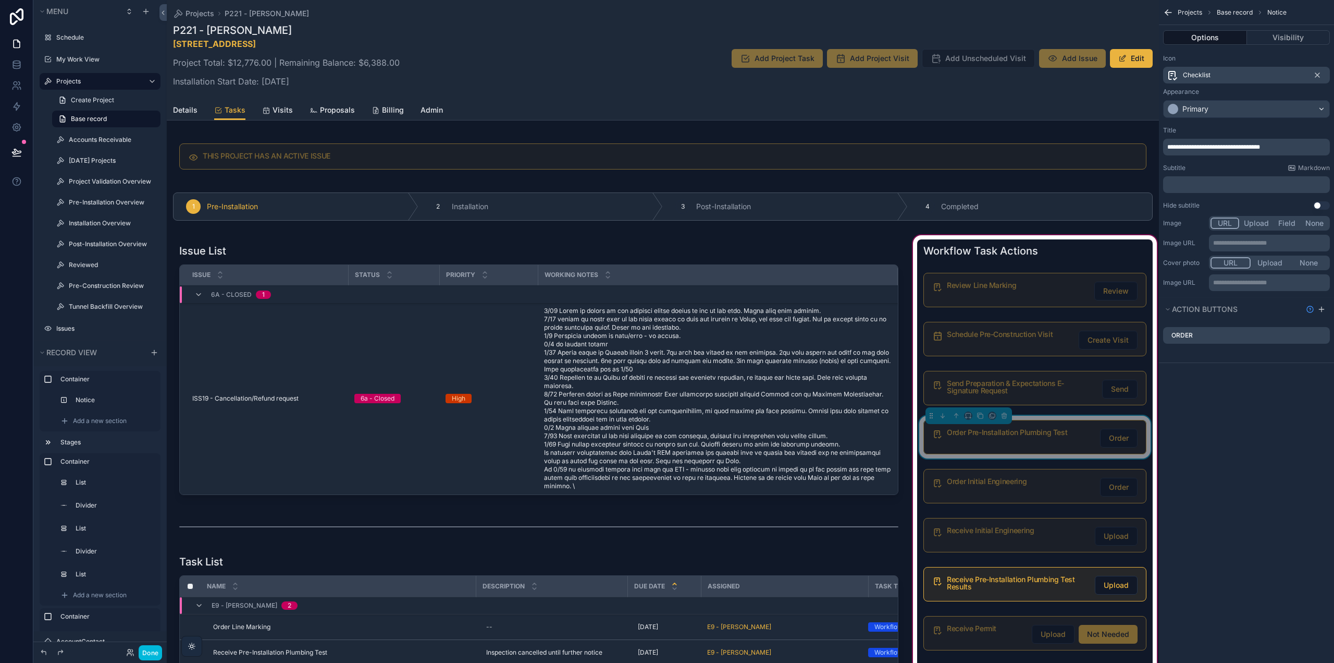
click at [0, 0] on icon "scrollable content" at bounding box center [0, 0] width 0 height 0
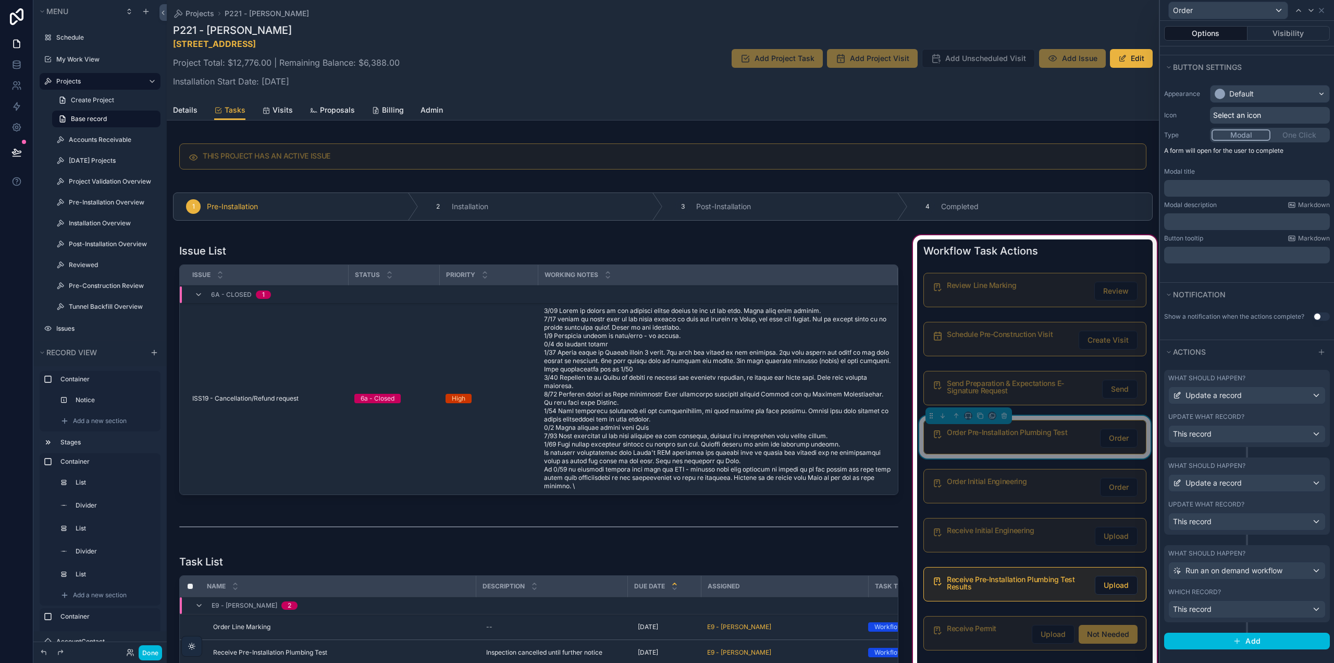
scroll to position [62, 0]
click at [1251, 466] on div "What should happen?" at bounding box center [1247, 464] width 157 height 8
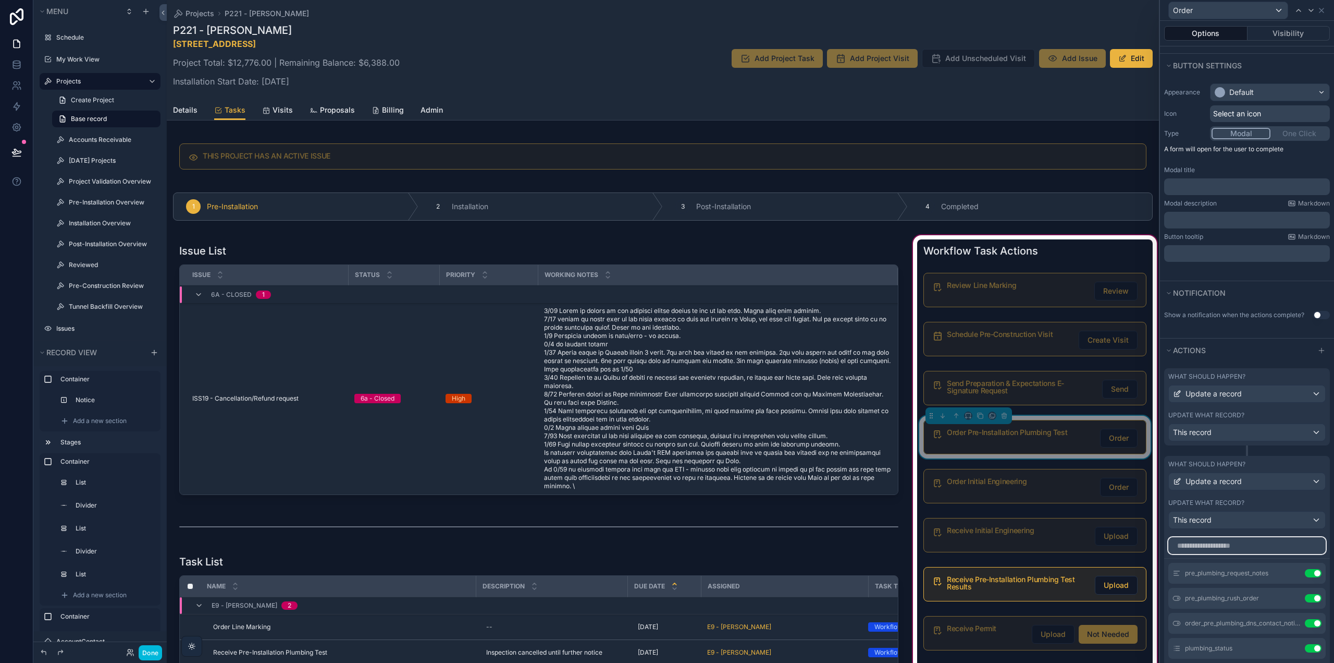
click at [1225, 538] on input "text" at bounding box center [1247, 545] width 157 height 17
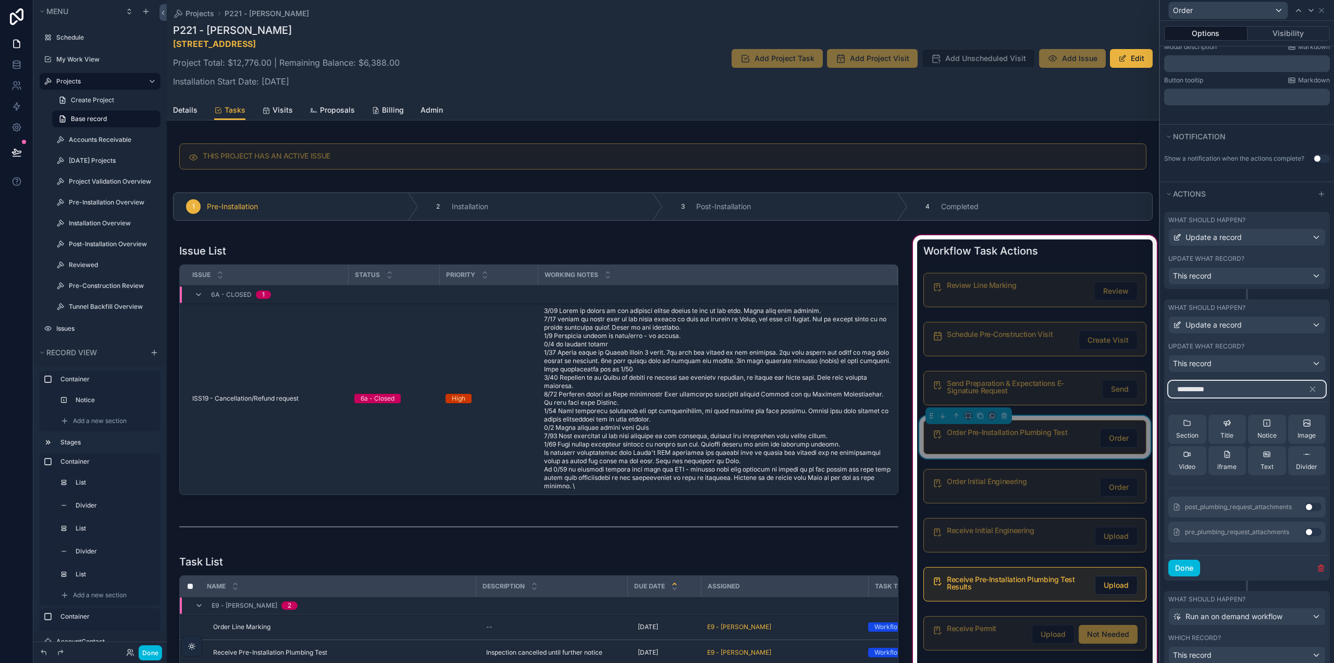
type input "**********"
click at [1314, 530] on div "pre_plumbing_request_attachments Use setting" at bounding box center [1247, 531] width 157 height 21
click at [1311, 530] on button "Use setting" at bounding box center [1313, 532] width 17 height 8
click at [1308, 388] on icon "button" at bounding box center [1312, 388] width 9 height 9
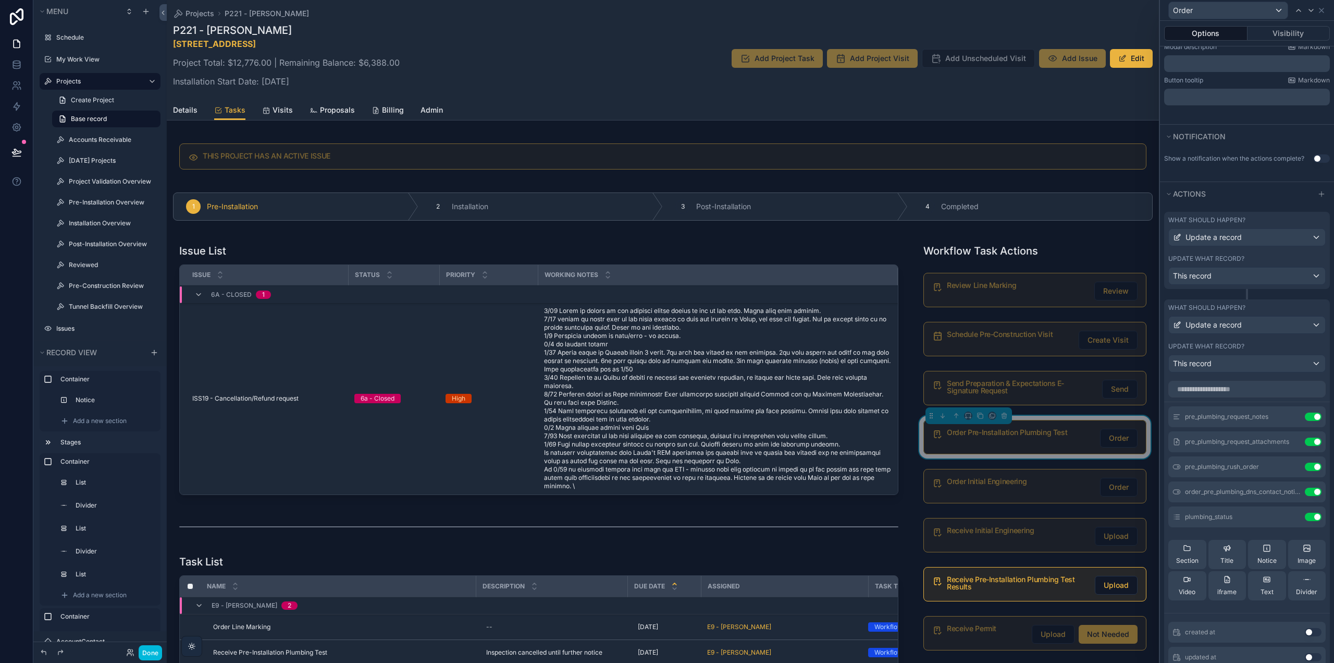
click at [0, 0] on icon at bounding box center [0, 0] width 0 height 0
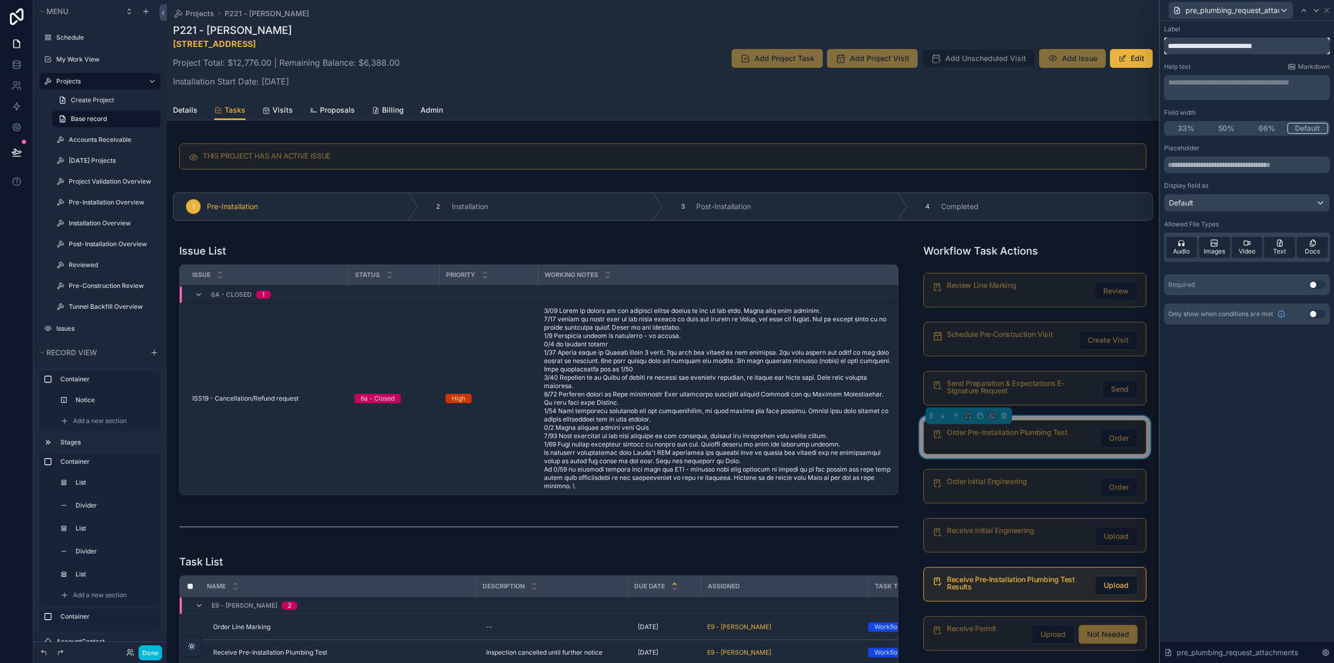
drag, startPoint x: 1305, startPoint y: 47, endPoint x: 1139, endPoint y: 48, distance: 165.2
click at [1145, 47] on div "Order Options Visibility Button text Button text ***** Button settings Appearan…" at bounding box center [667, 331] width 1334 height 663
type input "**********"
click at [1327, 9] on icon at bounding box center [1327, 10] width 8 height 8
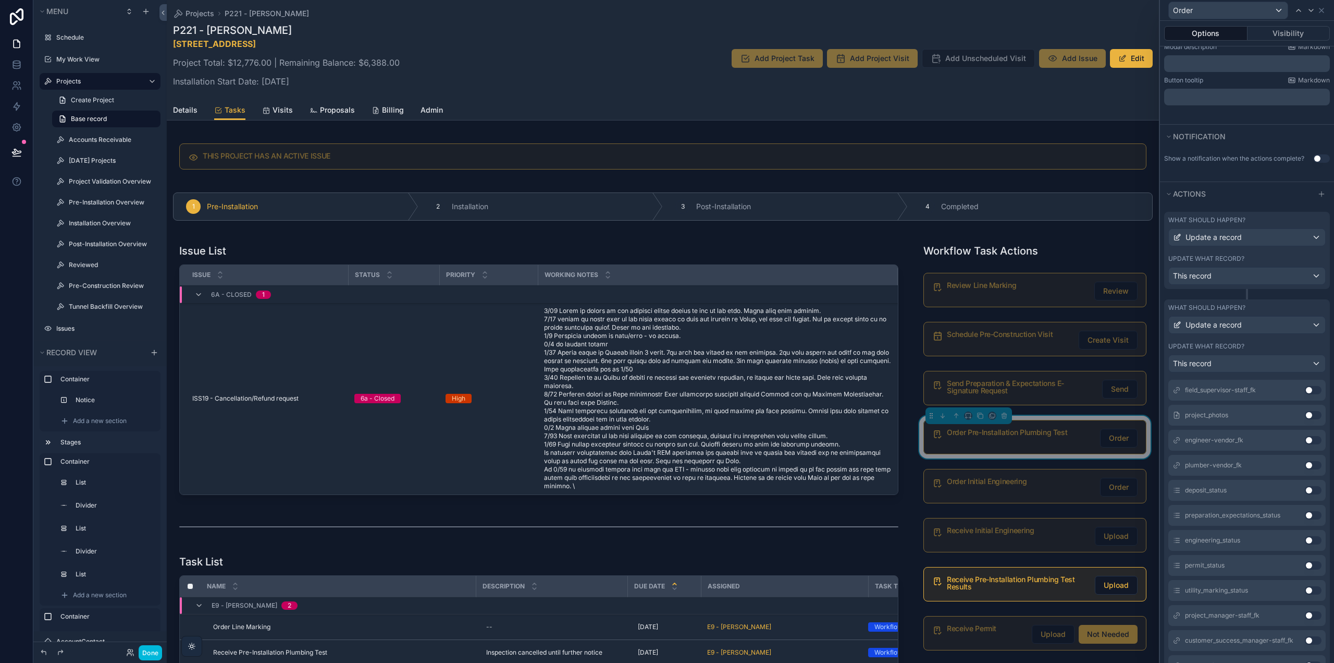
scroll to position [730, 0]
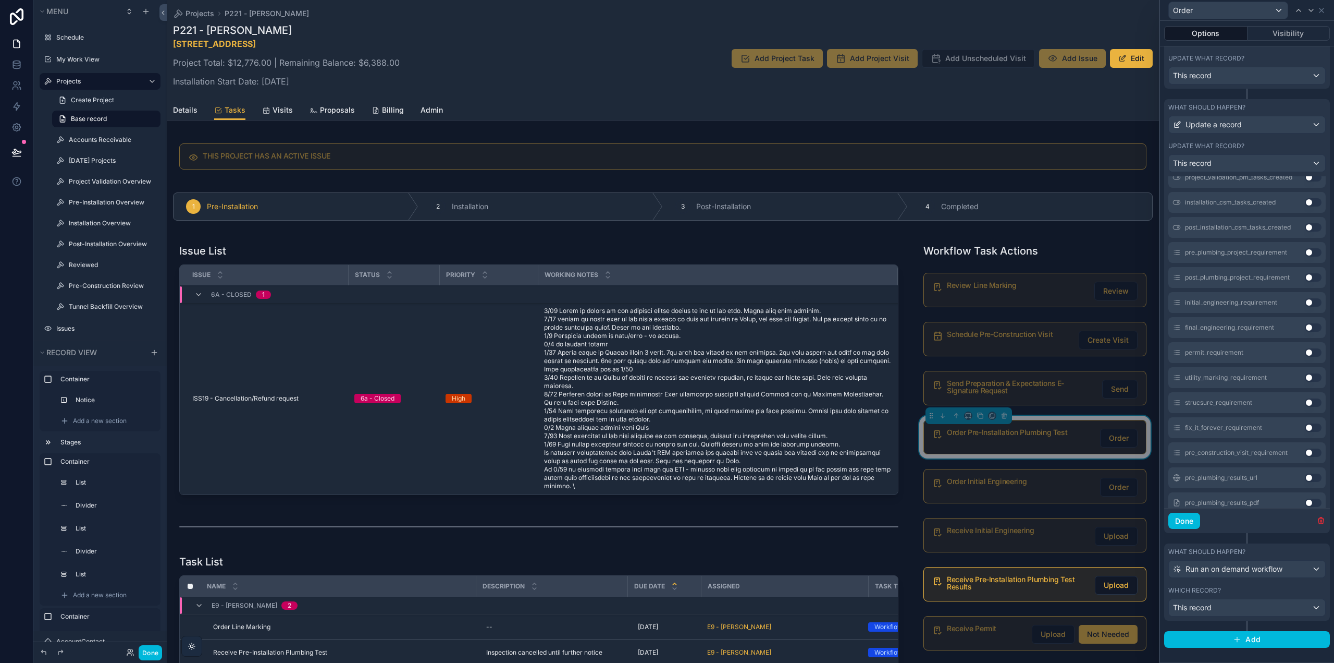
click at [1182, 526] on button "Done" at bounding box center [1185, 520] width 32 height 17
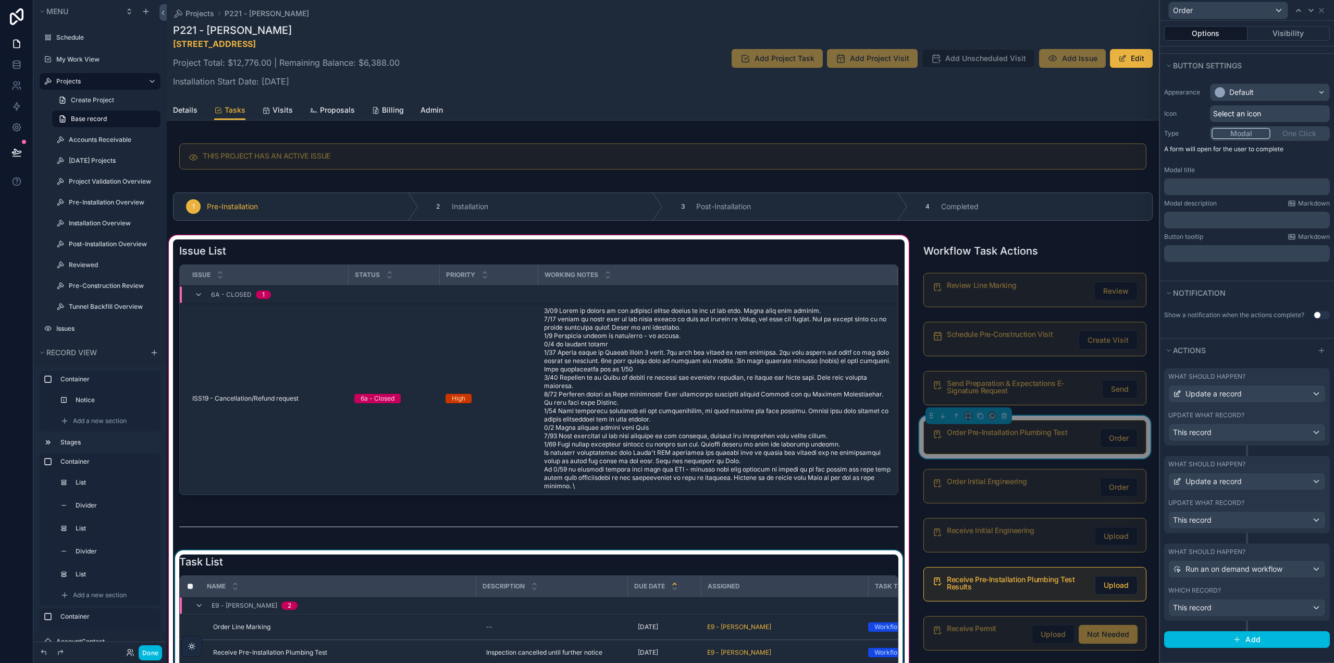
scroll to position [62, 0]
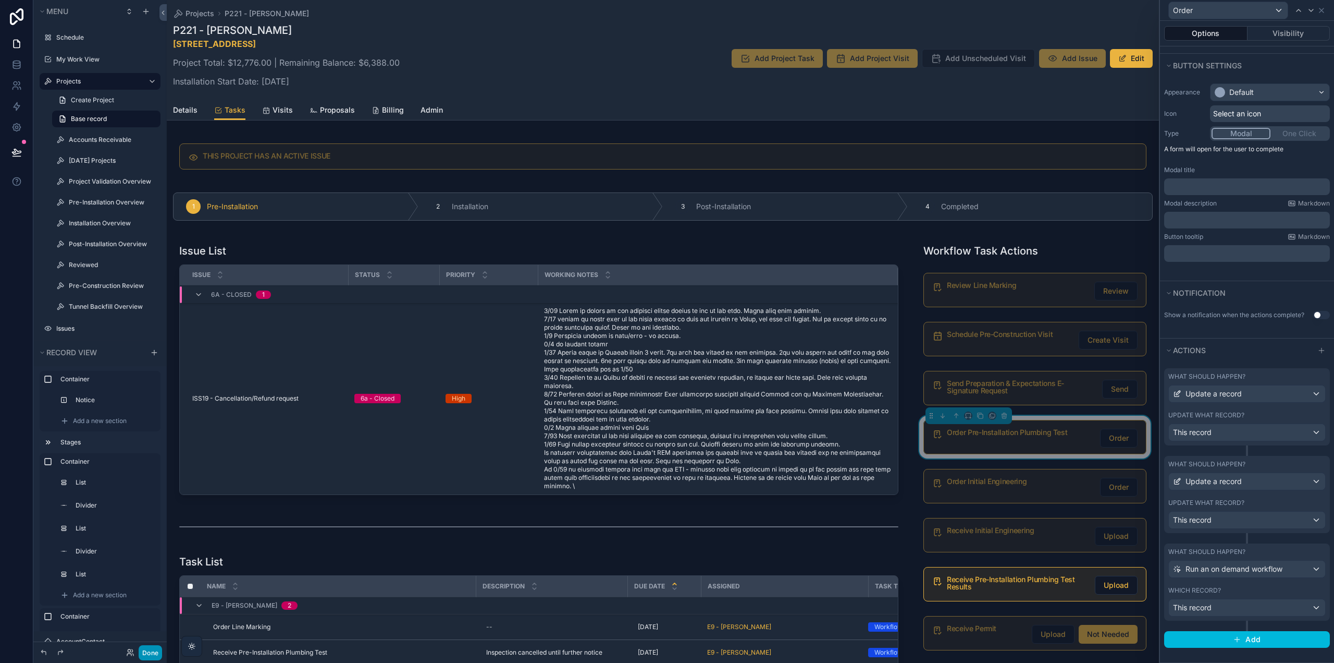
click at [140, 650] on button "Done" at bounding box center [150, 652] width 23 height 15
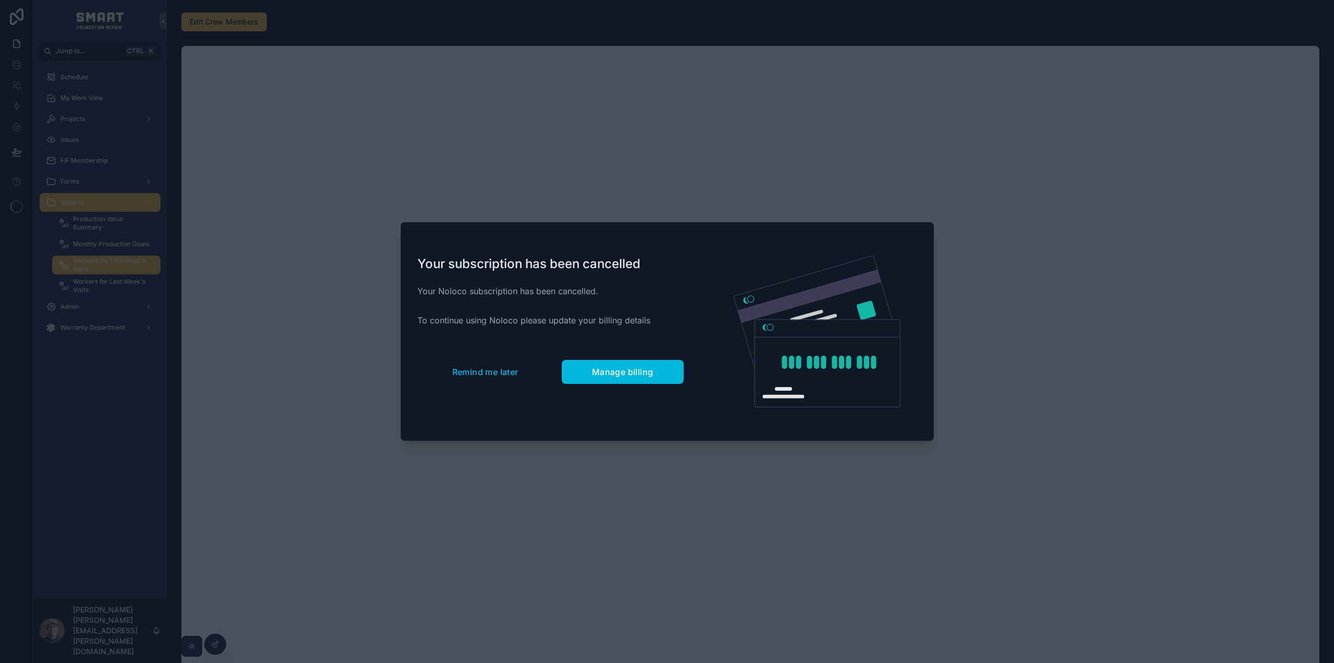
click at [472, 385] on div "Your subscription has been cancelled Your Noloco subscription has been cancelle…" at bounding box center [551, 331] width 300 height 219
click at [481, 372] on span "Remind me later" at bounding box center [485, 371] width 66 height 10
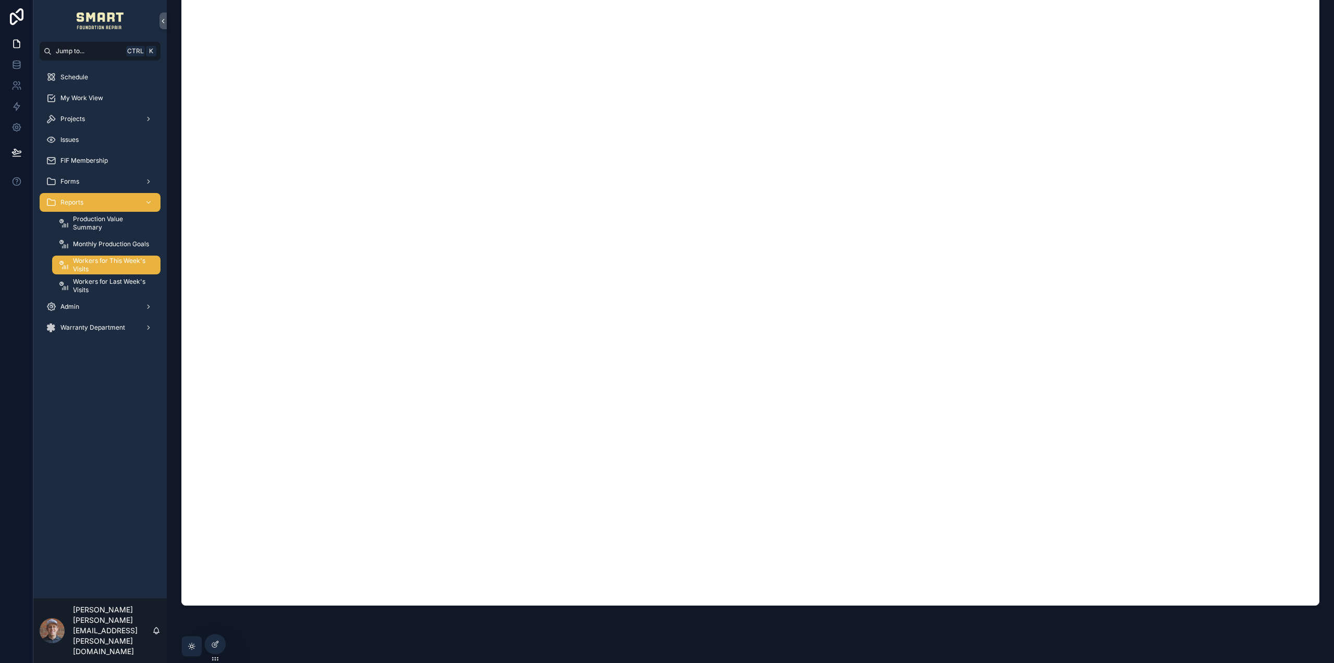
scroll to position [134, 0]
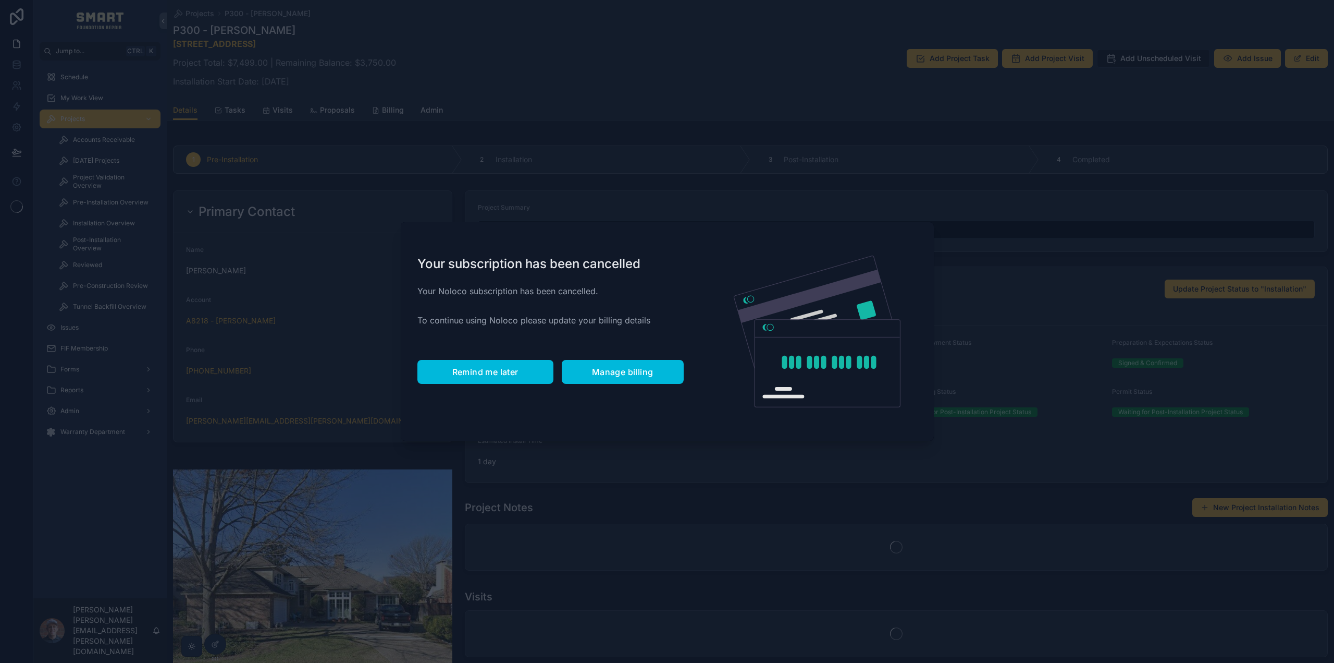
click at [480, 365] on button "Remind me later" at bounding box center [486, 372] width 136 height 24
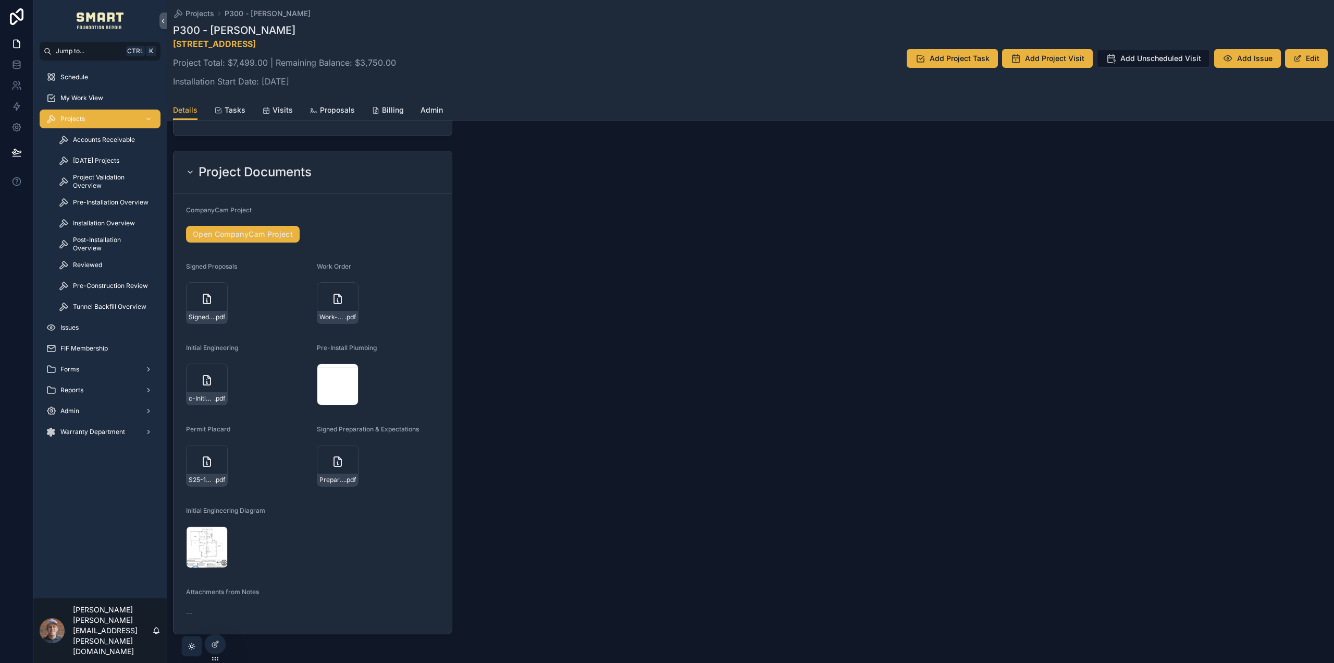
scroll to position [1348, 0]
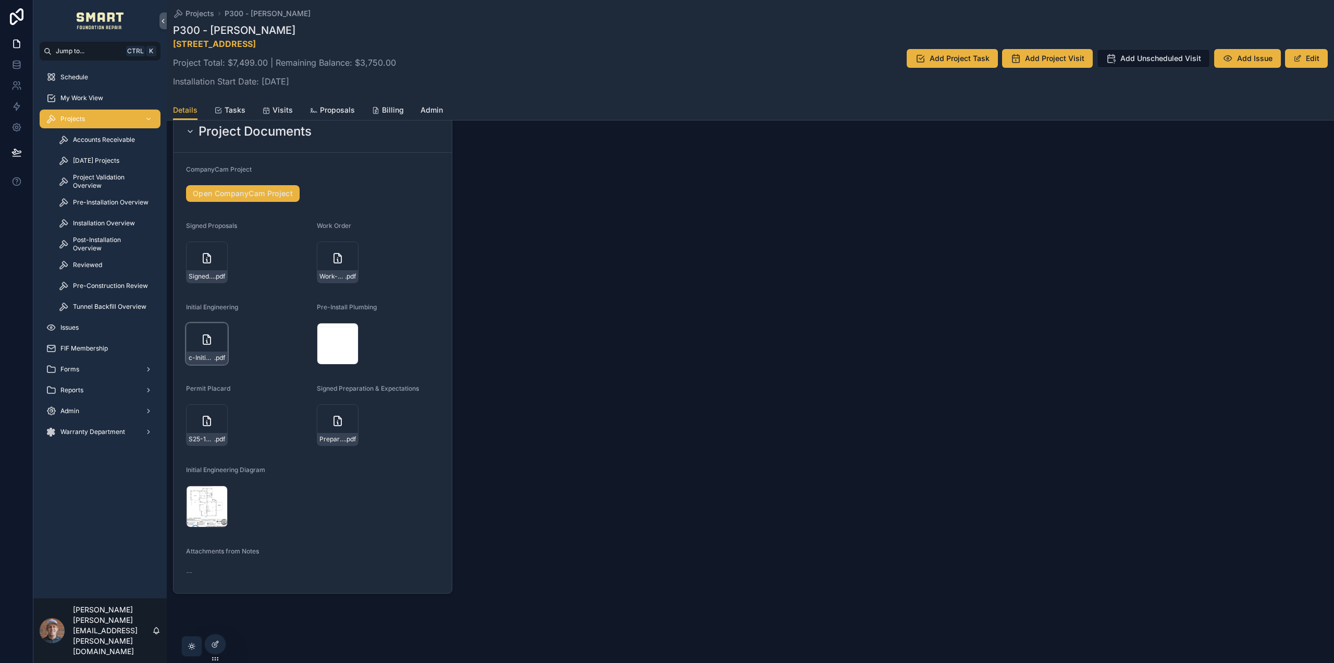
click at [191, 342] on div "c-Initial-Report---6606-Lake-Shore-Dr-9.30.25 .pdf" at bounding box center [207, 344] width 42 height 42
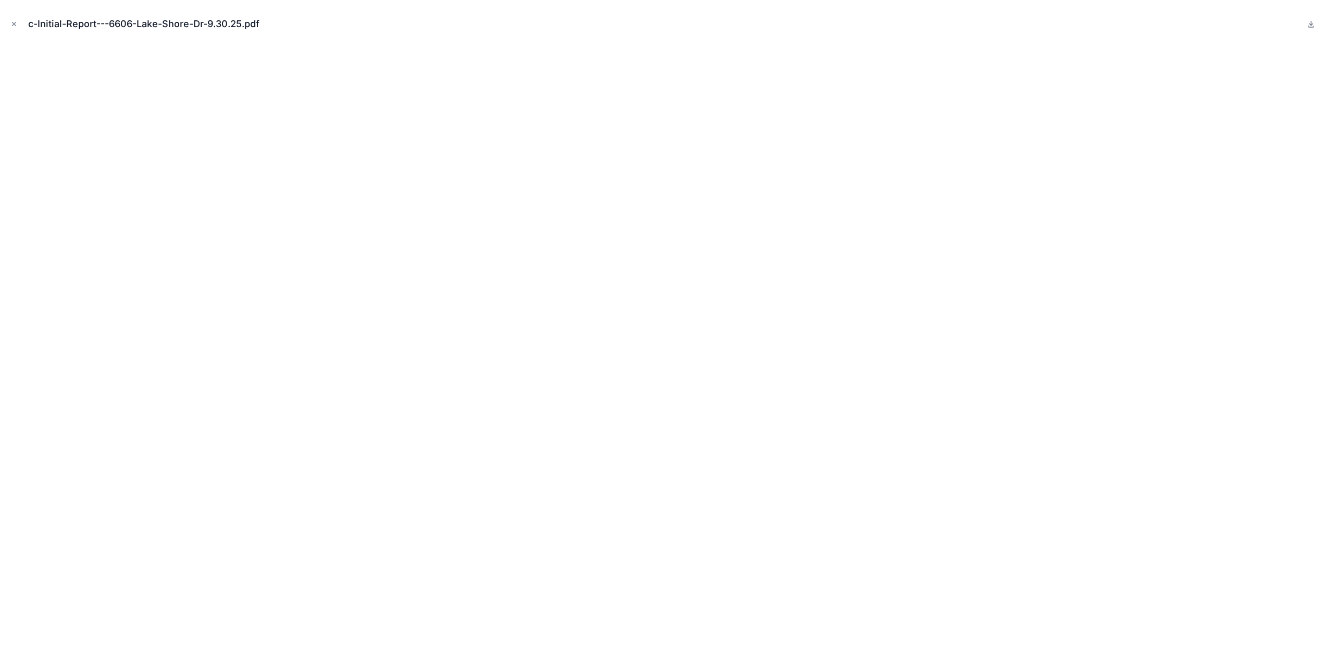
drag, startPoint x: 17, startPoint y: 23, endPoint x: 58, endPoint y: 43, distance: 45.9
click at [17, 23] on icon "Close modal" at bounding box center [13, 23] width 7 height 7
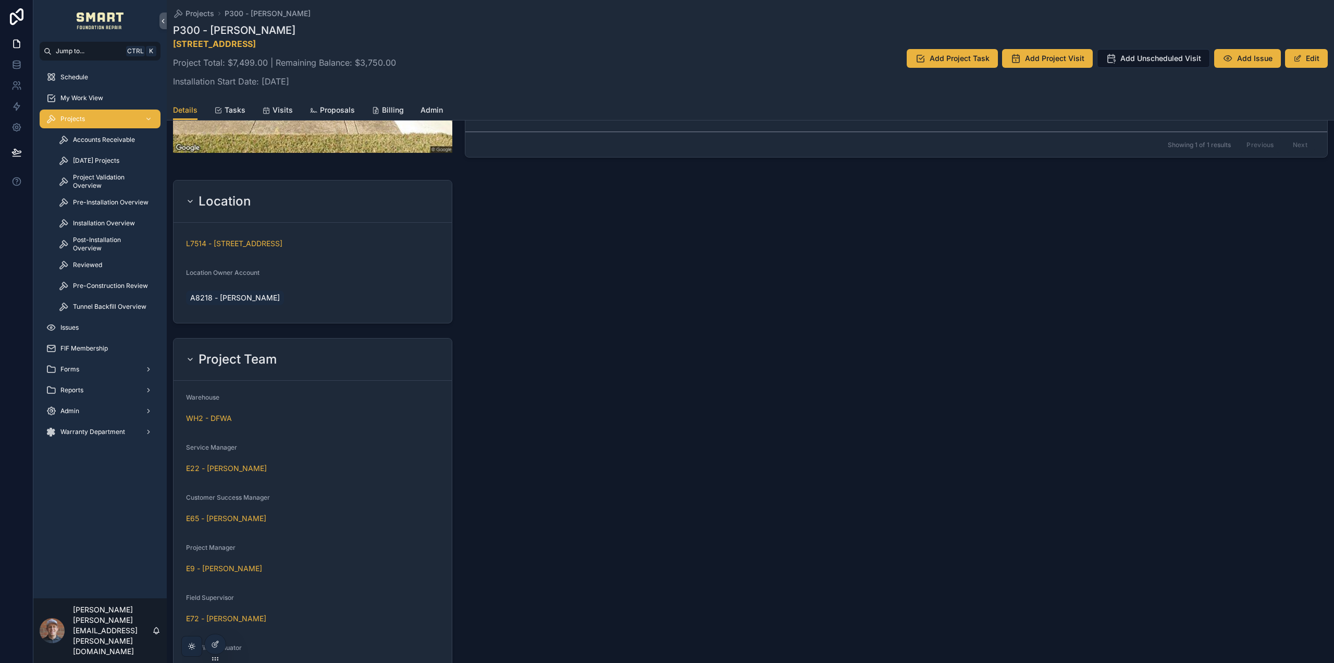
scroll to position [358, 0]
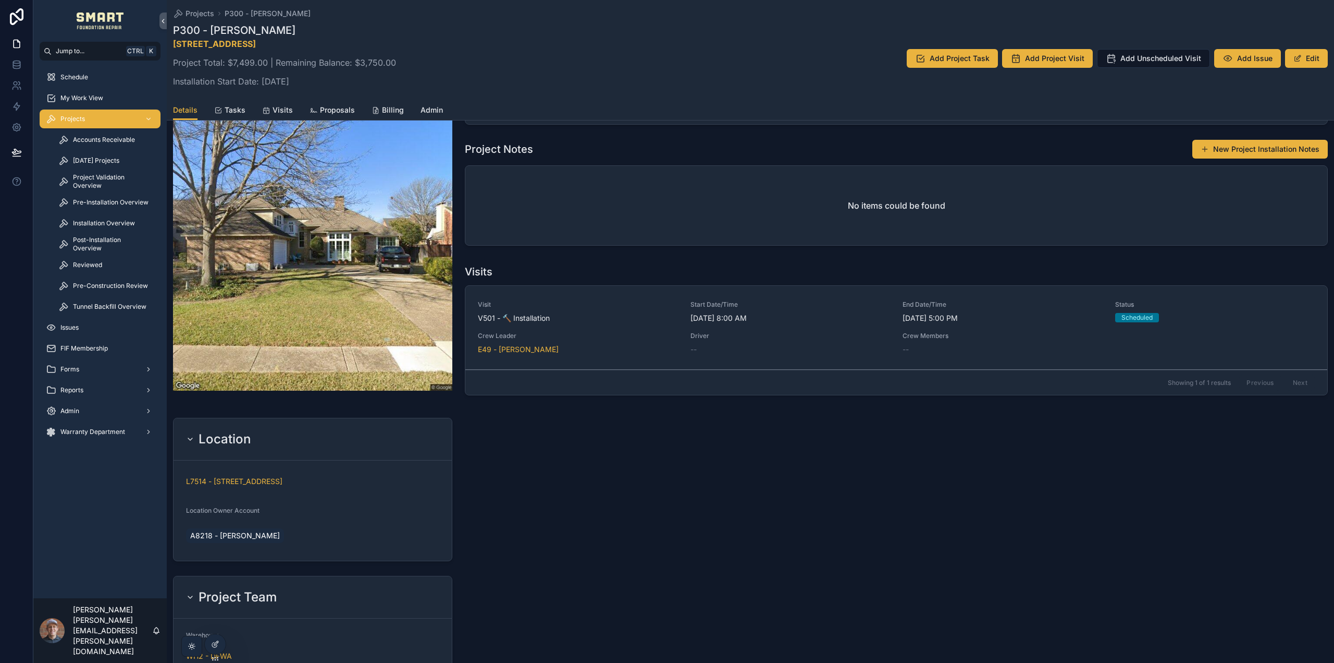
click at [95, 97] on span "My Work View" at bounding box center [81, 98] width 43 height 8
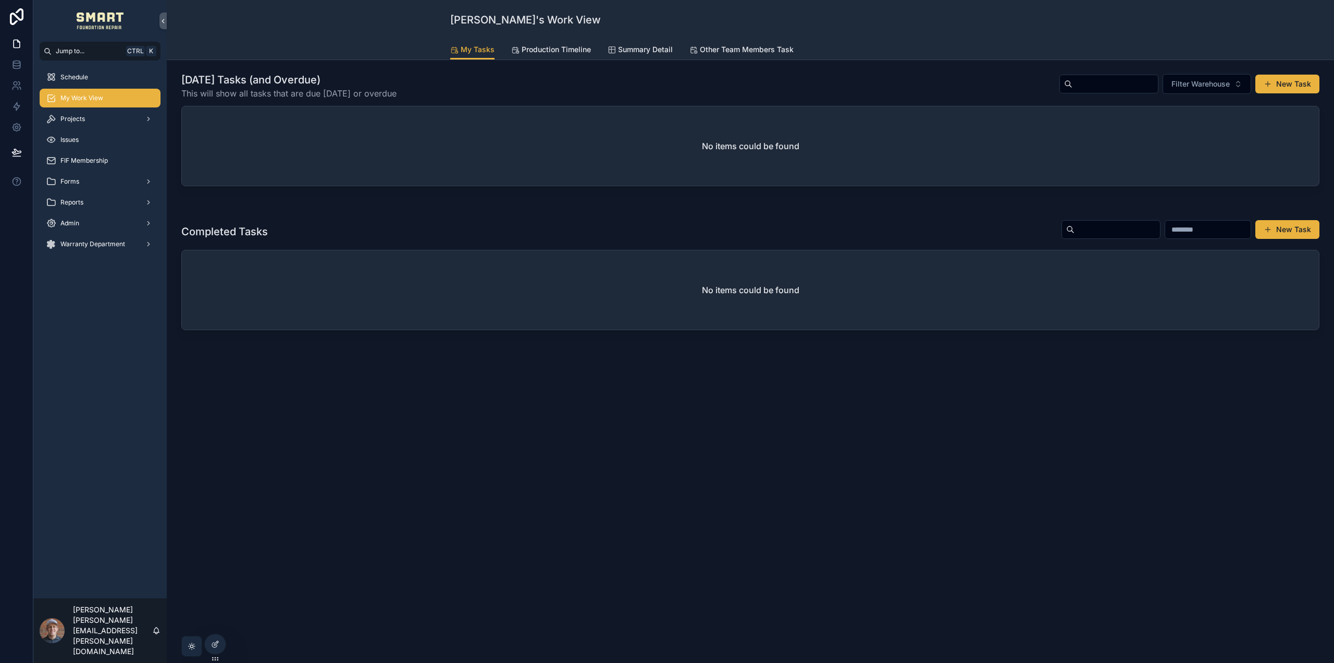
click at [576, 53] on span "Production Timeline" at bounding box center [556, 49] width 69 height 10
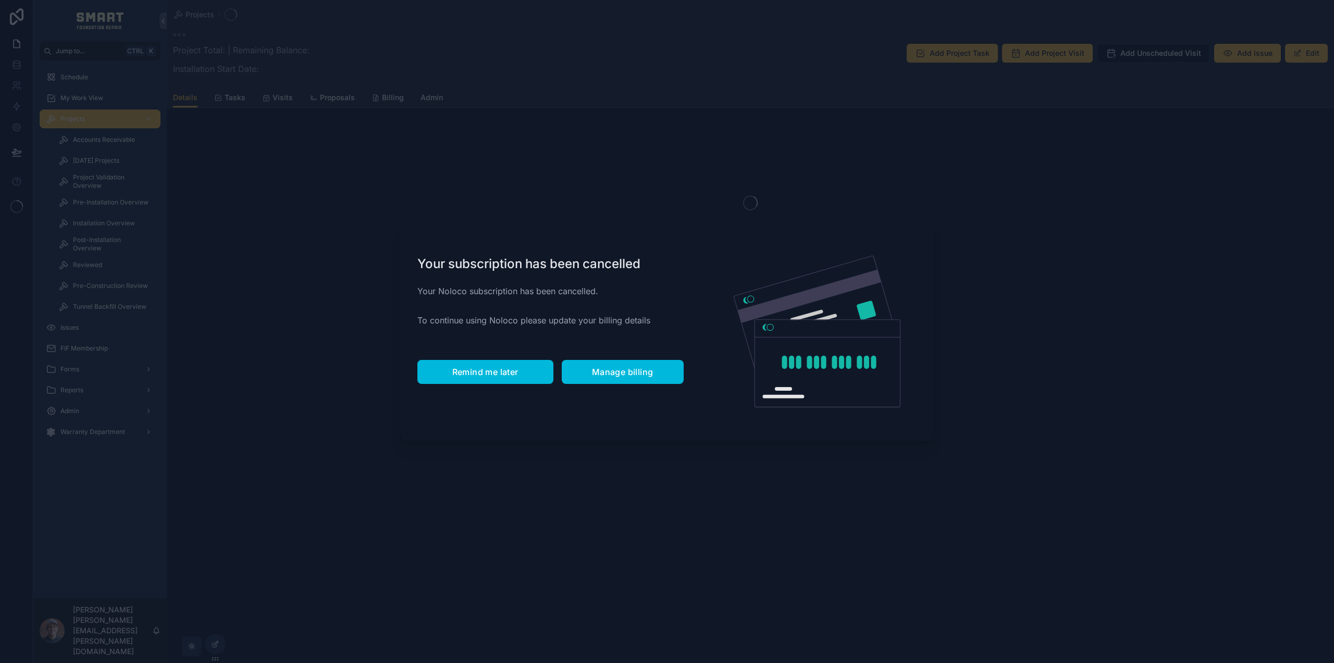
click at [471, 365] on button "Remind me later" at bounding box center [486, 372] width 136 height 24
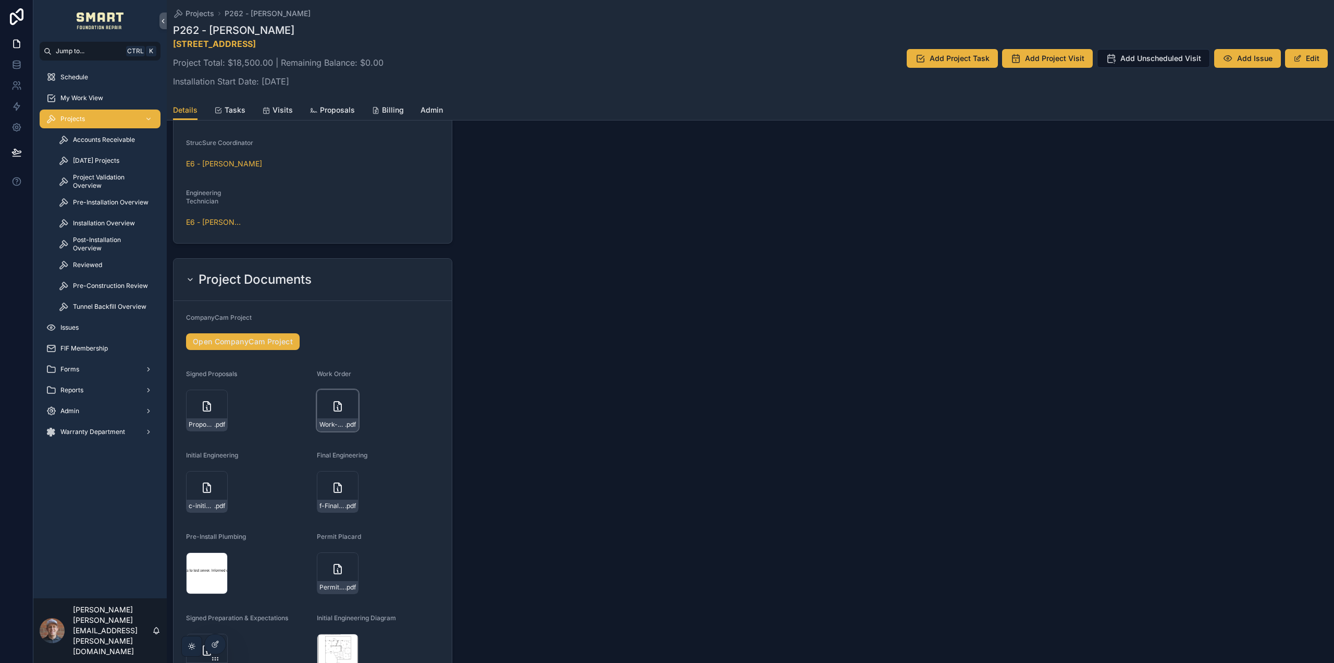
scroll to position [1303, 0]
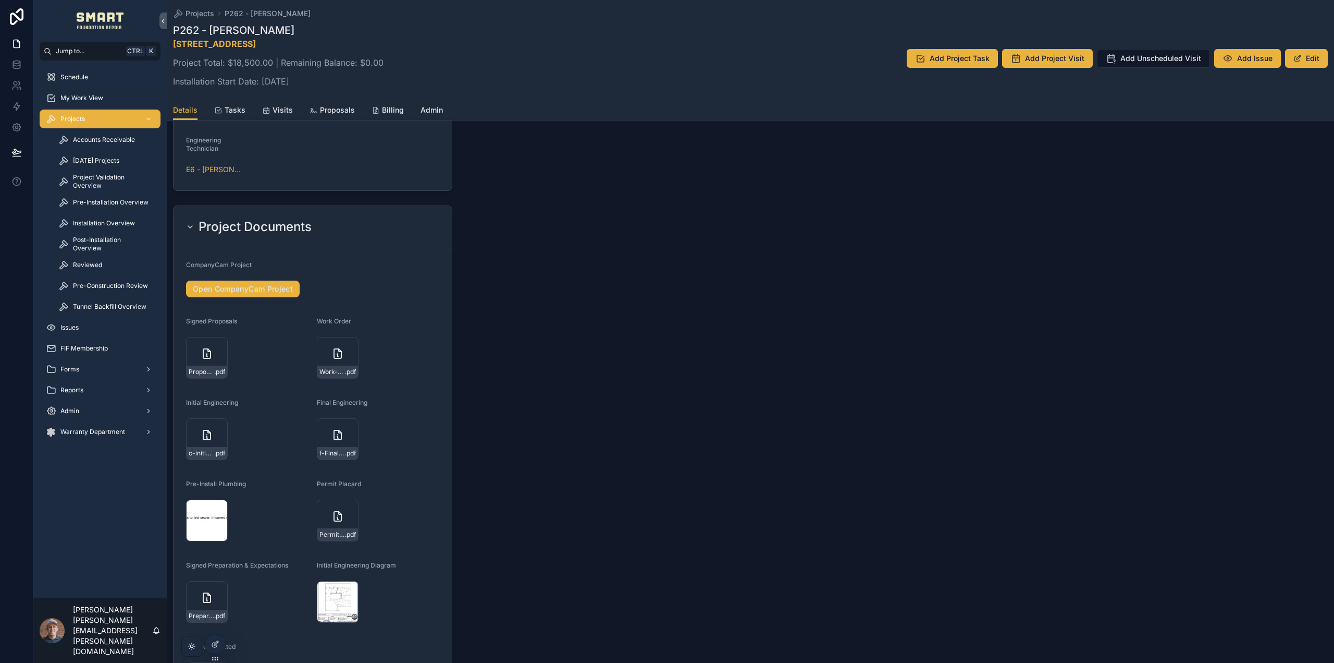
click at [270, 280] on link "Open CompanyCam Project" at bounding box center [243, 288] width 114 height 17
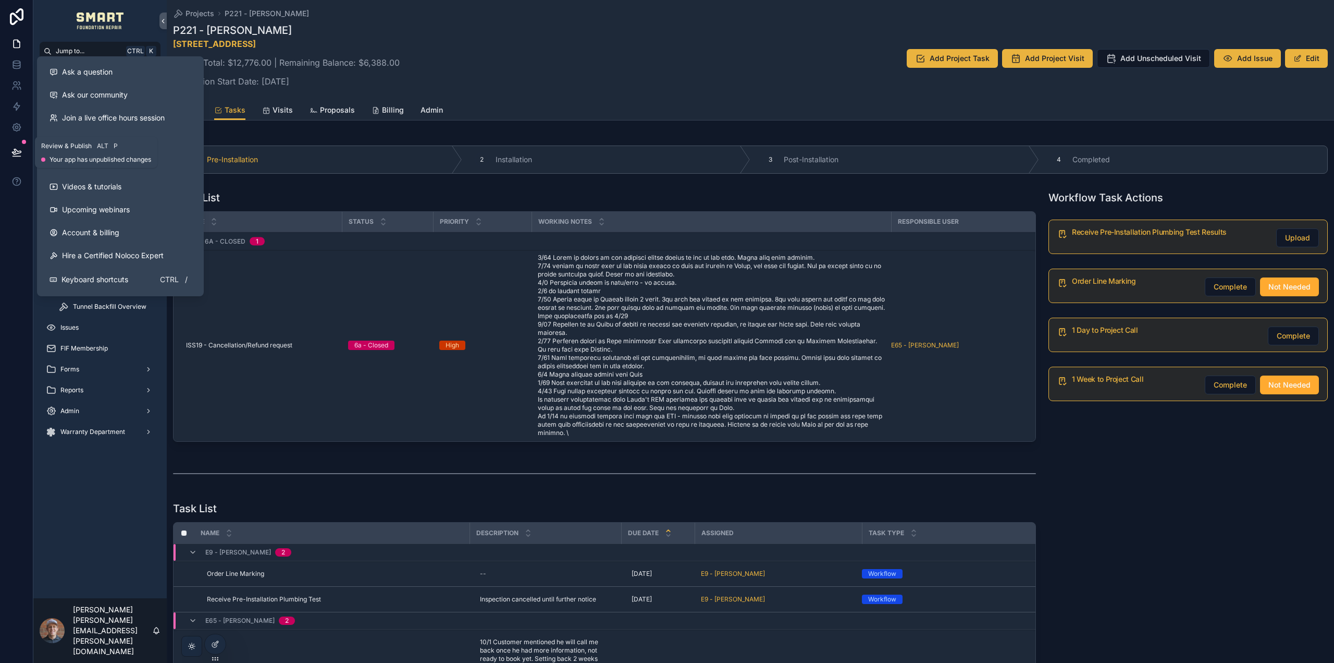
click at [19, 155] on icon at bounding box center [16, 152] width 10 height 10
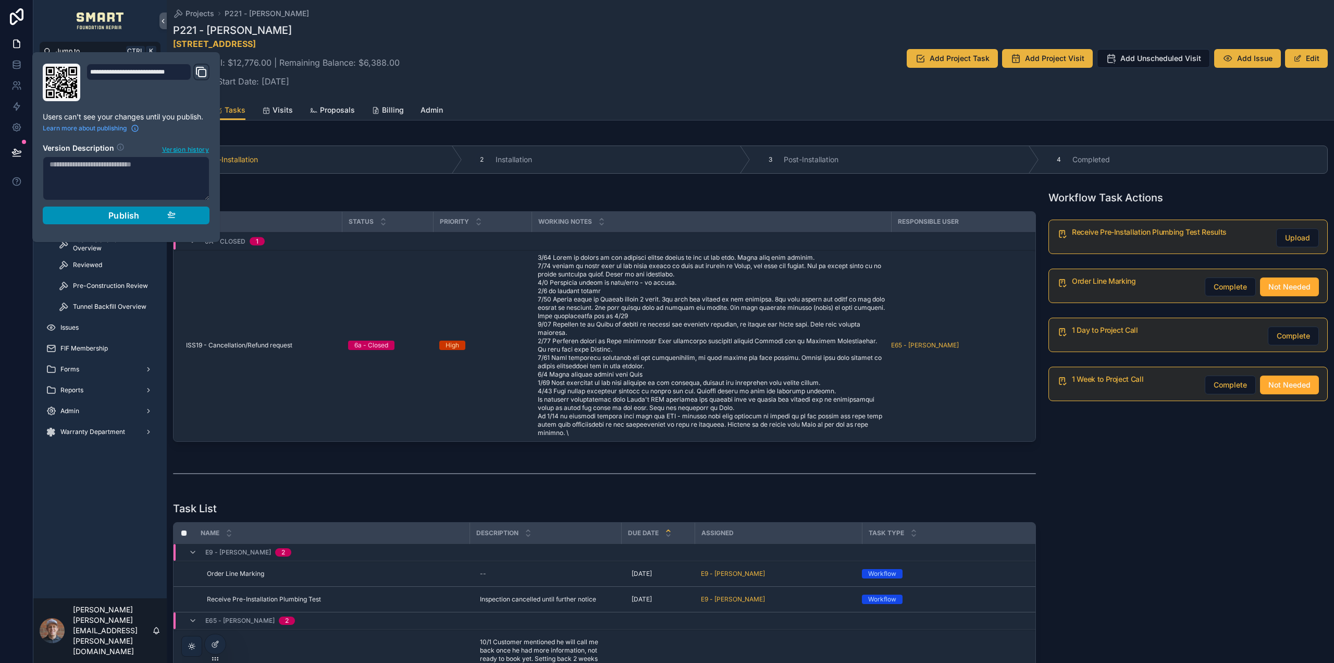
click at [101, 216] on div "Publish" at bounding box center [126, 215] width 99 height 10
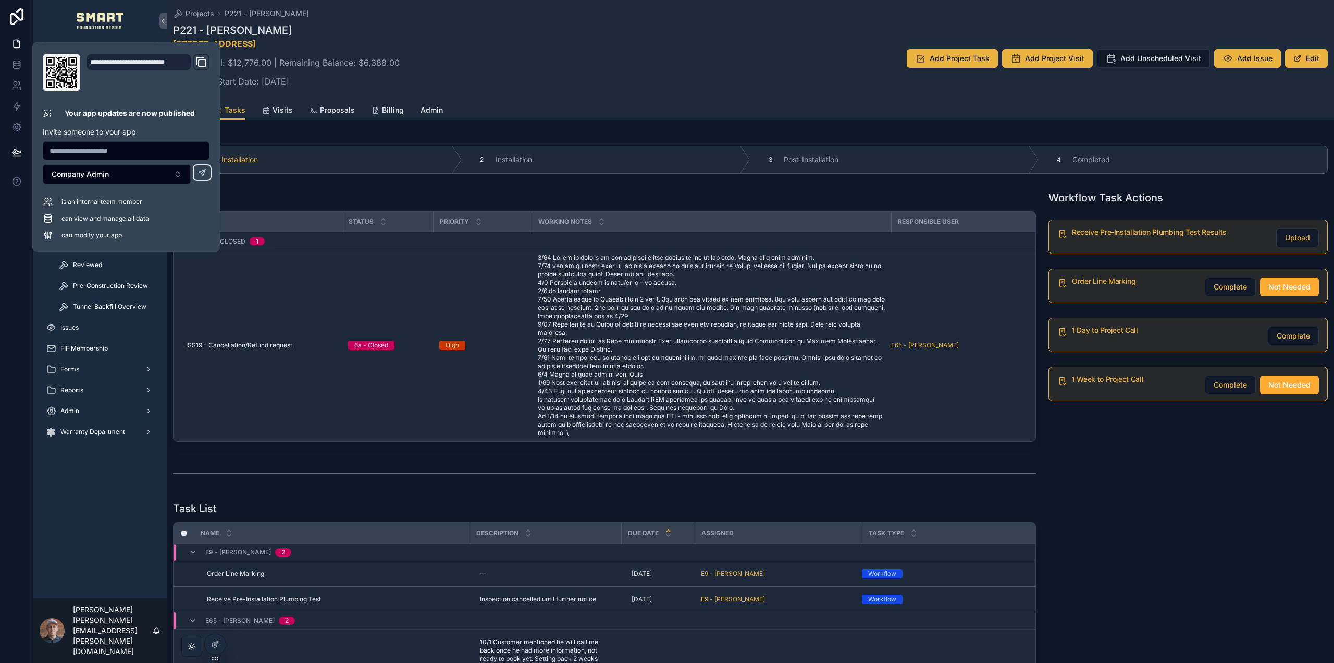
drag, startPoint x: 508, startPoint y: 57, endPoint x: 441, endPoint y: 102, distance: 79.9
click at [508, 57] on div "P221 - [PERSON_NAME] [STREET_ADDRESS] Project Total: $12,776.00 | Remaining Bal…" at bounding box center [750, 58] width 1155 height 71
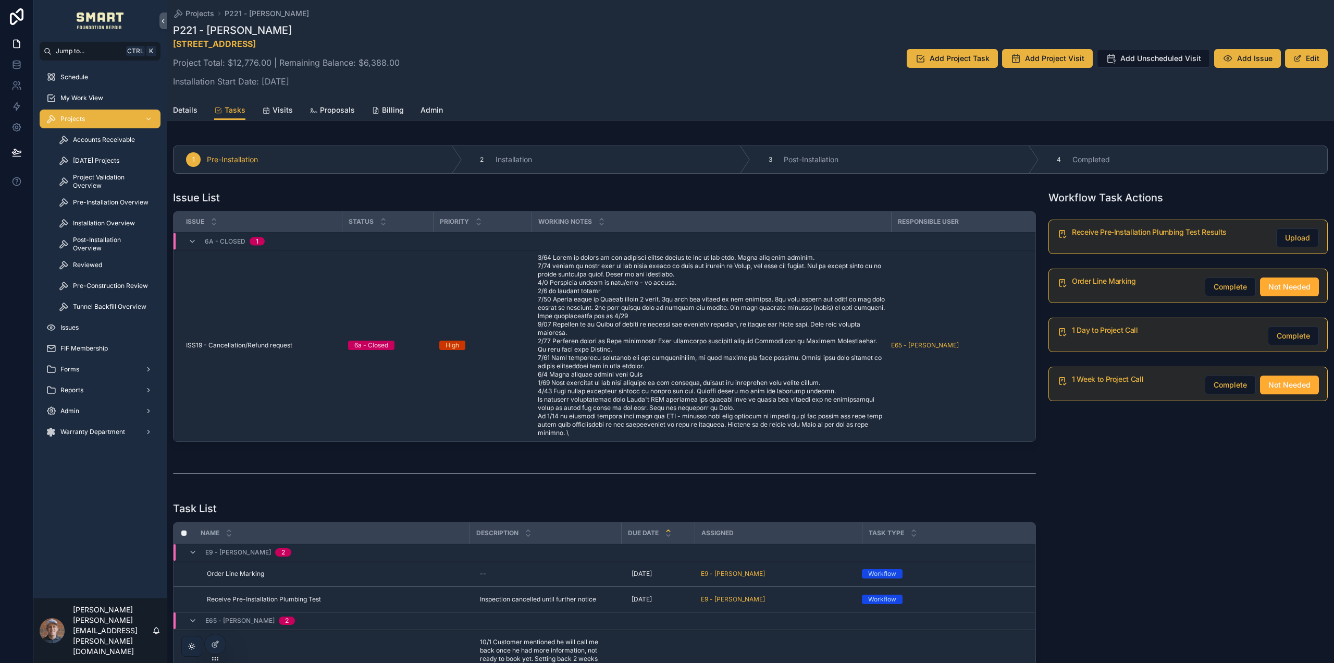
click at [434, 108] on span "Admin" at bounding box center [432, 110] width 22 height 10
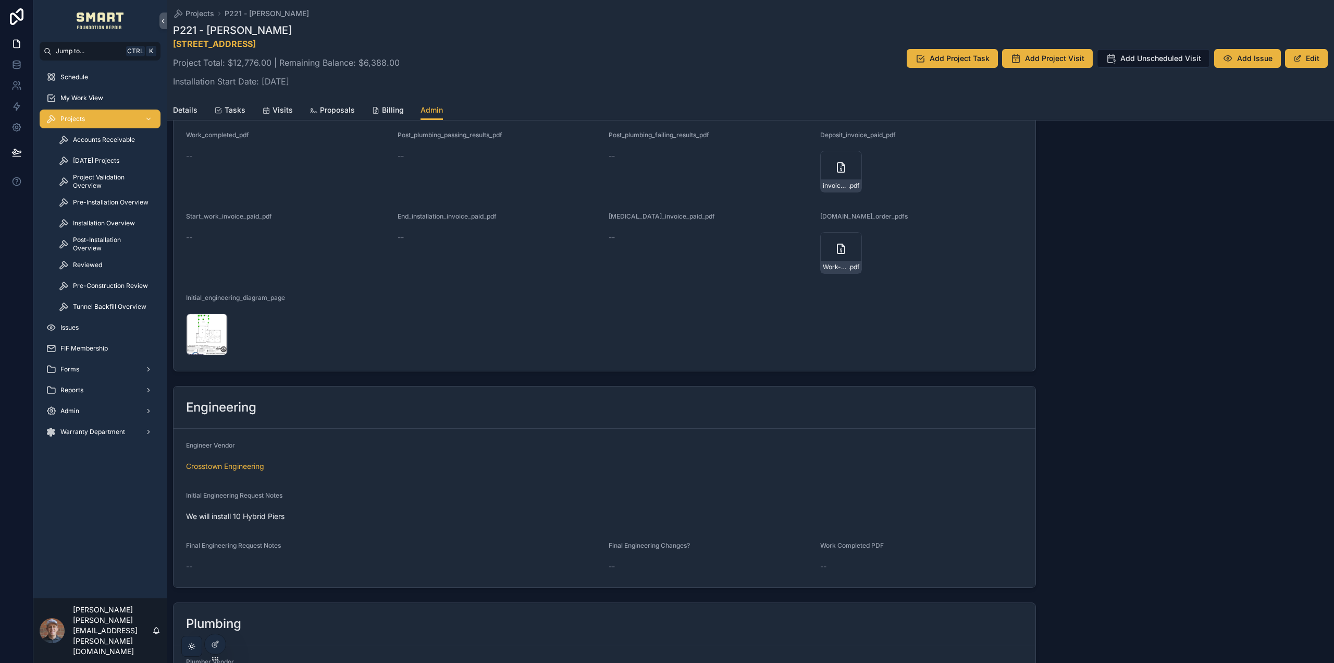
scroll to position [2089, 0]
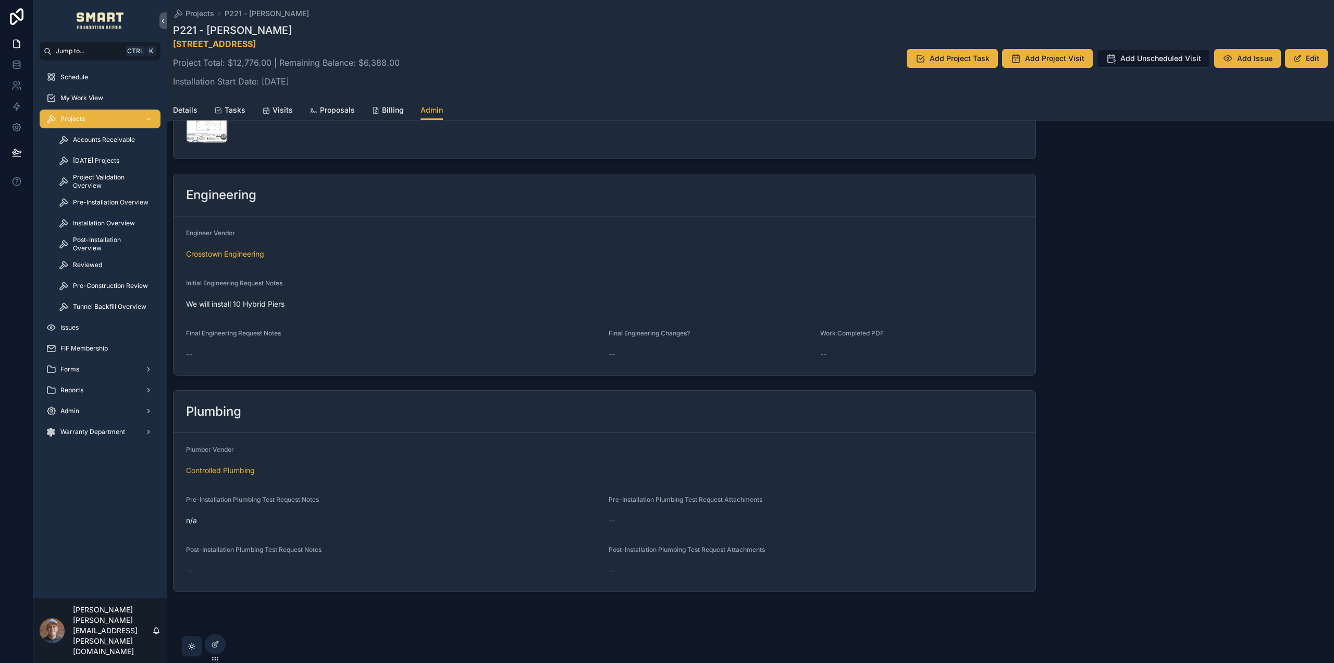
click at [191, 107] on span "Details" at bounding box center [185, 110] width 24 height 10
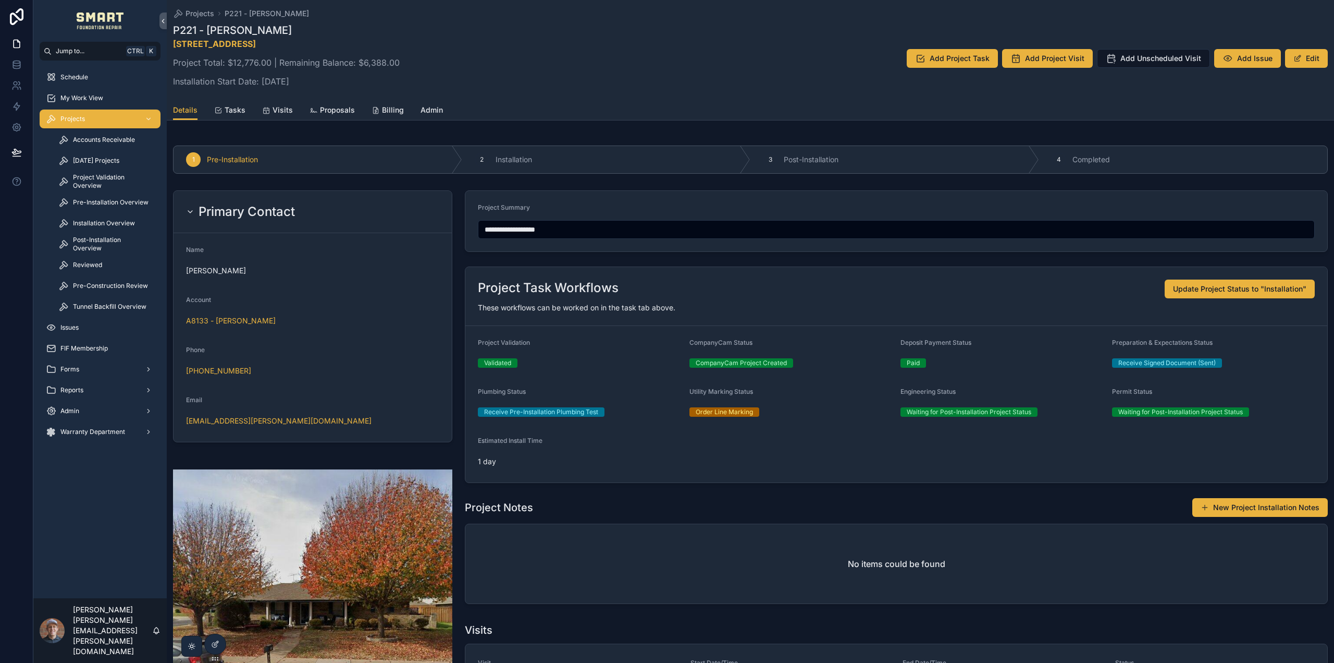
click at [118, 155] on div "Today's Projects" at bounding box center [106, 160] width 96 height 17
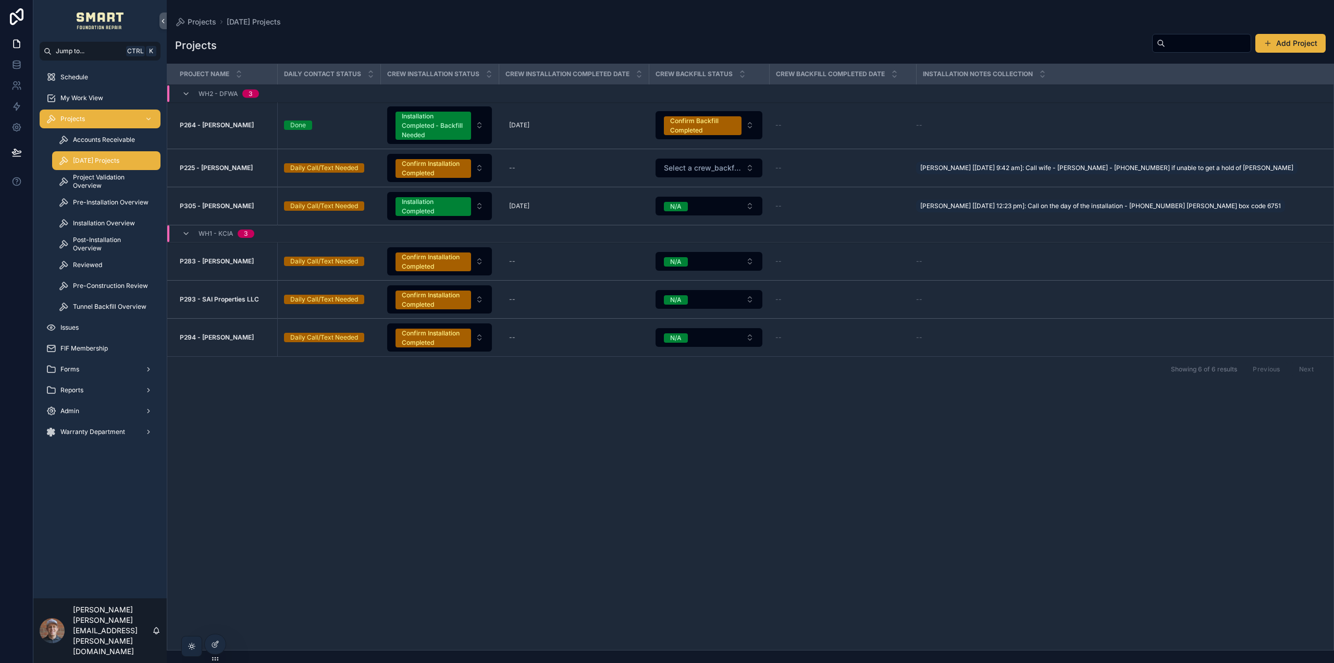
click at [112, 181] on span "Project Validation Overview" at bounding box center [111, 181] width 77 height 17
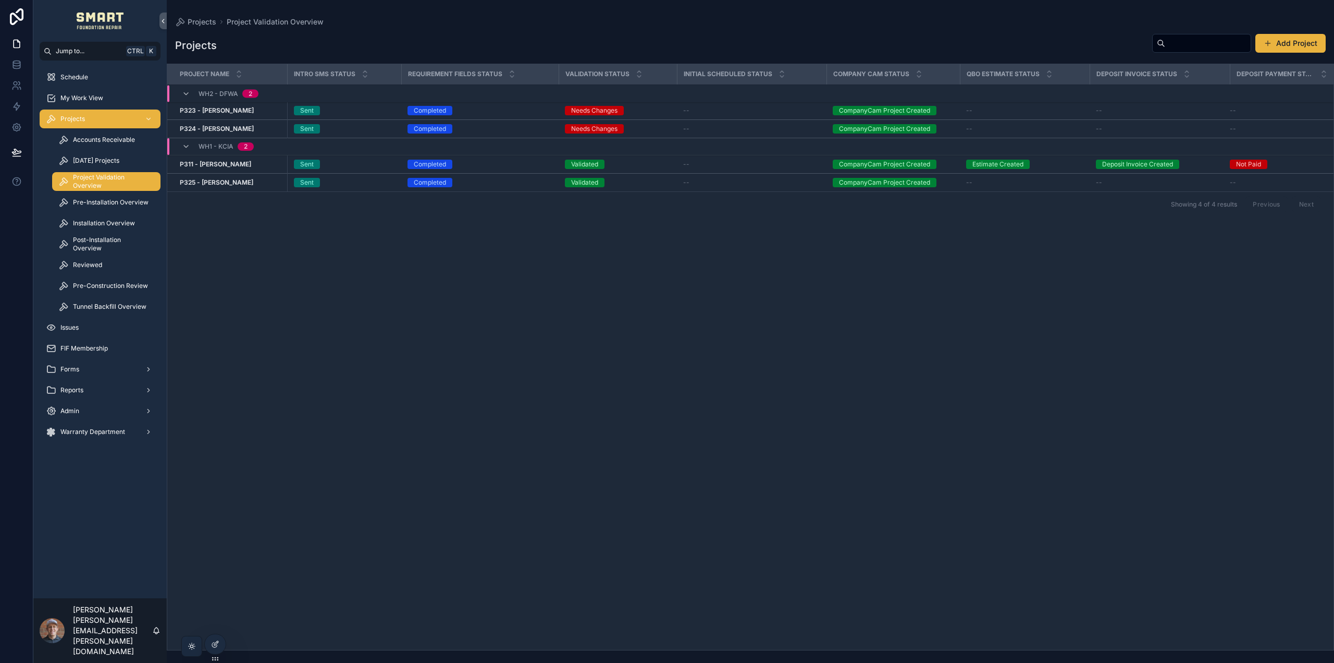
click at [113, 167] on div "Today's Projects" at bounding box center [106, 160] width 96 height 17
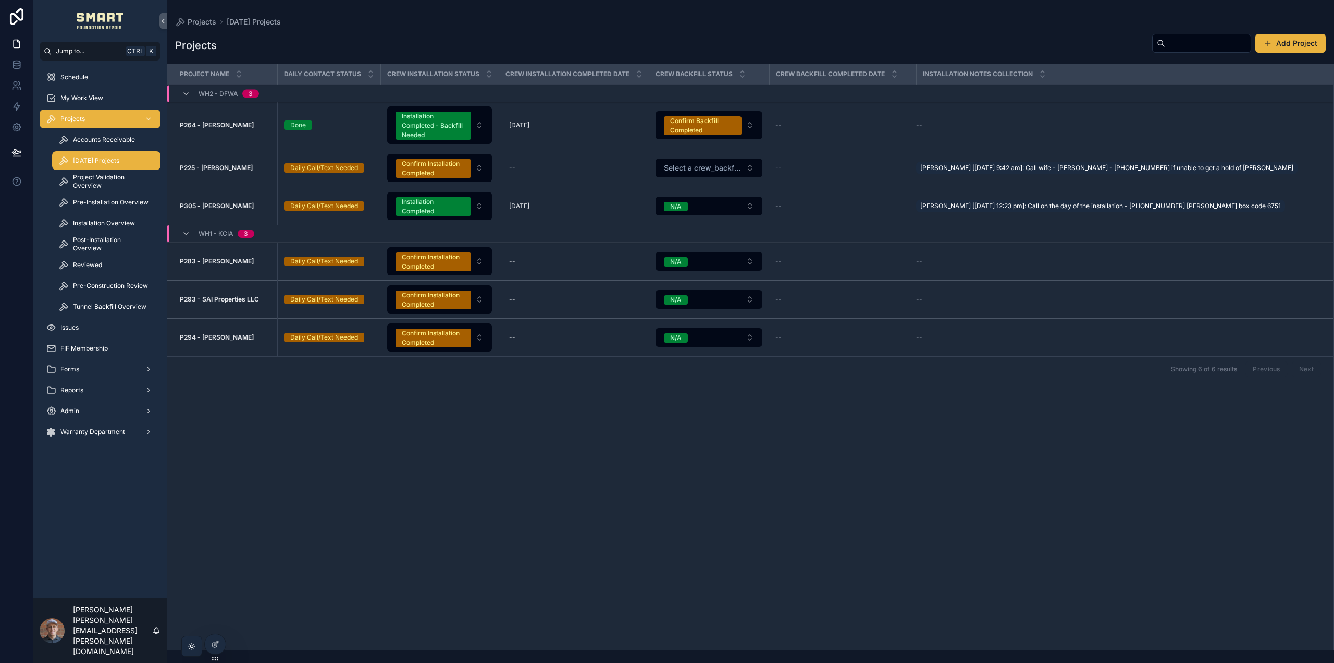
click at [119, 182] on span "Project Validation Overview" at bounding box center [111, 181] width 77 height 17
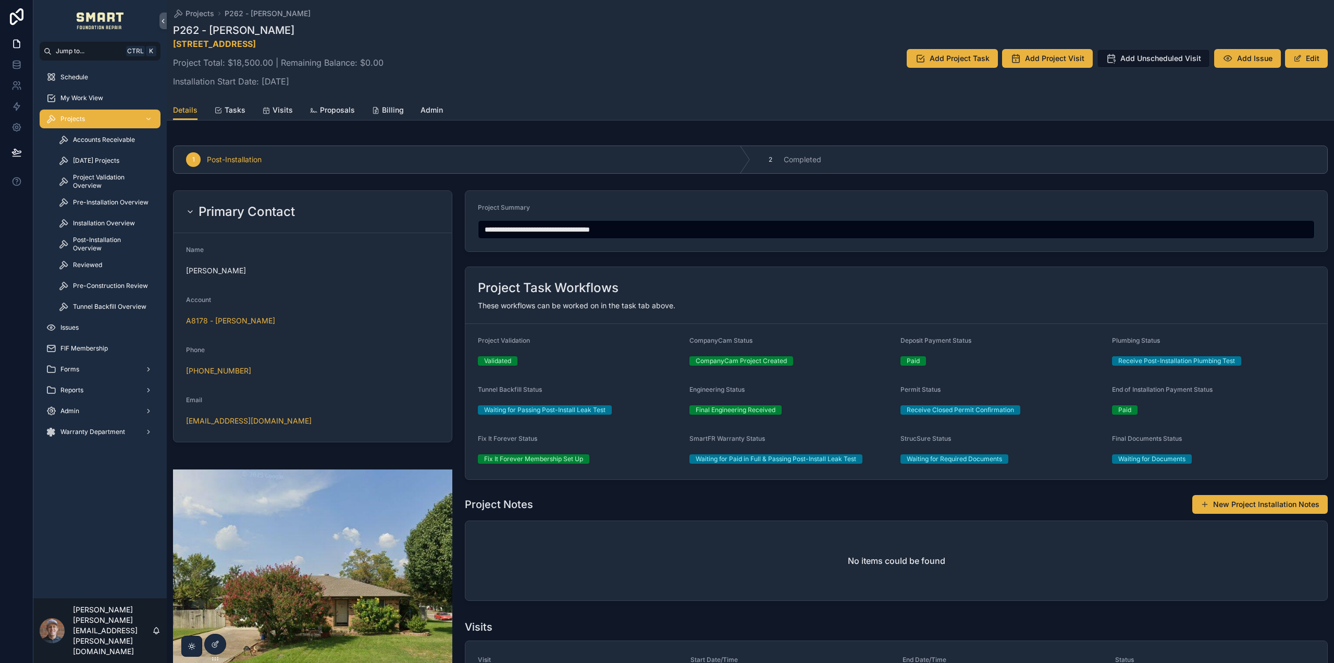
scroll to position [1303, 0]
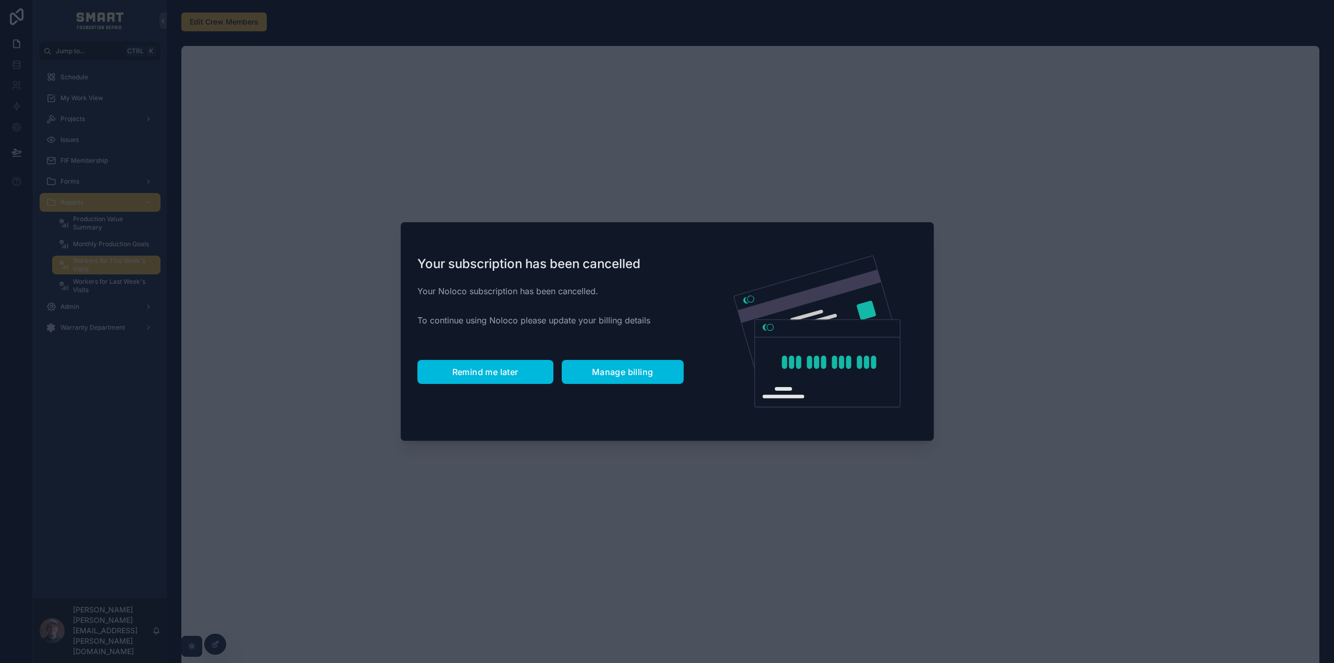
click at [499, 373] on span "Remind me later" at bounding box center [485, 371] width 66 height 10
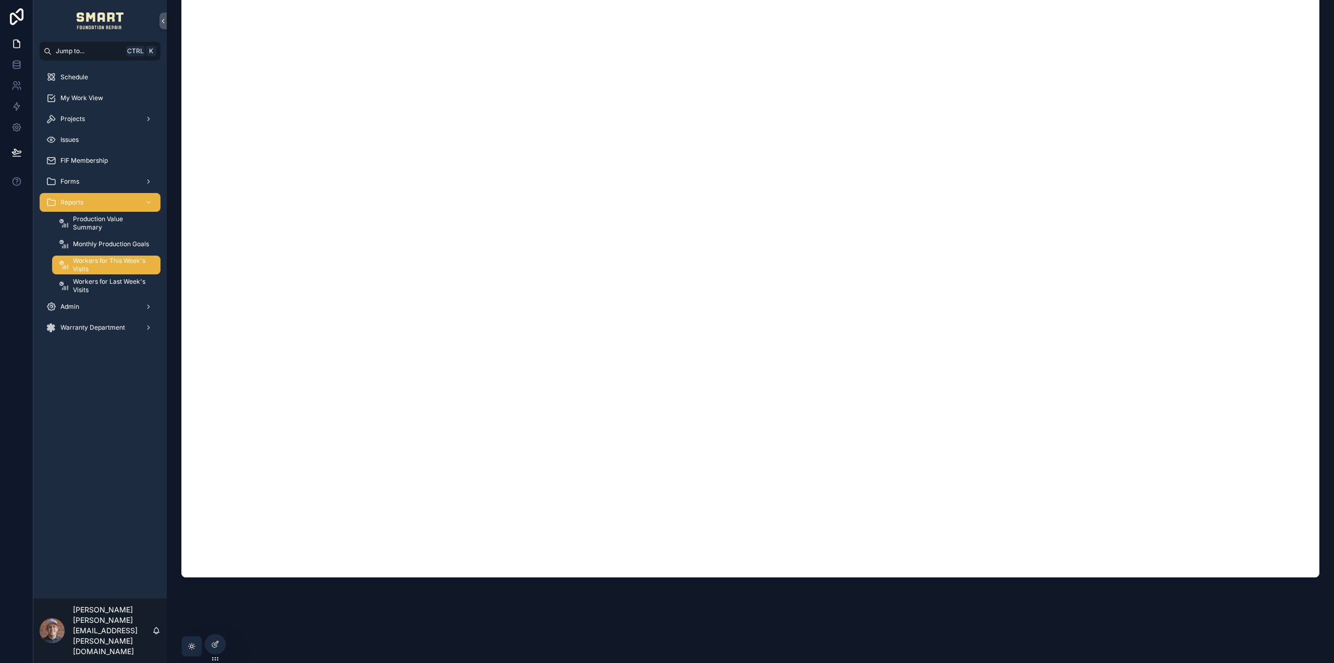
scroll to position [134, 0]
